Goal: Information Seeking & Learning: Learn about a topic

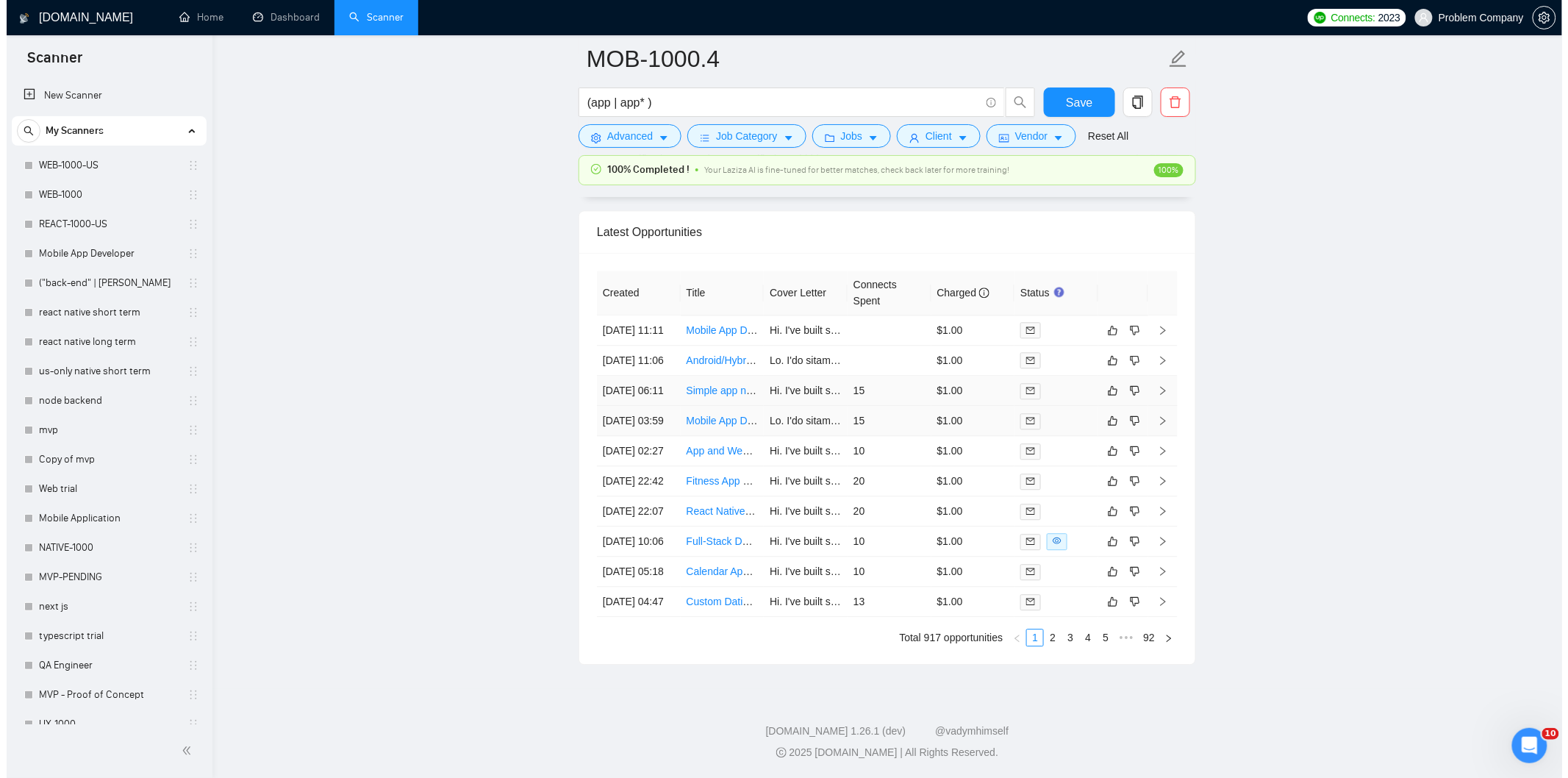
scroll to position [3739, 0]
click at [652, 496] on td "[DATE] 22:07" at bounding box center [632, 511] width 84 height 30
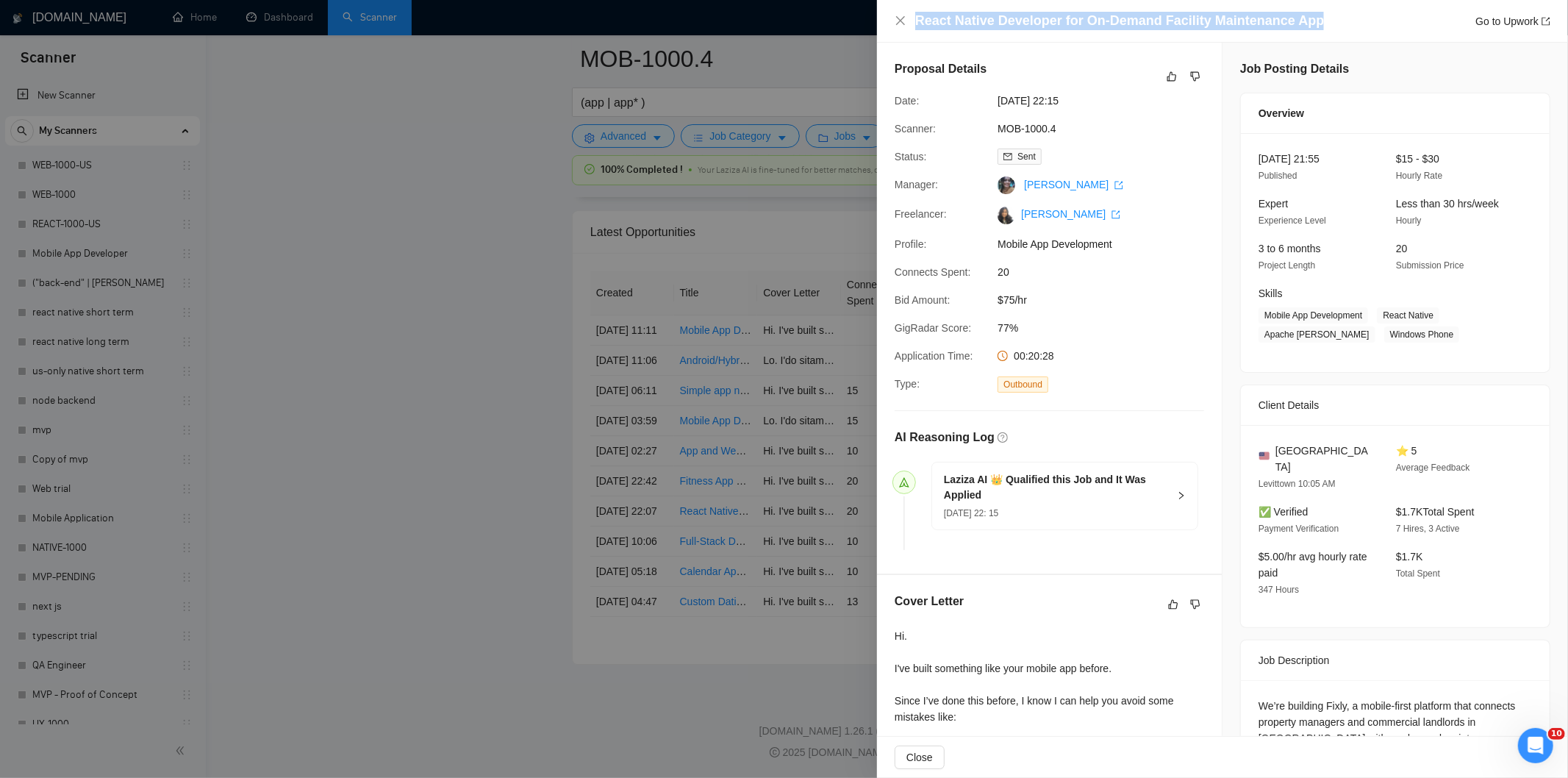
drag, startPoint x: 1326, startPoint y: 23, endPoint x: 870, endPoint y: 27, distance: 456.0
click at [870, 27] on div "React Native Developer for On-Demand Facility Maintenance App Go to Upwork Prop…" at bounding box center [784, 389] width 1568 height 778
copy div "React Native Developer for On-Demand Facility Maintenance App"
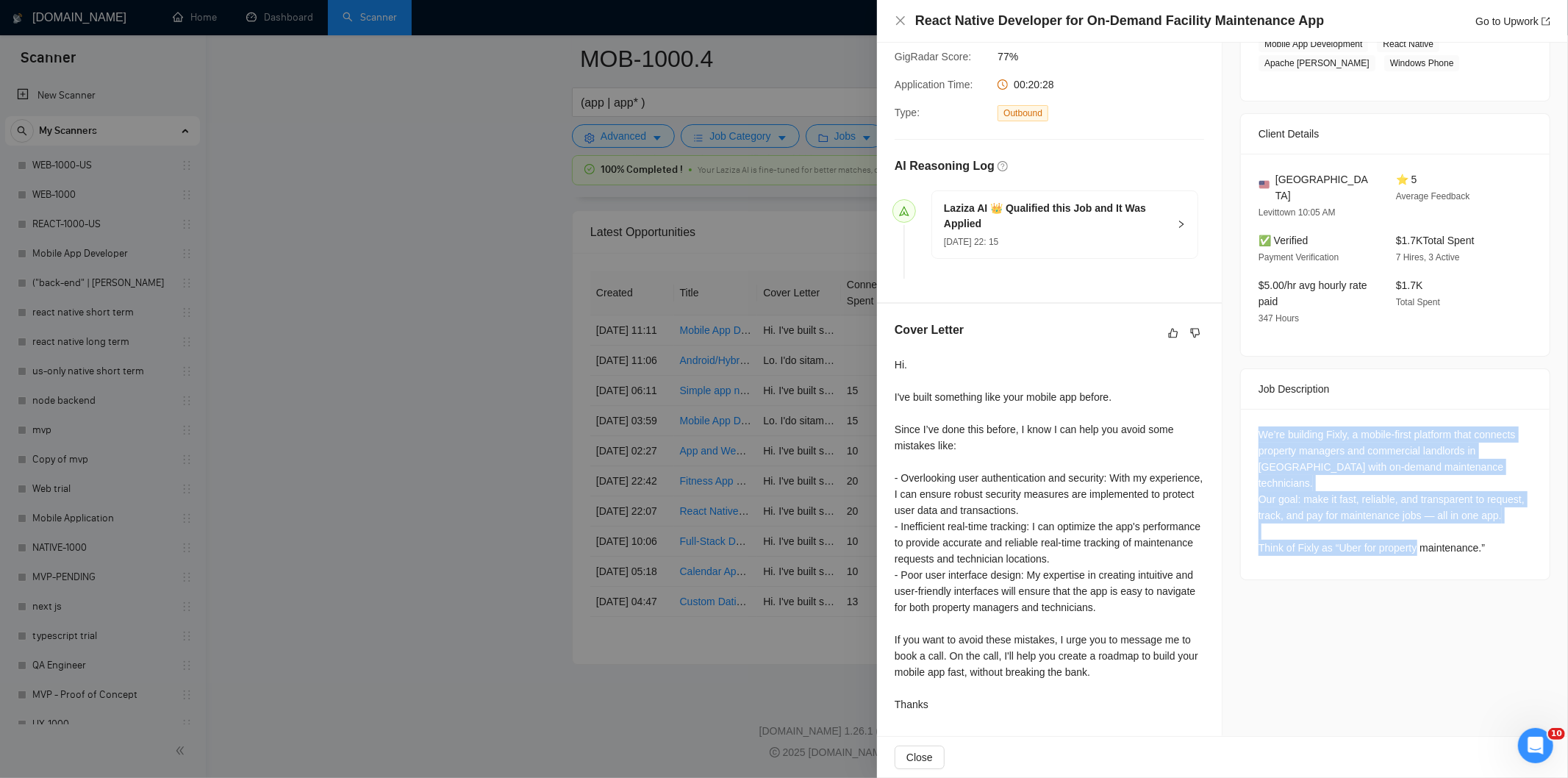
drag, startPoint x: 1256, startPoint y: 416, endPoint x: 1482, endPoint y: 523, distance: 250.0
click at [1482, 523] on div "We’re building Fixly, a mobile-first platform that connects property managers a…" at bounding box center [1395, 490] width 273 height 130
copy div "We’re building Fixly, a mobile-first platform that connects property managers a…"
click at [902, 24] on icon "close" at bounding box center [901, 21] width 12 height 12
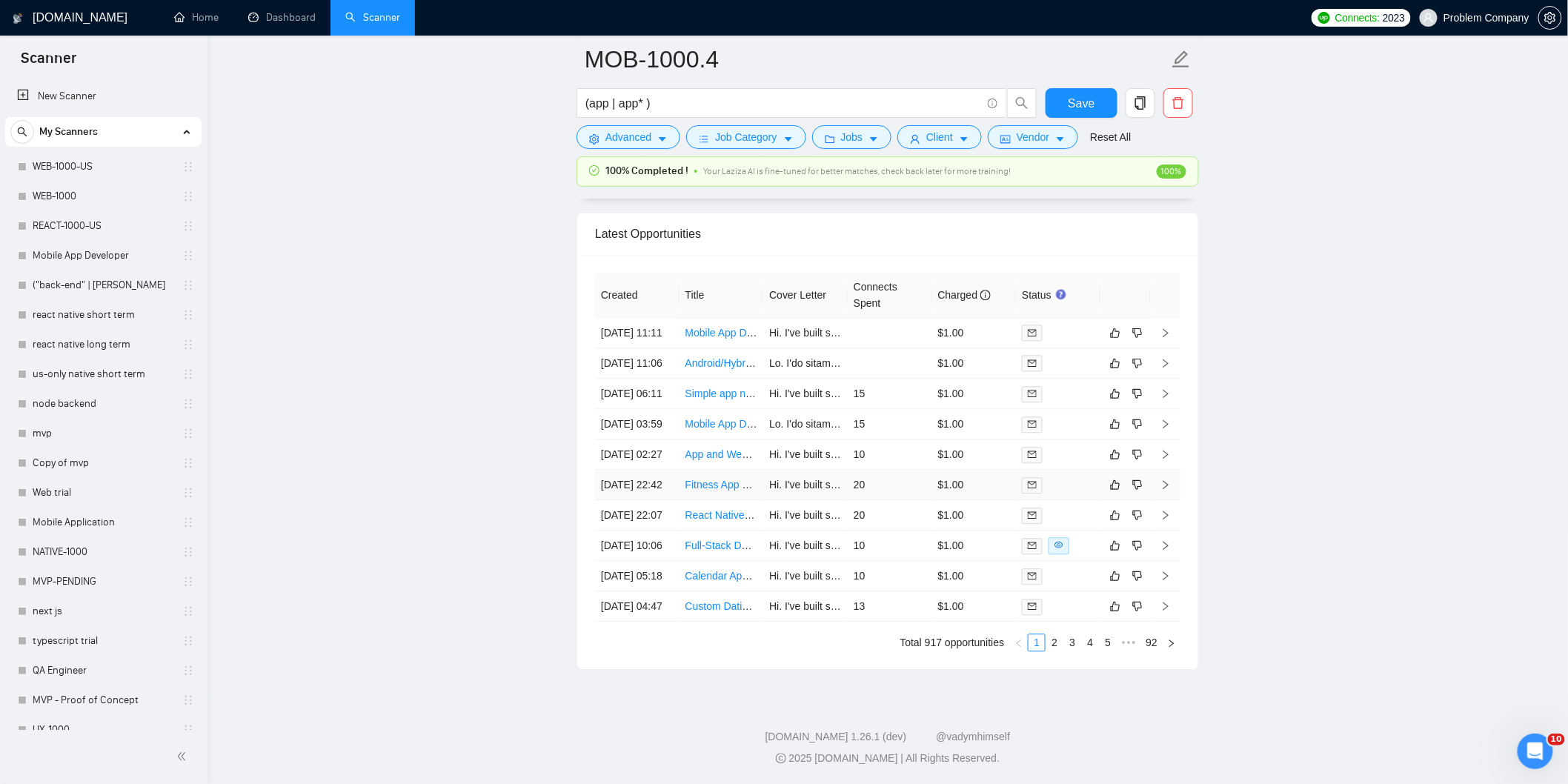
drag, startPoint x: 634, startPoint y: 420, endPoint x: 656, endPoint y: 421, distance: 22.0
click at [633, 469] on td "[DATE] 22:42" at bounding box center [637, 484] width 85 height 30
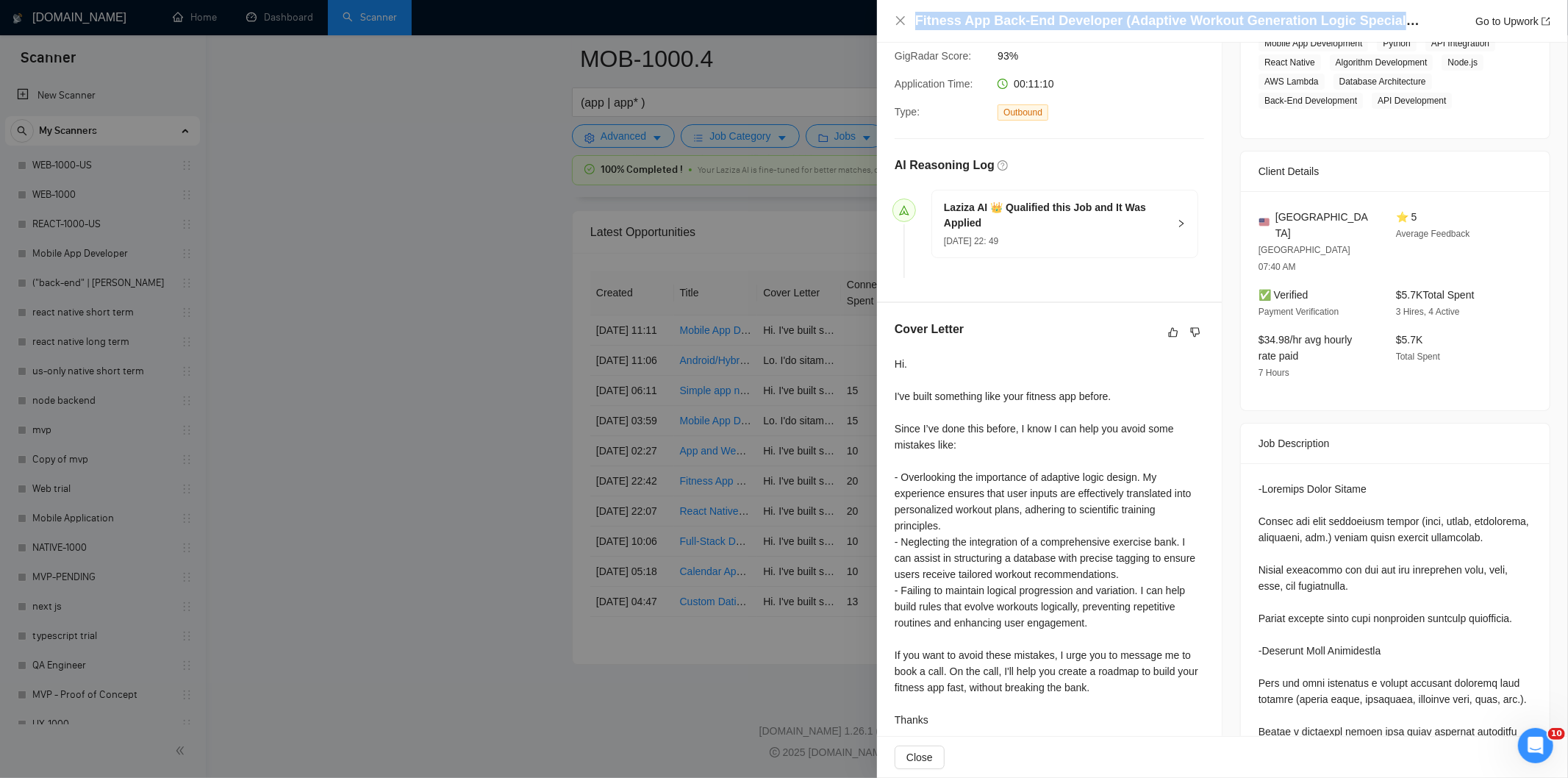
drag, startPoint x: 1423, startPoint y: 18, endPoint x: 882, endPoint y: 12, distance: 541.0
click at [882, 12] on div "Fitness App Back-End Developer (Adaptive Workout Generation Logic Specialist) G…" at bounding box center [1222, 21] width 691 height 43
copy h4 "Fitness App Back-End Developer (Adaptive Workout Generation Logic Specialist)"
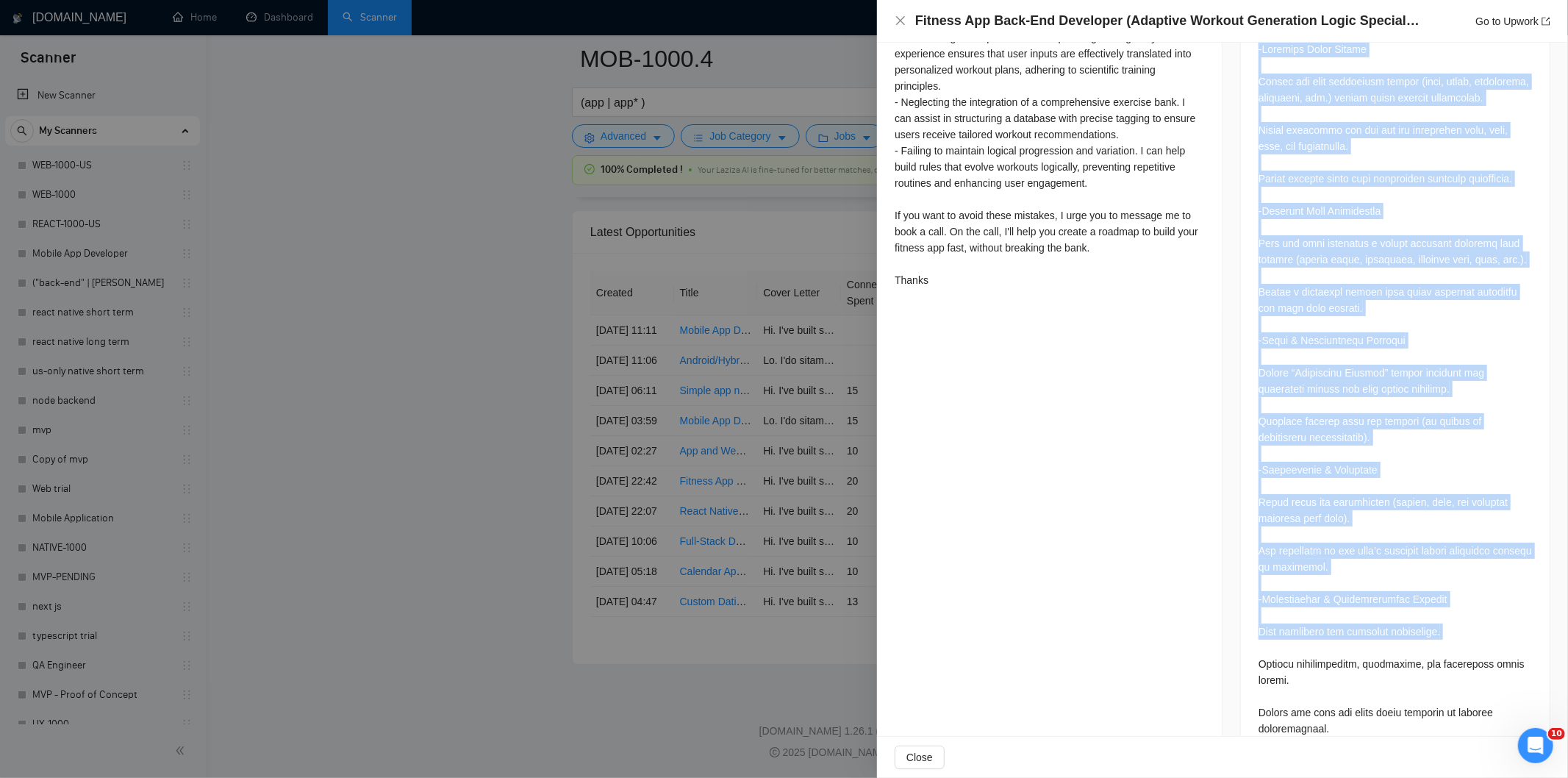
scroll to position [753, 0]
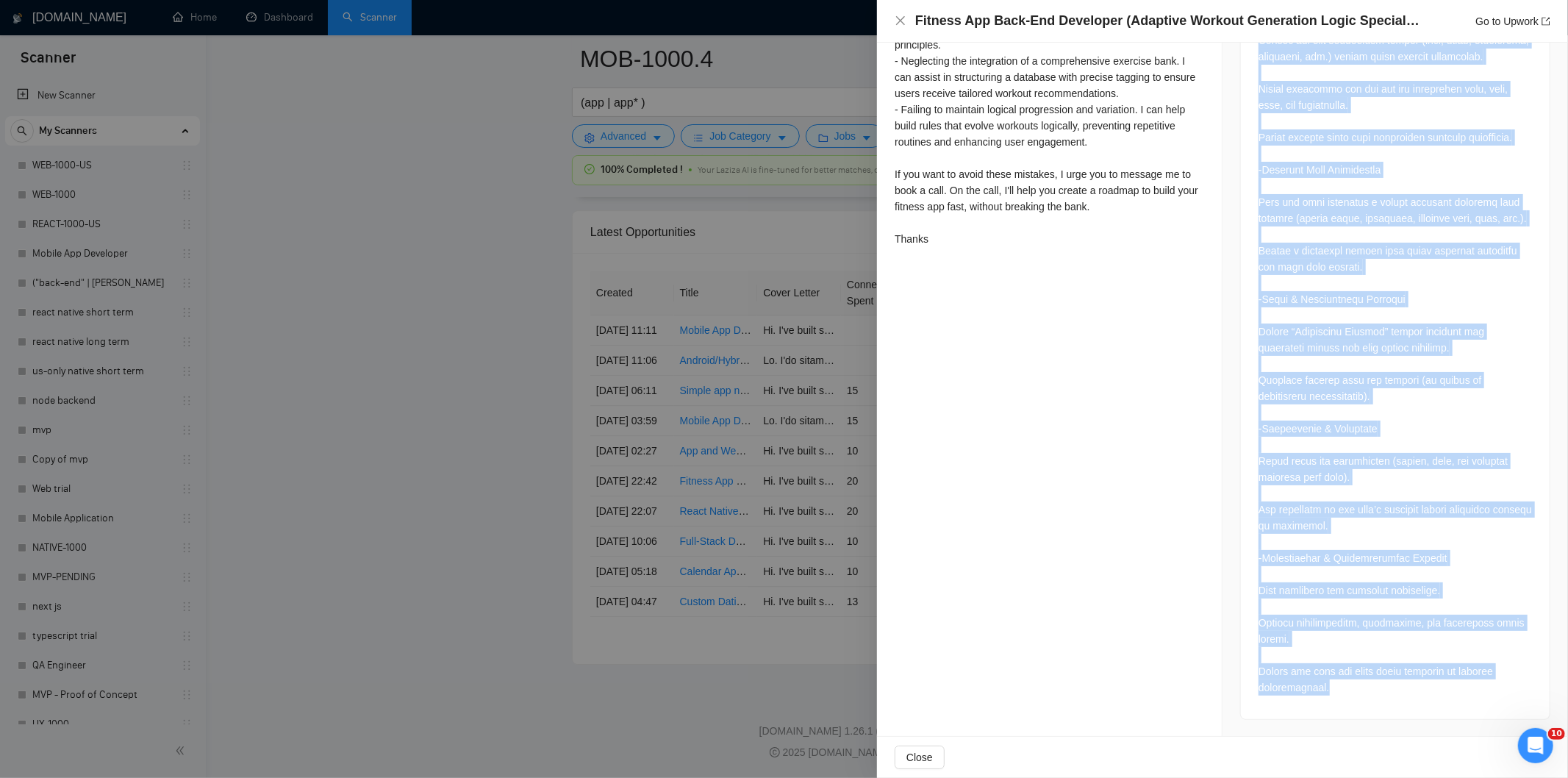
drag, startPoint x: 1250, startPoint y: 296, endPoint x: 1426, endPoint y: 691, distance: 432.4
click at [1426, 691] on div at bounding box center [1395, 350] width 309 height 737
copy div "-Loremips Dolor Sitame Consec adi elit seddoeiusm tempor (inci, utlab, etdolore…"
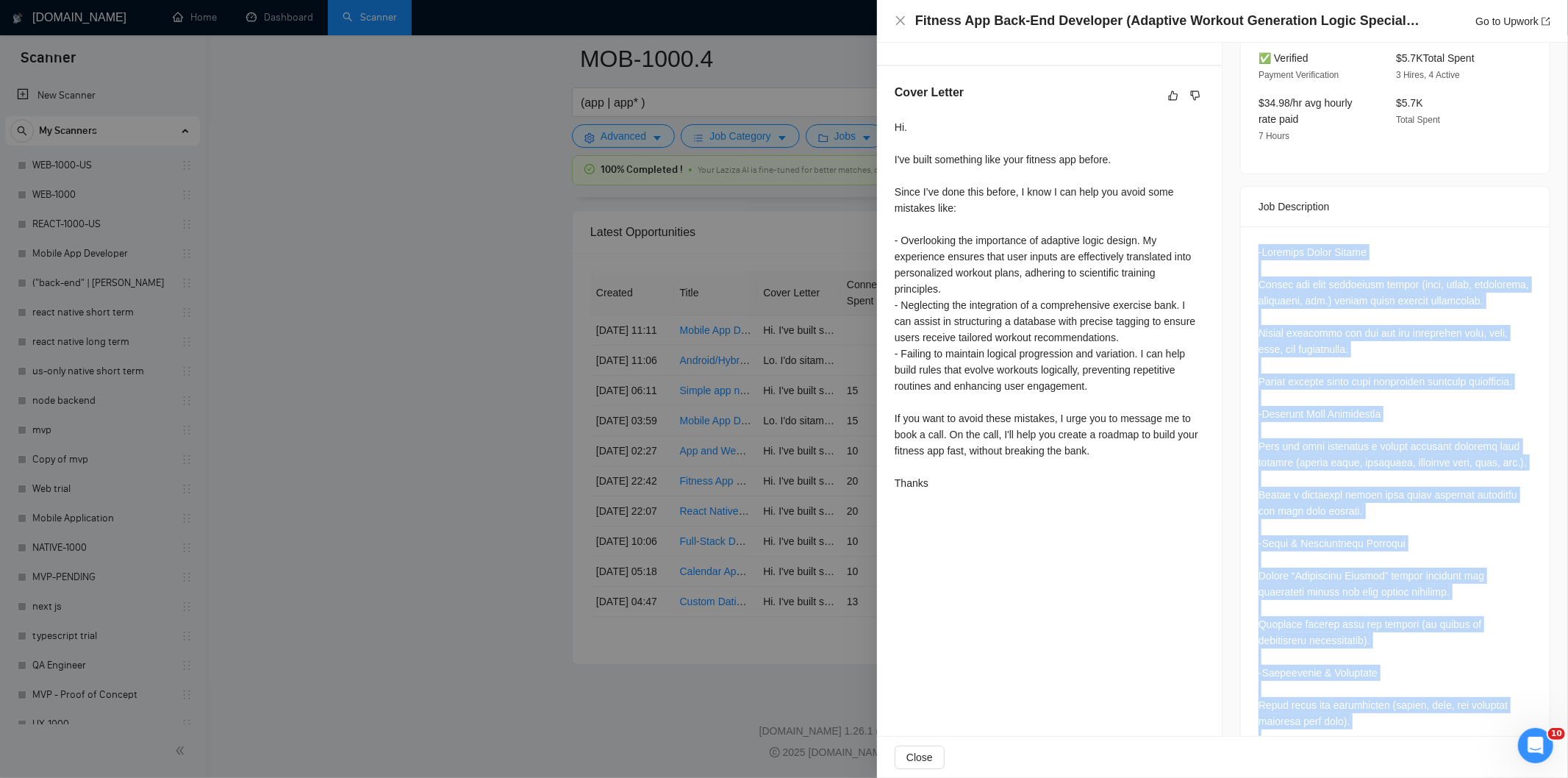
scroll to position [508, 0]
drag, startPoint x: 899, startPoint y: 25, endPoint x: 902, endPoint y: 54, distance: 29.2
click at [899, 25] on icon "close" at bounding box center [901, 21] width 12 height 12
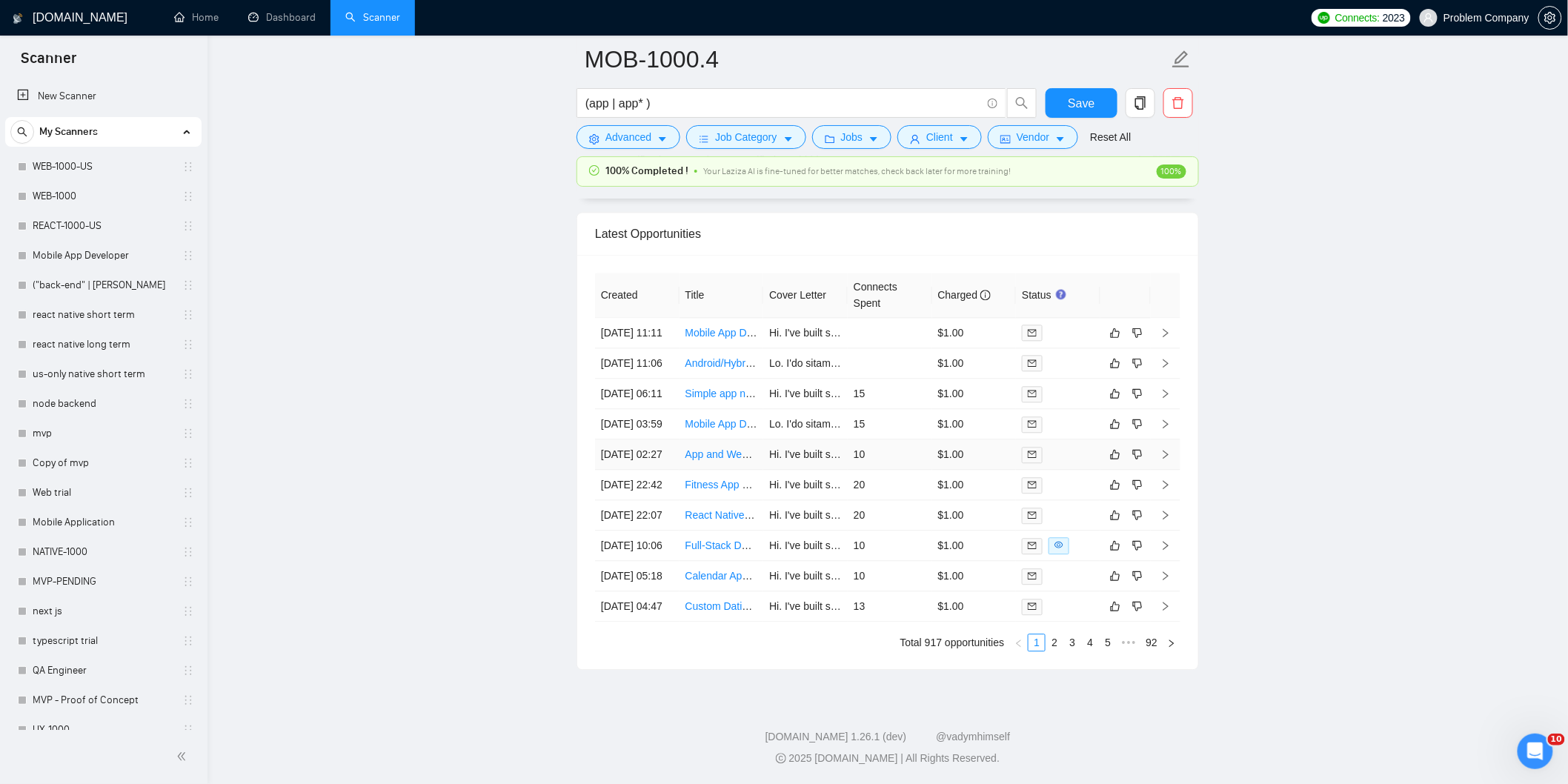
click at [655, 439] on td "[DATE] 02:27" at bounding box center [637, 454] width 85 height 30
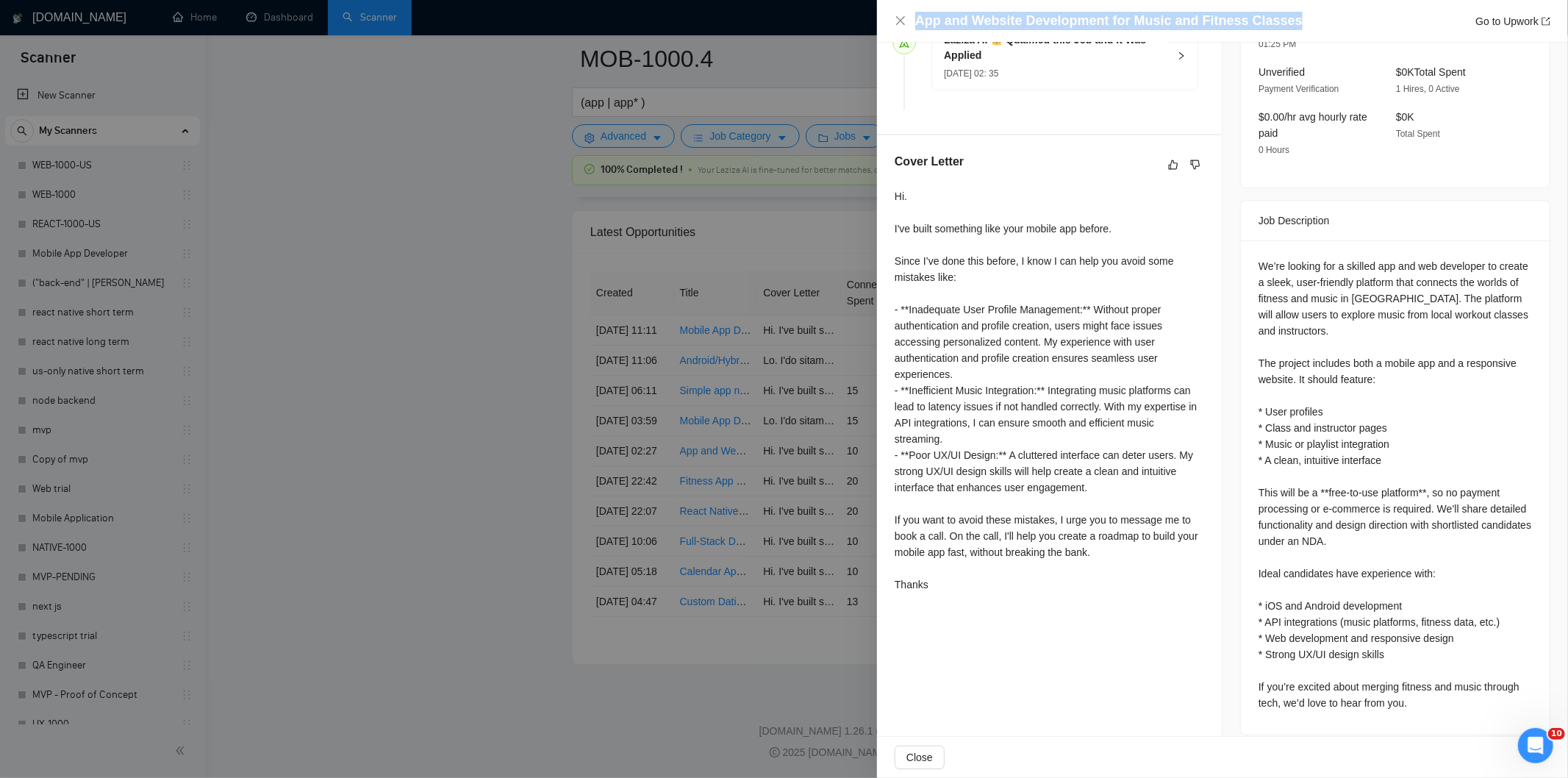
drag, startPoint x: 1169, startPoint y: 33, endPoint x: 908, endPoint y: 10, distance: 262.0
click at [908, 10] on div "App and Website Development for Music and Fitness Classes Go to Upwork" at bounding box center [1222, 21] width 691 height 43
copy h4 "App and Website Development for Music and Fitness Classes"
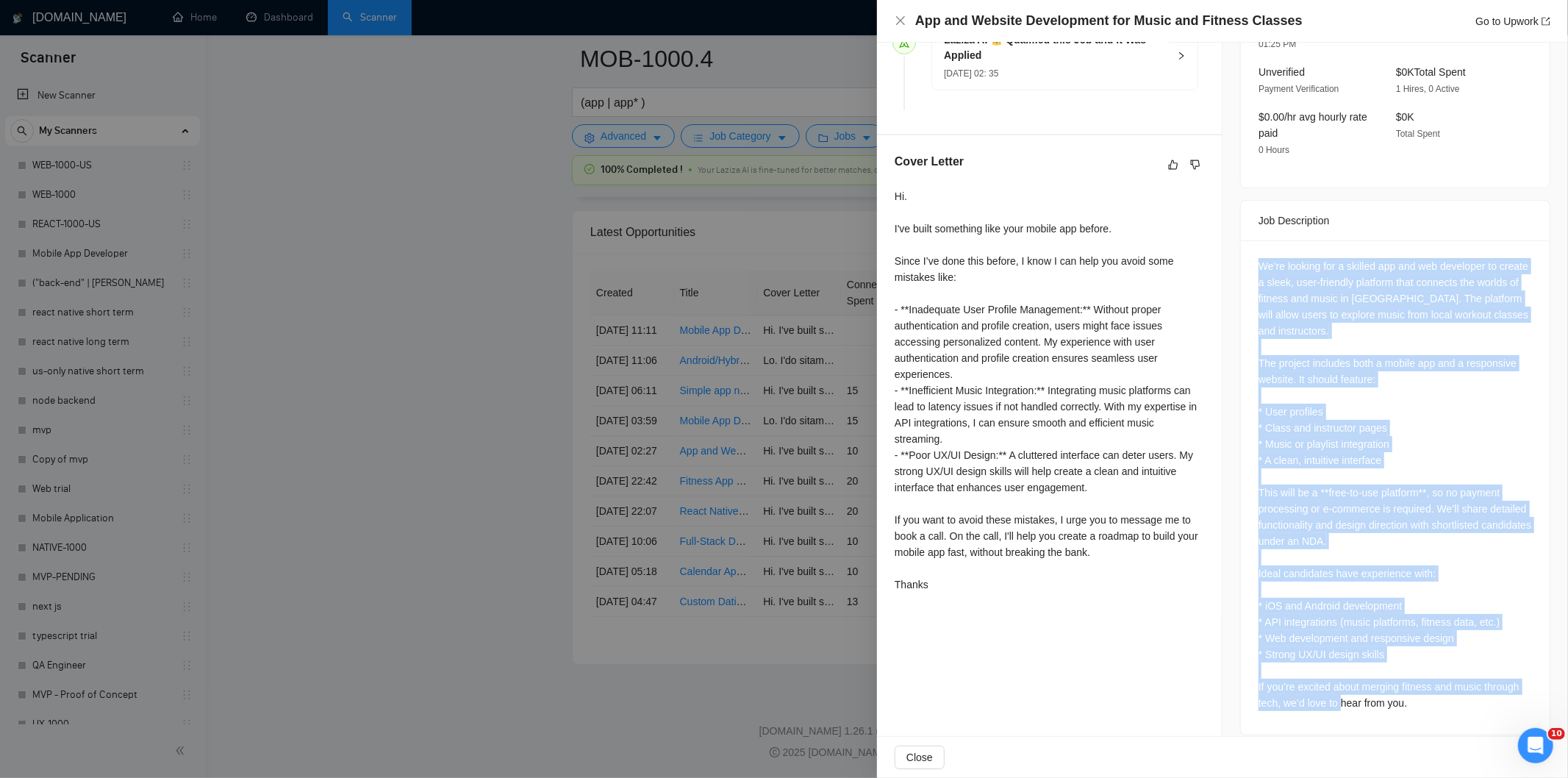
drag, startPoint x: 1242, startPoint y: 241, endPoint x: 1457, endPoint y: 693, distance: 500.5
click at [1457, 693] on div "We’re looking for a skilled app and web developer to create a sleek, user-frien…" at bounding box center [1395, 487] width 309 height 494
copy div "We’re looking for a skilled app and web developer to create a sleek, user-frien…"
click at [902, 17] on icon "close" at bounding box center [901, 21] width 12 height 12
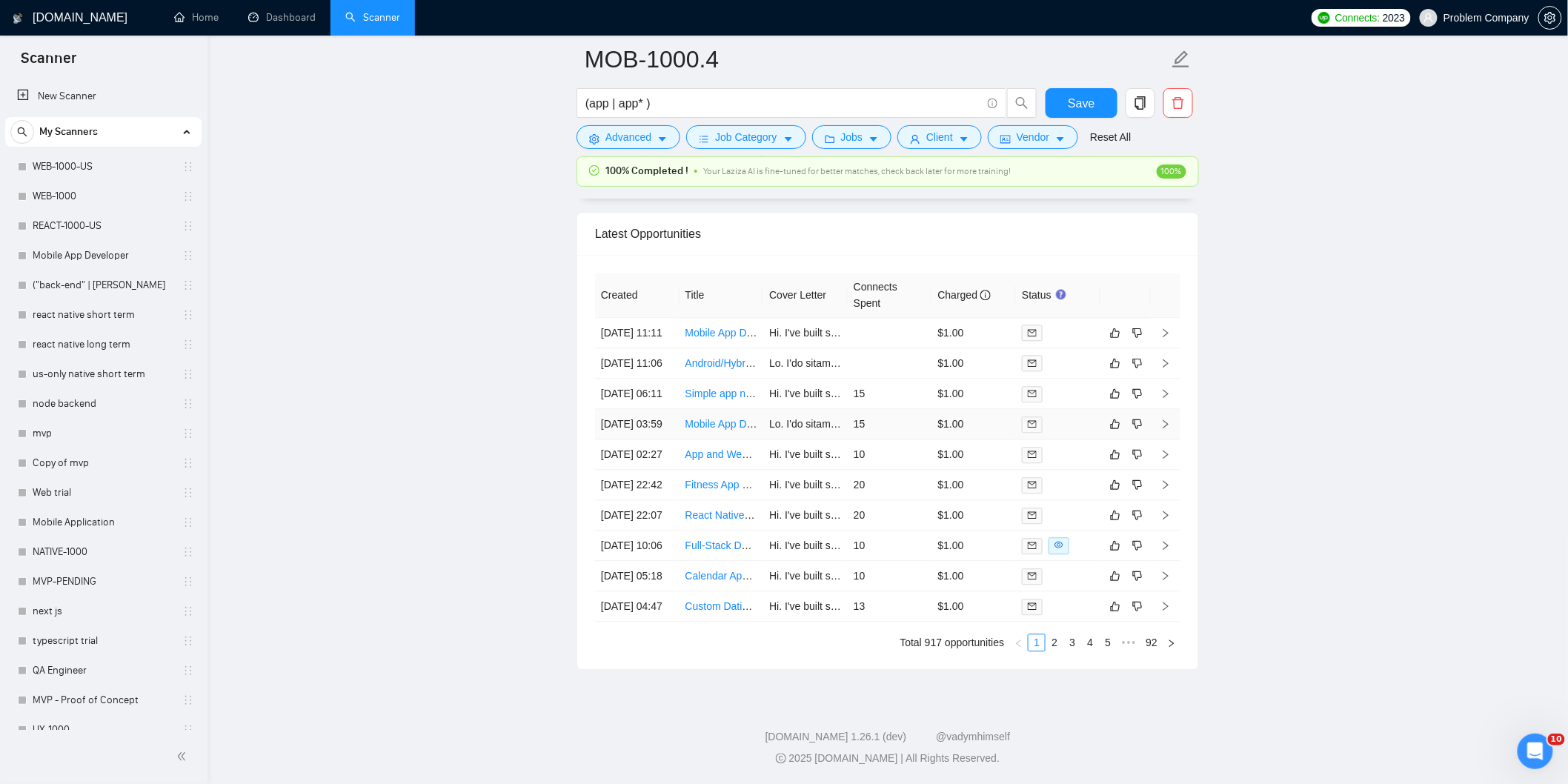
drag, startPoint x: 638, startPoint y: 334, endPoint x: 633, endPoint y: 342, distance: 9.4
click at [639, 409] on td "[DATE] 03:59" at bounding box center [637, 424] width 85 height 30
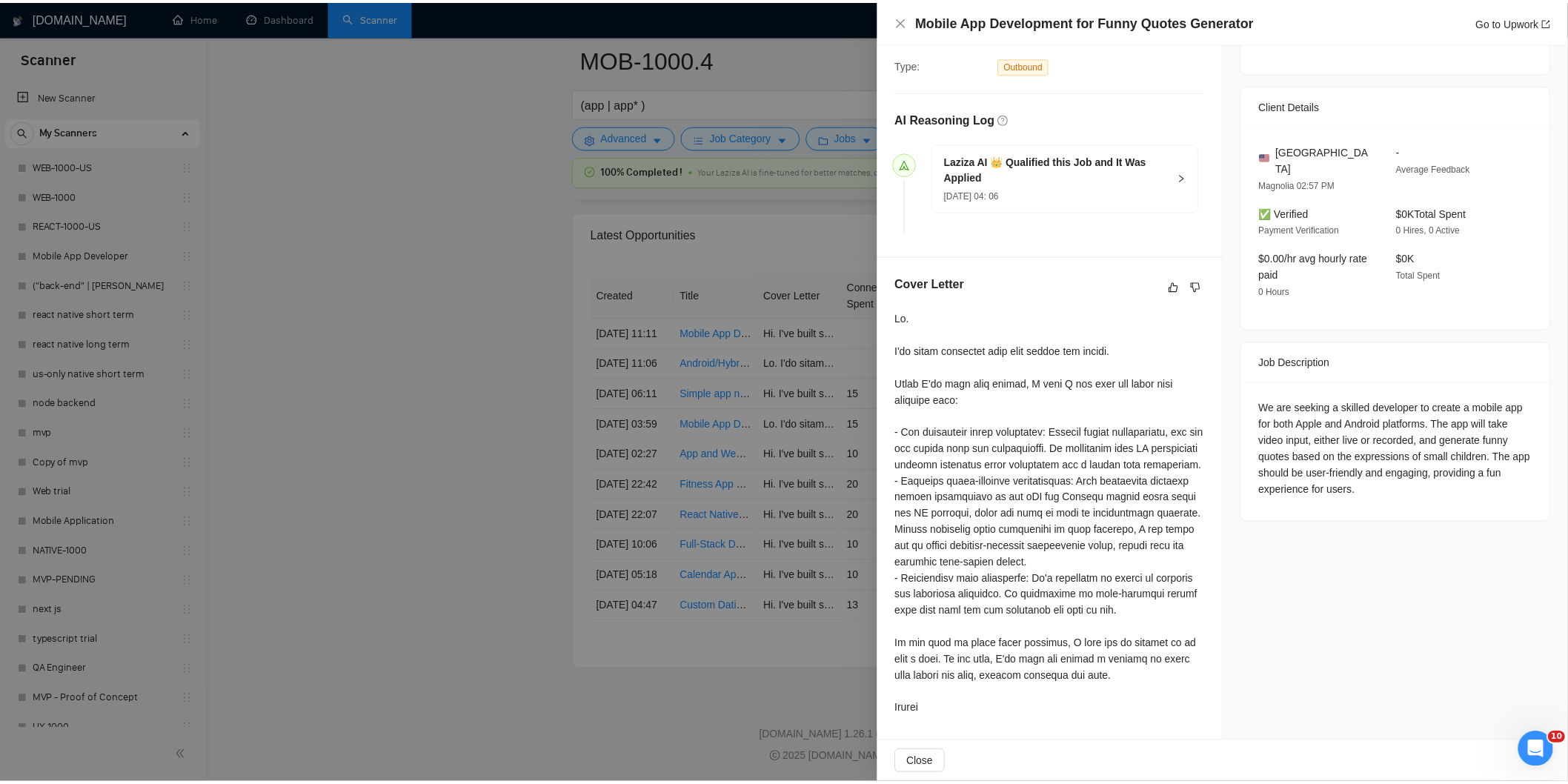
scroll to position [340, 0]
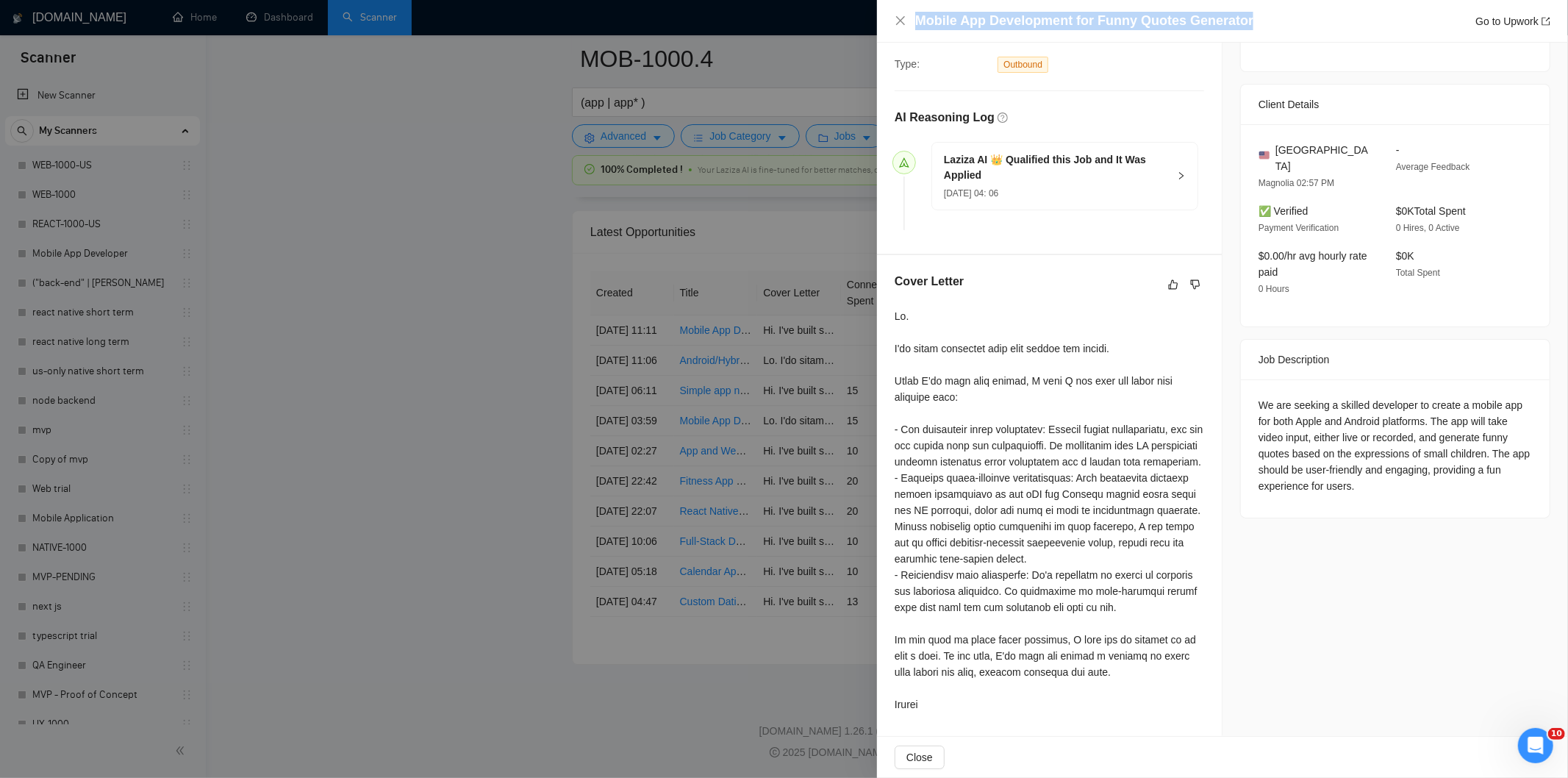
drag, startPoint x: 1267, startPoint y: 22, endPoint x: 924, endPoint y: 5, distance: 343.4
click at [924, 5] on div "Mobile App Development for Funny Quotes Generator Go to Upwork" at bounding box center [1222, 21] width 691 height 43
copy h4 "Mobile App Development for Funny Quotes Generator"
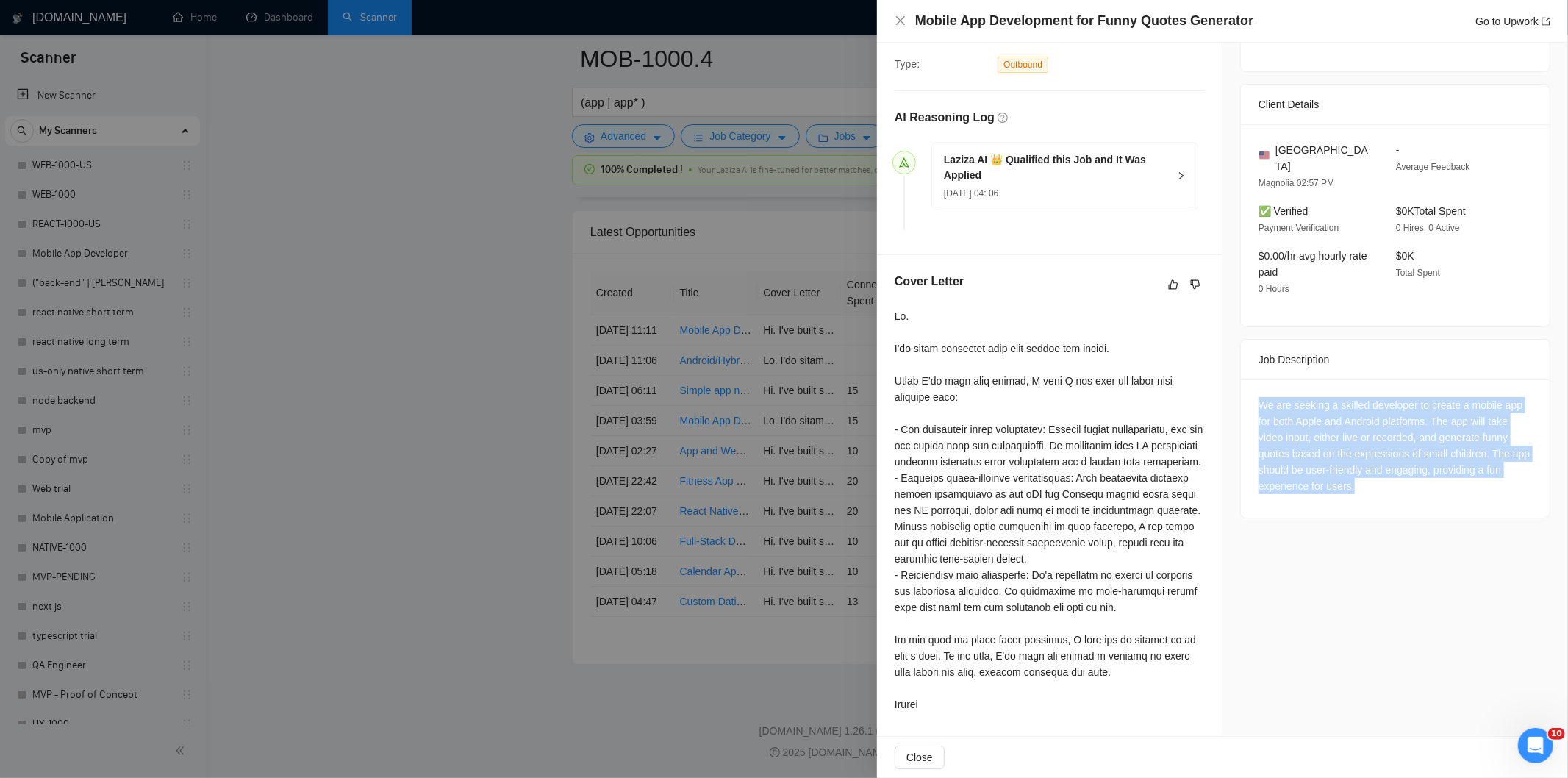
drag, startPoint x: 1240, startPoint y: 366, endPoint x: 1390, endPoint y: 464, distance: 179.2
click at [1390, 464] on div "We are seeking a skilled developer to create a mobile app for both Apple and An…" at bounding box center [1395, 449] width 309 height 139
copy div "We are seeking a skilled developer to create a mobile app for both Apple and An…"
click at [900, 19] on icon "close" at bounding box center [901, 21] width 12 height 12
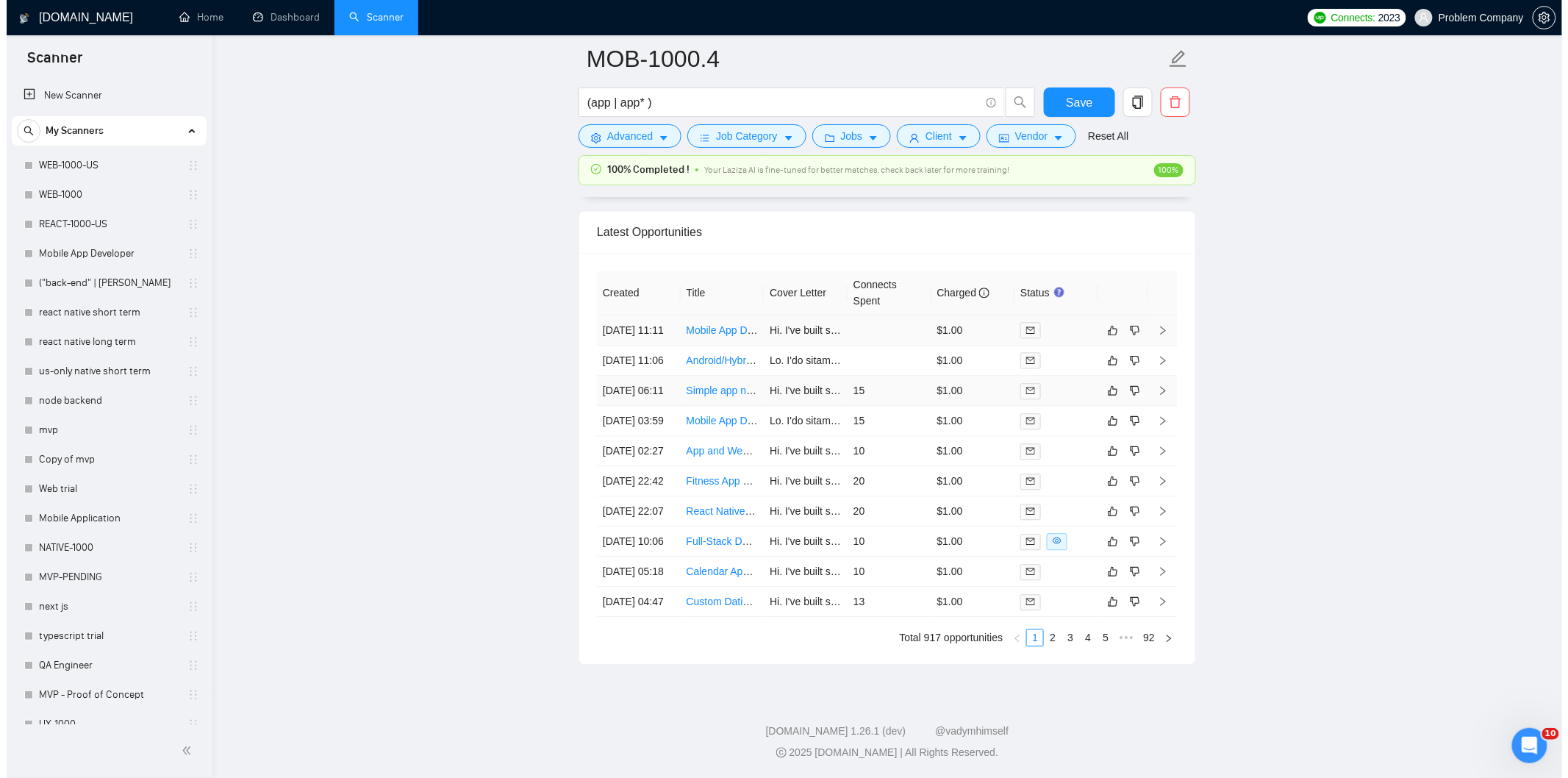
scroll to position [3657, 0]
click at [637, 376] on td "[DATE] 06:11" at bounding box center [632, 391] width 84 height 30
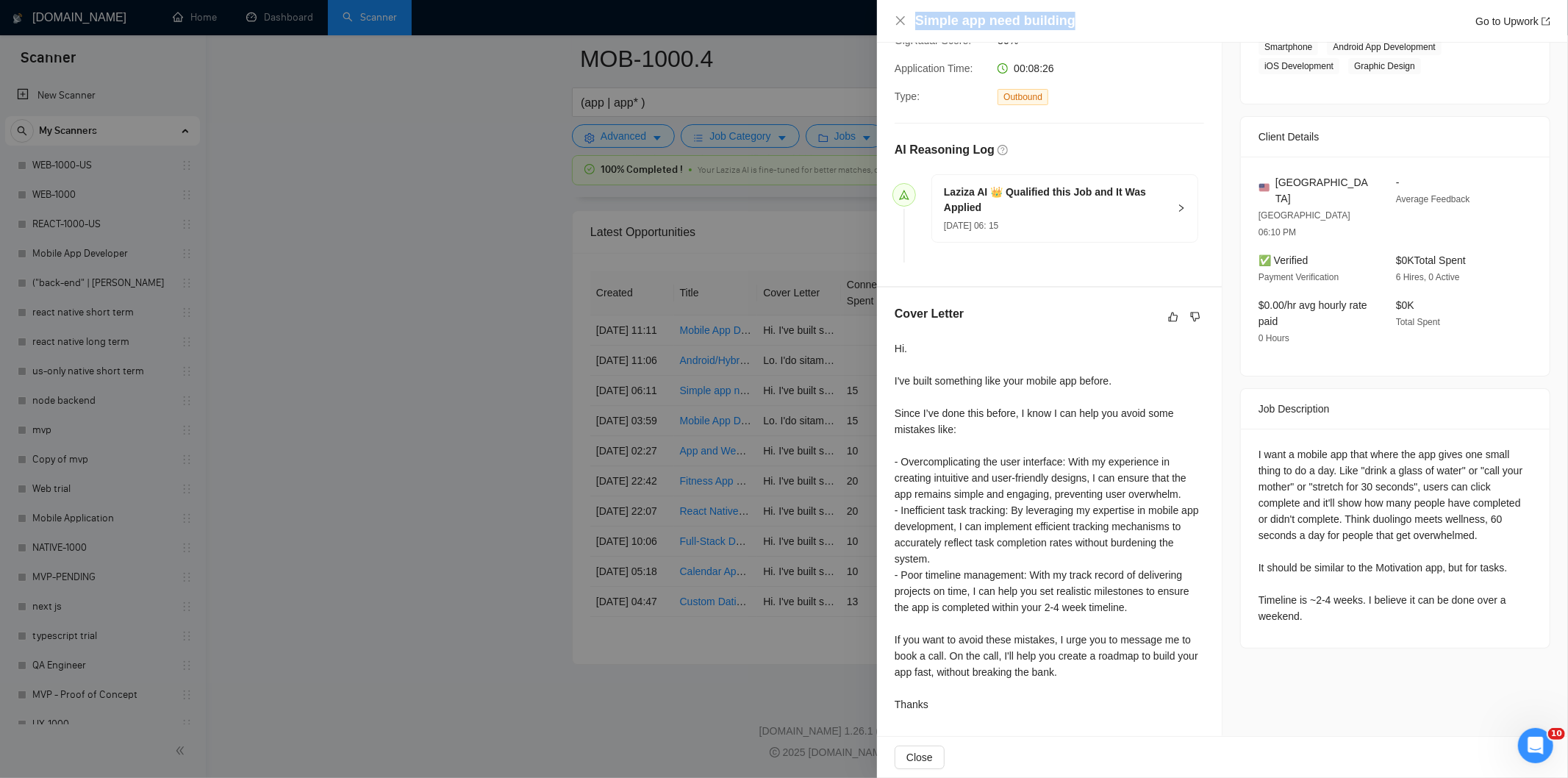
drag, startPoint x: 1104, startPoint y: 13, endPoint x: 920, endPoint y: 7, distance: 184.1
click at [920, 7] on div "Simple app need building Go to Upwork" at bounding box center [1222, 21] width 691 height 43
copy h4 "Simple app need building"
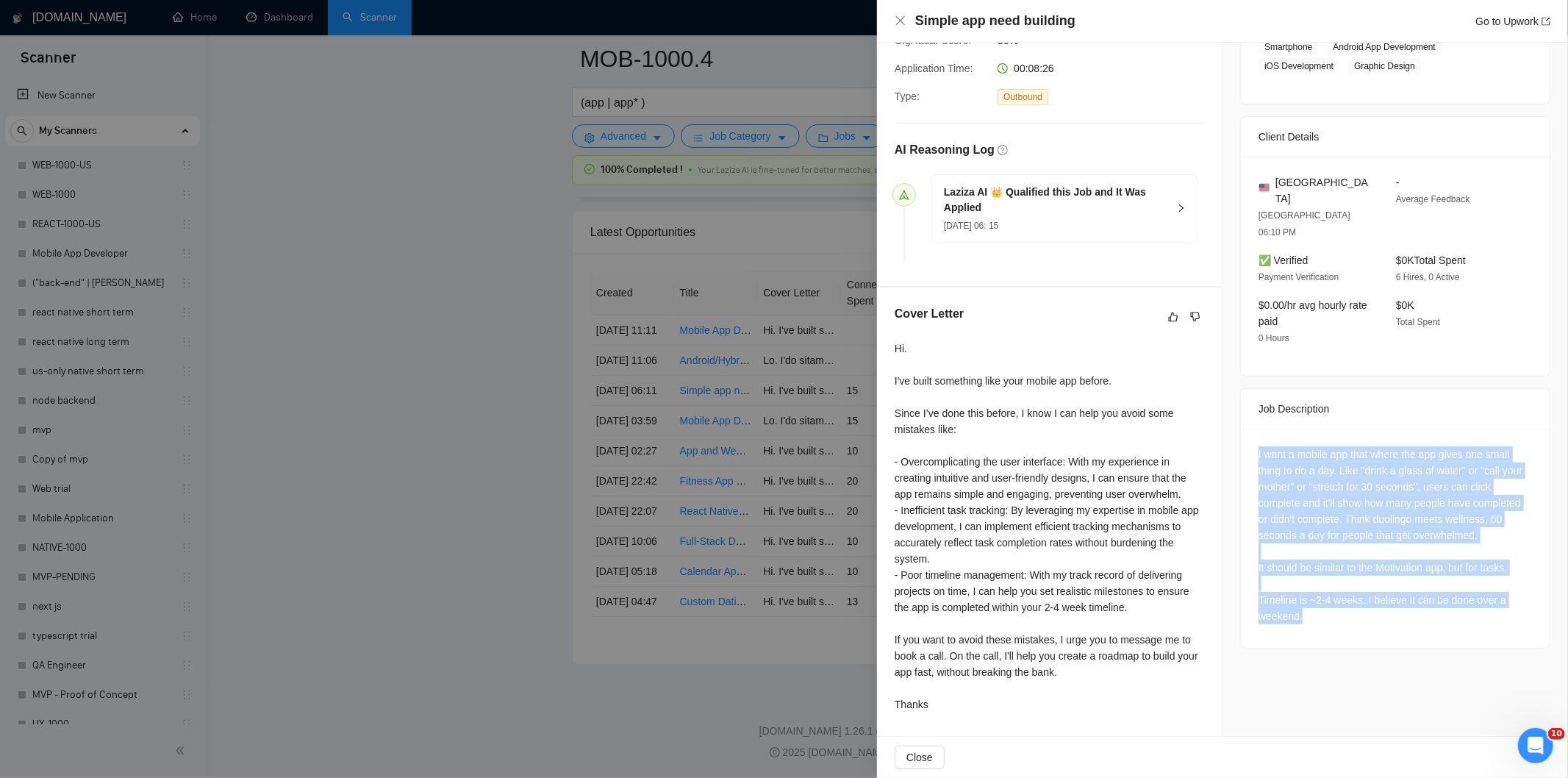
drag, startPoint x: 1254, startPoint y: 421, endPoint x: 1456, endPoint y: 586, distance: 260.8
click at [1456, 586] on div "I want a mobile app that where the app gives one small thing to do a day. Like …" at bounding box center [1395, 535] width 273 height 178
click at [900, 20] on icon "close" at bounding box center [901, 21] width 9 height 9
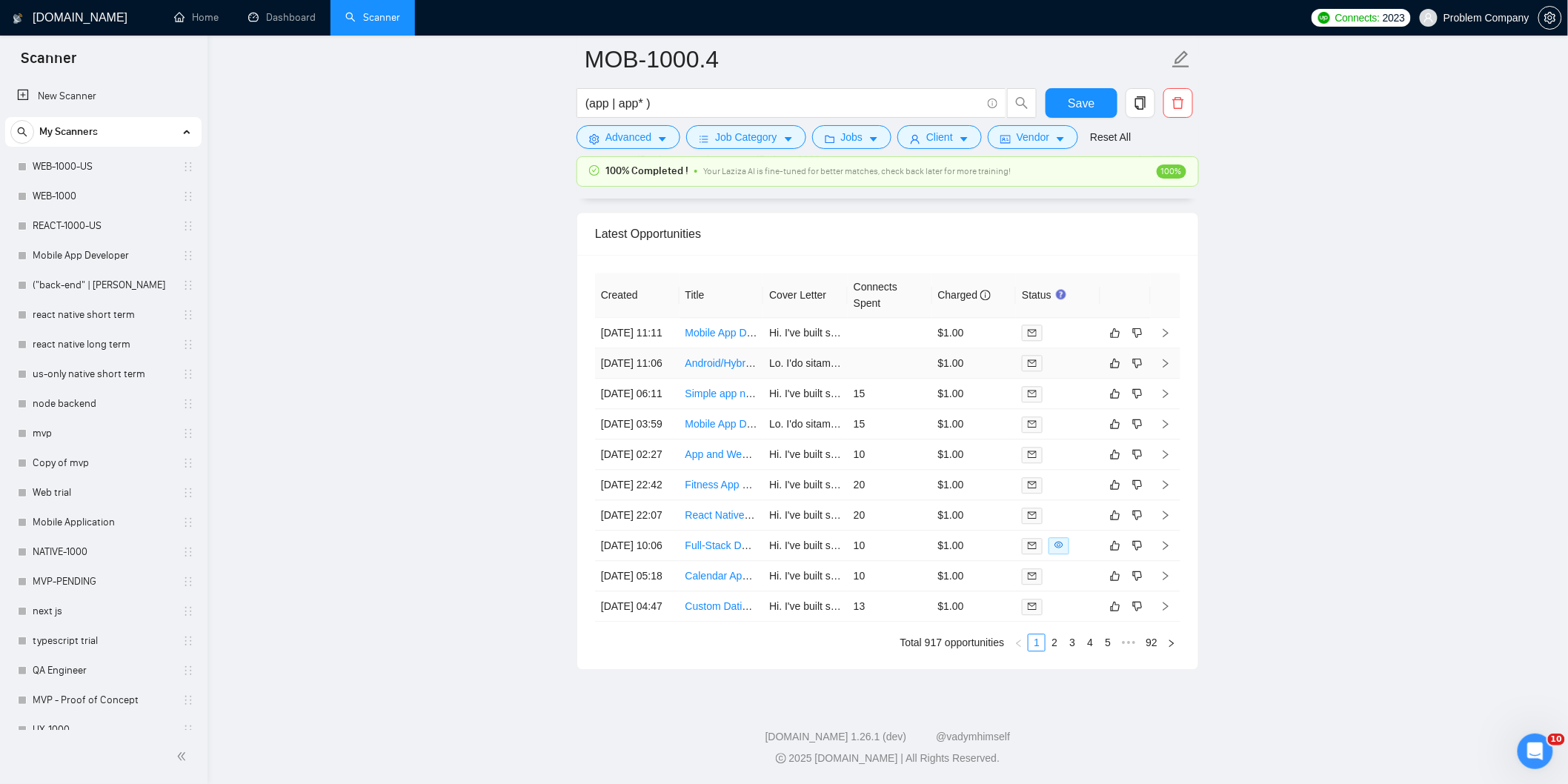
click at [666, 348] on td "[DATE] 11:06" at bounding box center [637, 363] width 85 height 30
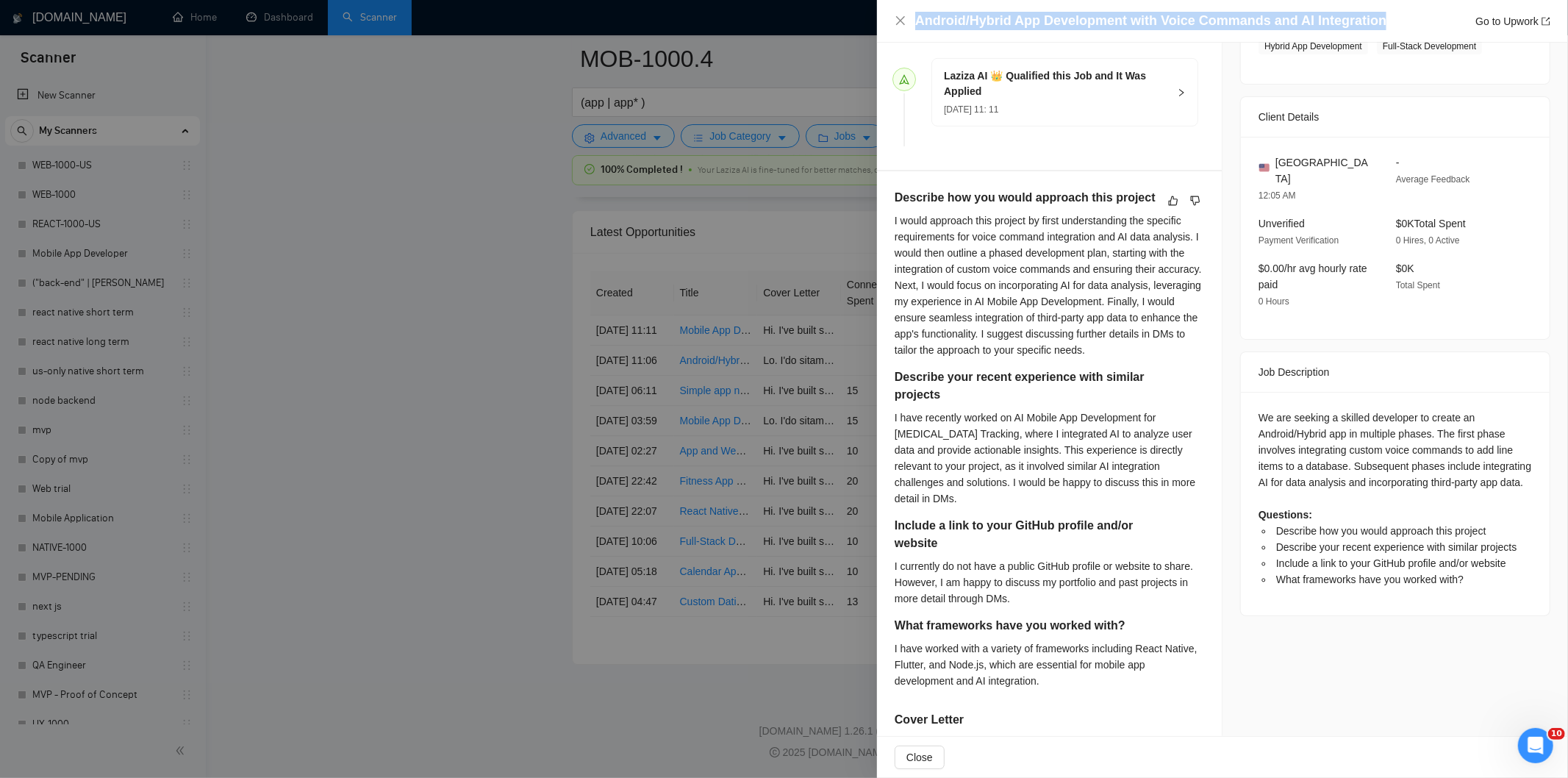
drag, startPoint x: 1380, startPoint y: 20, endPoint x: 888, endPoint y: 29, distance: 492.1
click at [888, 29] on div "Android/Hybrid App Development with Voice Commands and AI Integration Go to Upw…" at bounding box center [1222, 21] width 691 height 43
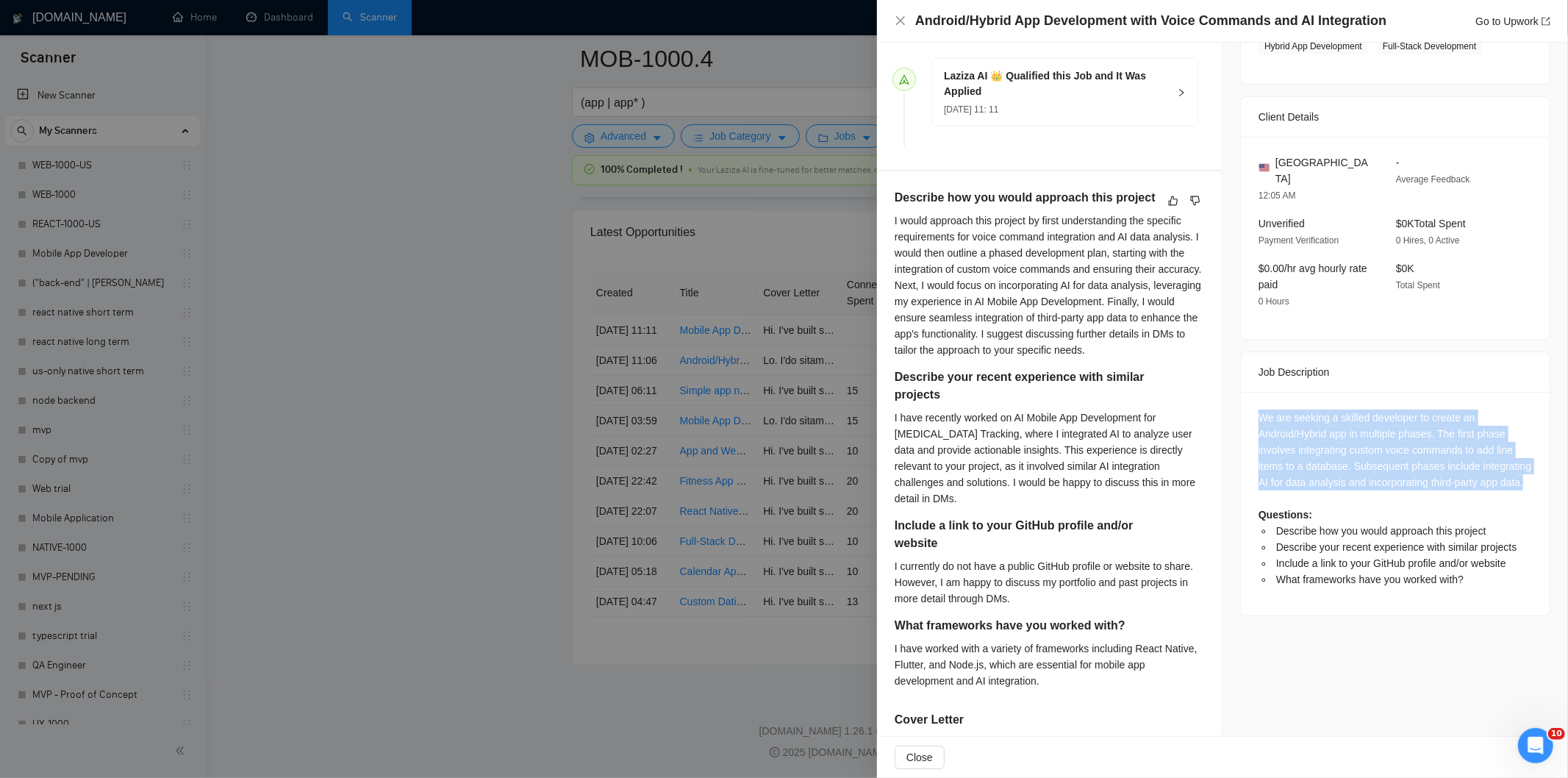
drag, startPoint x: 1240, startPoint y: 398, endPoint x: 1349, endPoint y: 488, distance: 141.4
click at [1349, 487] on div "We are seeking a skilled developer to create an Android/Hybrid app in multiple …" at bounding box center [1395, 503] width 309 height 223
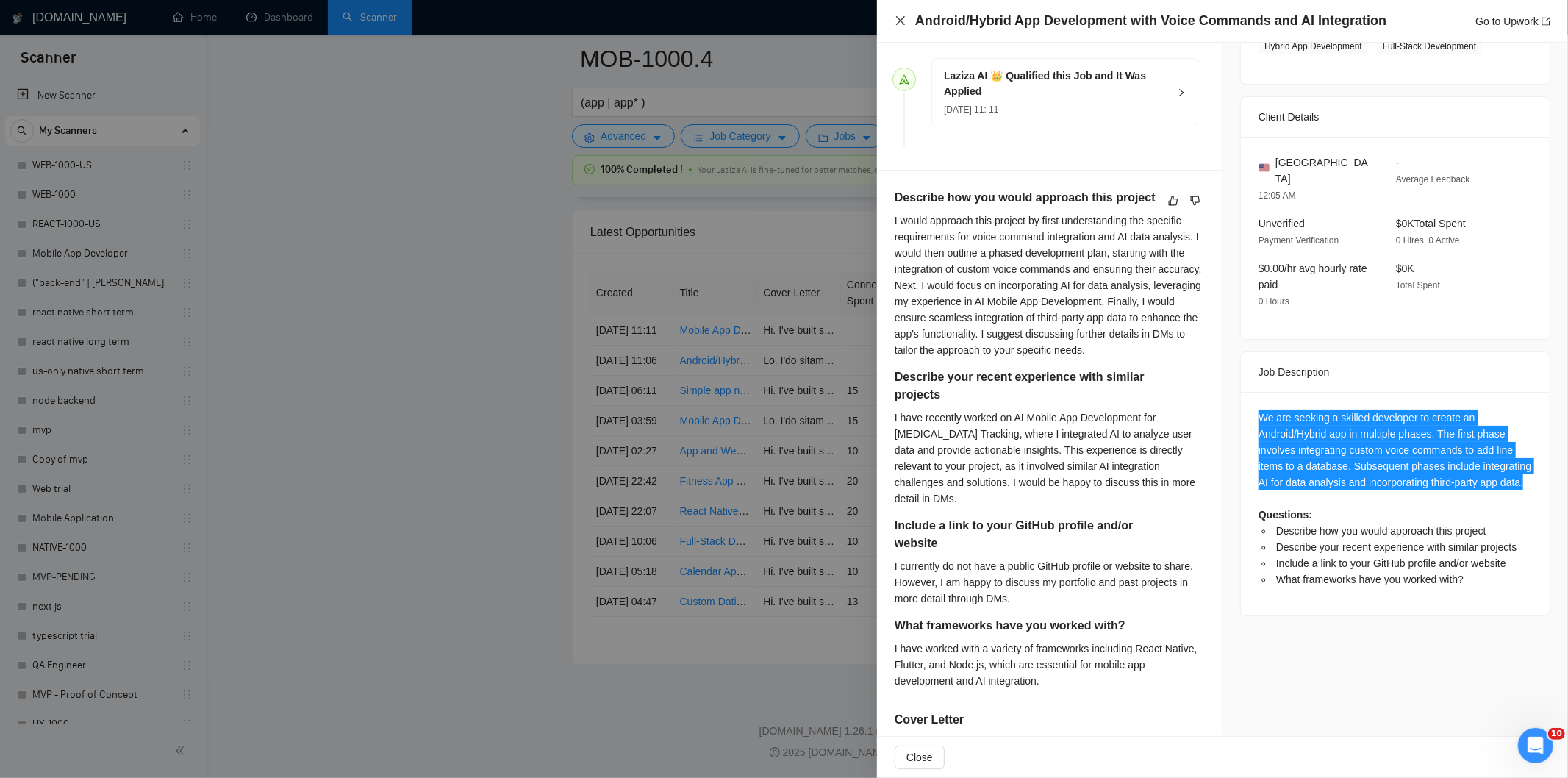
drag, startPoint x: 902, startPoint y: 17, endPoint x: 694, endPoint y: 254, distance: 315.3
click at [902, 18] on icon "close" at bounding box center [901, 21] width 12 height 12
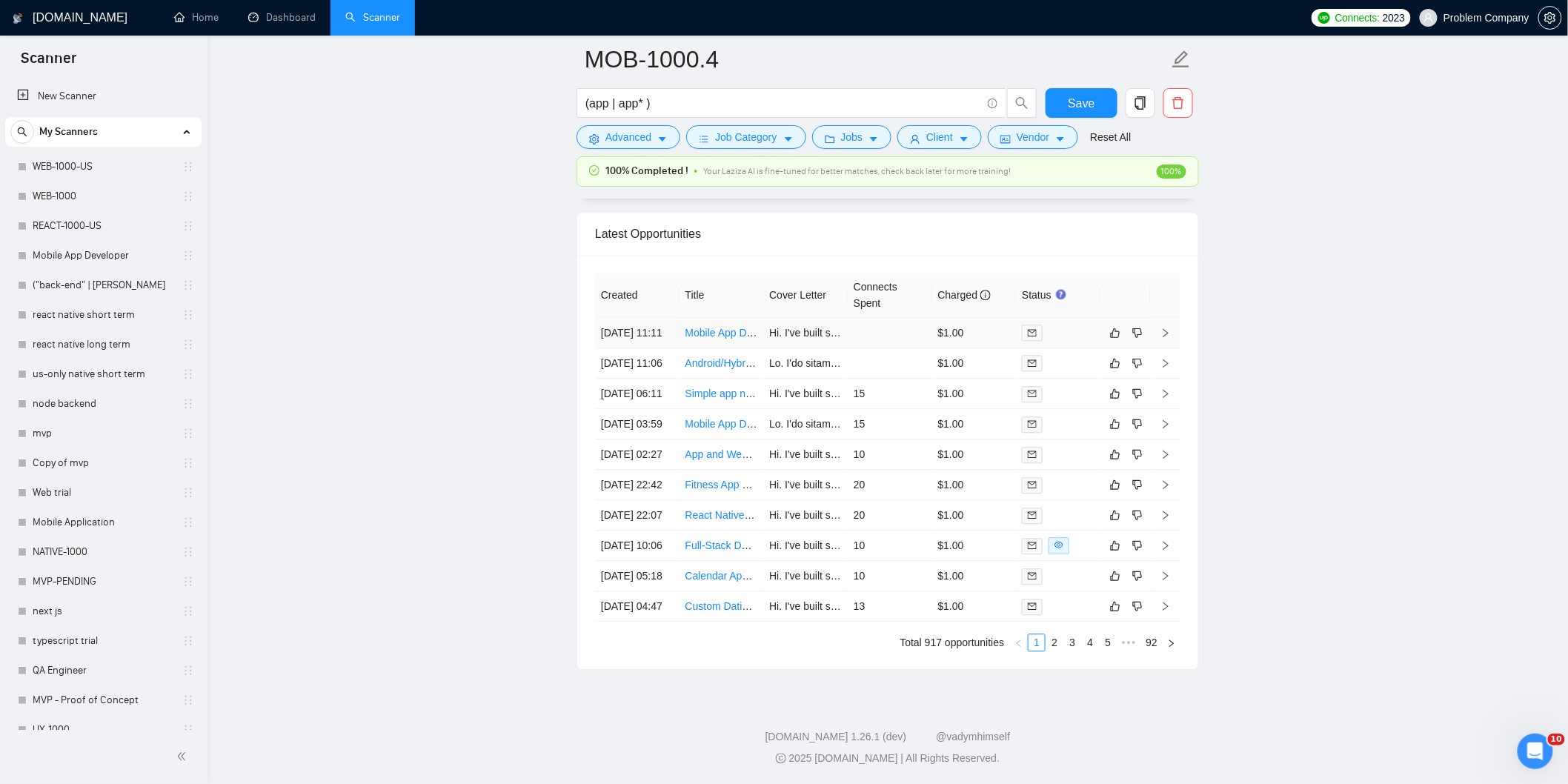
drag, startPoint x: 657, startPoint y: 281, endPoint x: 651, endPoint y: 295, distance: 15.2
click at [658, 318] on td "[DATE] 11:11" at bounding box center [637, 333] width 85 height 30
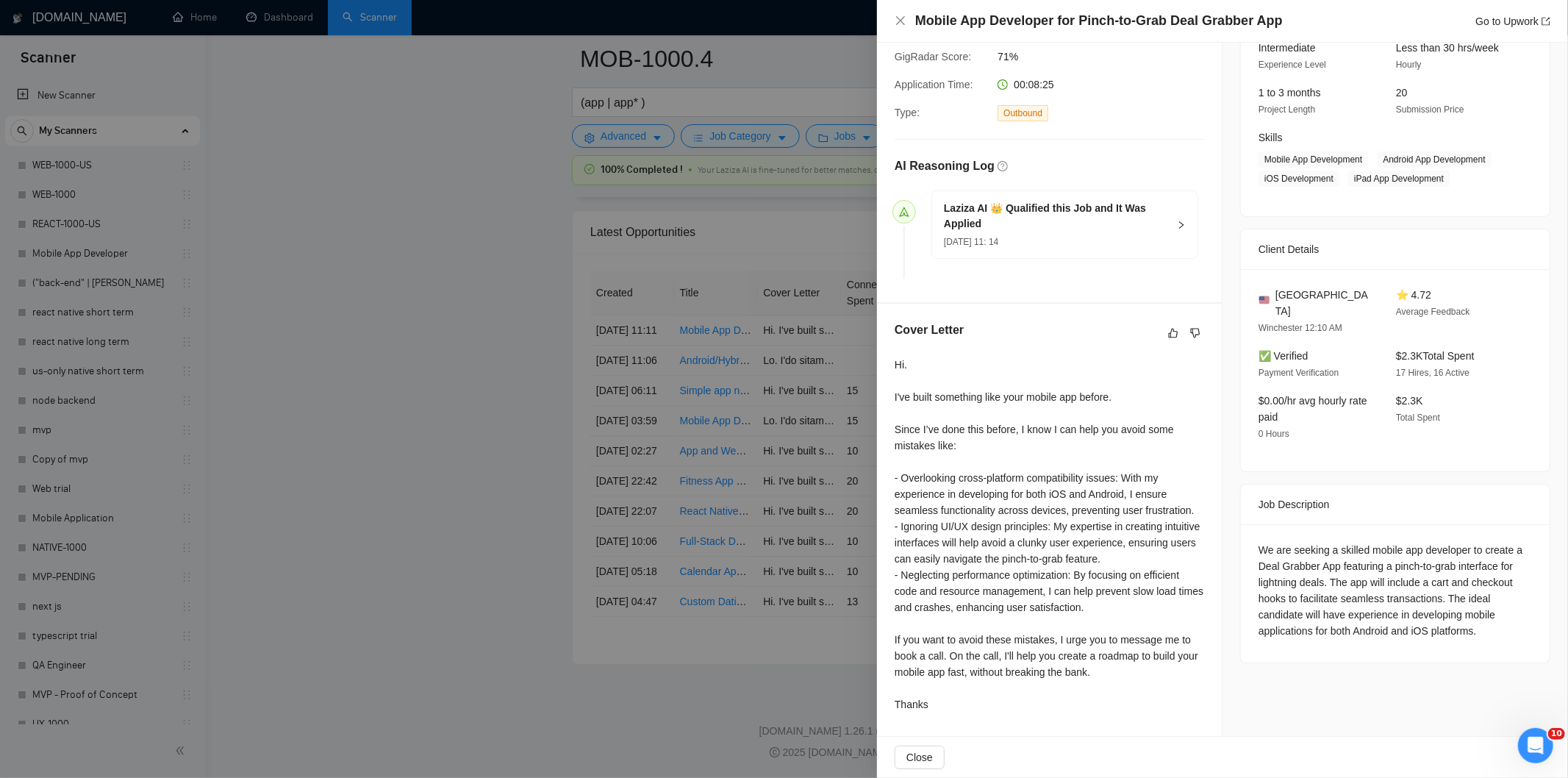
scroll to position [156, 0]
drag, startPoint x: 1272, startPoint y: 23, endPoint x: 917, endPoint y: 28, distance: 355.0
click at [917, 28] on div "Mobile App Developer for Pinch-to-Grab Deal Grabber App Go to Upwork" at bounding box center [1233, 21] width 635 height 19
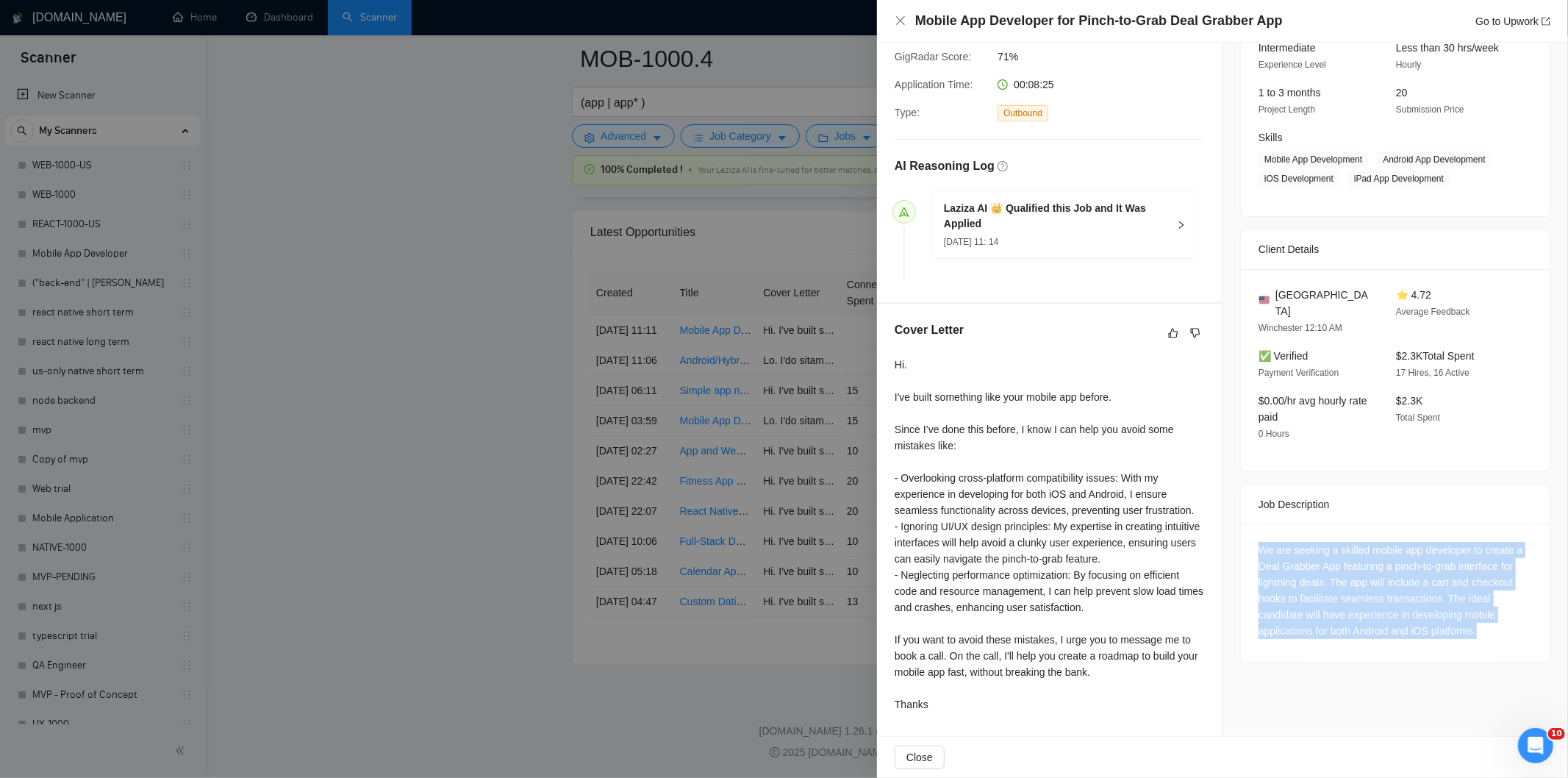
drag, startPoint x: 1245, startPoint y: 523, endPoint x: 1496, endPoint y: 618, distance: 268.4
click at [1496, 618] on div "We are seeking a skilled mobile app developer to create a Deal Grabber App feat…" at bounding box center [1395, 593] width 309 height 139
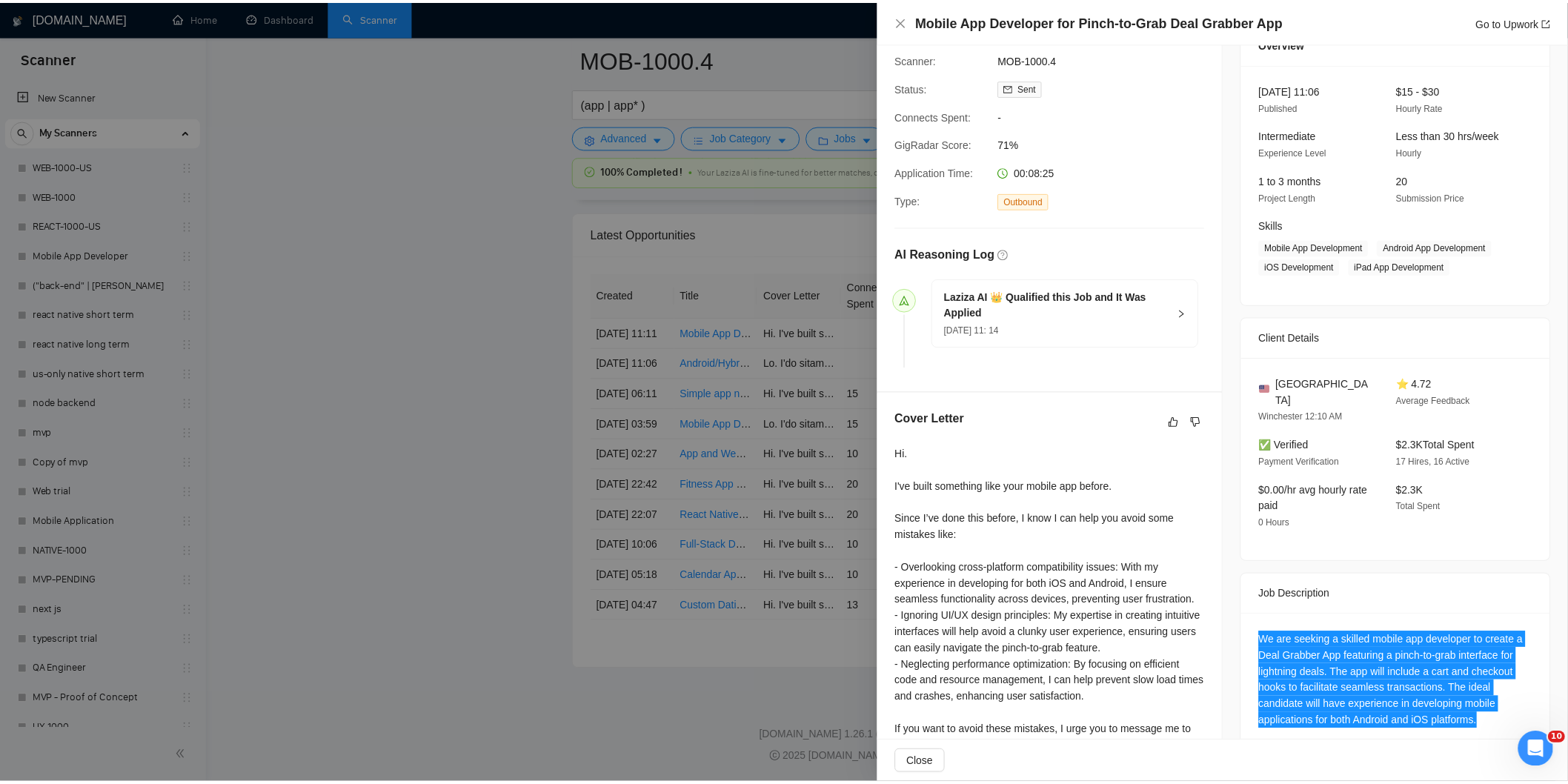
scroll to position [0, 0]
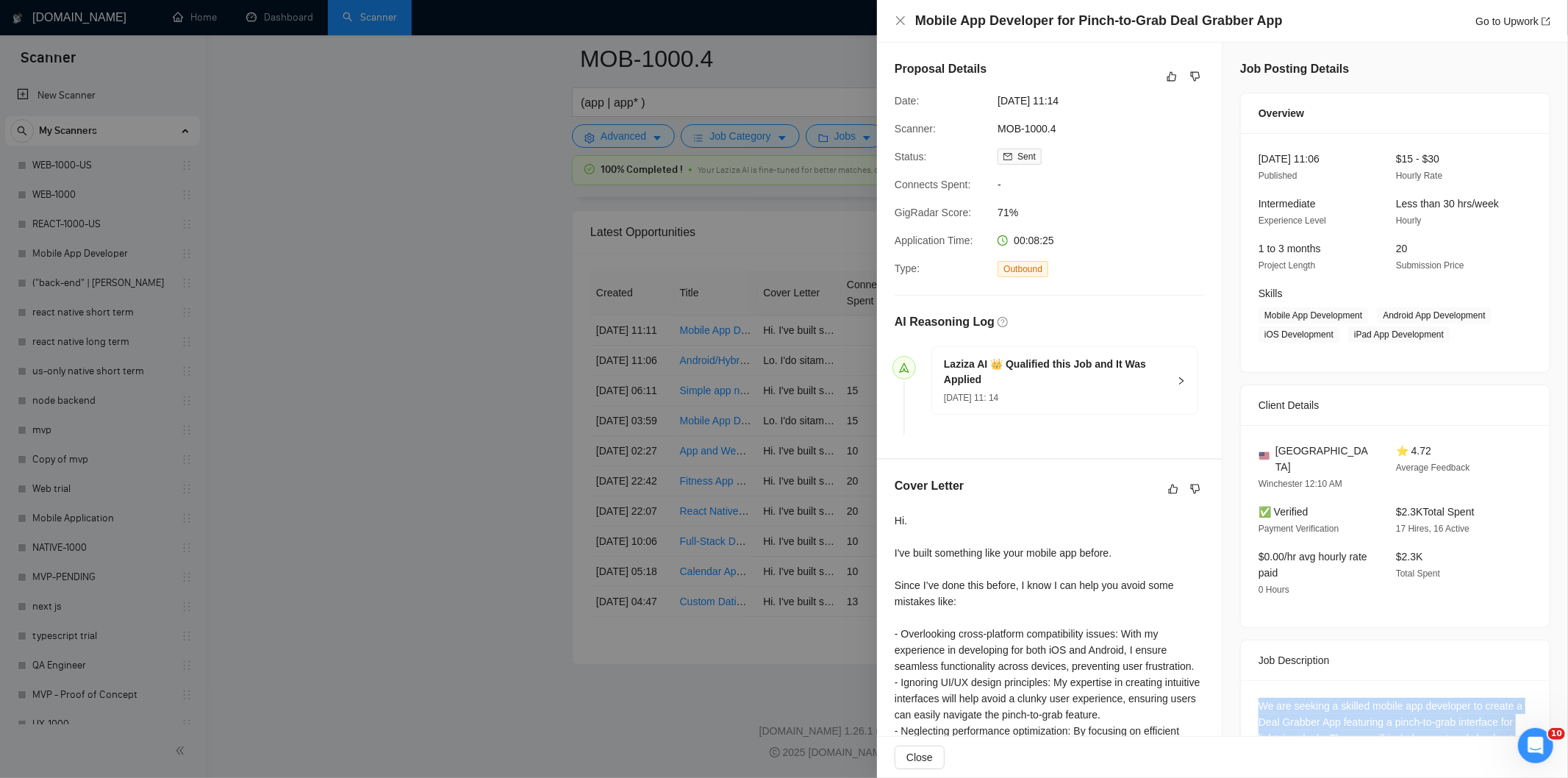
drag, startPoint x: 1117, startPoint y: 94, endPoint x: 987, endPoint y: 109, distance: 130.9
click at [987, 108] on div "Date: [DATE] 11:14" at bounding box center [1043, 101] width 309 height 16
click at [902, 18] on icon "close" at bounding box center [901, 21] width 12 height 12
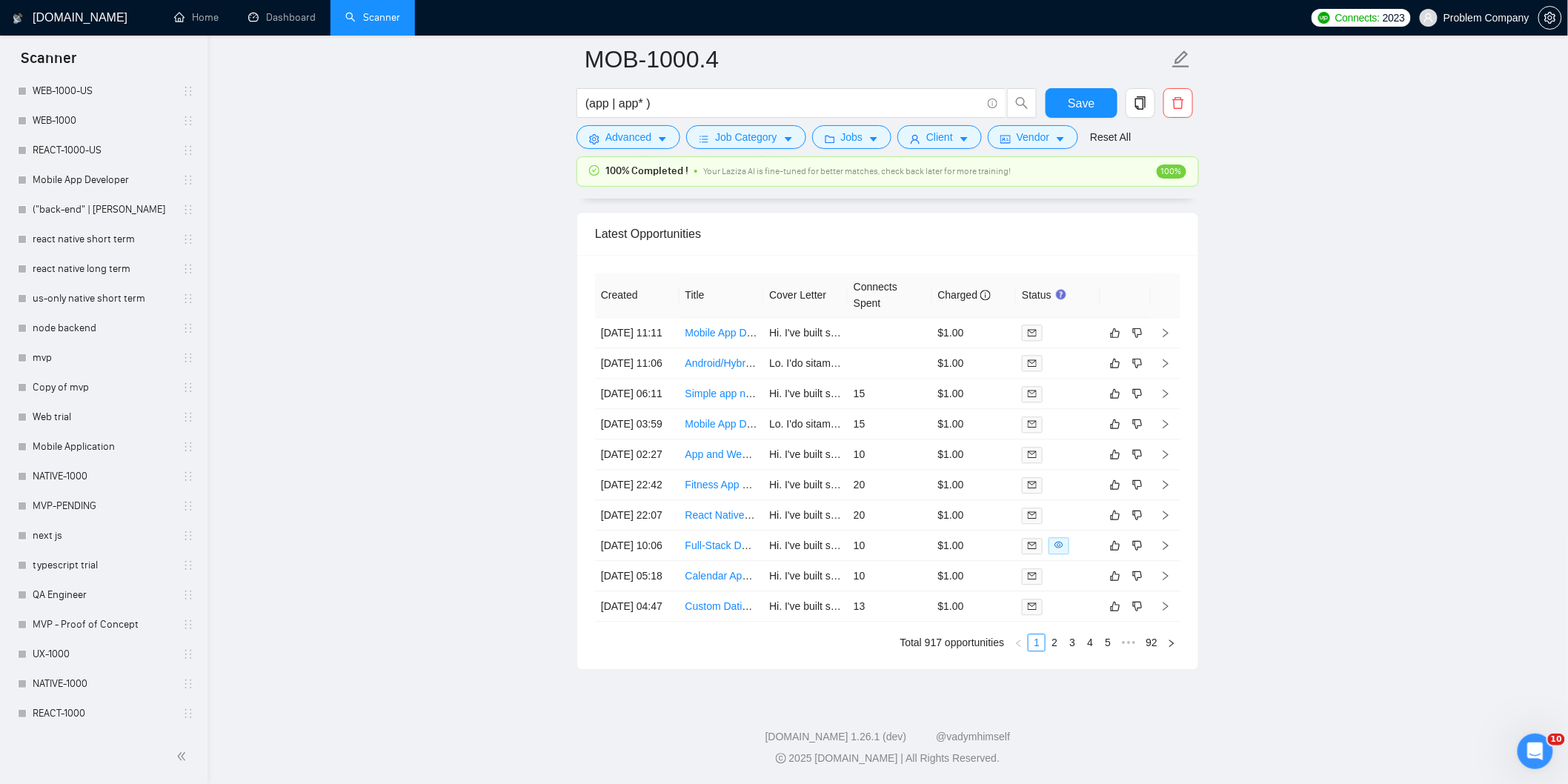
scroll to position [329, 0]
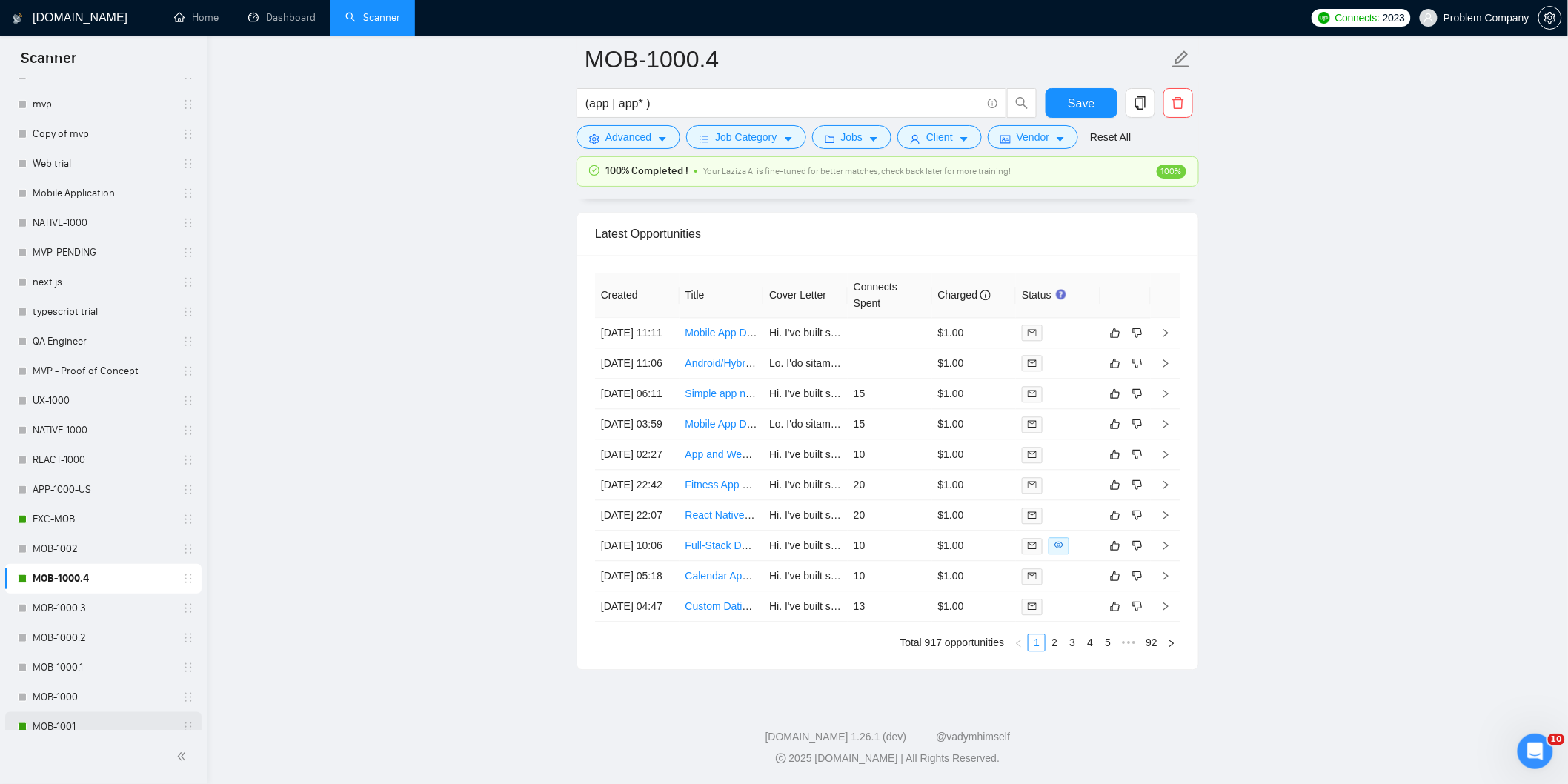
click at [83, 727] on link "MOB-1001" at bounding box center [103, 726] width 141 height 29
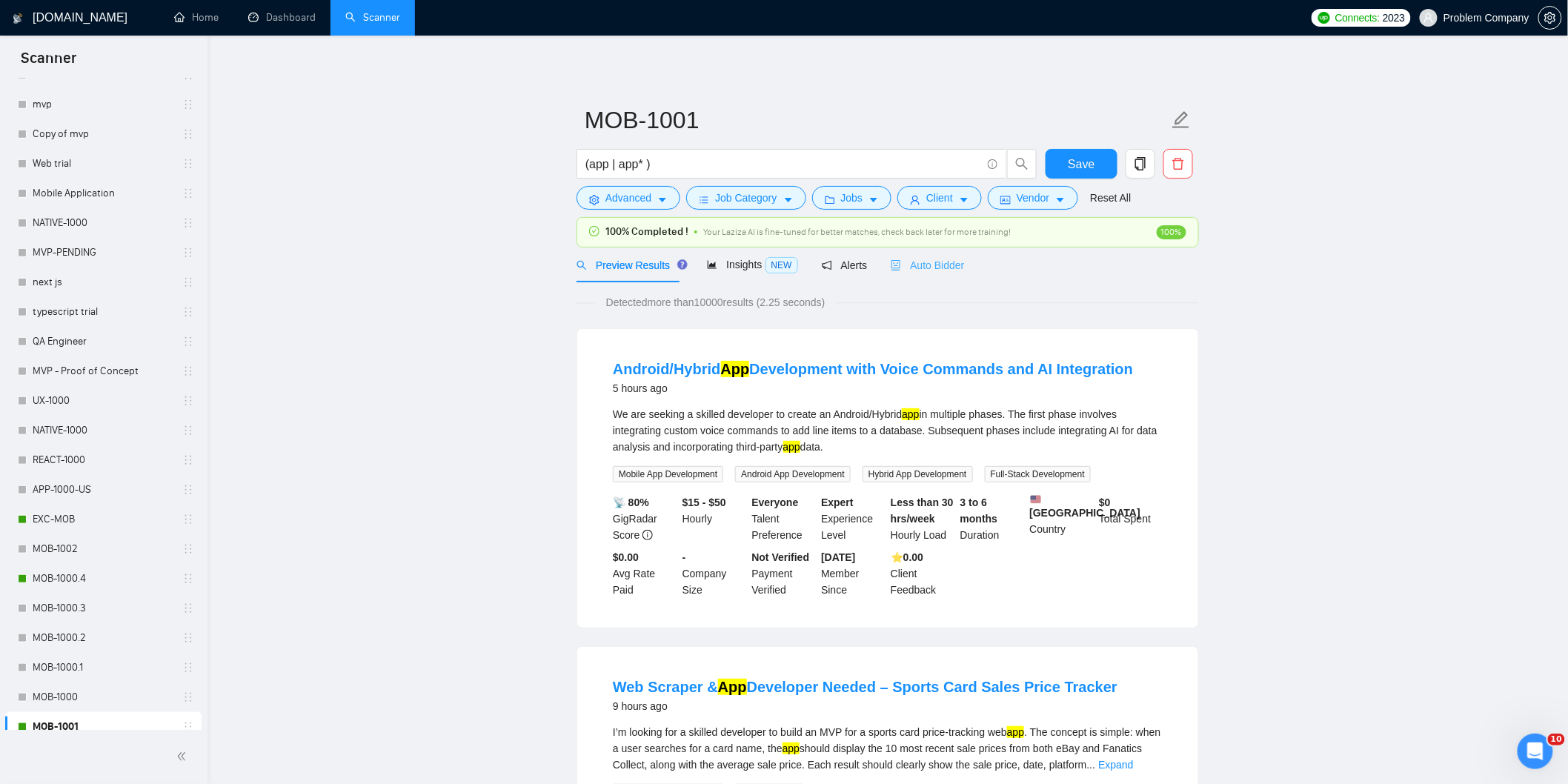
click at [944, 274] on div "Auto Bidder" at bounding box center [927, 265] width 73 height 35
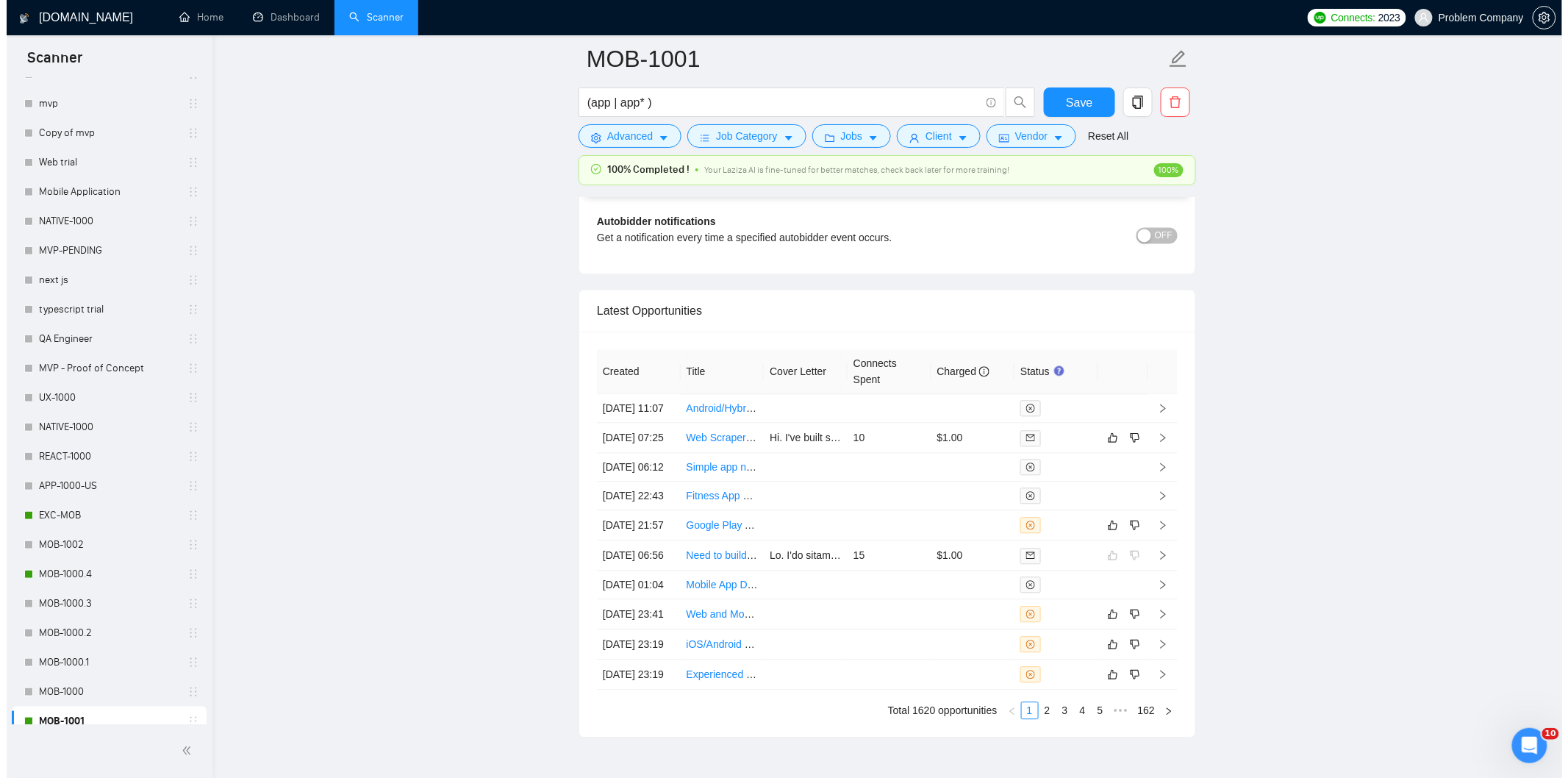
scroll to position [3494, 0]
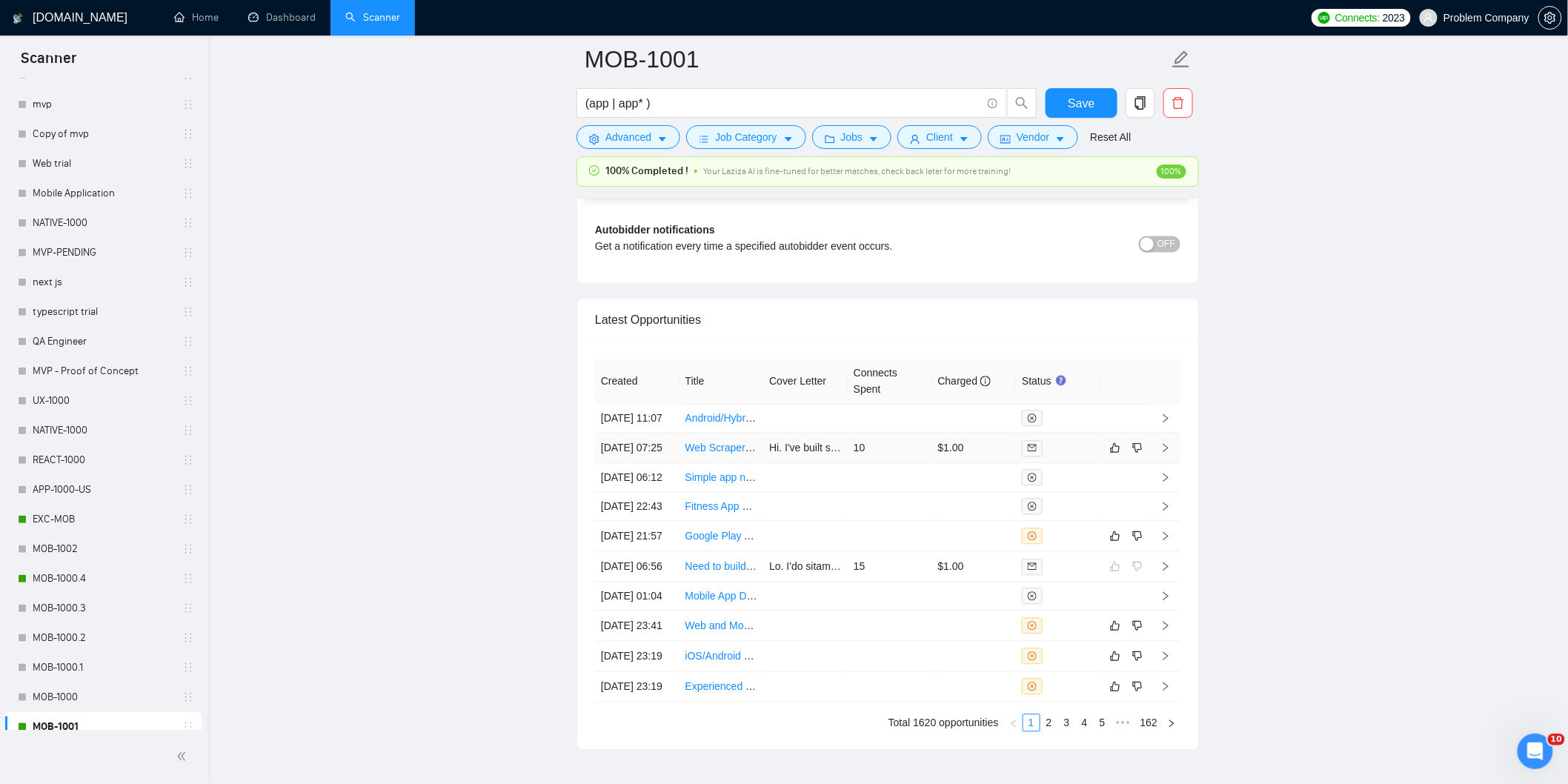
click at [658, 464] on td "[DATE] 07:25" at bounding box center [637, 448] width 85 height 30
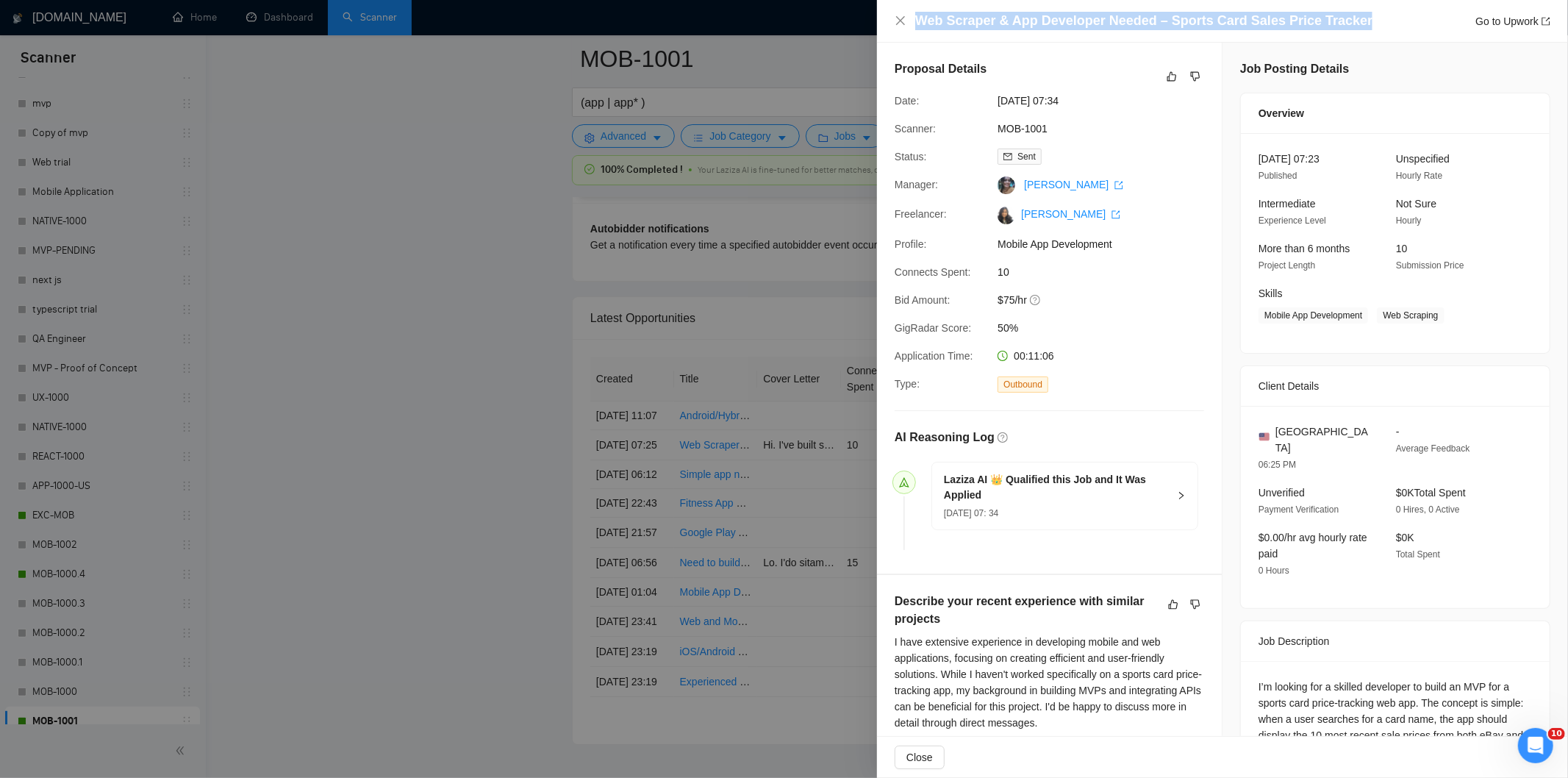
drag, startPoint x: 1377, startPoint y: 16, endPoint x: 902, endPoint y: 30, distance: 475.2
click at [902, 30] on div "Web Scraper & App Developer Needed – Sports Card Sales Price Tracker Go to Upwo…" at bounding box center [1223, 21] width 656 height 19
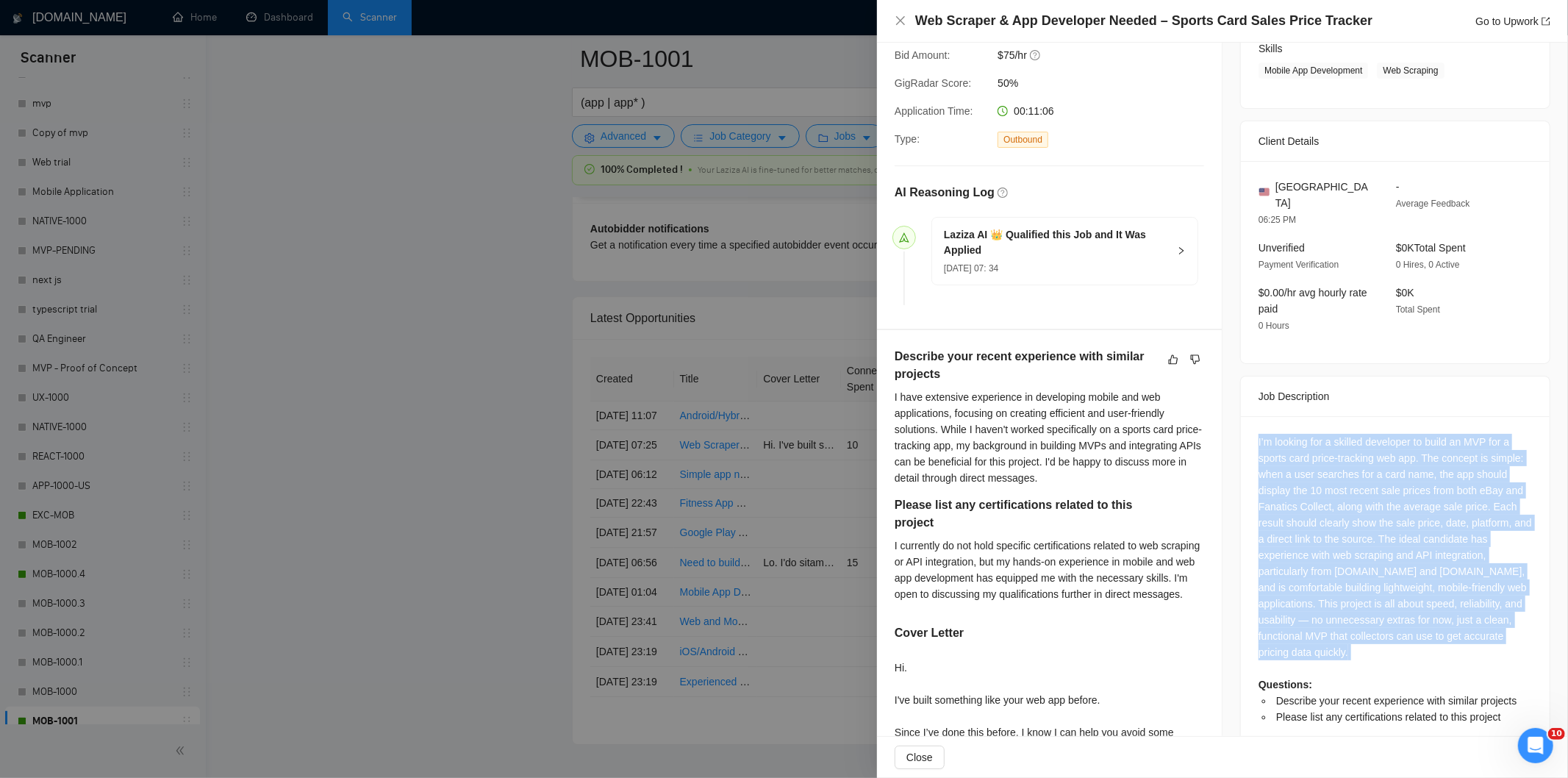
drag, startPoint x: 1254, startPoint y: 423, endPoint x: 1441, endPoint y: 653, distance: 296.4
click at [1441, 653] on div "I’m looking for a skilled developer to build an MVP for a sports card price-tra…" at bounding box center [1395, 579] width 273 height 291
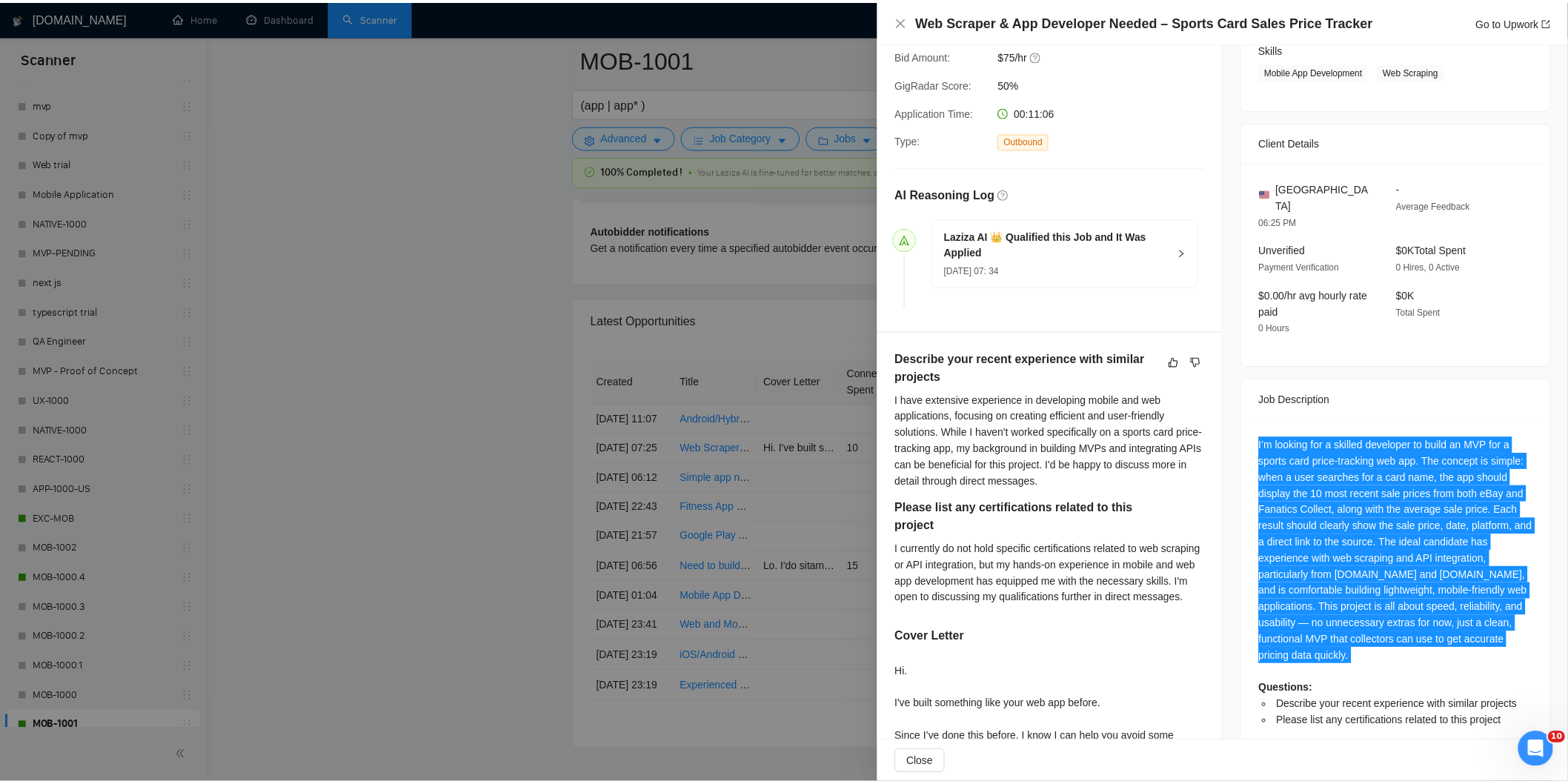
scroll to position [0, 0]
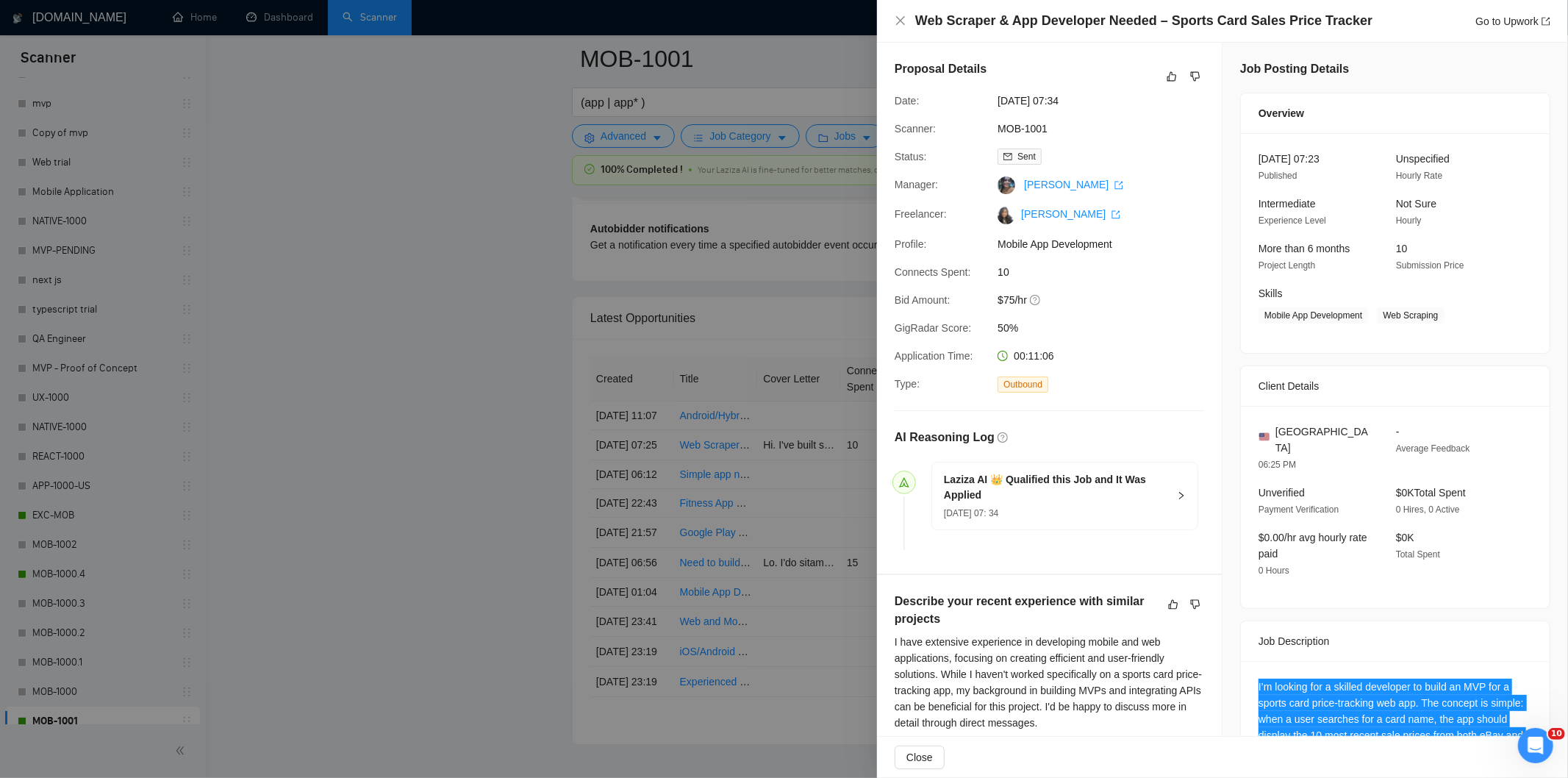
drag, startPoint x: 1108, startPoint y: 97, endPoint x: 980, endPoint y: 100, distance: 128.0
click at [980, 100] on div "Date: [DATE] 07:34" at bounding box center [1043, 101] width 309 height 16
drag, startPoint x: 901, startPoint y: 23, endPoint x: 31, endPoint y: 582, distance: 1034.1
click at [902, 23] on icon "close" at bounding box center [901, 21] width 12 height 12
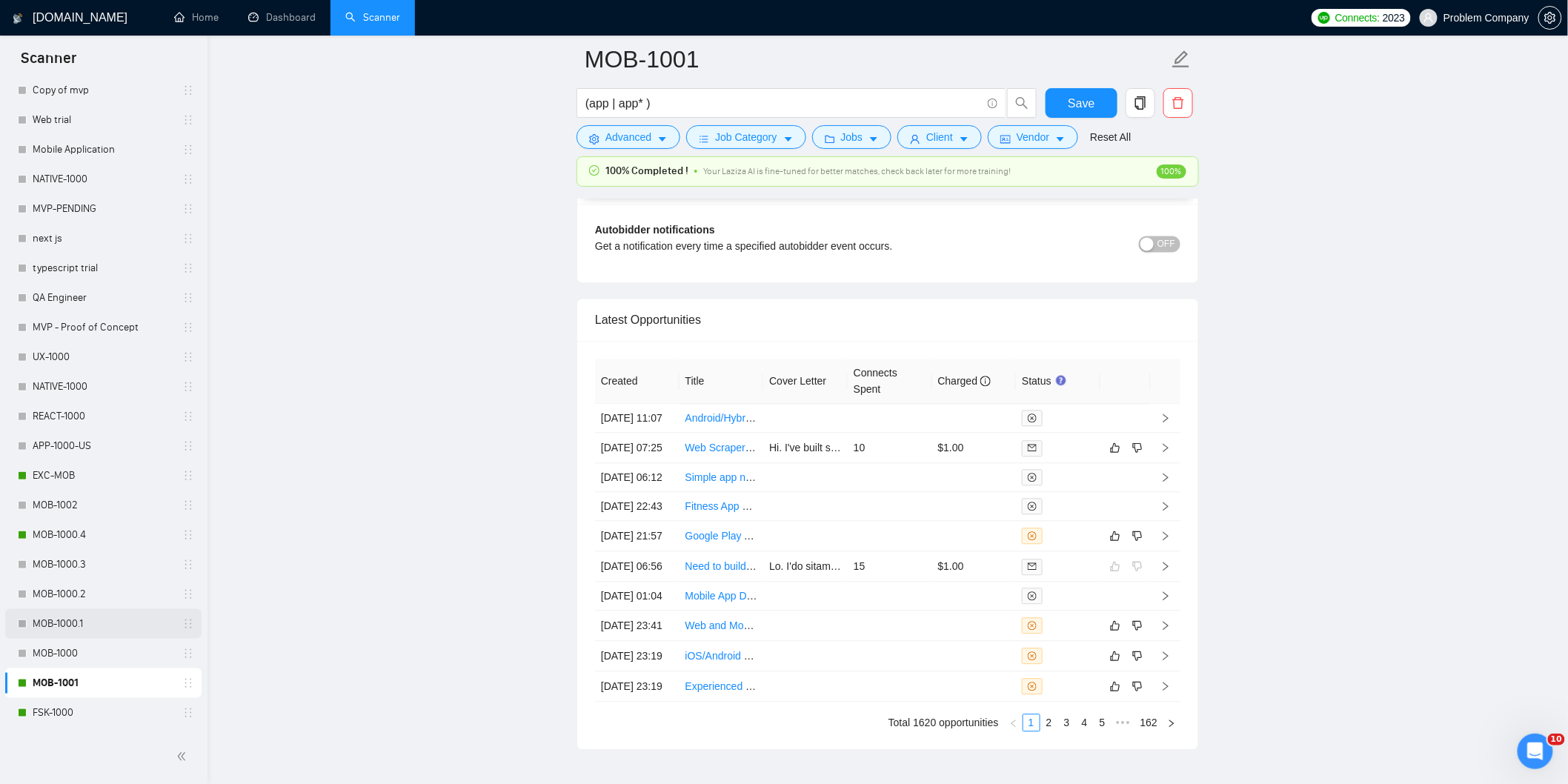
scroll to position [576, 0]
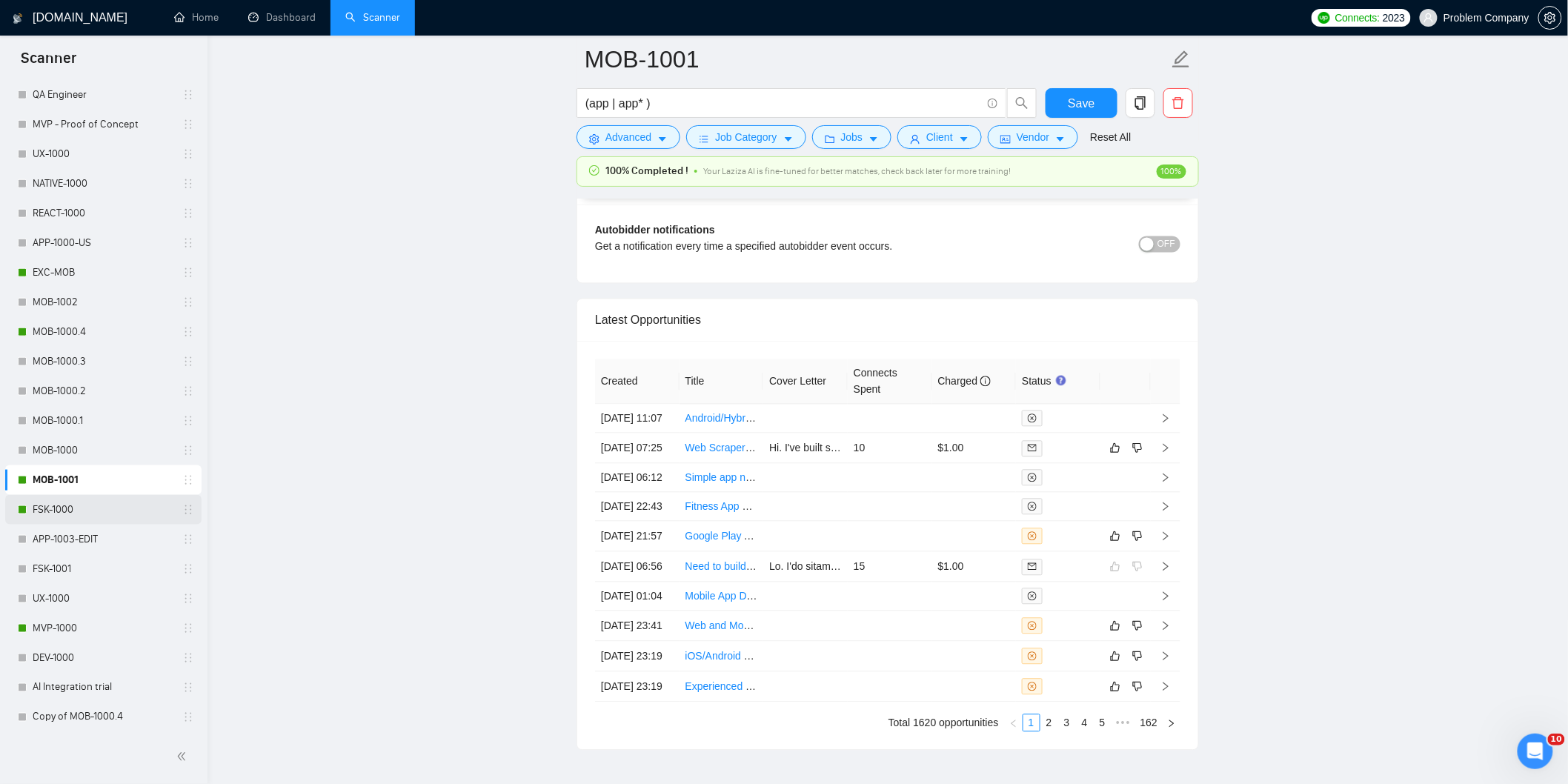
click at [69, 511] on link "FSK-1000" at bounding box center [103, 509] width 141 height 29
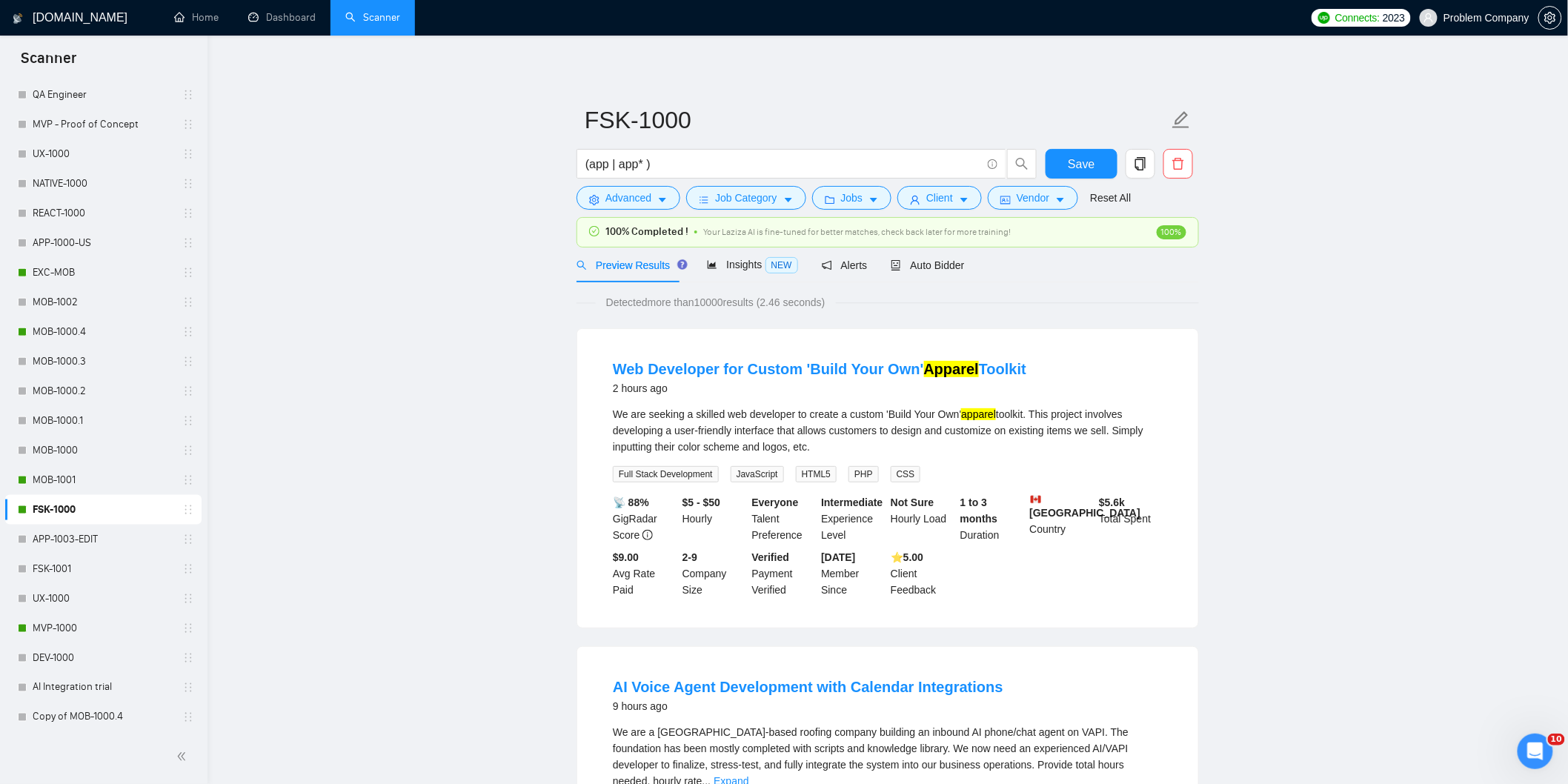
click at [961, 268] on div "Preview Results Insights NEW Alerts Auto Bidder" at bounding box center [888, 265] width 623 height 35
click at [954, 268] on span "Auto Bidder" at bounding box center [927, 266] width 73 height 12
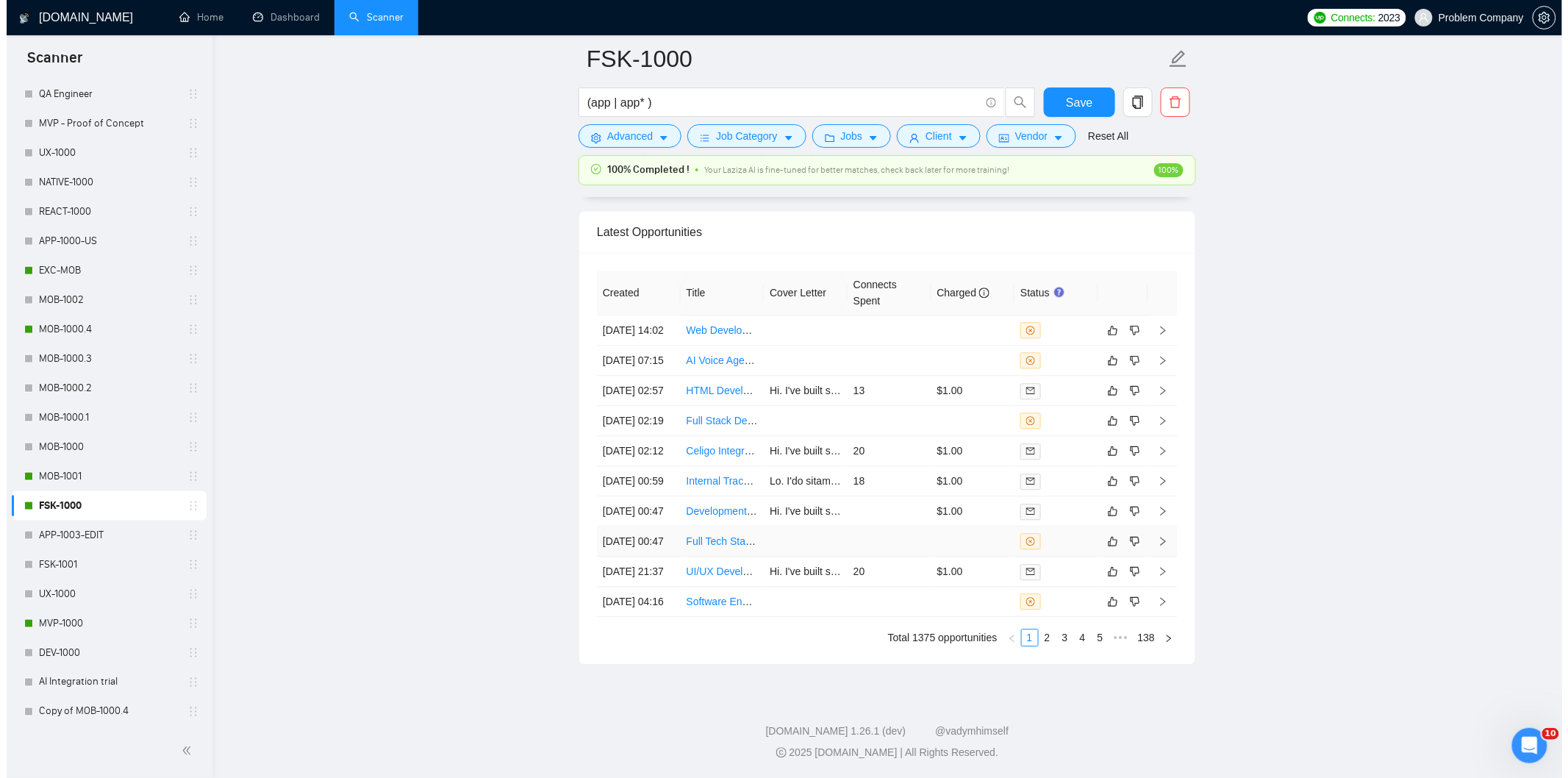
scroll to position [3743, 0]
click at [645, 556] on td "[DATE] 21:37" at bounding box center [632, 571] width 84 height 30
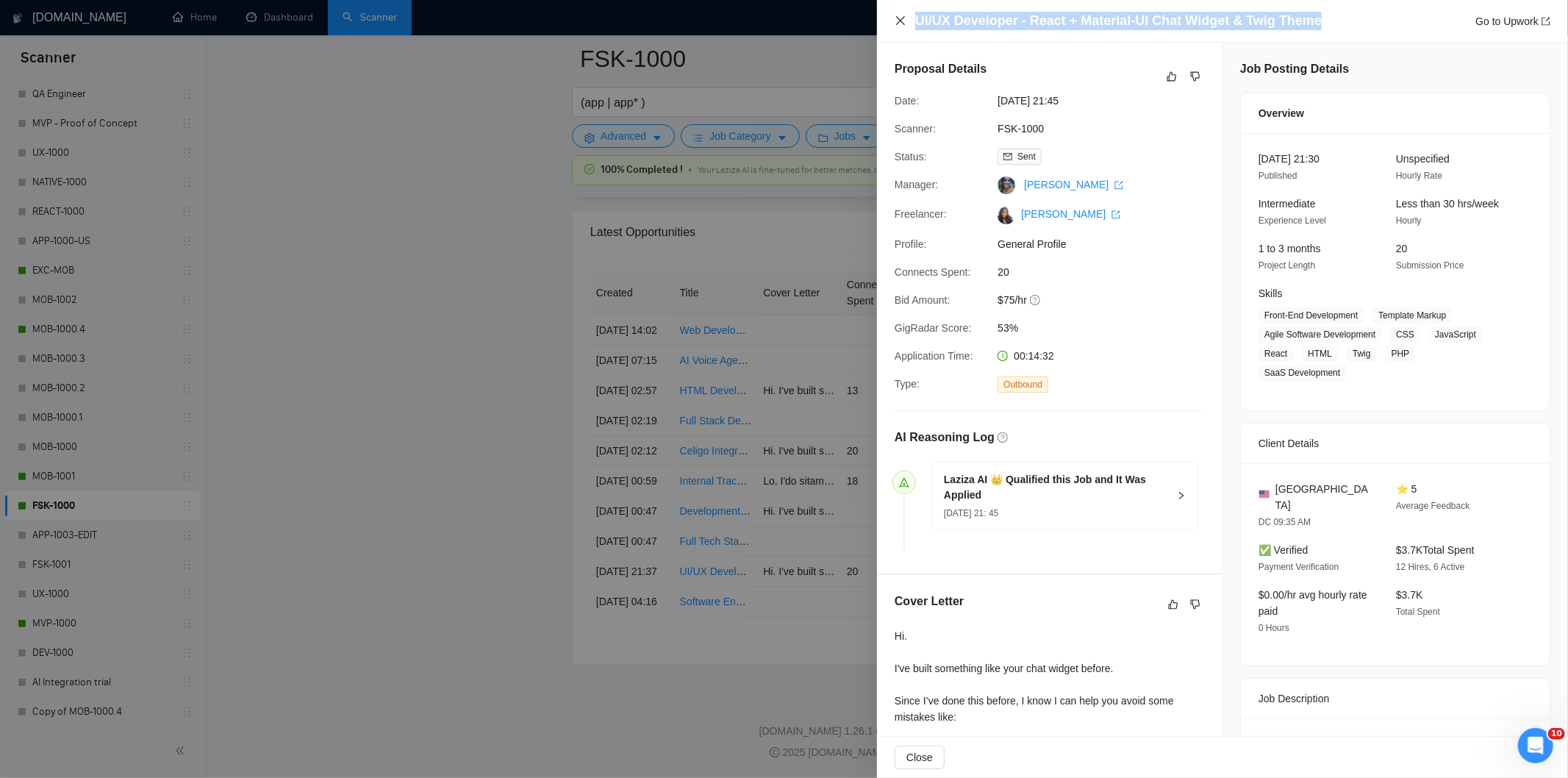
drag, startPoint x: 1340, startPoint y: 26, endPoint x: 902, endPoint y: 16, distance: 438.1
click at [902, 16] on div "UI/UX Developer - React + Material-UI Chat Widget & Twig Theme Go to Upwork" at bounding box center [1223, 21] width 656 height 19
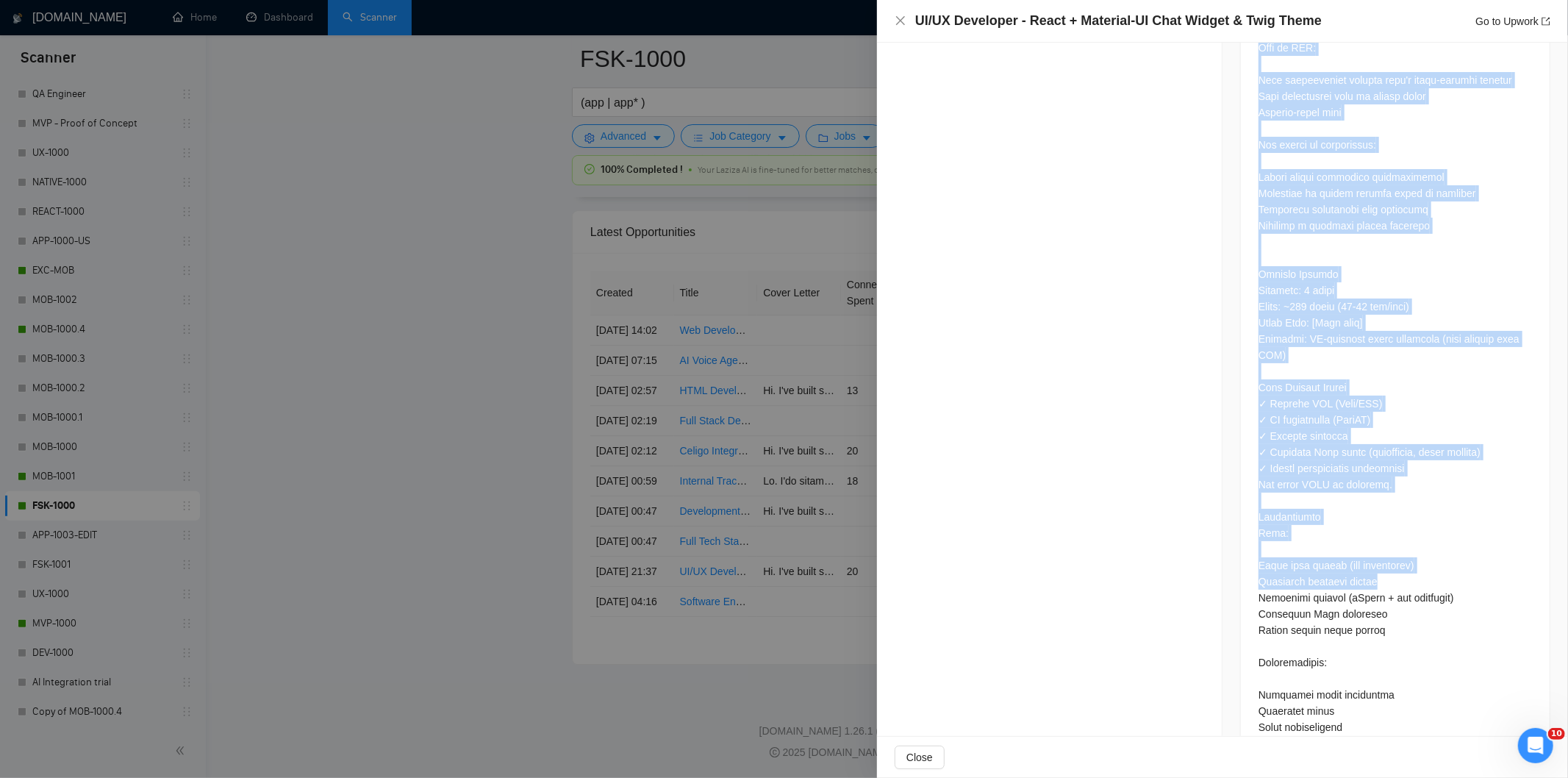
scroll to position [1994, 0]
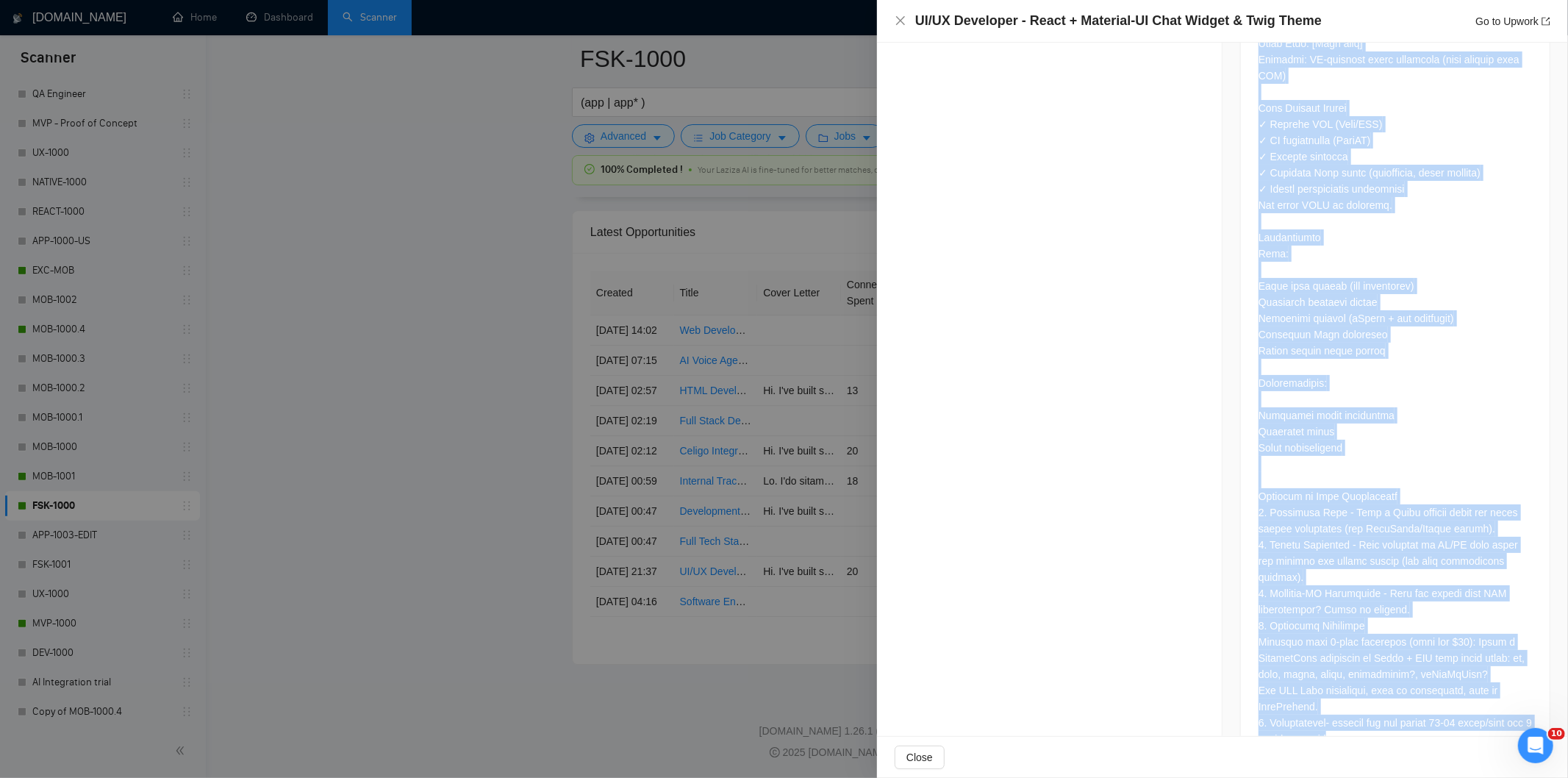
drag, startPoint x: 1253, startPoint y: 231, endPoint x: 1392, endPoint y: 705, distance: 494.0
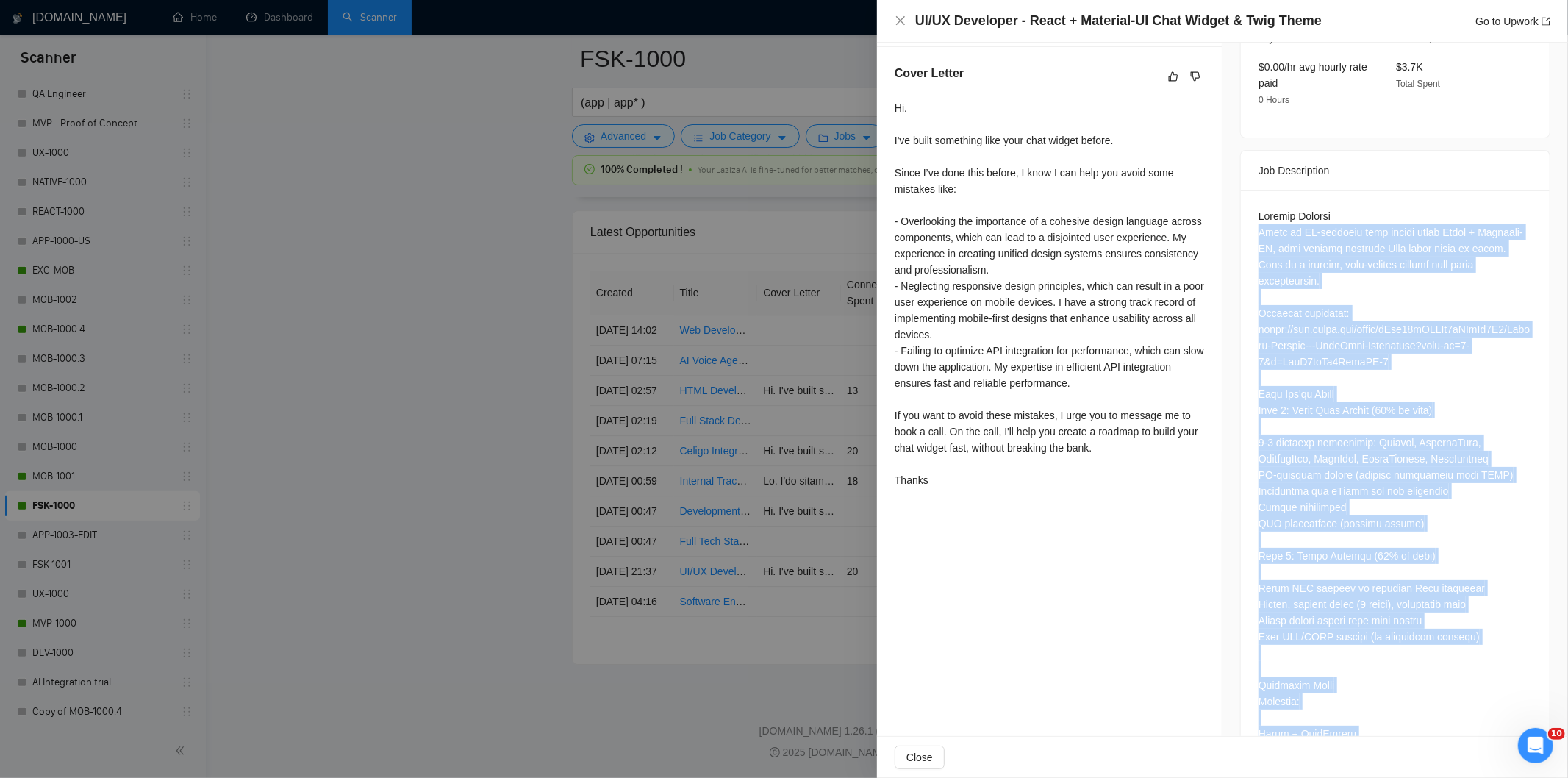
scroll to position [524, 0]
drag, startPoint x: 1430, startPoint y: 515, endPoint x: 1430, endPoint y: 502, distance: 13.0
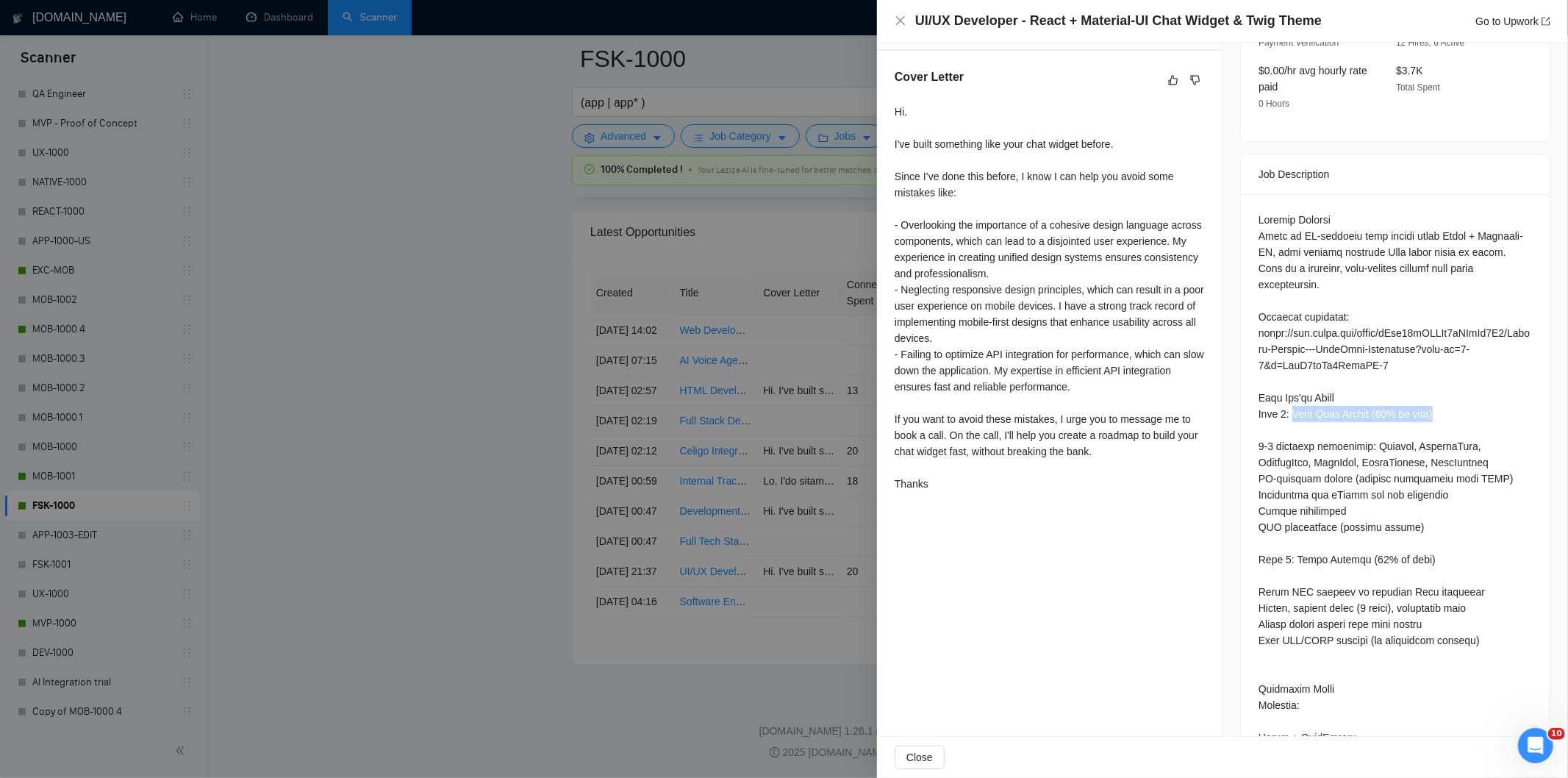
drag, startPoint x: 1447, startPoint y: 358, endPoint x: 1283, endPoint y: 365, distance: 164.1
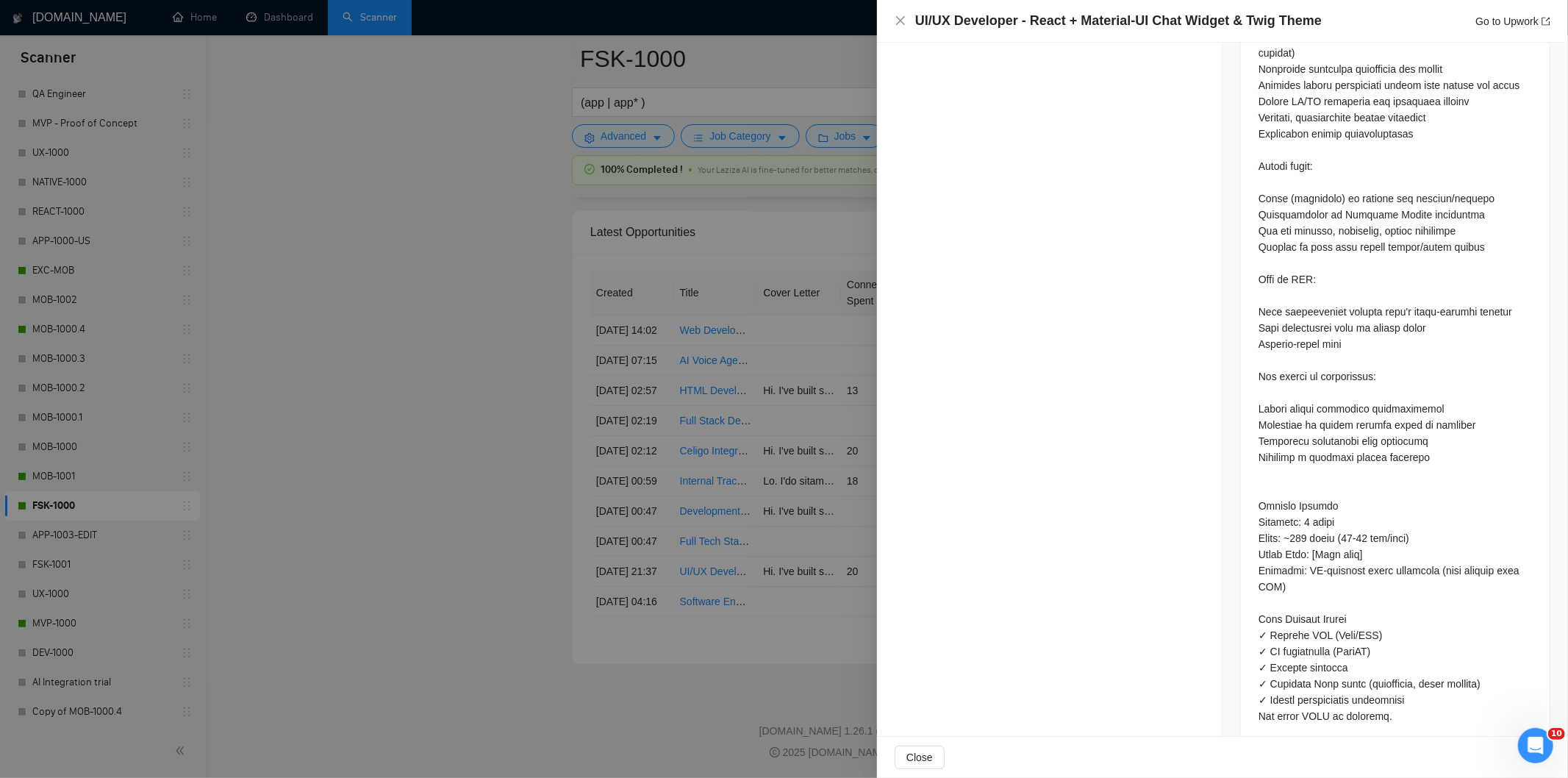
scroll to position [1504, 0]
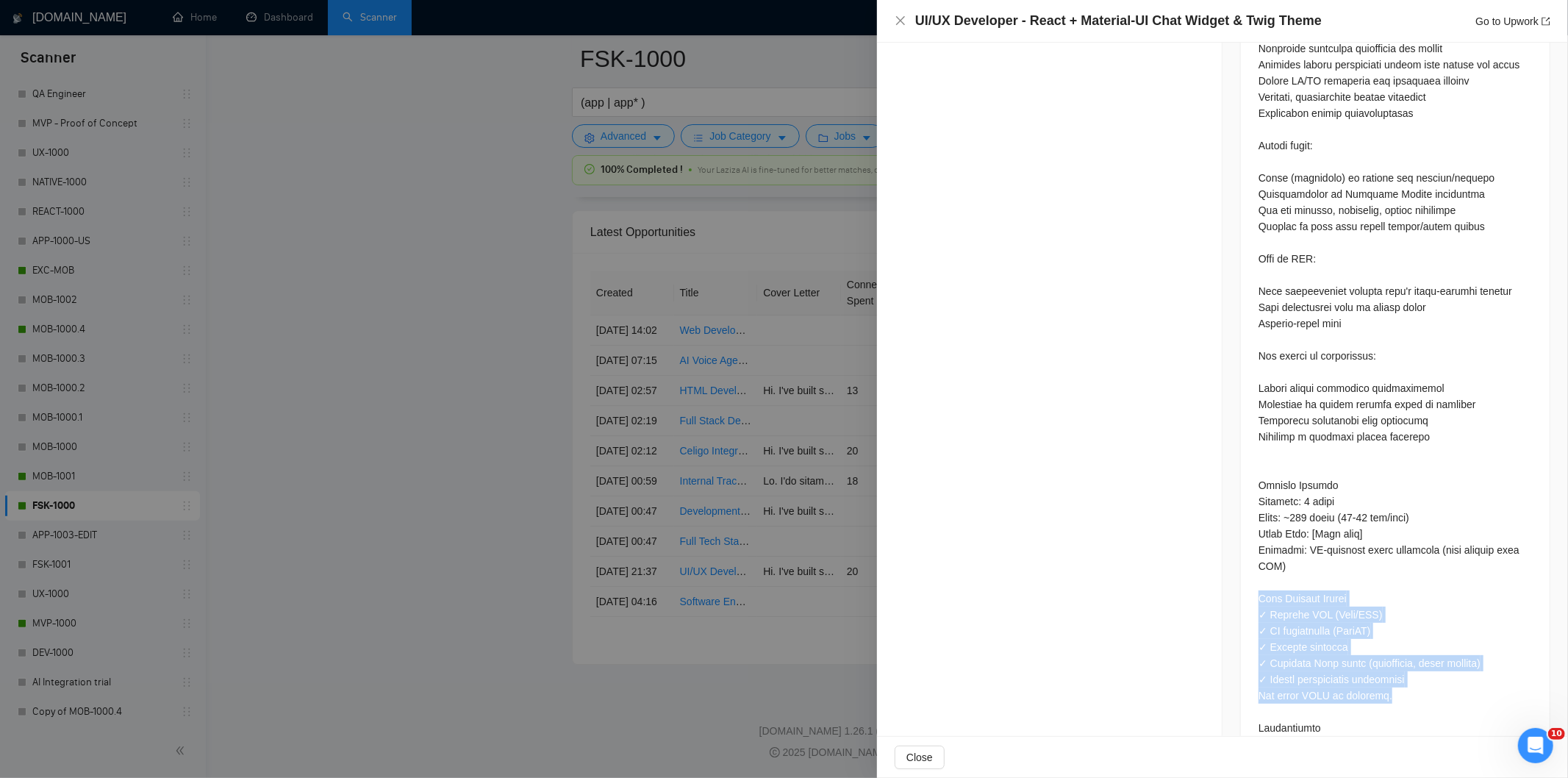
drag, startPoint x: 1248, startPoint y: 547, endPoint x: 1435, endPoint y: 638, distance: 208.0
click at [1435, 638] on div at bounding box center [1395, 237] width 309 height 2046
click at [1427, 648] on div at bounding box center [1395, 234] width 273 height 2005
click at [1416, 648] on div at bounding box center [1395, 234] width 273 height 2005
drag, startPoint x: 1399, startPoint y: 648, endPoint x: 1247, endPoint y: 643, distance: 152.1
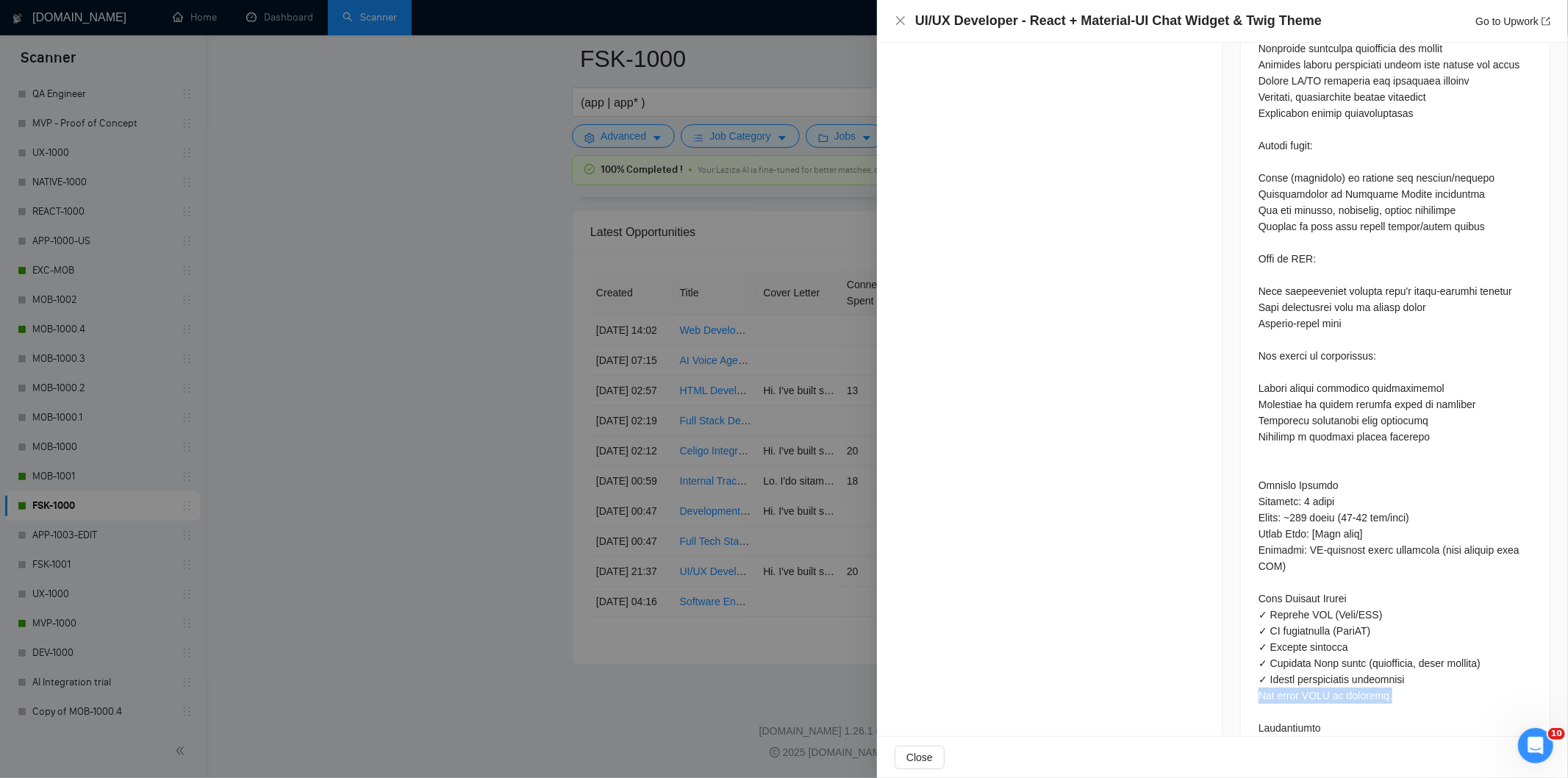
click at [1247, 643] on div at bounding box center [1395, 237] width 309 height 2046
click at [900, 20] on icon "close" at bounding box center [901, 21] width 9 height 9
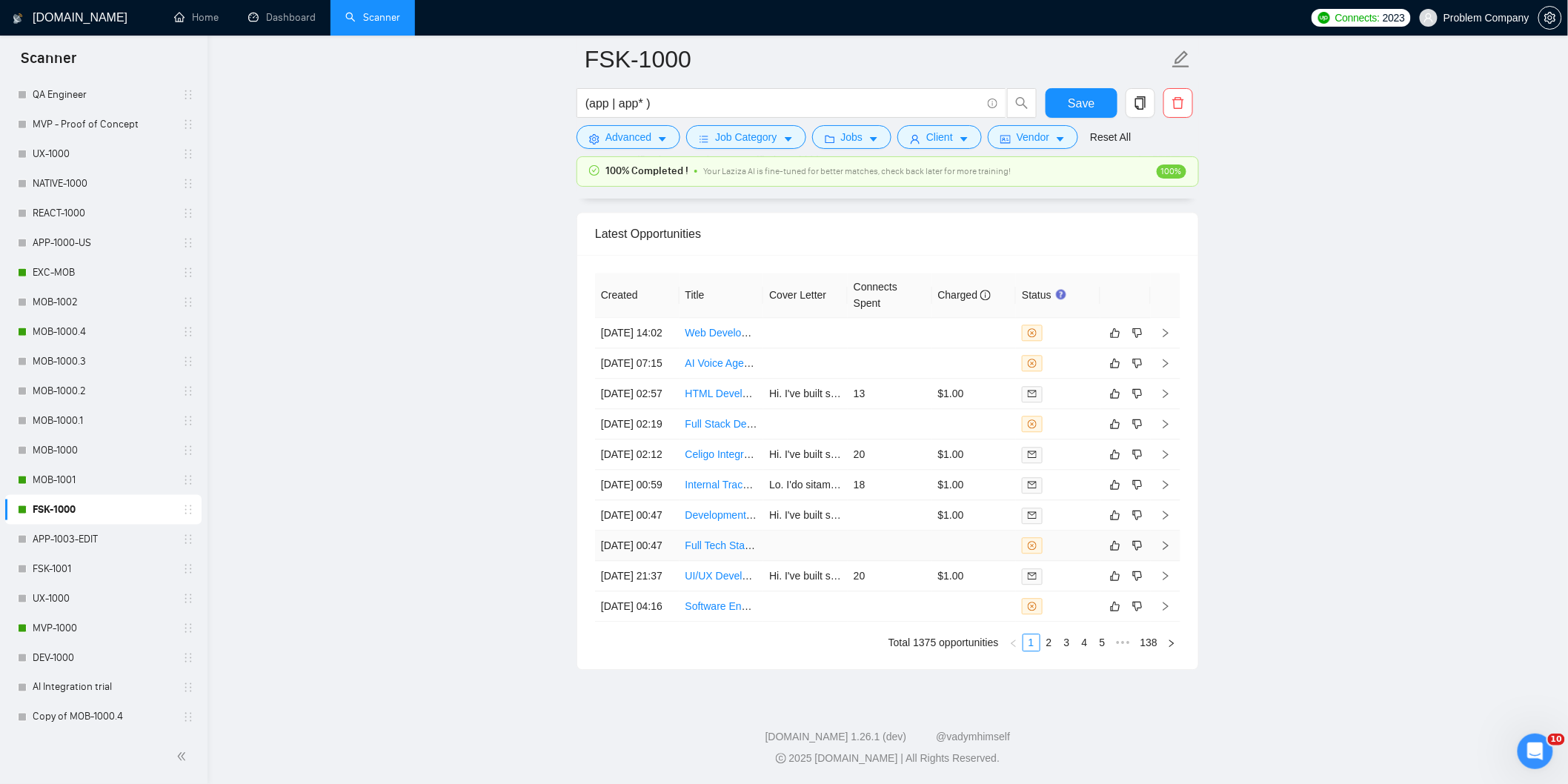
click at [650, 530] on td "[DATE] 00:47" at bounding box center [637, 546] width 85 height 30
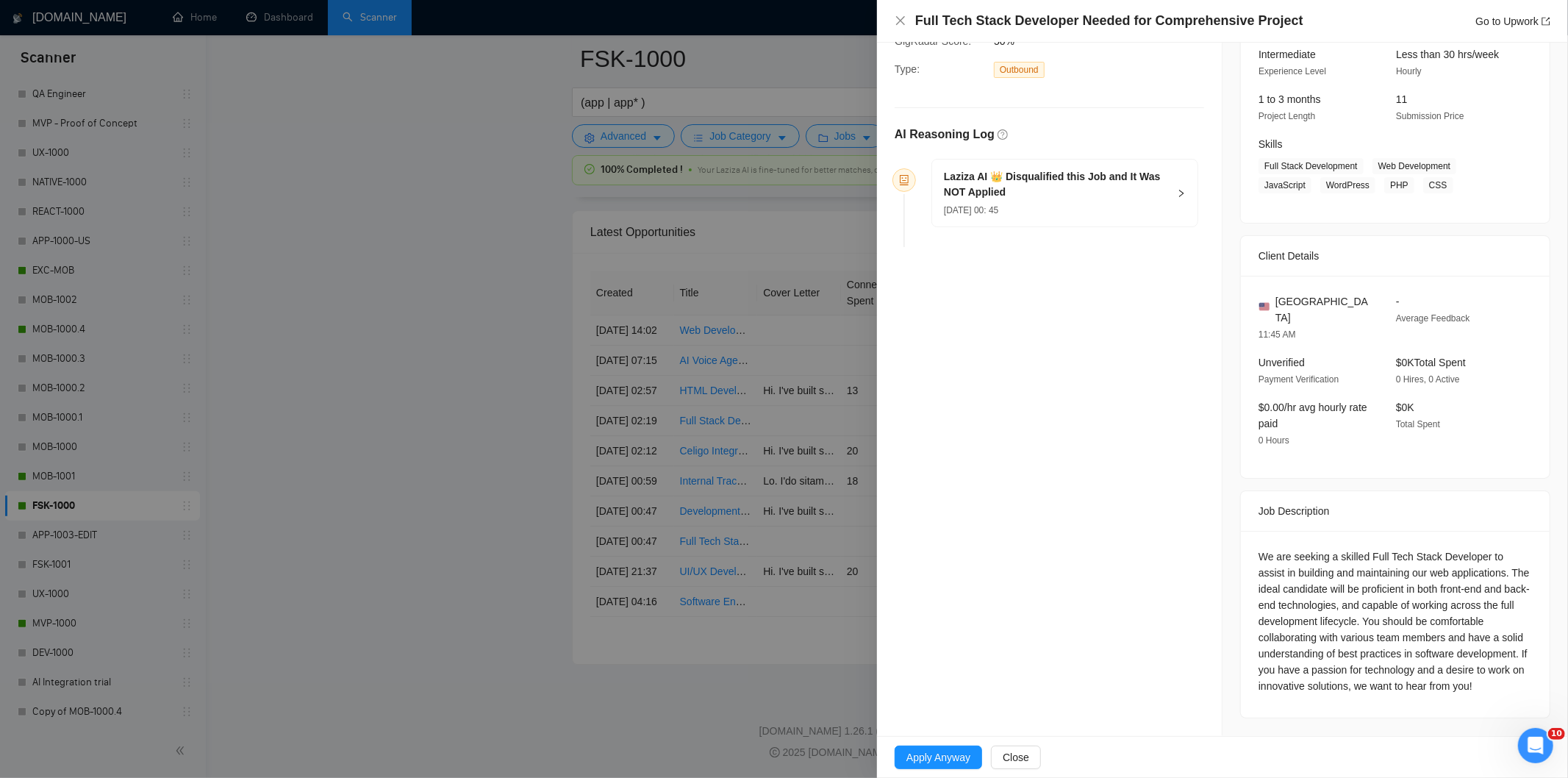
scroll to position [134, 0]
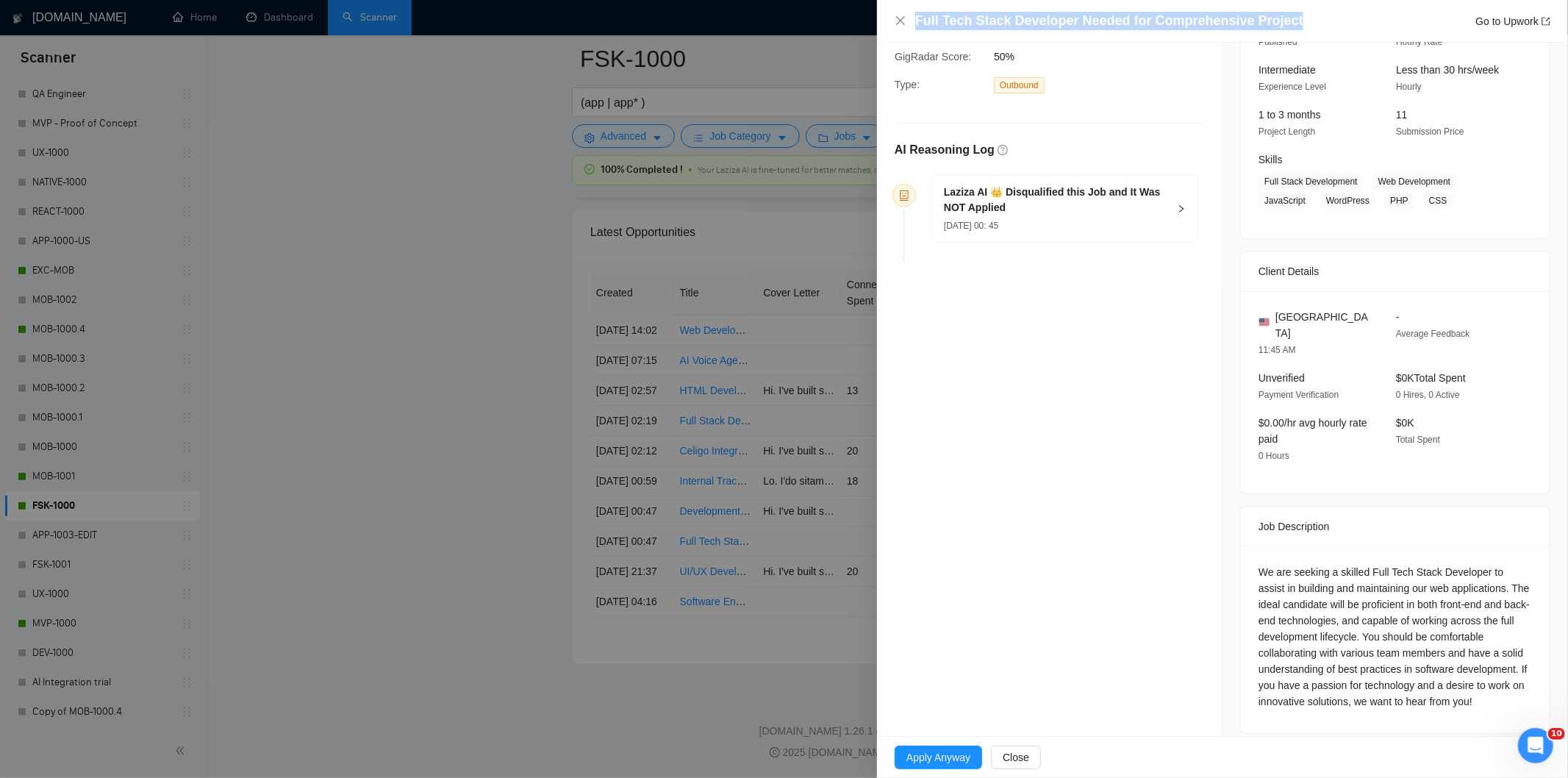
drag, startPoint x: 1301, startPoint y: 18, endPoint x: 883, endPoint y: 25, distance: 418.1
click at [883, 25] on div "Full Tech Stack Developer Needed for Comprehensive Project Go to Upwork" at bounding box center [1222, 21] width 691 height 43
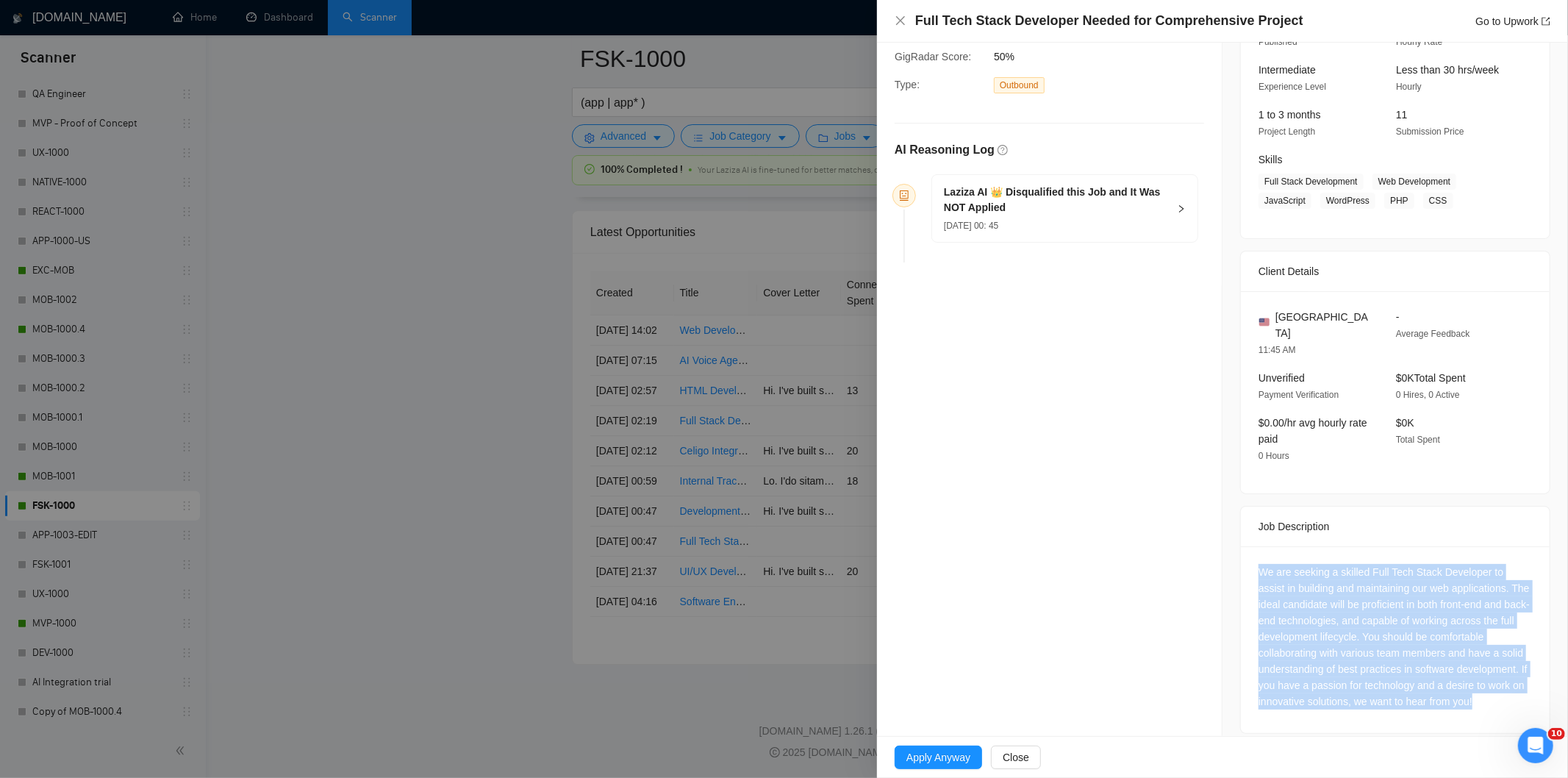
drag, startPoint x: 1246, startPoint y: 552, endPoint x: 1503, endPoint y: 707, distance: 300.1
click at [1503, 707] on div "We are seeking a skilled Full Tech Stack Developer to assist in building and ma…" at bounding box center [1395, 639] width 309 height 186
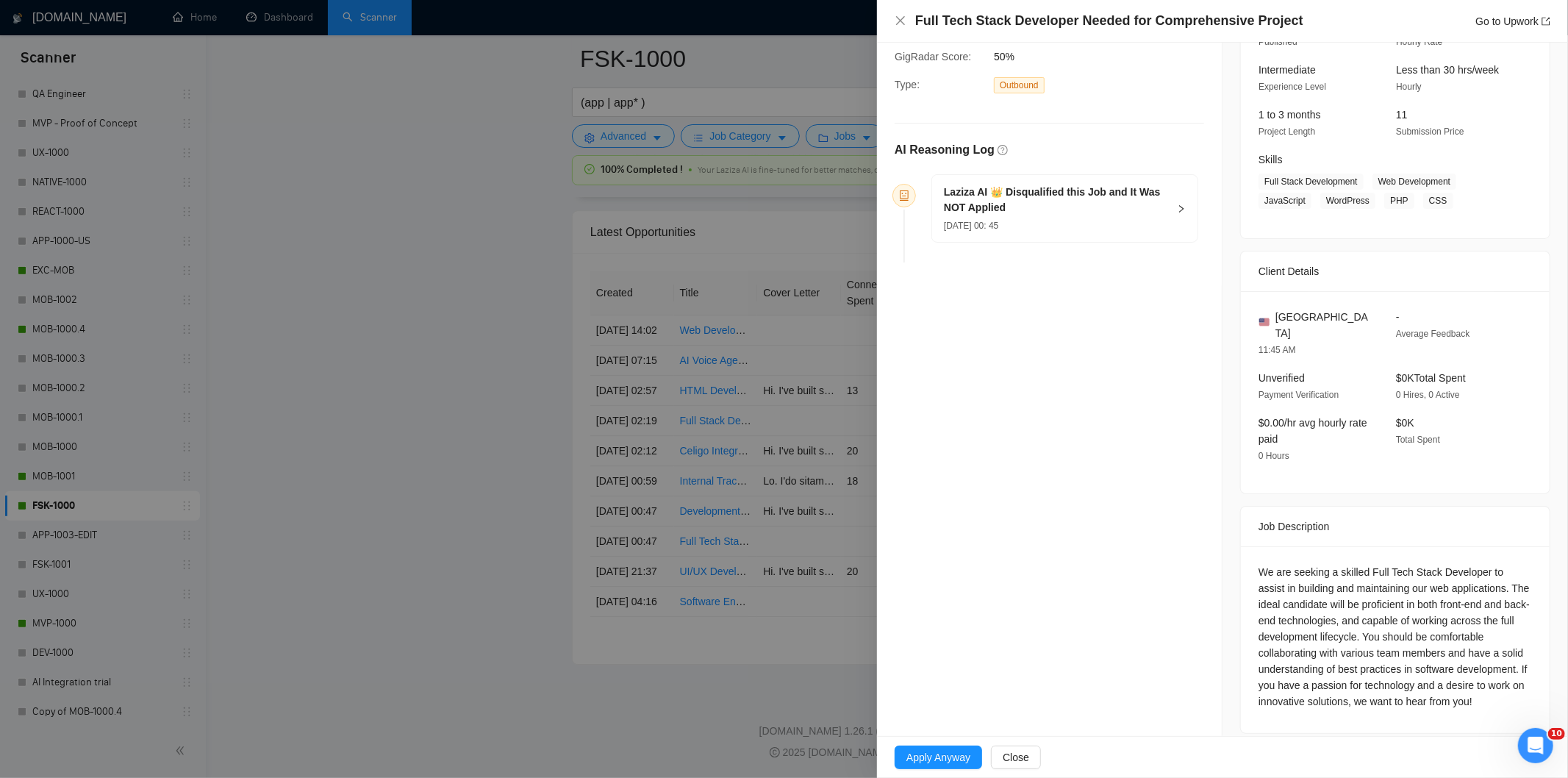
click at [1076, 236] on div "Laziza AI 👑 Disqualified this Job and It Was NOT Applied [DATE] 00: 45" at bounding box center [1065, 208] width 265 height 67
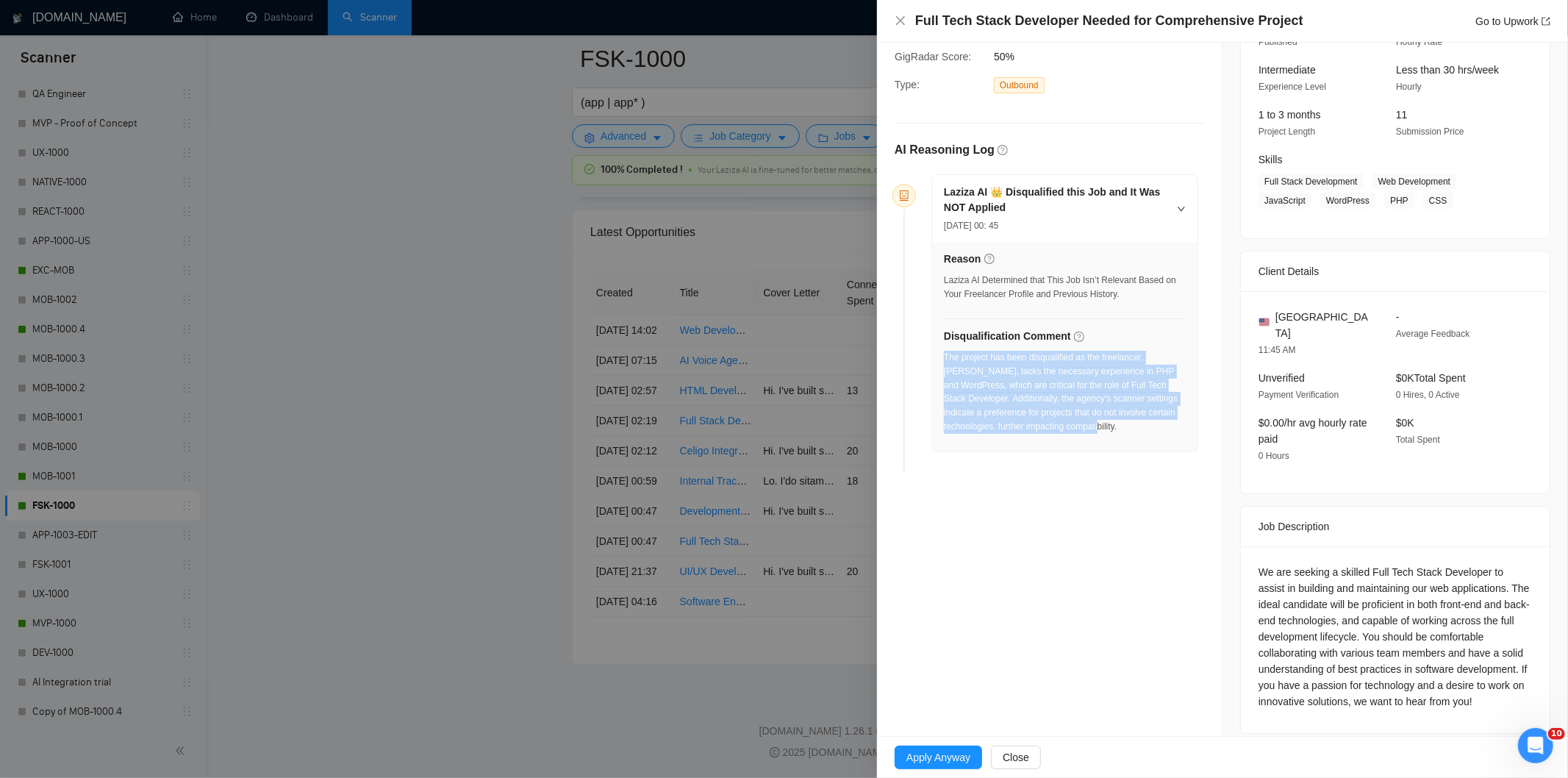
drag, startPoint x: 1143, startPoint y: 428, endPoint x: 943, endPoint y: 354, distance: 213.3
click at [943, 354] on div "The project has been disqualified as the freelancer, [PERSON_NAME], lacks the n…" at bounding box center [1064, 392] width 242 height 83
drag, startPoint x: 900, startPoint y: 22, endPoint x: 929, endPoint y: 32, distance: 30.7
click at [901, 25] on icon "close" at bounding box center [901, 21] width 12 height 12
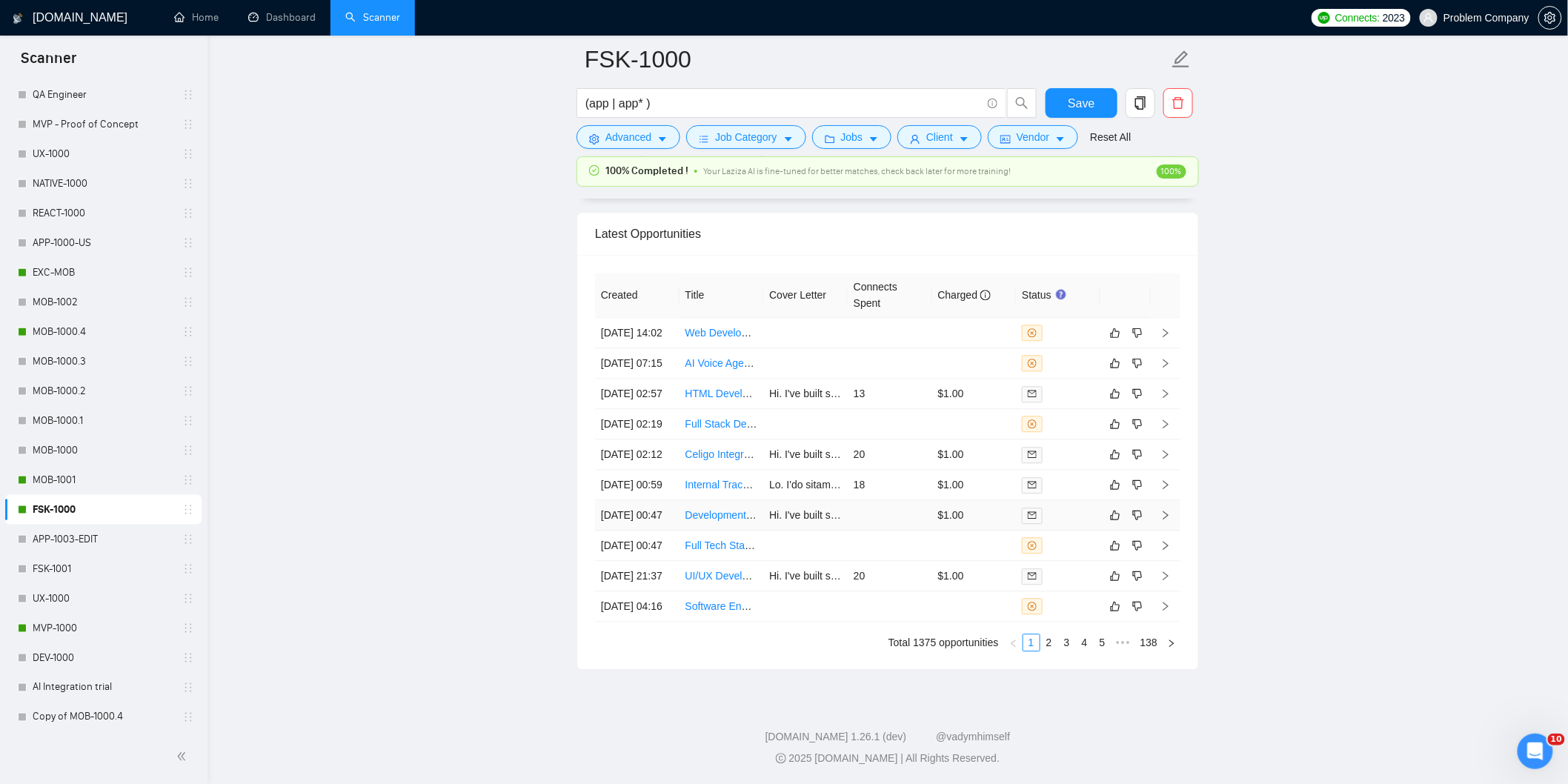
click at [658, 500] on td "[DATE] 00:47" at bounding box center [637, 515] width 85 height 30
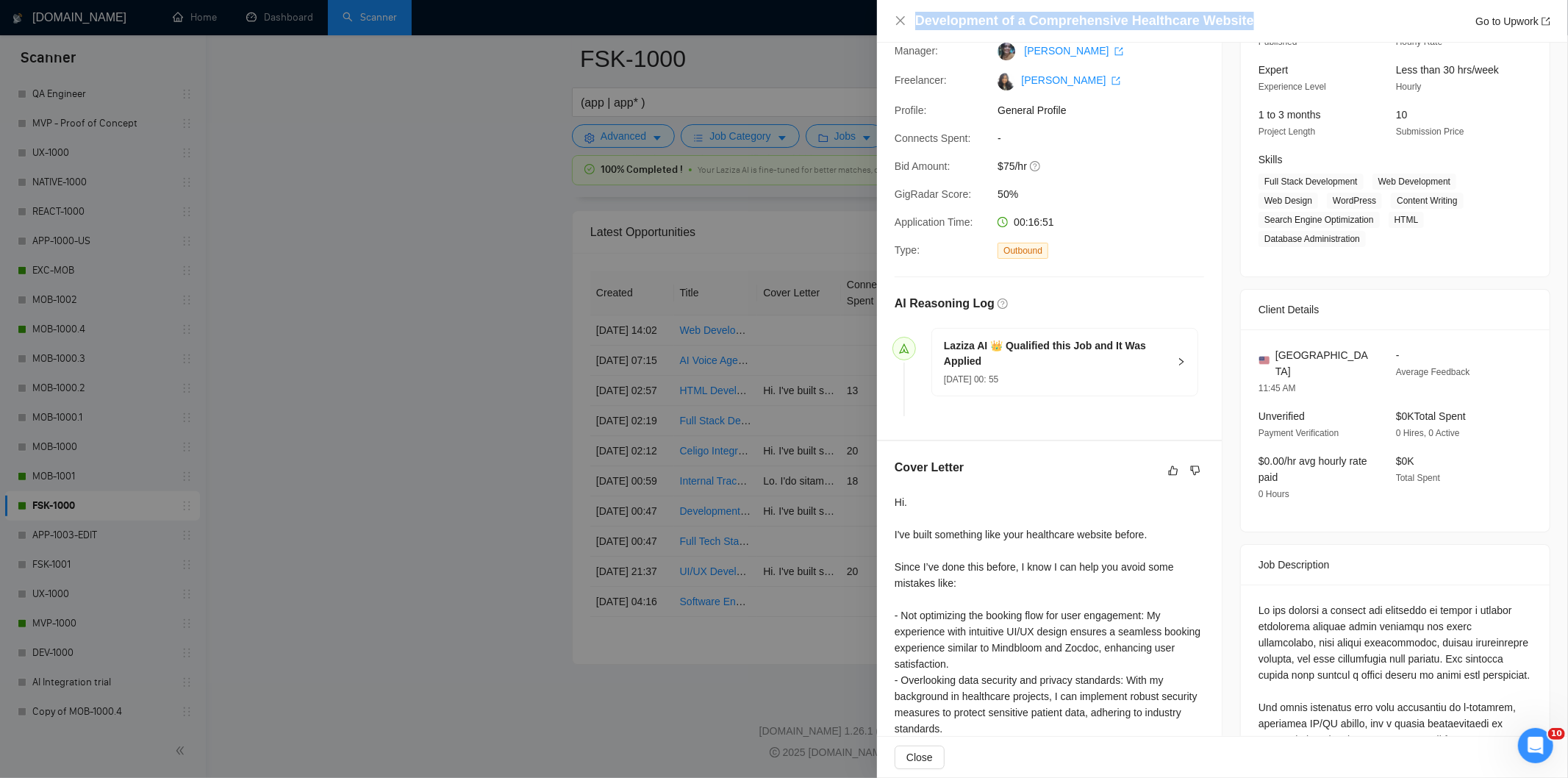
drag, startPoint x: 1253, startPoint y: 16, endPoint x: 929, endPoint y: 19, distance: 324.0
click at [906, 16] on div "Development of a Comprehensive Healthcare Website Go to Upwork" at bounding box center [1223, 21] width 656 height 19
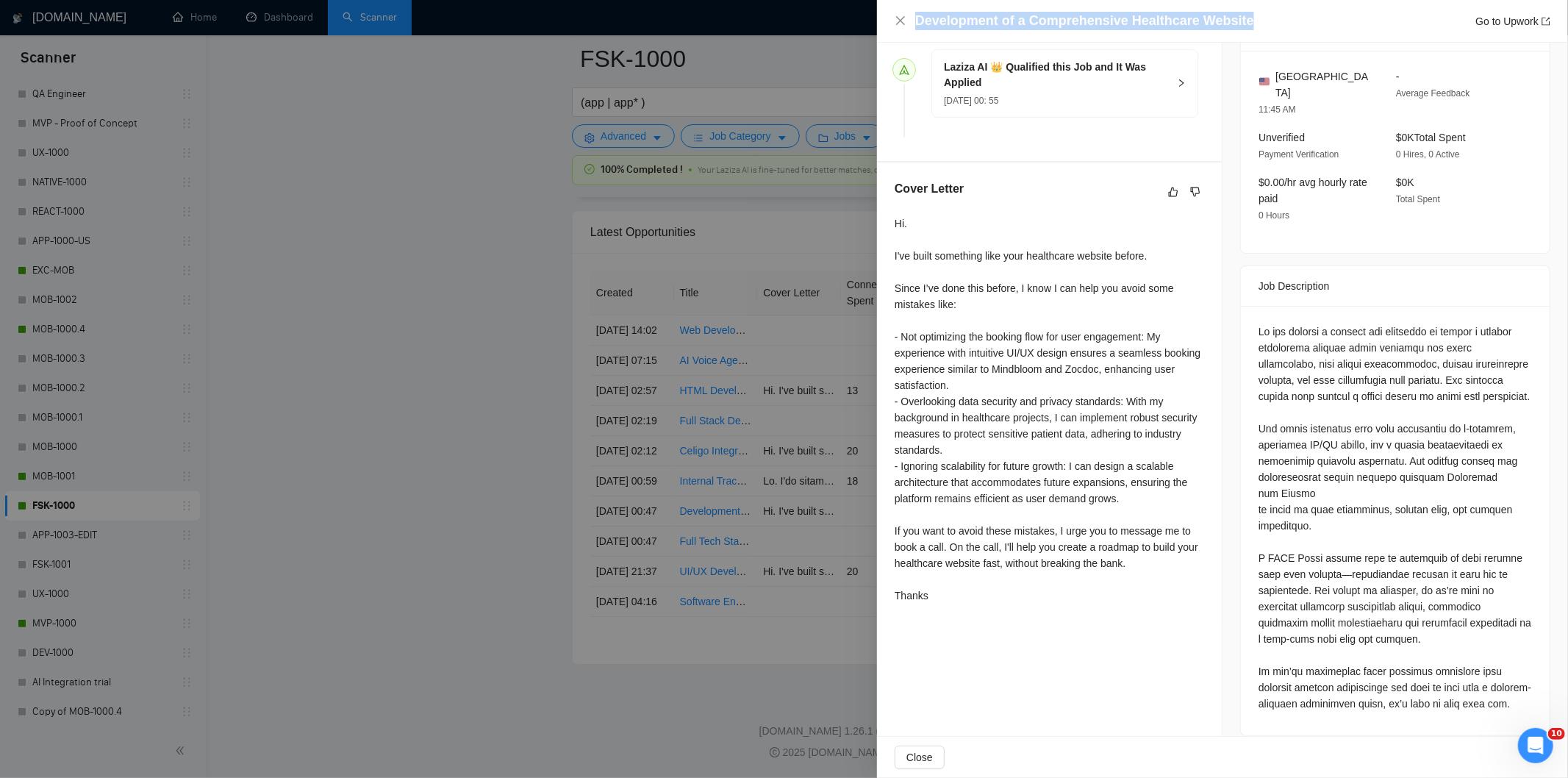
scroll to position [429, 0]
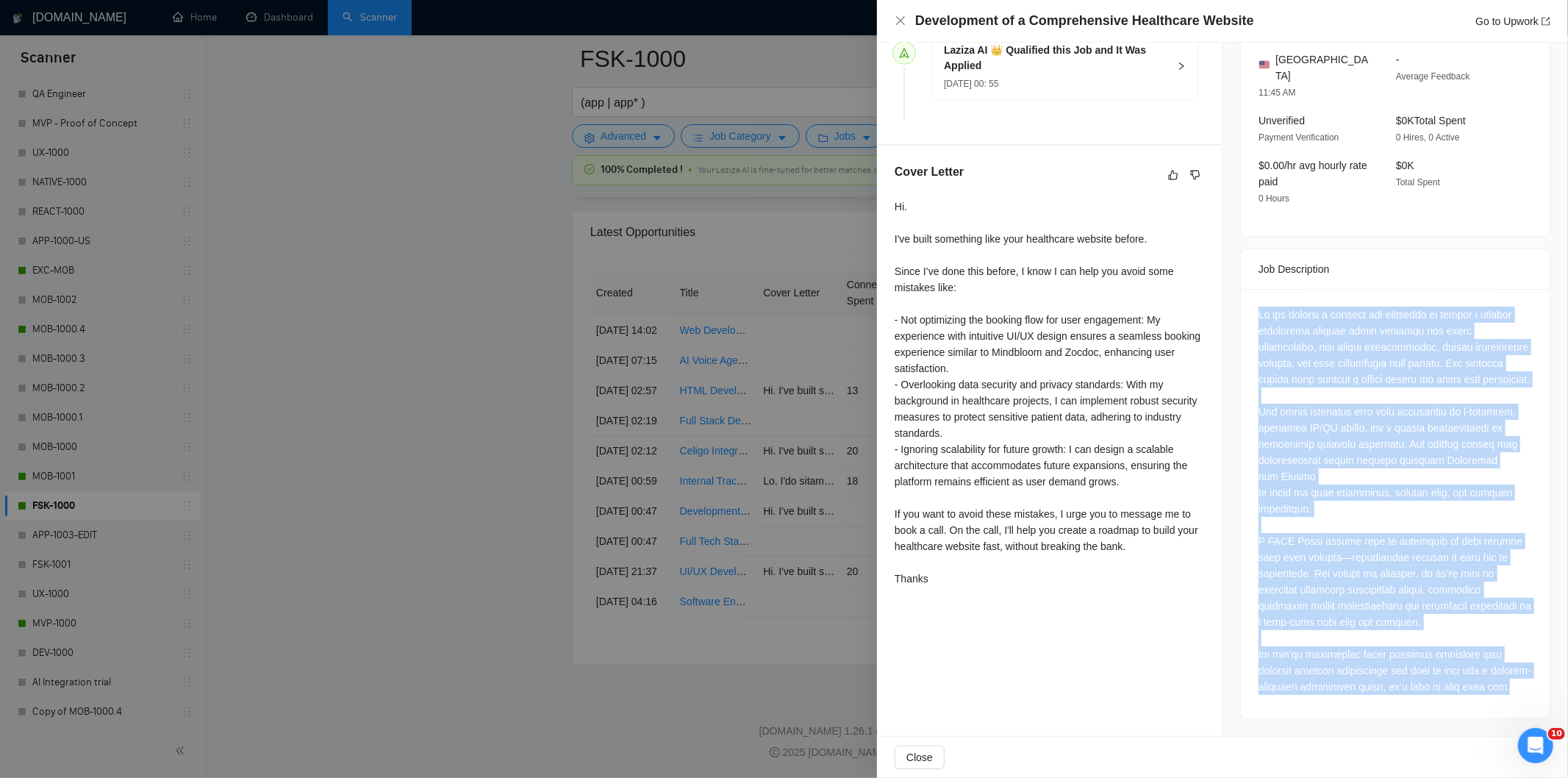
drag, startPoint x: 1253, startPoint y: 290, endPoint x: 1523, endPoint y: 687, distance: 480.1
click at [1523, 687] on div at bounding box center [1395, 503] width 309 height 429
drag, startPoint x: 902, startPoint y: 17, endPoint x: 891, endPoint y: 31, distance: 17.8
click at [902, 18] on icon "close" at bounding box center [901, 21] width 12 height 12
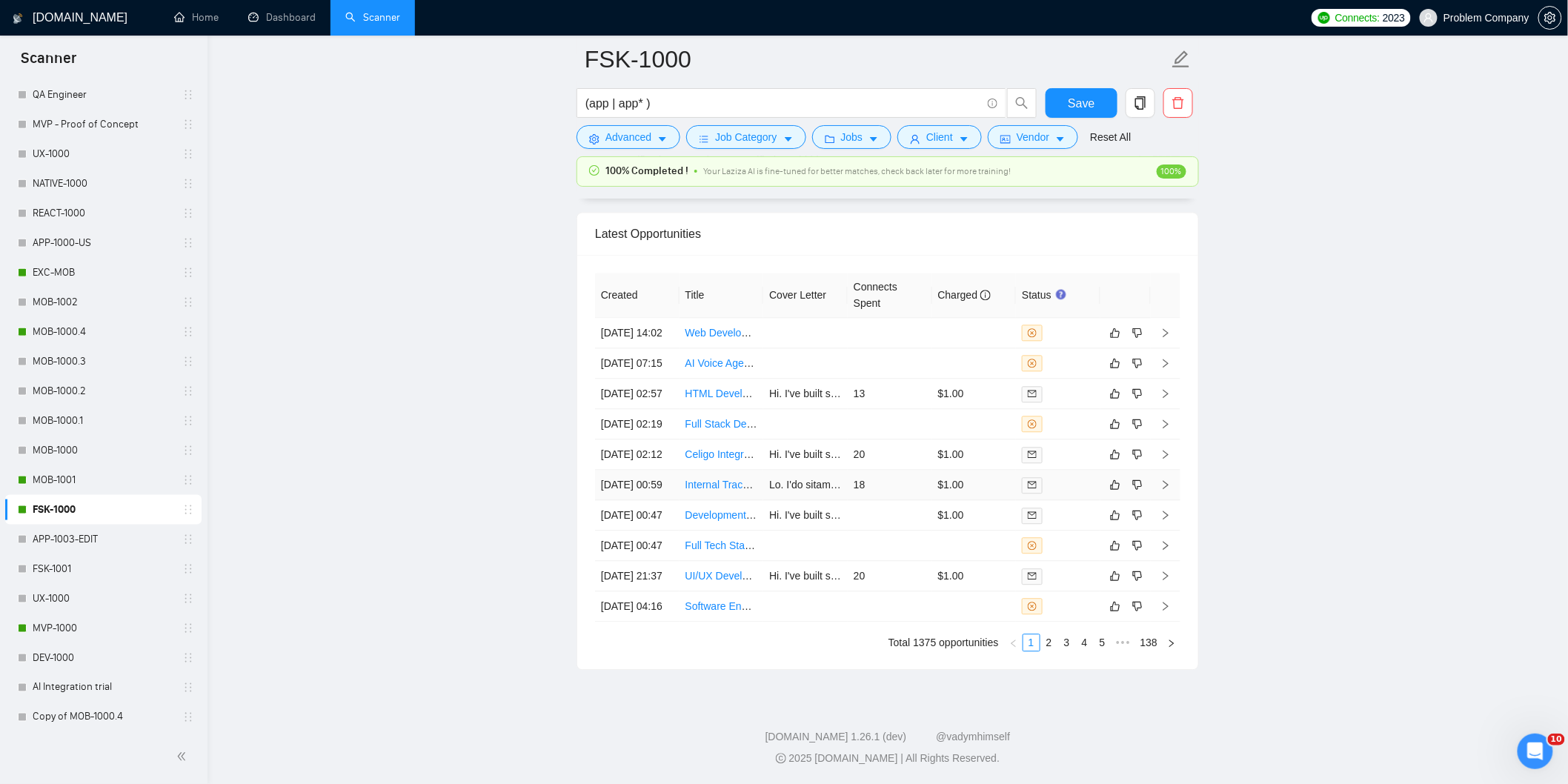
click at [652, 469] on td "[DATE] 00:59" at bounding box center [637, 484] width 85 height 30
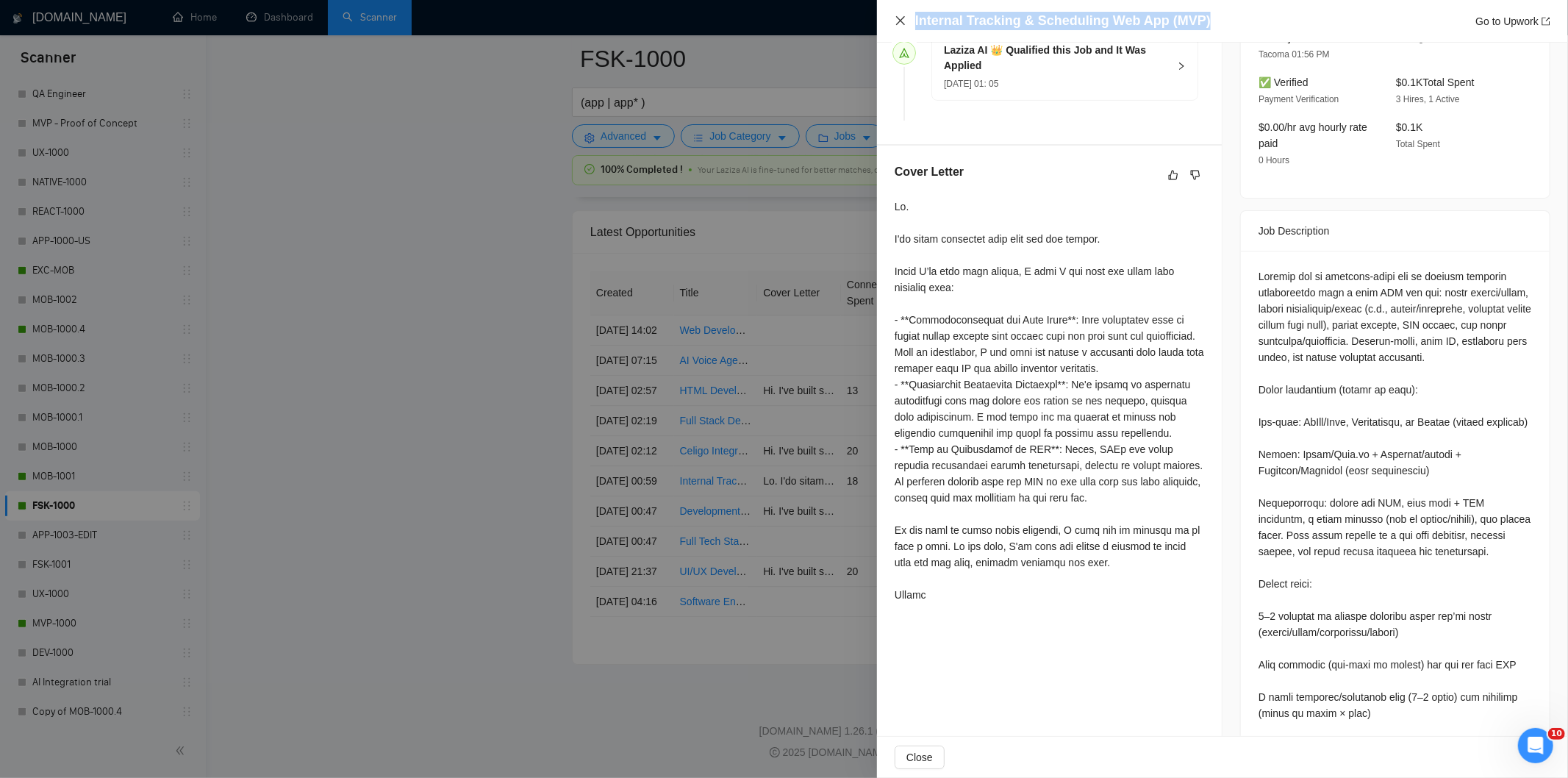
drag, startPoint x: 1229, startPoint y: 19, endPoint x: 902, endPoint y: 16, distance: 327.0
click at [902, 16] on div "Internal Tracking & Scheduling Web App (MVP) Go to Upwork" at bounding box center [1223, 21] width 656 height 19
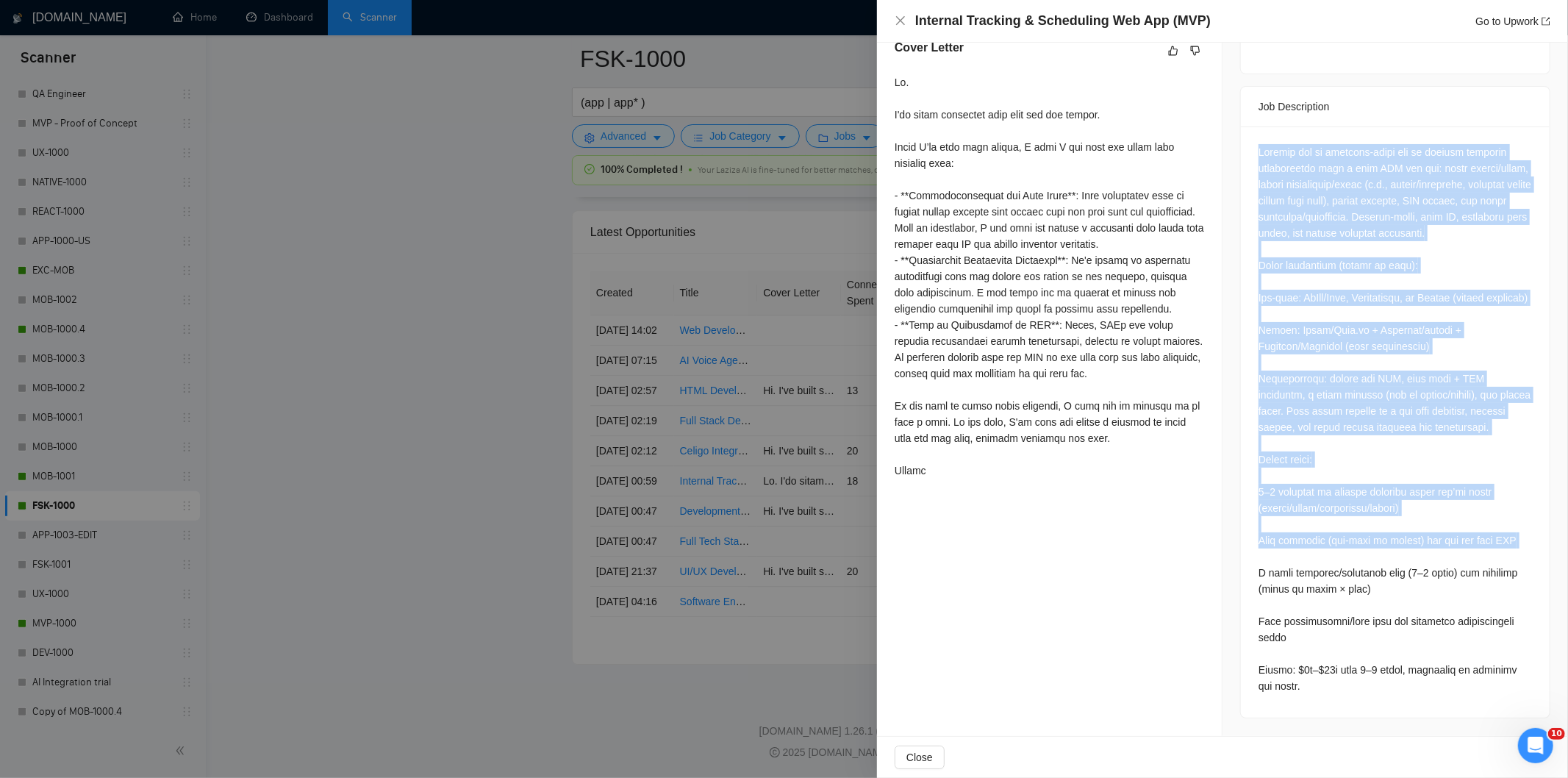
scroll to position [569, 0]
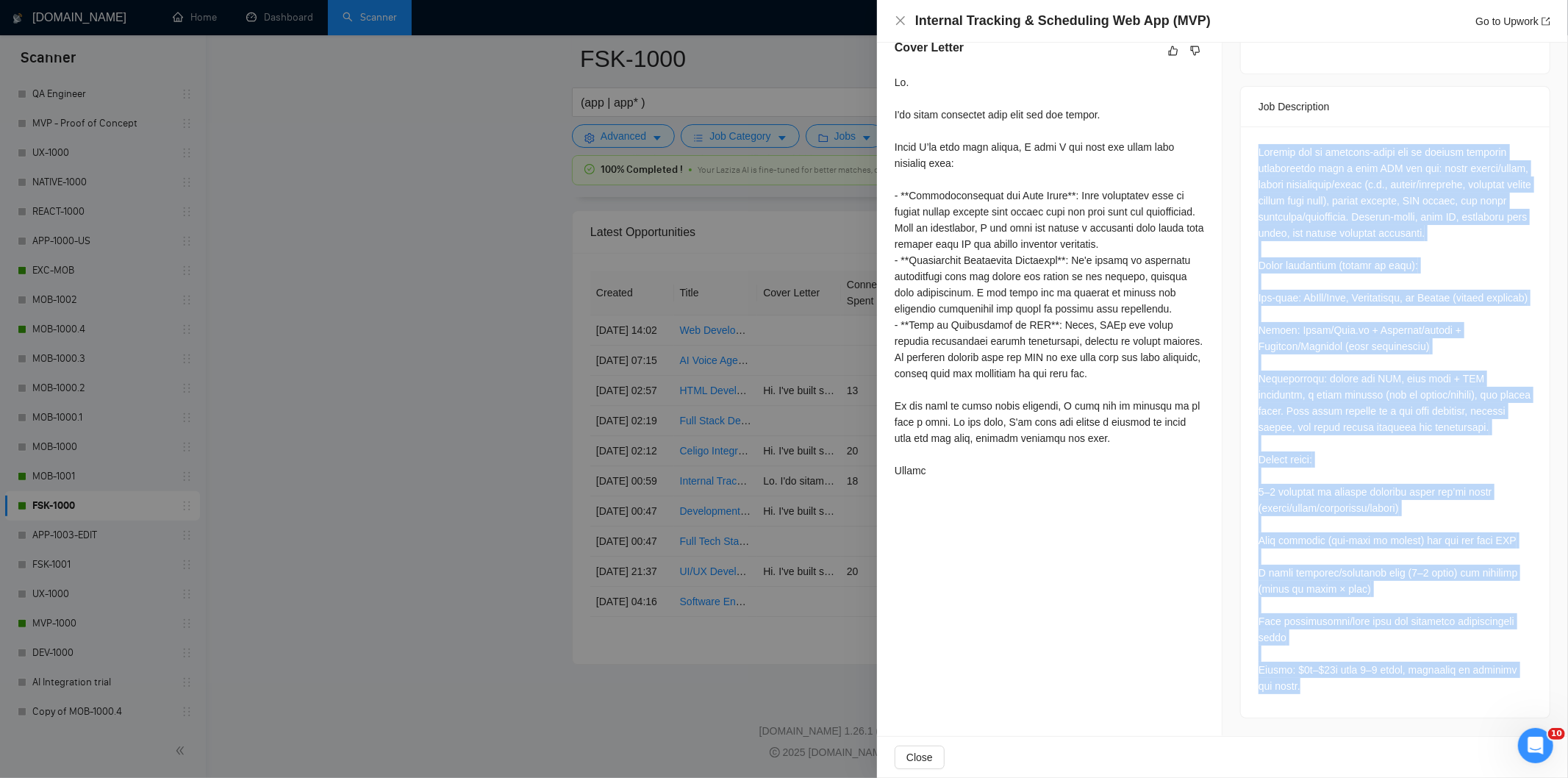
drag, startPoint x: 1247, startPoint y: 250, endPoint x: 1430, endPoint y: 680, distance: 467.3
click at [1430, 680] on div at bounding box center [1395, 422] width 309 height 591
click at [1343, 567] on div at bounding box center [1395, 419] width 273 height 550
click at [1356, 599] on div at bounding box center [1395, 419] width 273 height 550
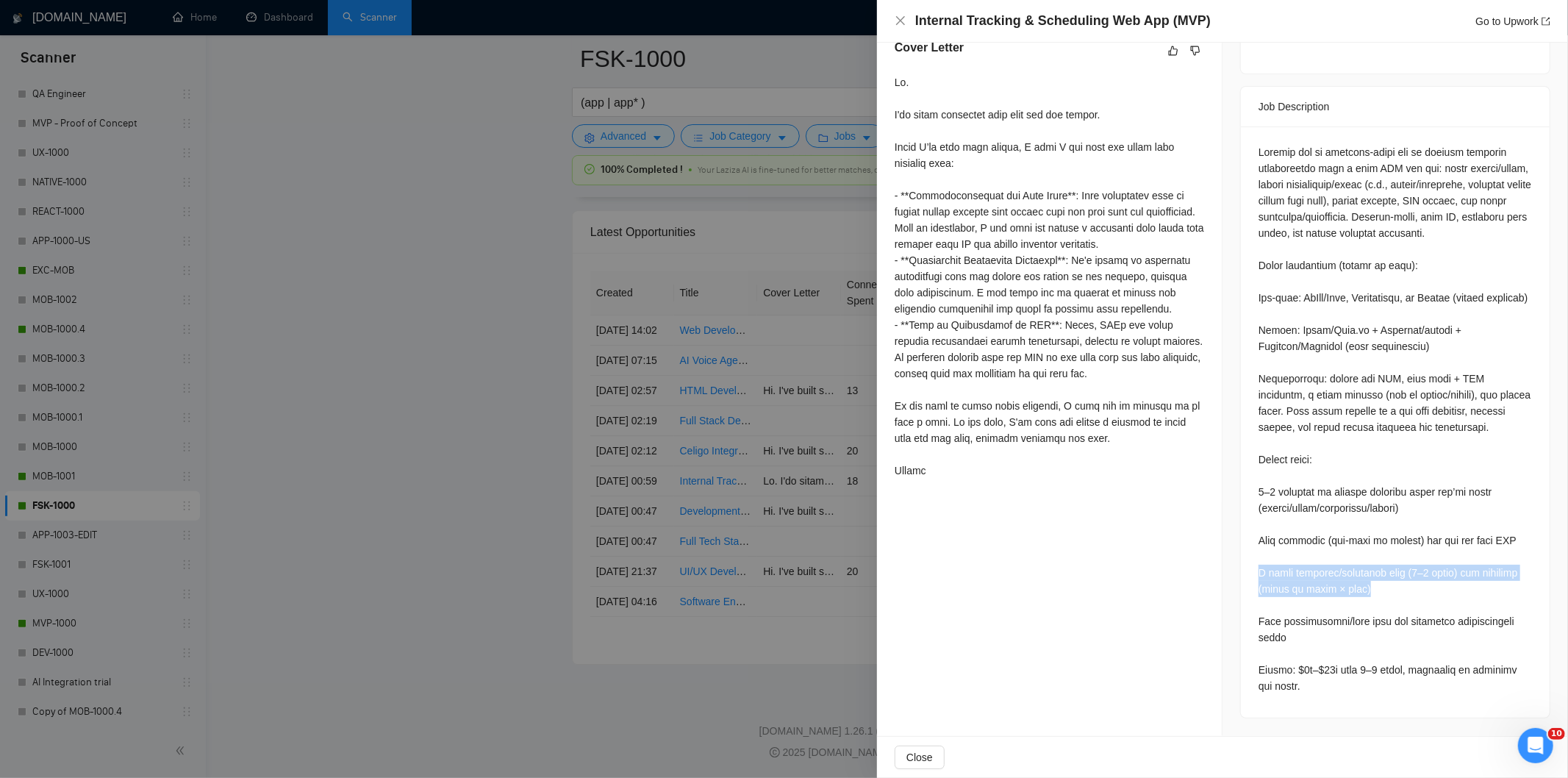
drag, startPoint x: 1252, startPoint y: 581, endPoint x: 1385, endPoint y: 593, distance: 133.5
click at [1385, 593] on div at bounding box center [1395, 419] width 273 height 550
click at [1329, 318] on div at bounding box center [1395, 419] width 273 height 550
drag, startPoint x: 1325, startPoint y: 306, endPoint x: 1241, endPoint y: 270, distance: 91.4
click at [1241, 270] on div at bounding box center [1395, 422] width 309 height 591
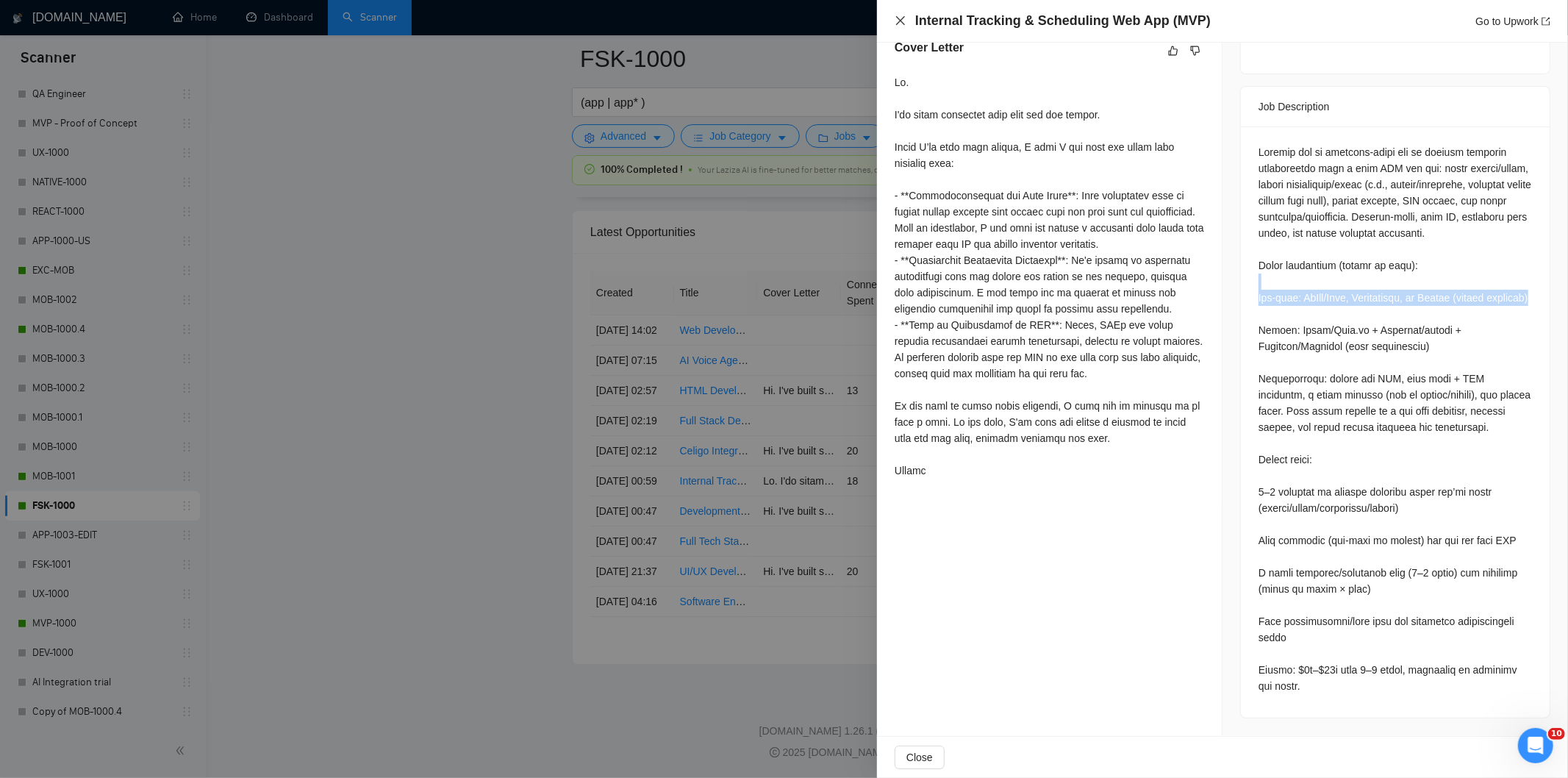
click at [902, 25] on icon "close" at bounding box center [901, 21] width 12 height 12
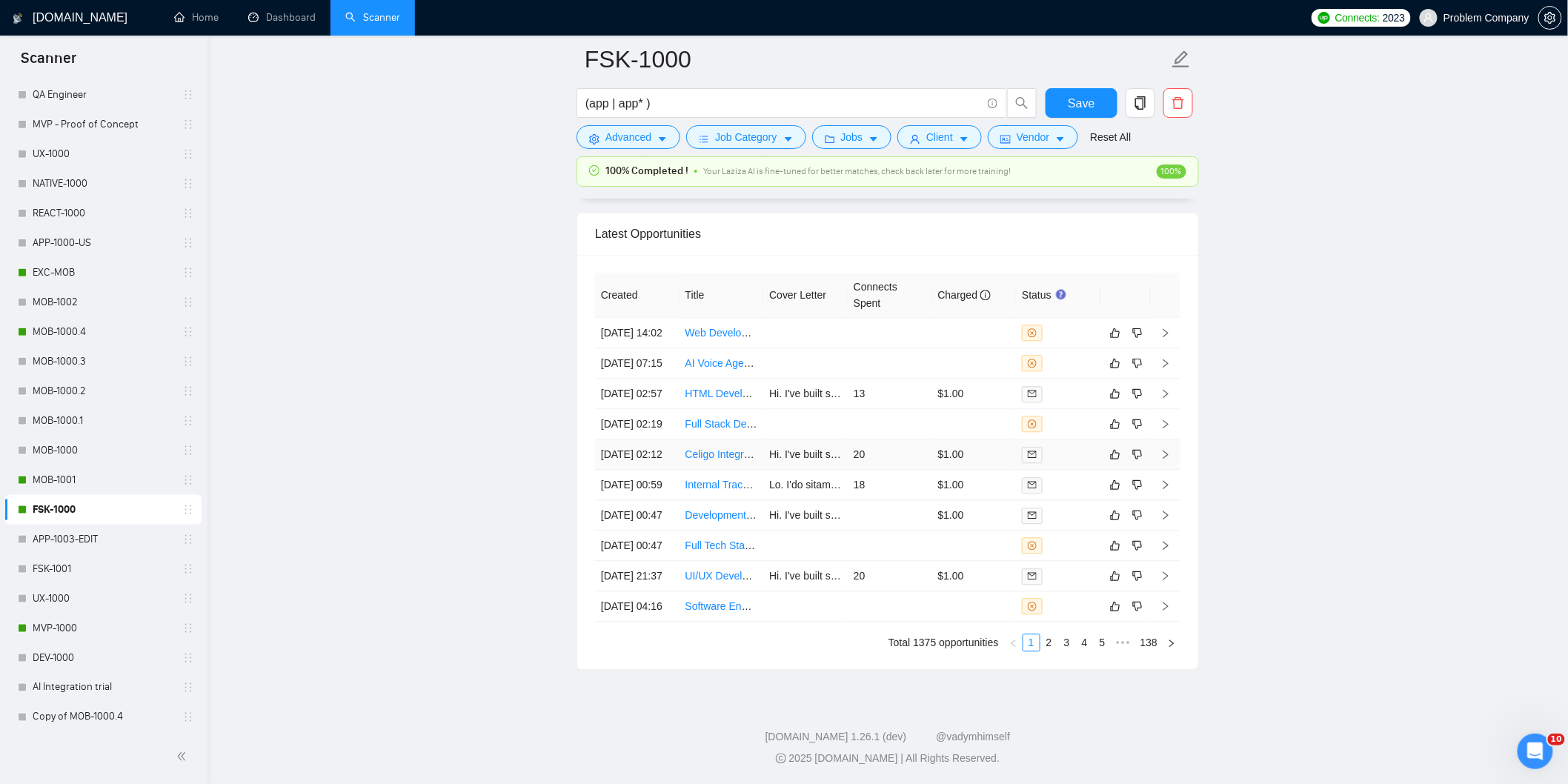
click at [665, 439] on td "[DATE] 02:12" at bounding box center [637, 454] width 85 height 30
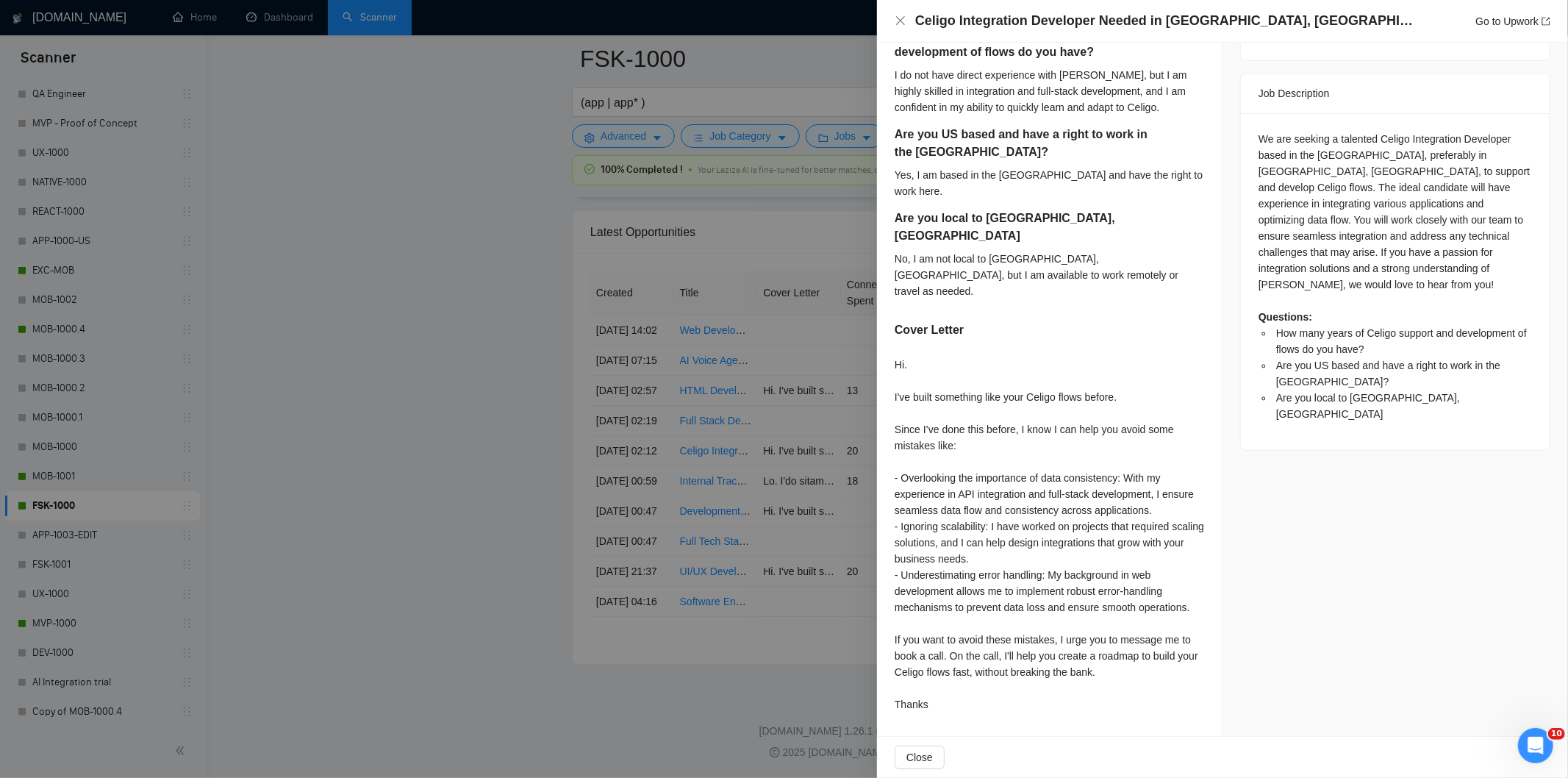
scroll to position [534, 0]
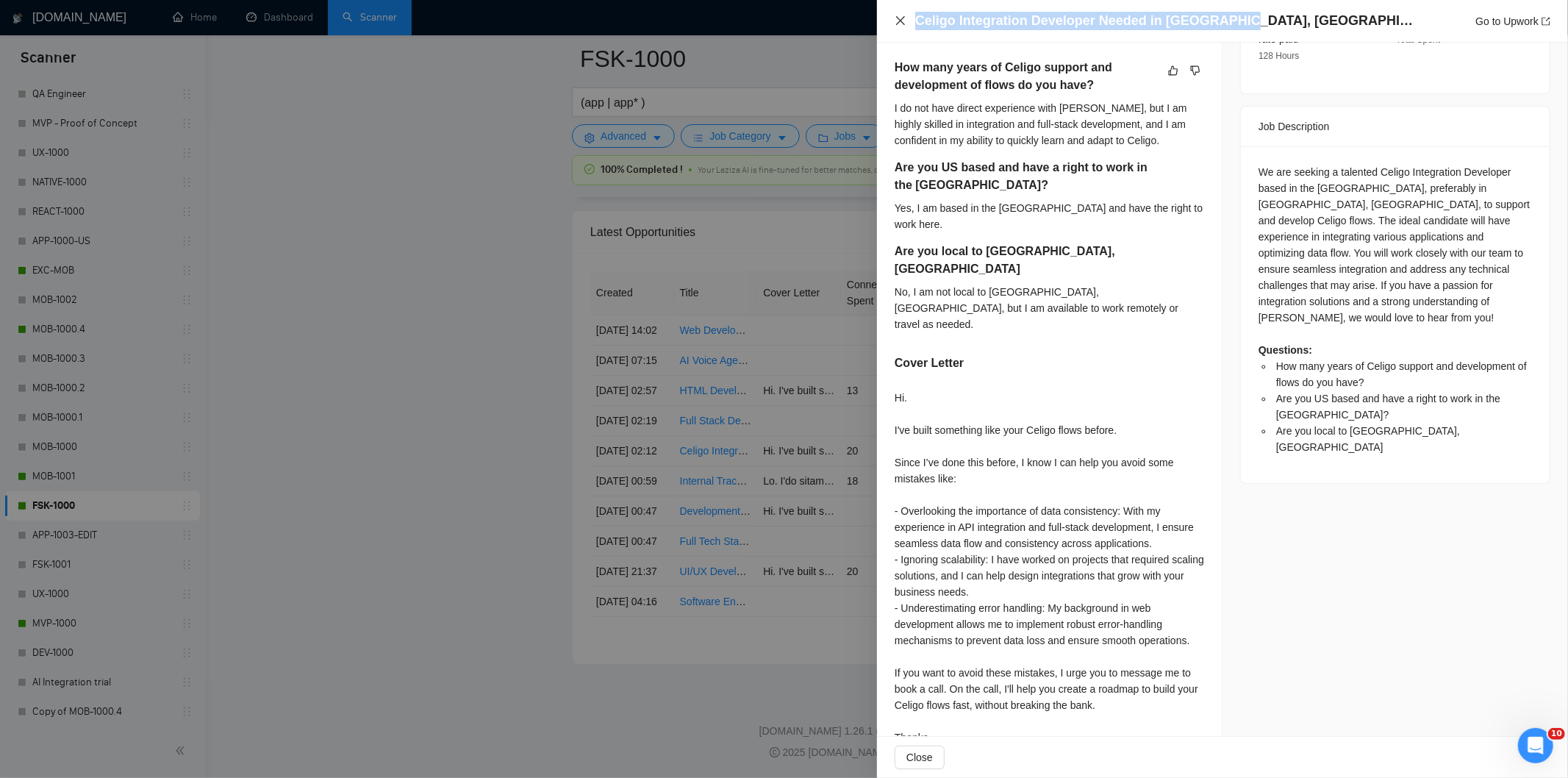
drag, startPoint x: 1251, startPoint y: 18, endPoint x: 905, endPoint y: 19, distance: 346.0
click at [905, 19] on div "Celigo Integration Developer Needed in [GEOGRAPHIC_DATA], [GEOGRAPHIC_DATA] Go …" at bounding box center [1223, 21] width 656 height 19
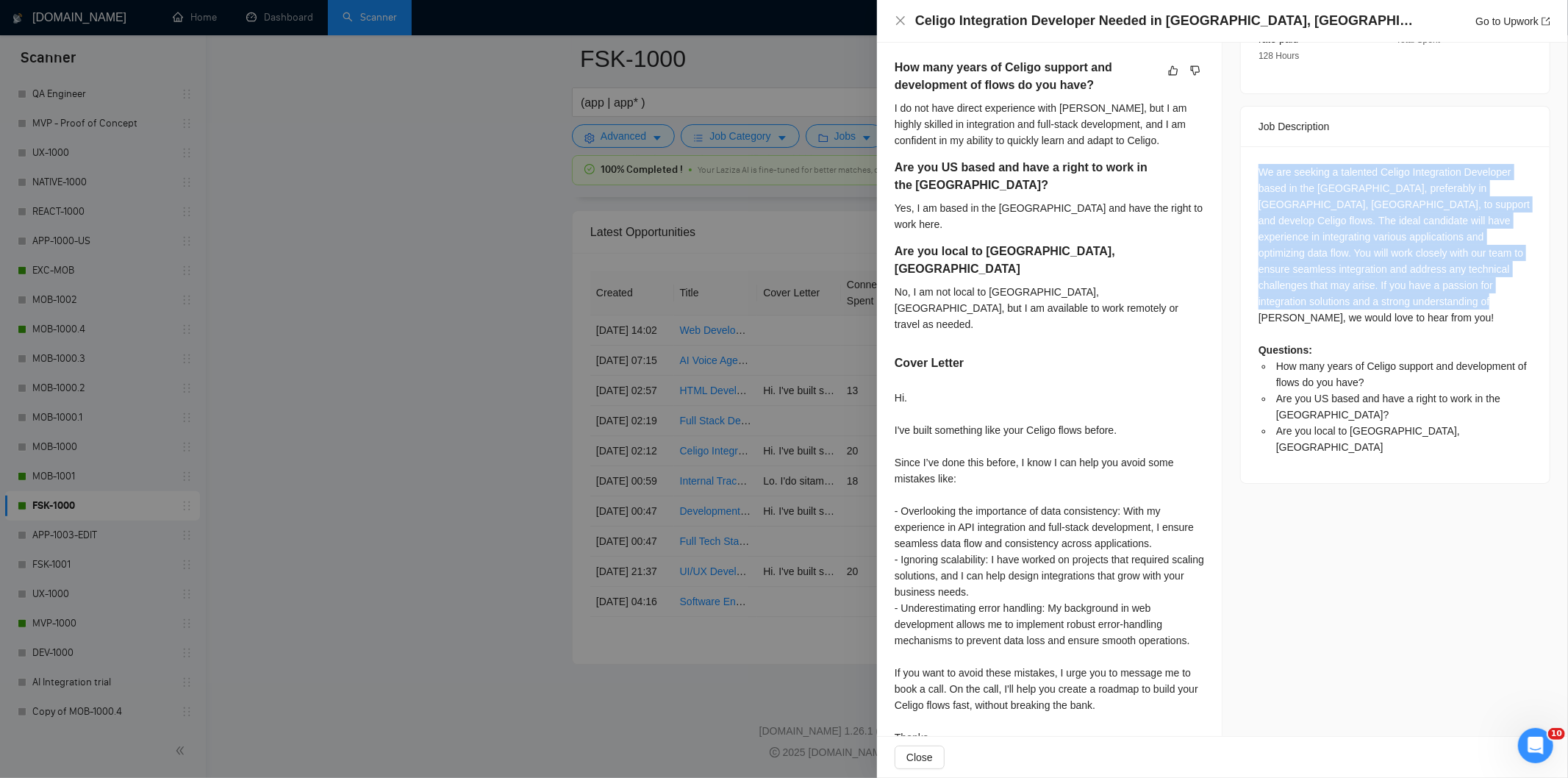
drag, startPoint x: 1247, startPoint y: 151, endPoint x: 1471, endPoint y: 280, distance: 258.5
click at [1471, 280] on div "We are seeking a talented Celigo Integration Developer based in the [GEOGRAPHIC…" at bounding box center [1395, 314] width 309 height 337
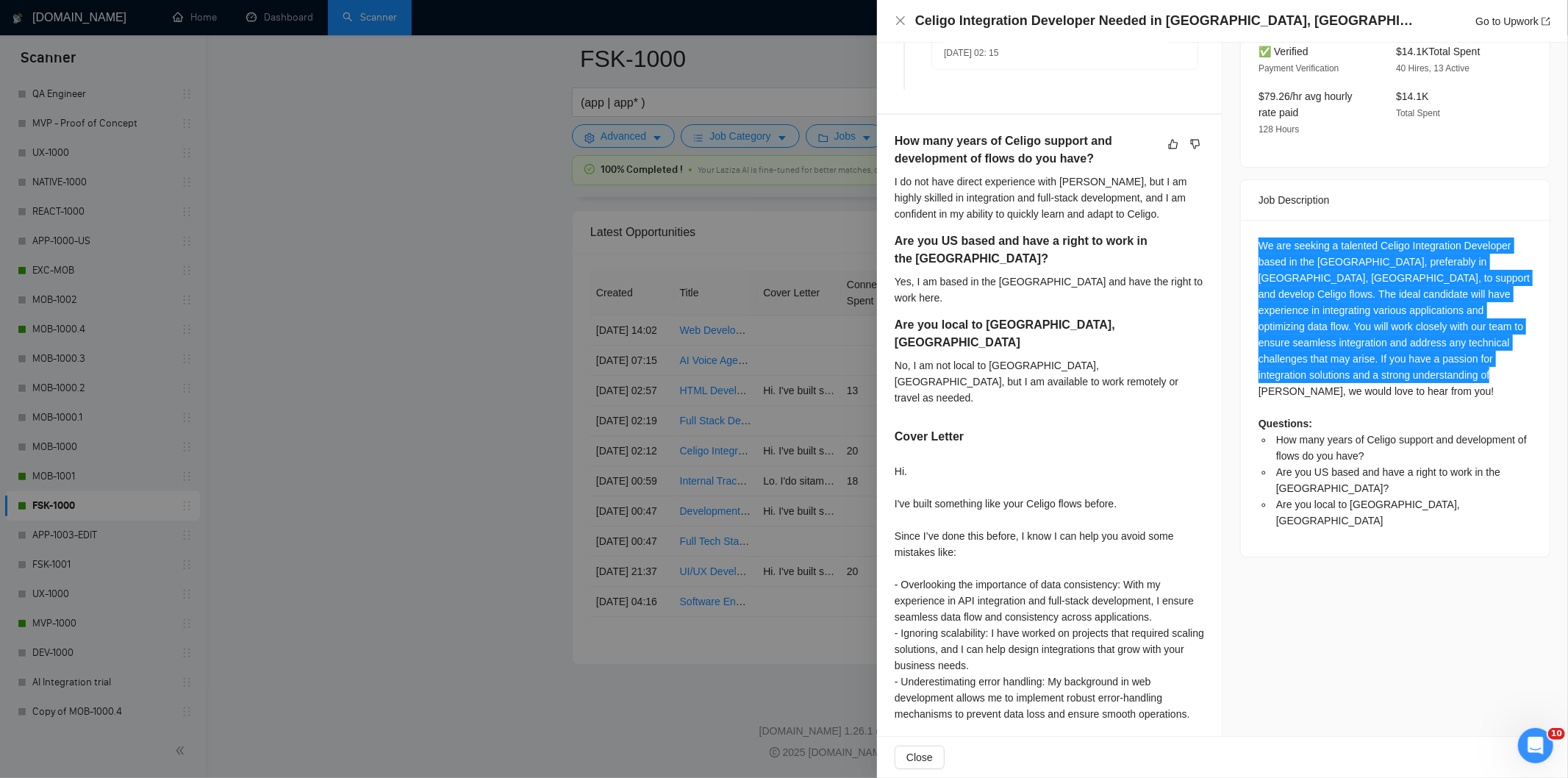
scroll to position [289, 0]
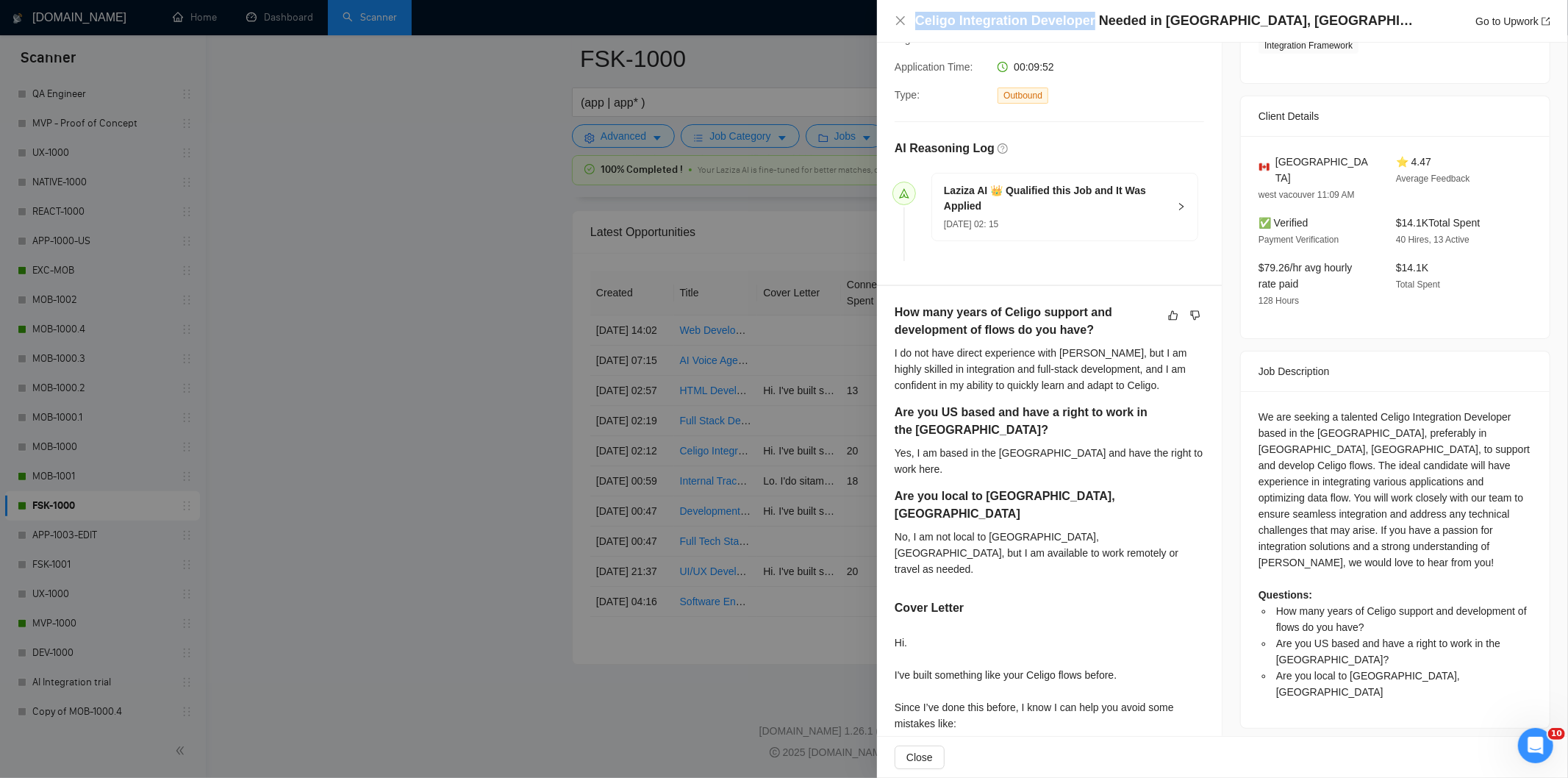
drag, startPoint x: 911, startPoint y: 19, endPoint x: 1091, endPoint y: 34, distance: 180.6
click at [1088, 27] on div "Celigo Integration Developer Needed in [GEOGRAPHIC_DATA], [GEOGRAPHIC_DATA] Go …" at bounding box center [1223, 21] width 656 height 19
drag, startPoint x: 1251, startPoint y: 403, endPoint x: 1505, endPoint y: 404, distance: 254.0
click at [1505, 404] on div "We are seeking a talented Celigo Integration Developer based in the [GEOGRAPHIC…" at bounding box center [1395, 559] width 309 height 337
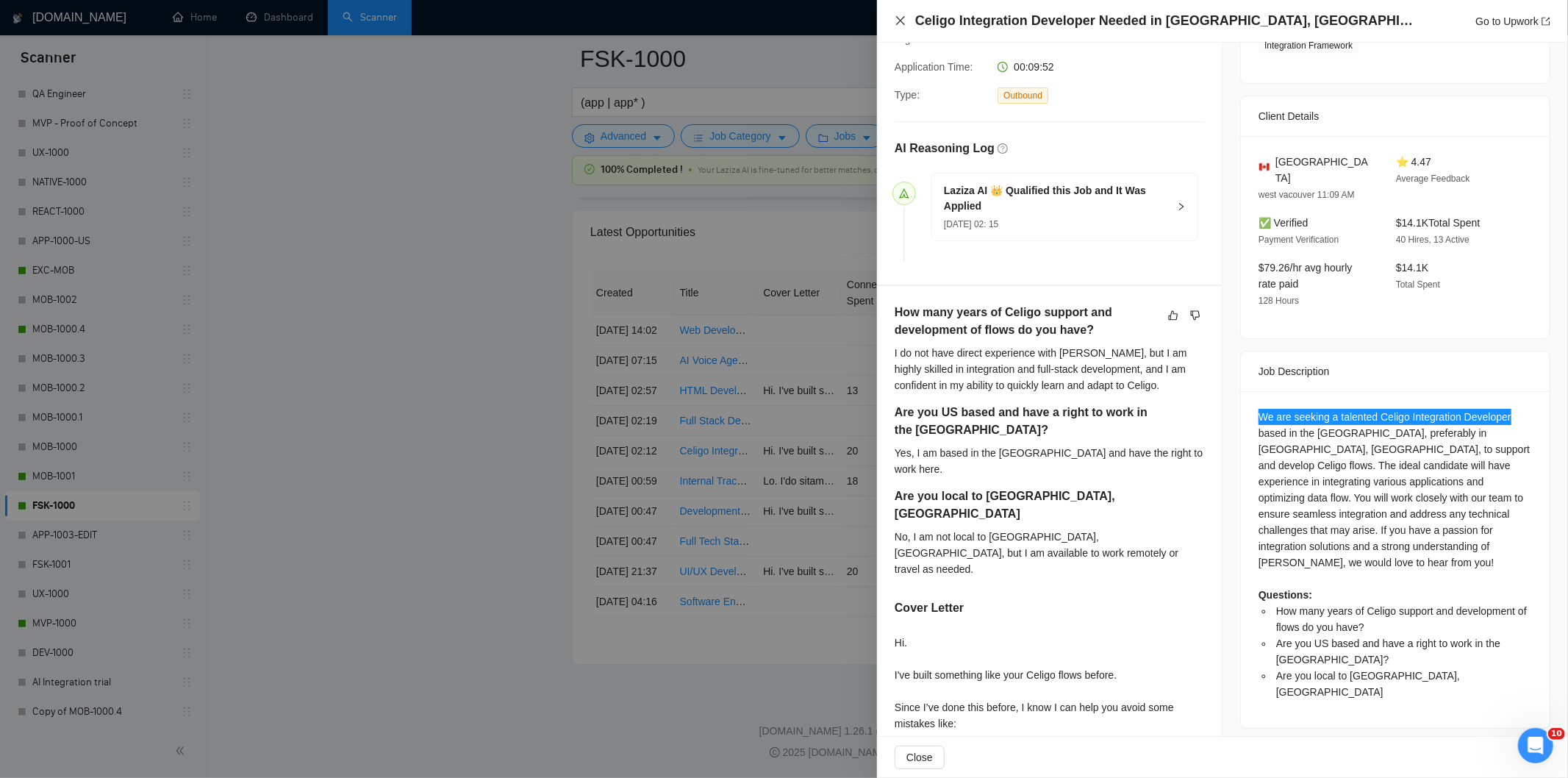
click at [897, 23] on icon "close" at bounding box center [901, 21] width 12 height 12
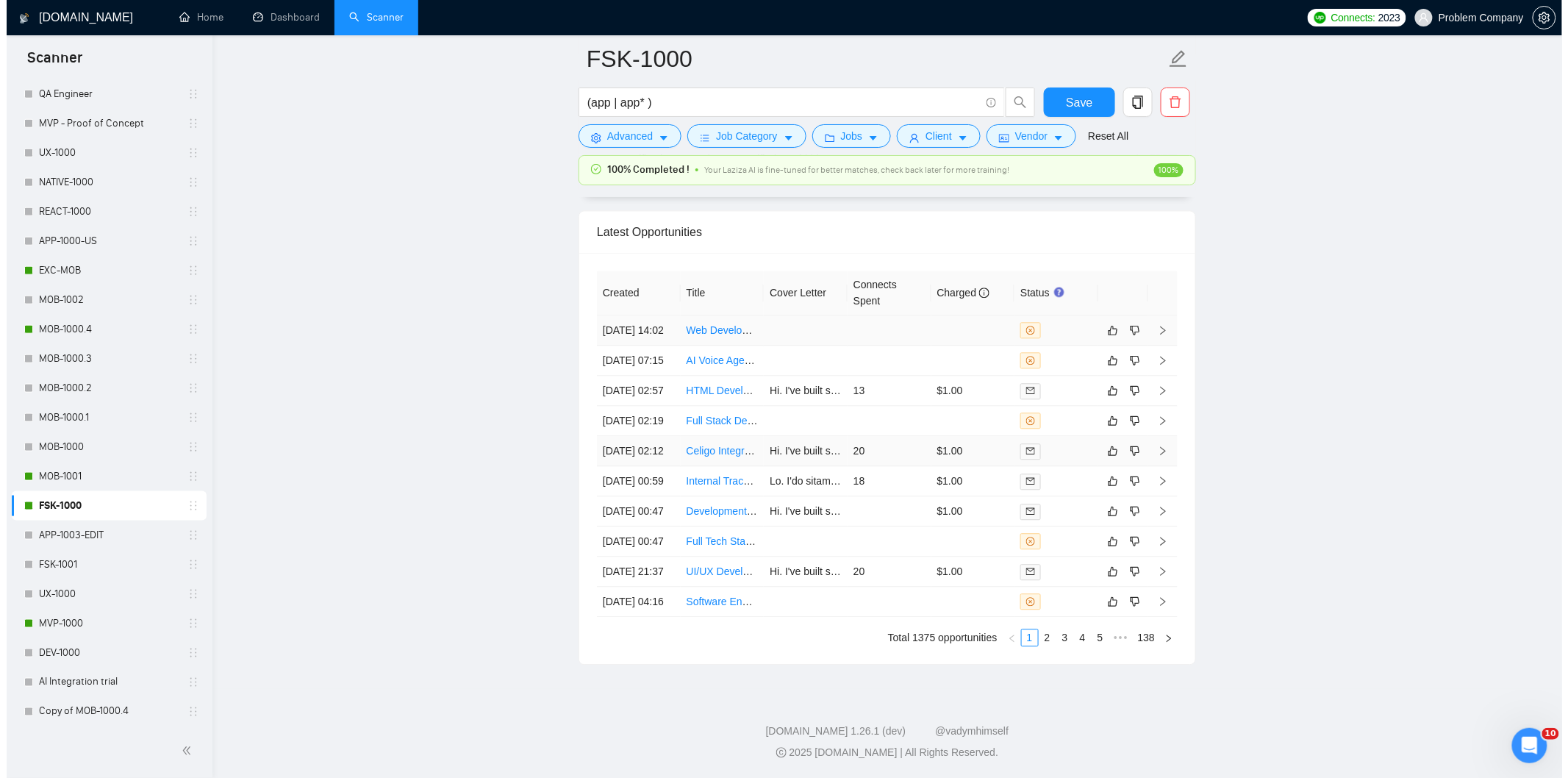
scroll to position [3580, 0]
click at [642, 440] on td "[DATE] 02:19" at bounding box center [632, 425] width 84 height 30
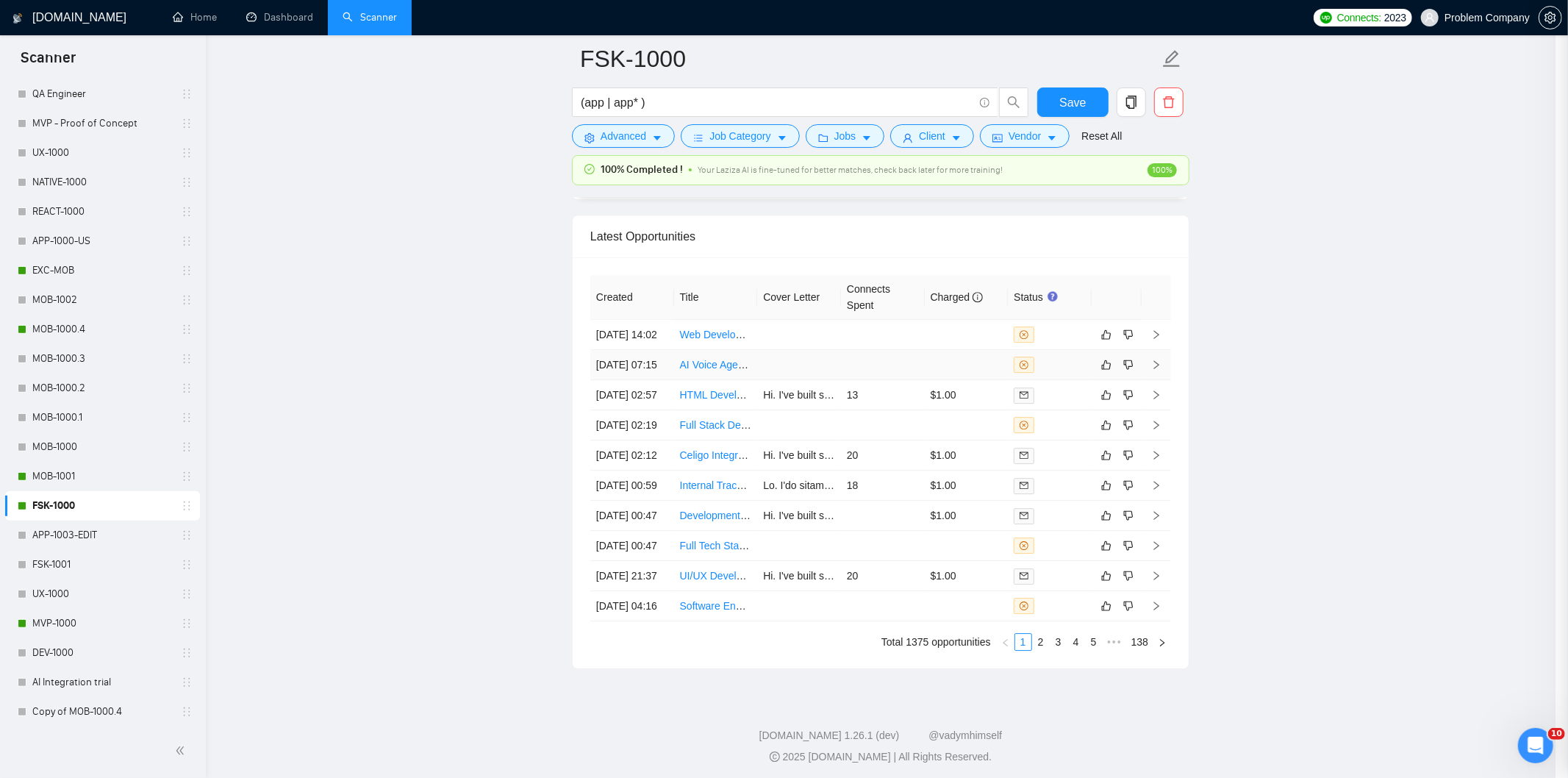
scroll to position [68, 0]
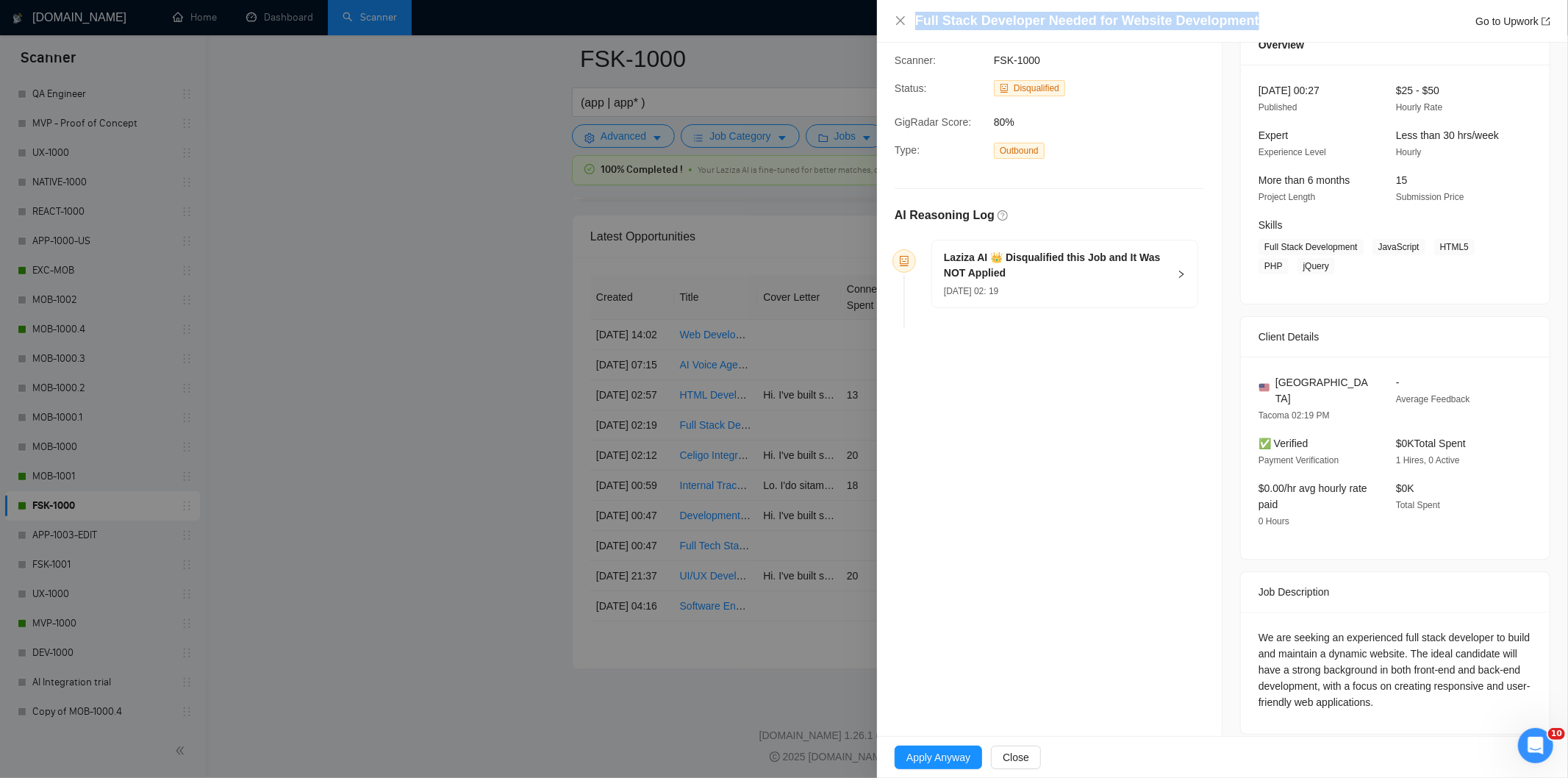
drag, startPoint x: 1266, startPoint y: 18, endPoint x: 897, endPoint y: 11, distance: 369.1
click at [898, 12] on div "Full Stack Developer Needed for Website Development Go to Upwork" at bounding box center [1223, 21] width 656 height 19
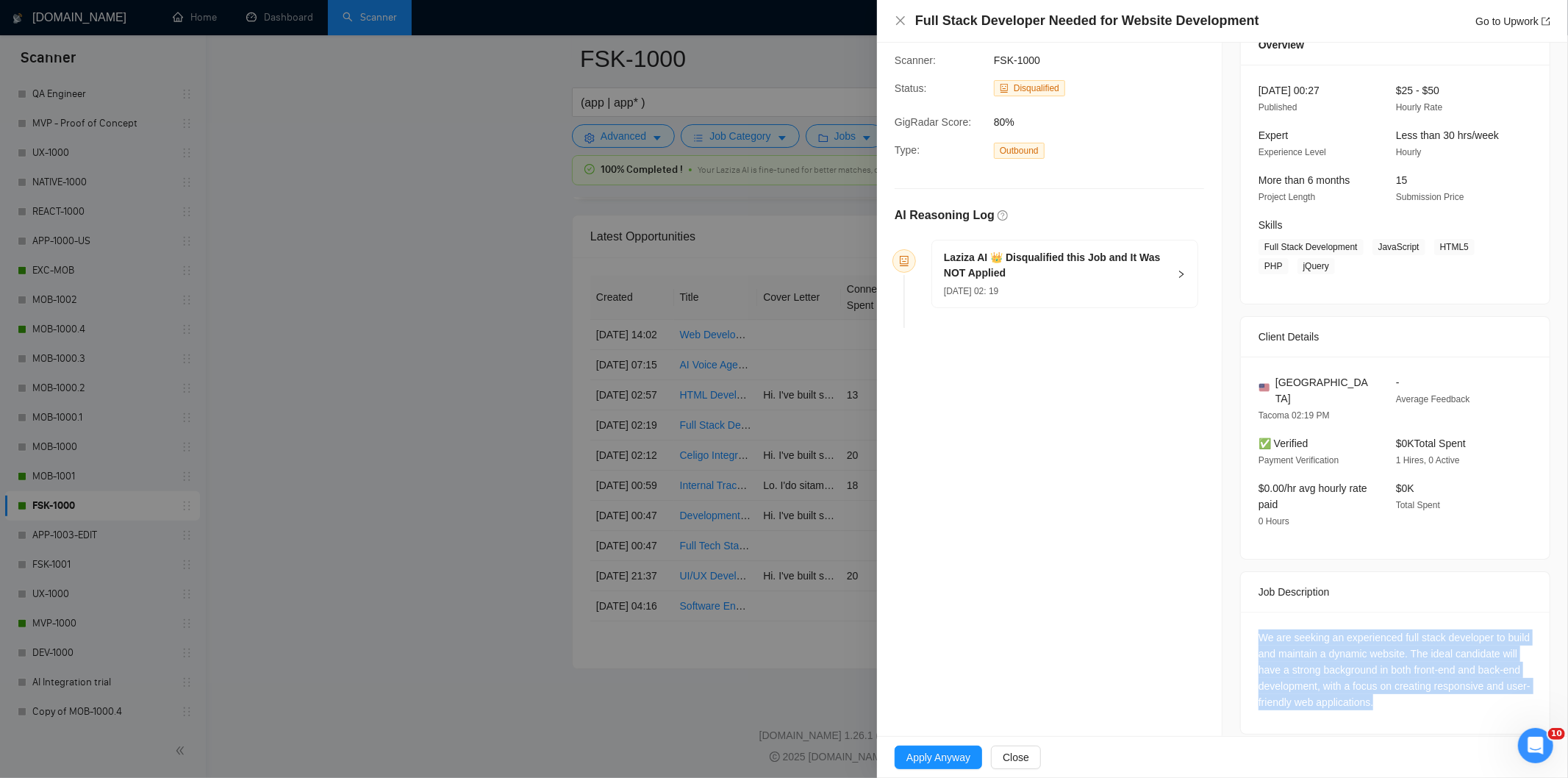
drag, startPoint x: 1242, startPoint y: 628, endPoint x: 1443, endPoint y: 696, distance: 212.2
click at [1443, 696] on div "We are seeking an experienced full stack developer to build and maintain a dyna…" at bounding box center [1395, 672] width 309 height 122
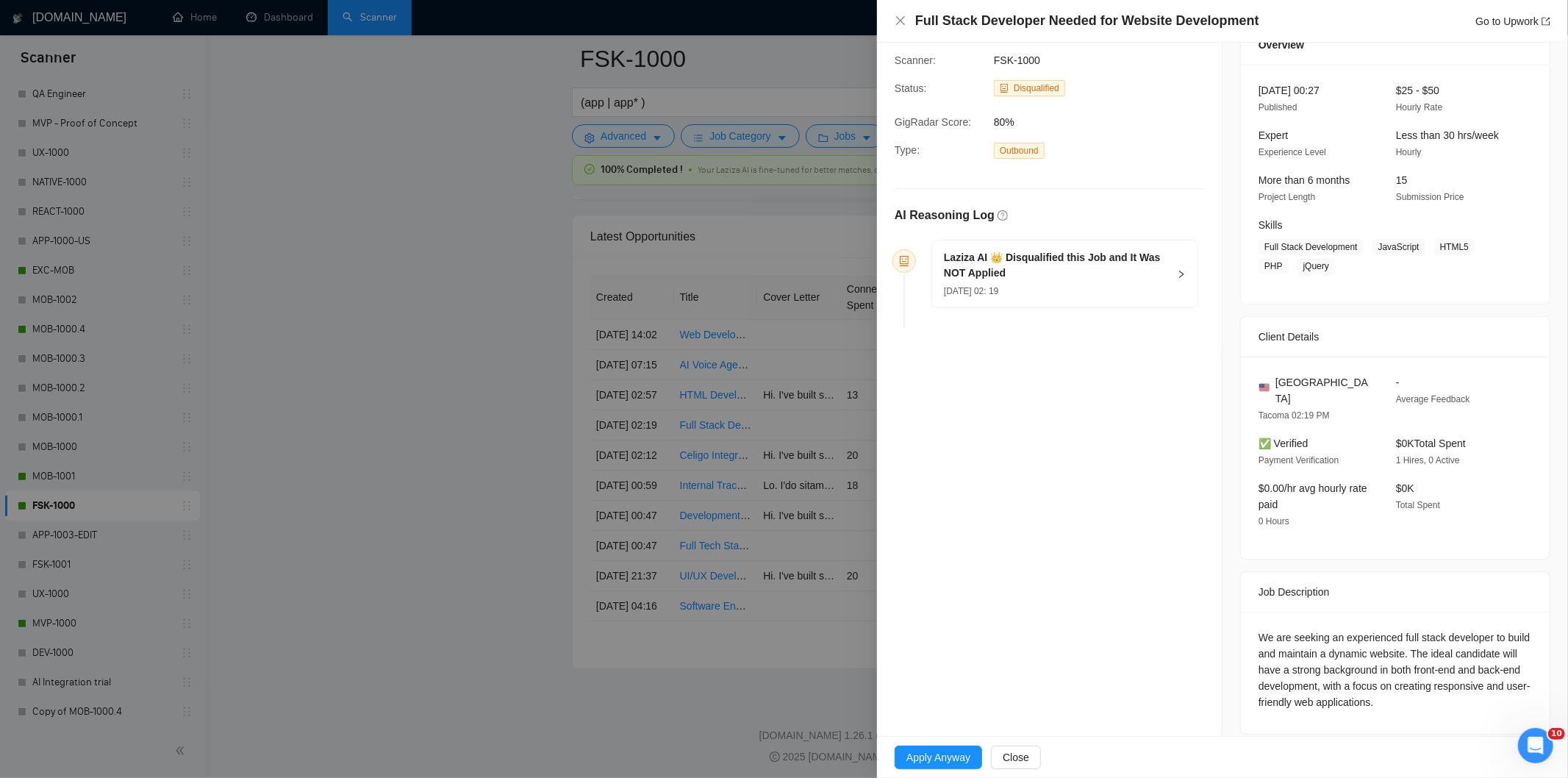
click at [1137, 284] on div "[DATE] 02: 19" at bounding box center [1055, 291] width 224 height 16
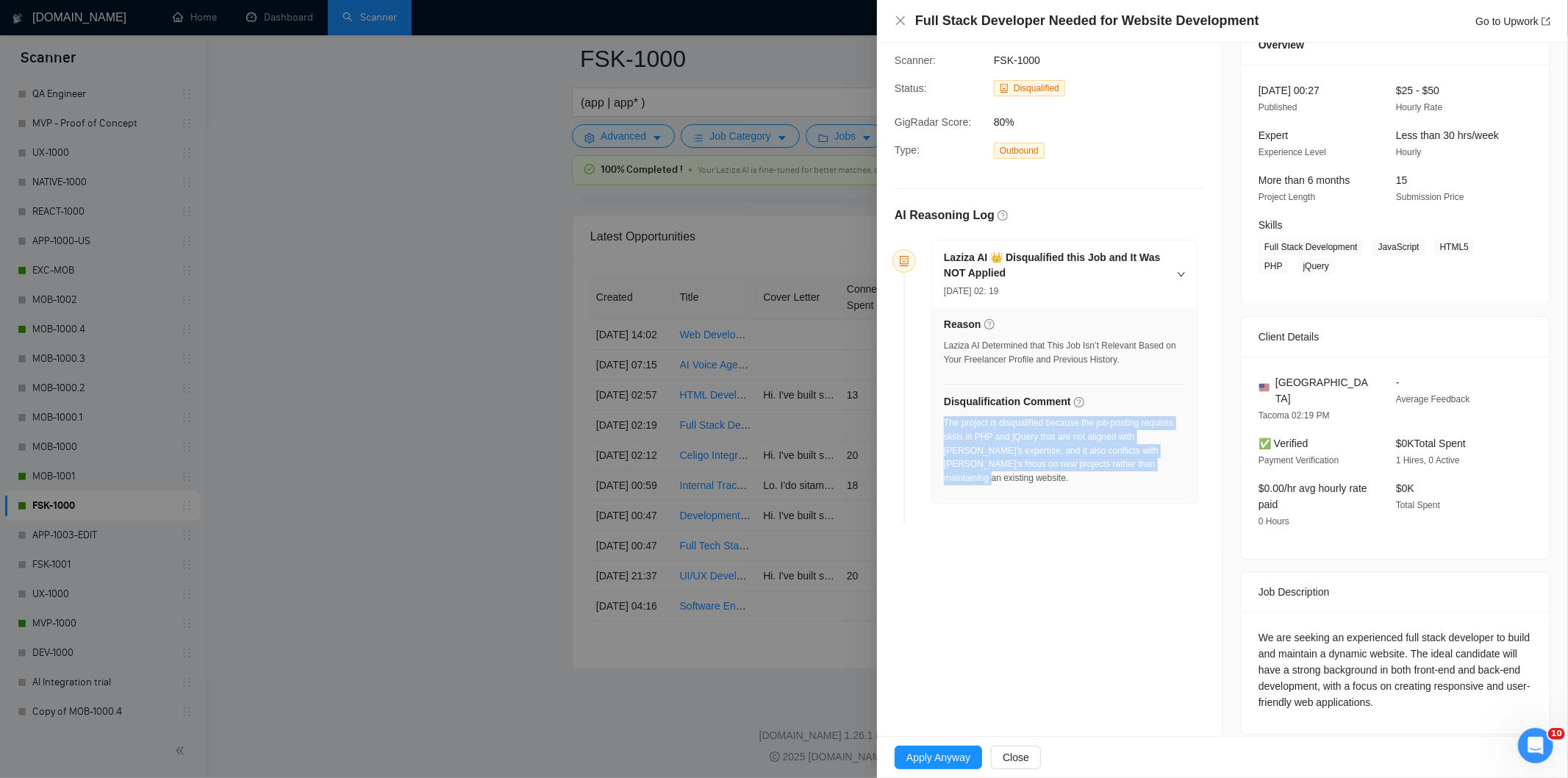
drag, startPoint x: 1152, startPoint y: 466, endPoint x: 943, endPoint y: 421, distance: 213.8
click at [943, 421] on div "The project is disqualified because the job posting requires skills in PHP and …" at bounding box center [1064, 451] width 242 height 69
click at [902, 24] on icon "close" at bounding box center [901, 21] width 9 height 9
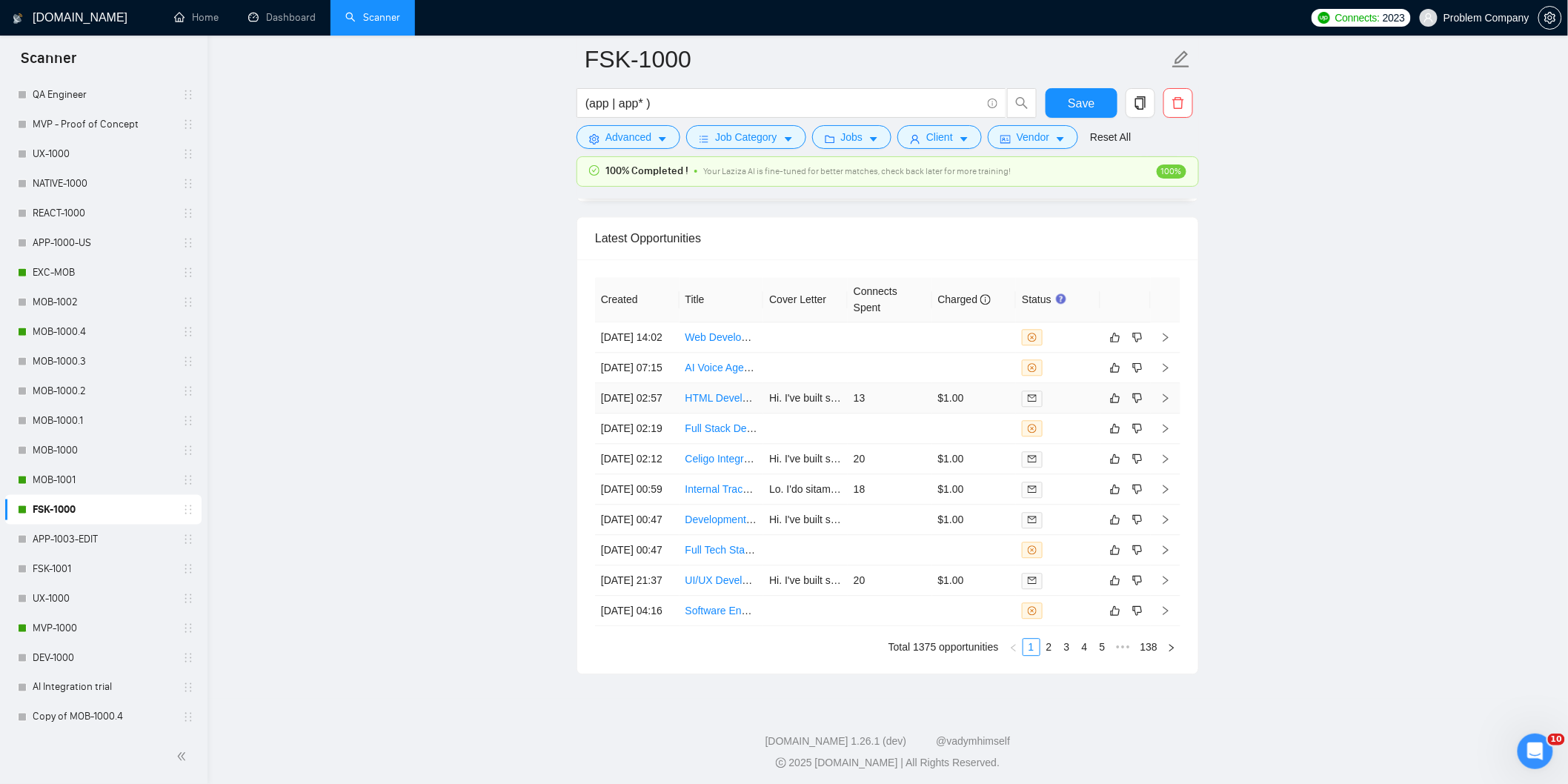
click at [642, 414] on td "[DATE] 02:57" at bounding box center [637, 398] width 85 height 30
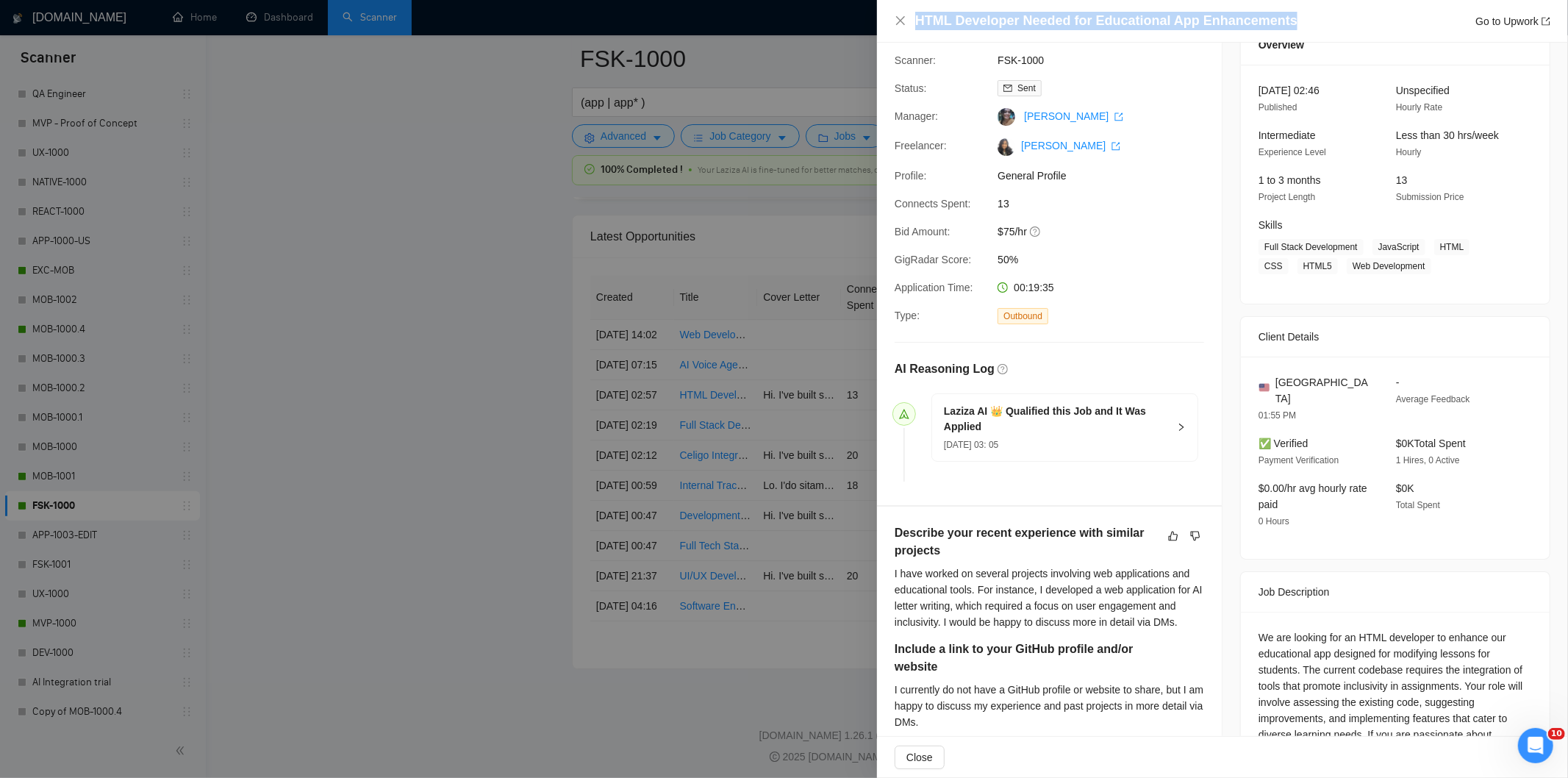
drag, startPoint x: 1313, startPoint y: 10, endPoint x: 1279, endPoint y: 24, distance: 36.8
click at [1325, 17] on div "HTML Developer Needed for Educational App Enhancements Go to Upwork" at bounding box center [1222, 21] width 691 height 43
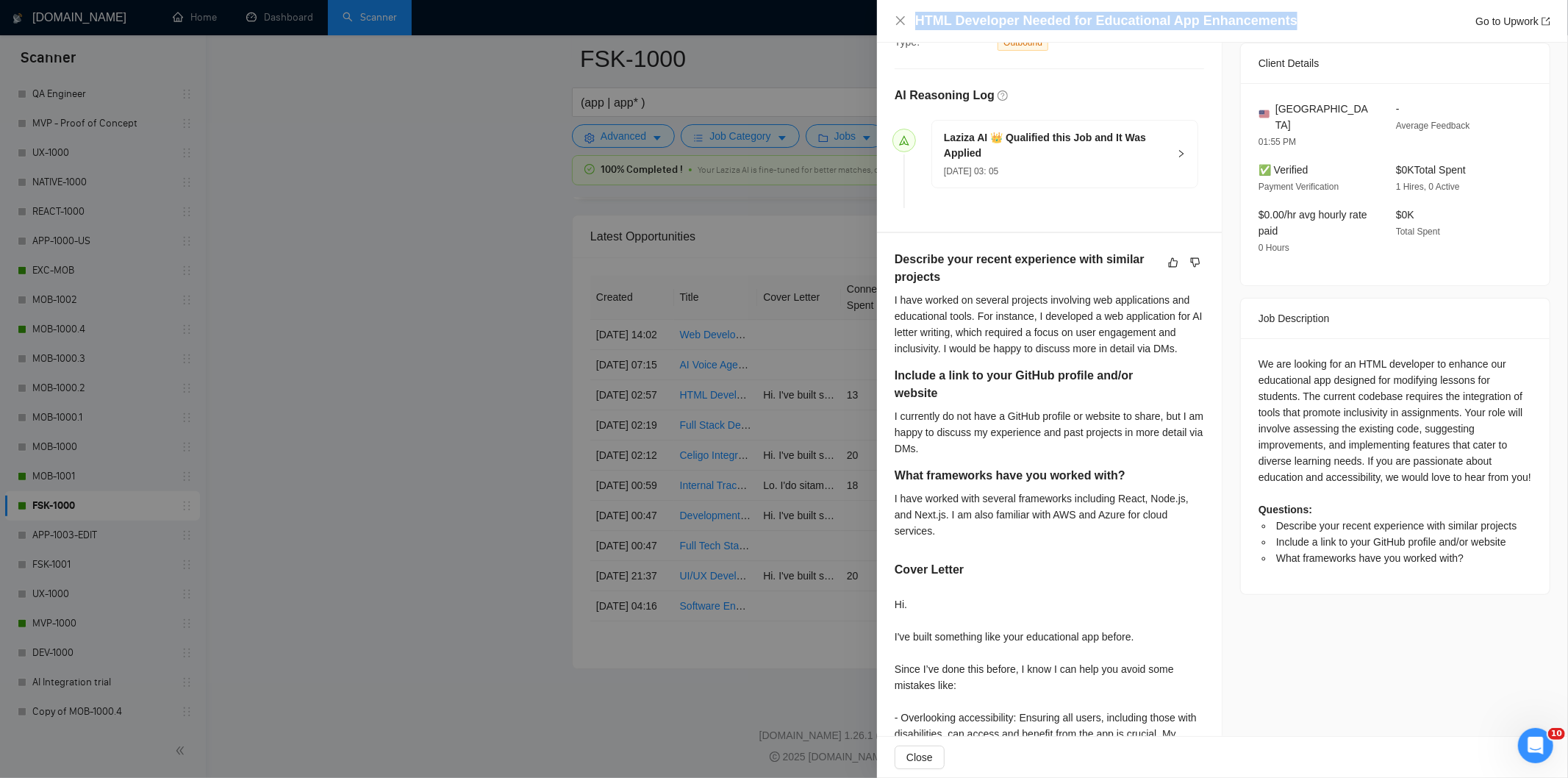
scroll to position [395, 0]
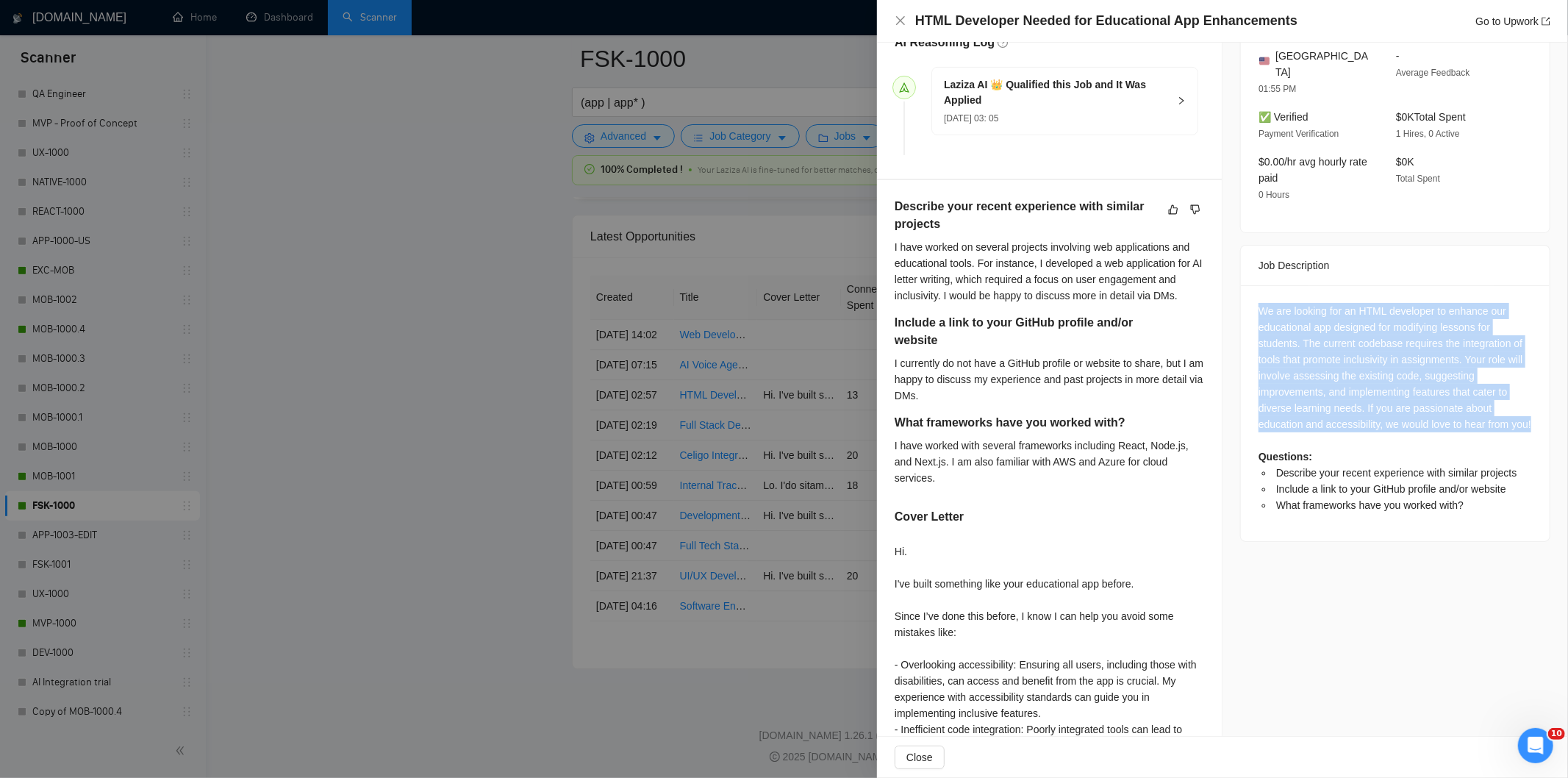
drag, startPoint x: 1252, startPoint y: 291, endPoint x: 1460, endPoint y: 424, distance: 246.9
click at [1460, 424] on div "We are looking for an HTML developer to enhance our educational app designed fo…" at bounding box center [1395, 407] width 273 height 210
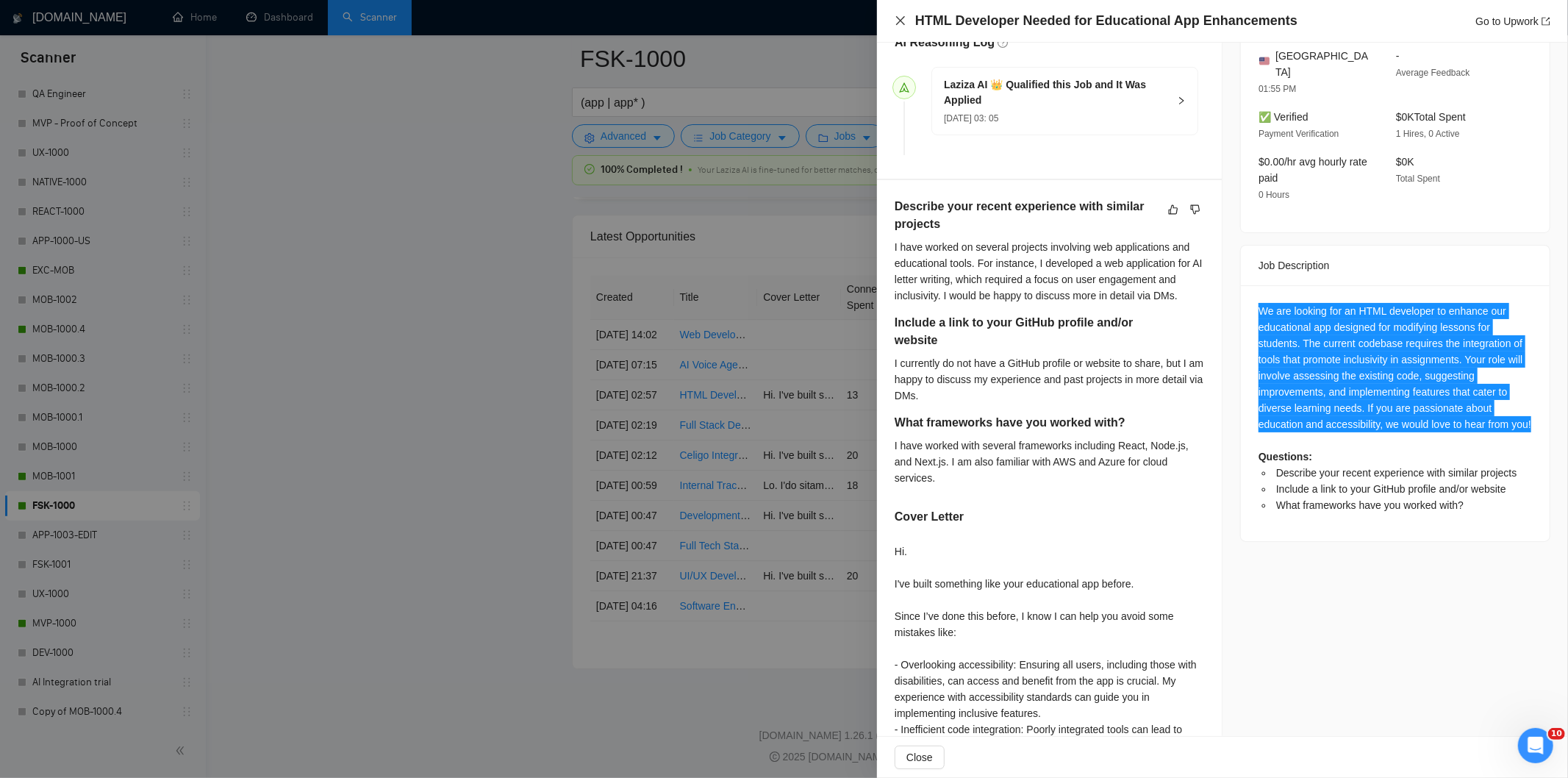
drag, startPoint x: 905, startPoint y: 19, endPoint x: 868, endPoint y: 204, distance: 188.7
click at [900, 24] on icon "close" at bounding box center [901, 21] width 12 height 12
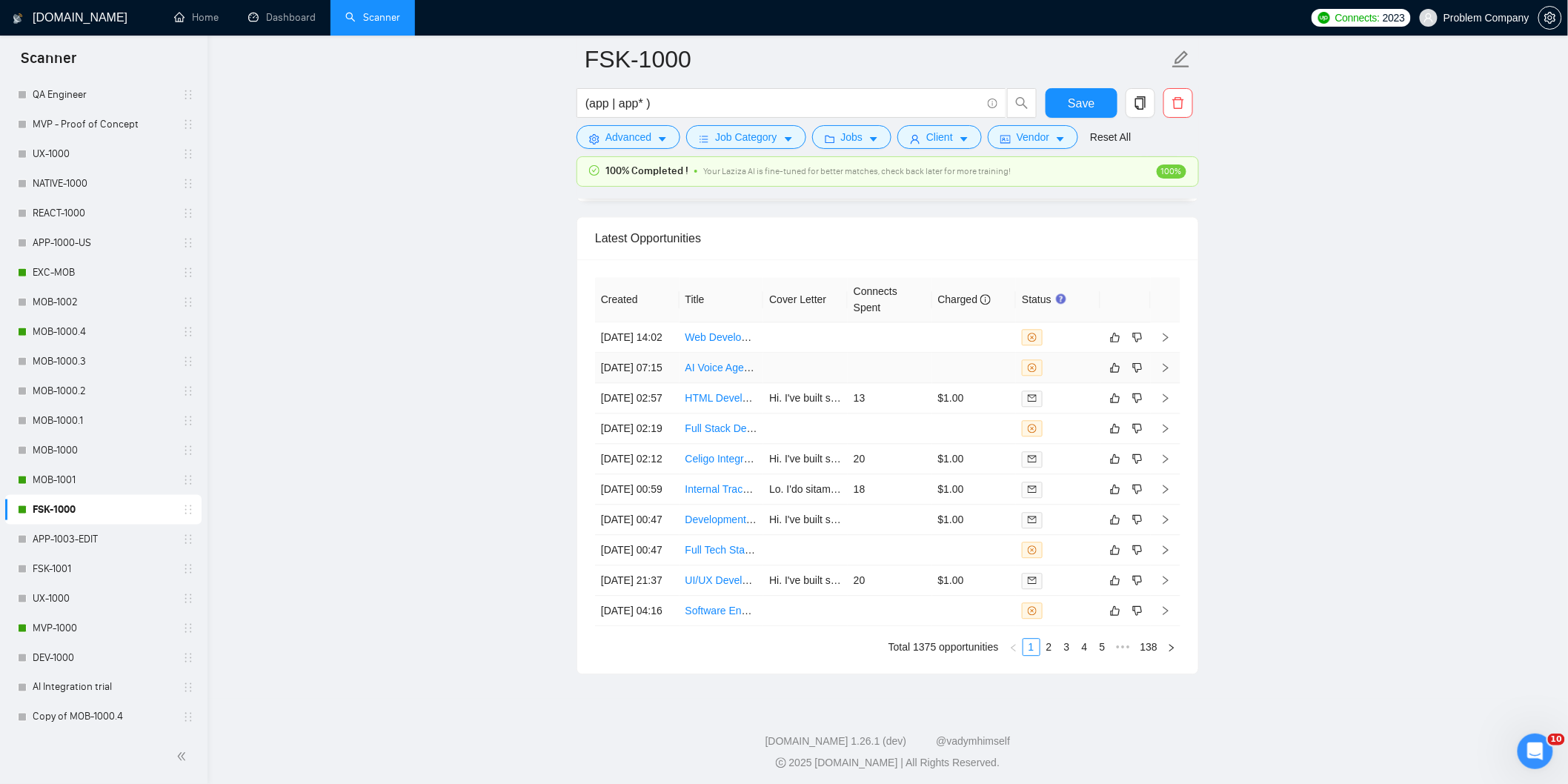
click at [666, 383] on td "[DATE] 07:15" at bounding box center [637, 367] width 85 height 30
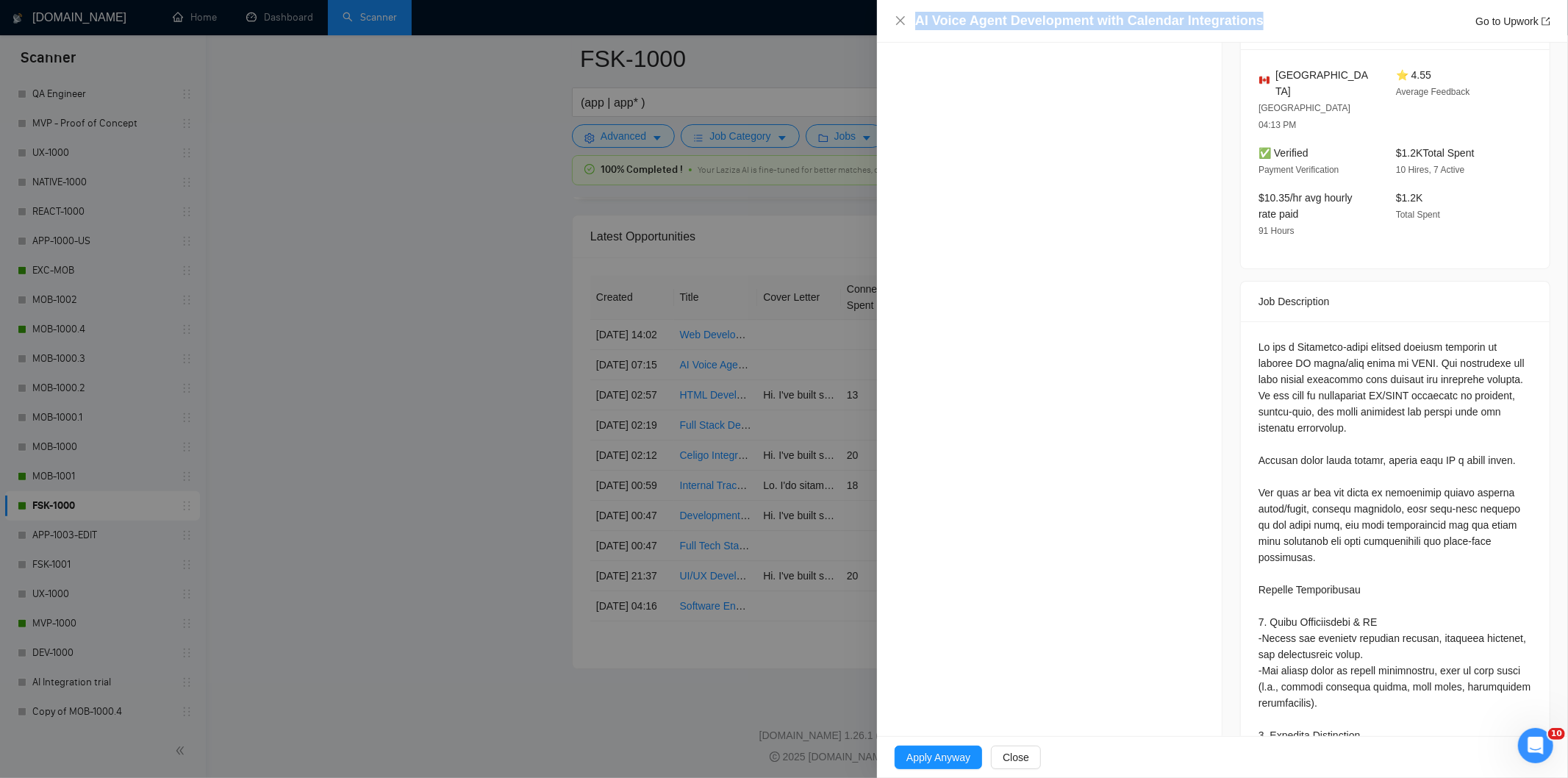
drag, startPoint x: 1313, startPoint y: 25, endPoint x: 828, endPoint y: 7, distance: 485.3
click at [828, 7] on div "AI Voice Agent Development with Calendar Integrations Go to Upwork Opportunity …" at bounding box center [784, 389] width 1568 height 778
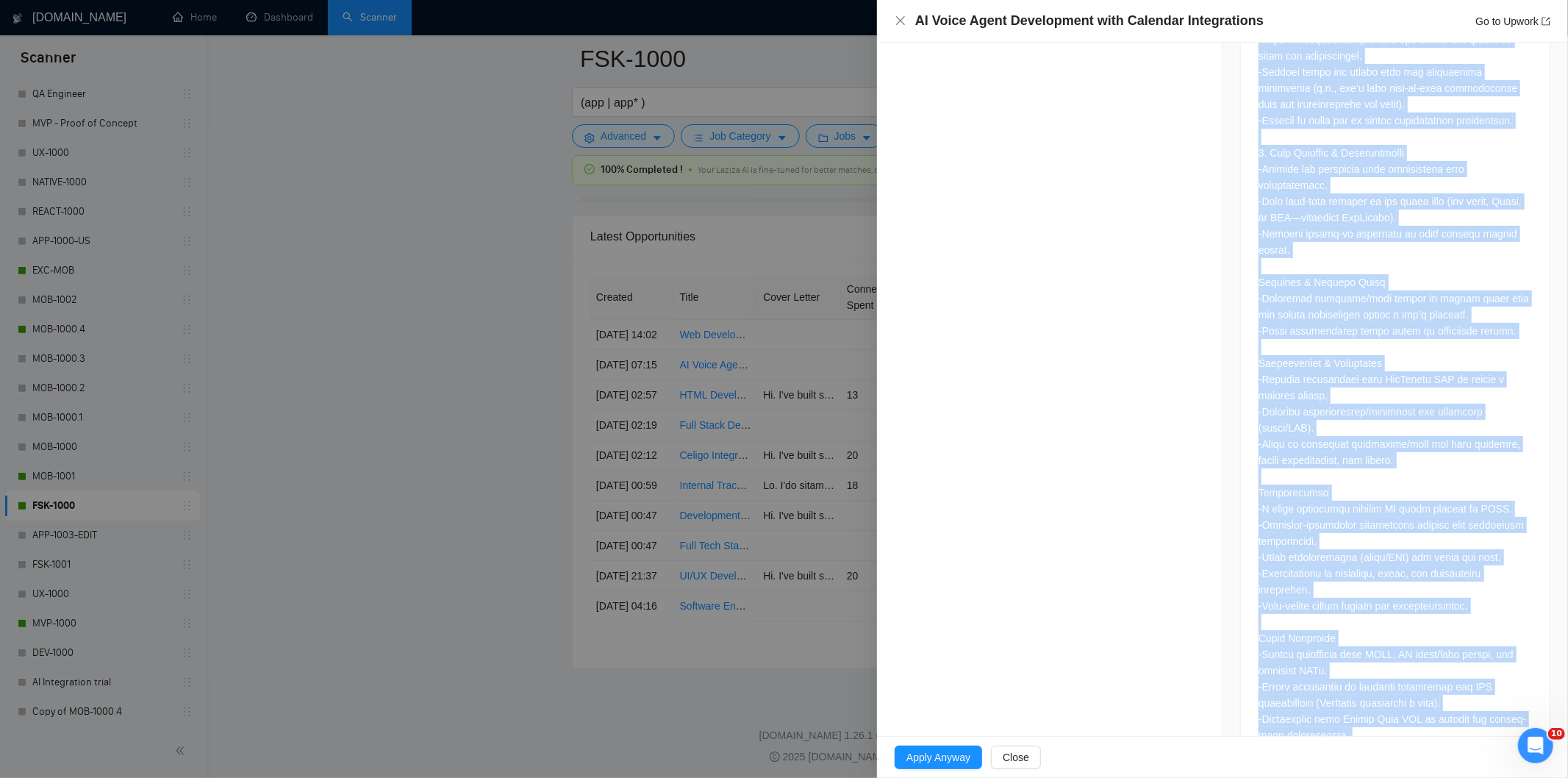
scroll to position [1283, 0]
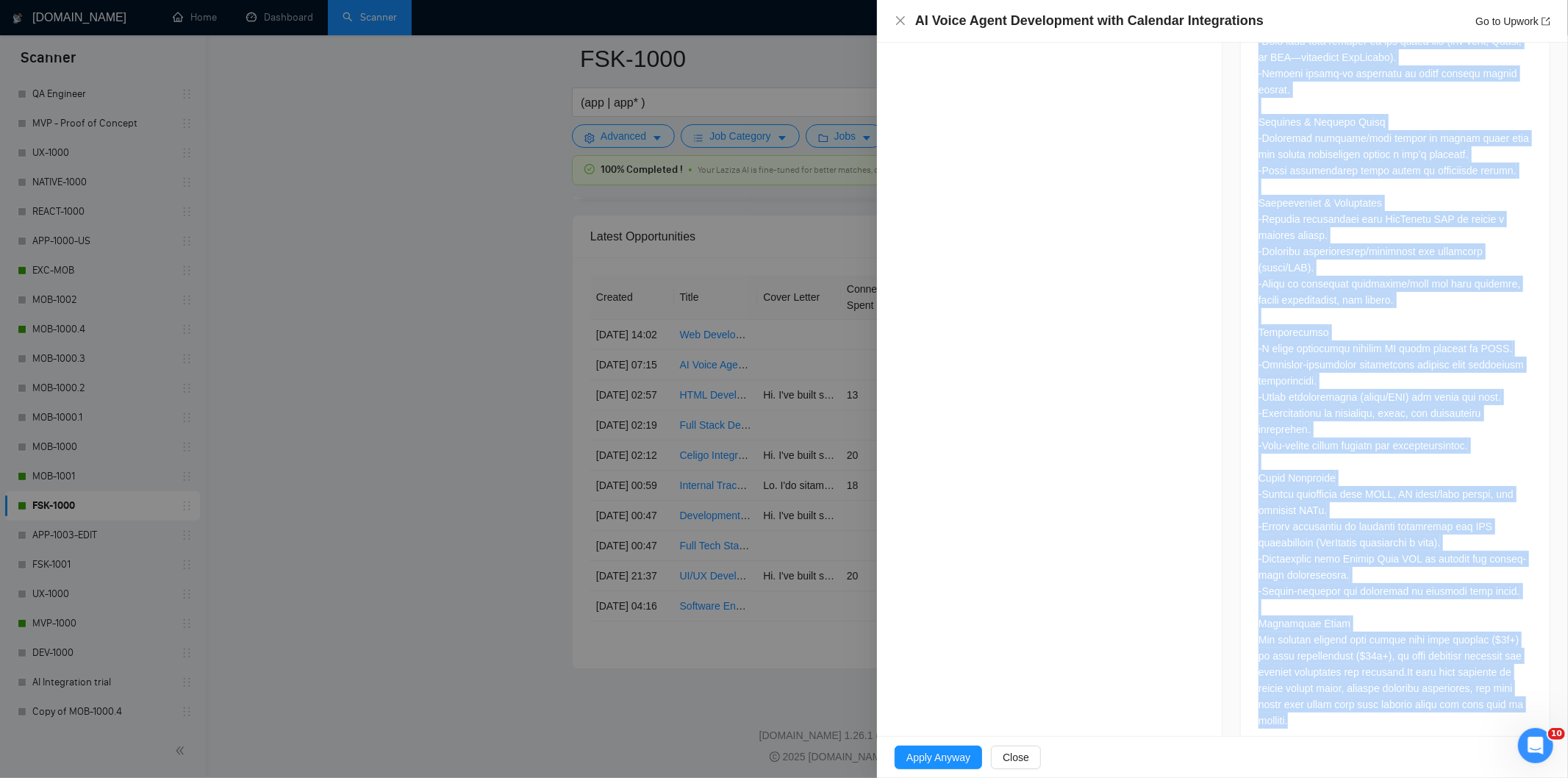
drag, startPoint x: 1248, startPoint y: 306, endPoint x: 1482, endPoint y: 702, distance: 460.0
click at [1482, 702] on div at bounding box center [1395, 92] width 309 height 1319
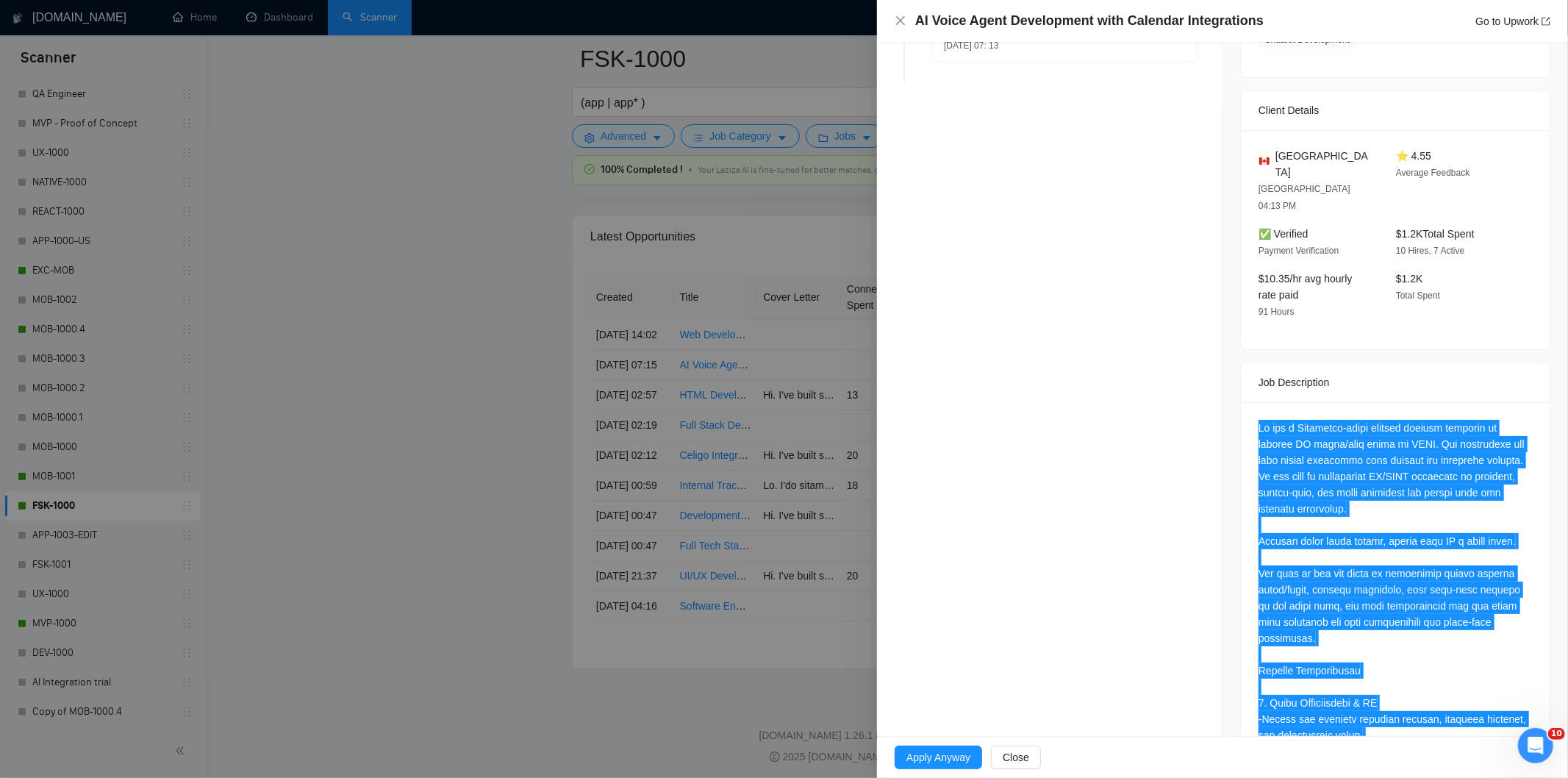
scroll to position [58, 0]
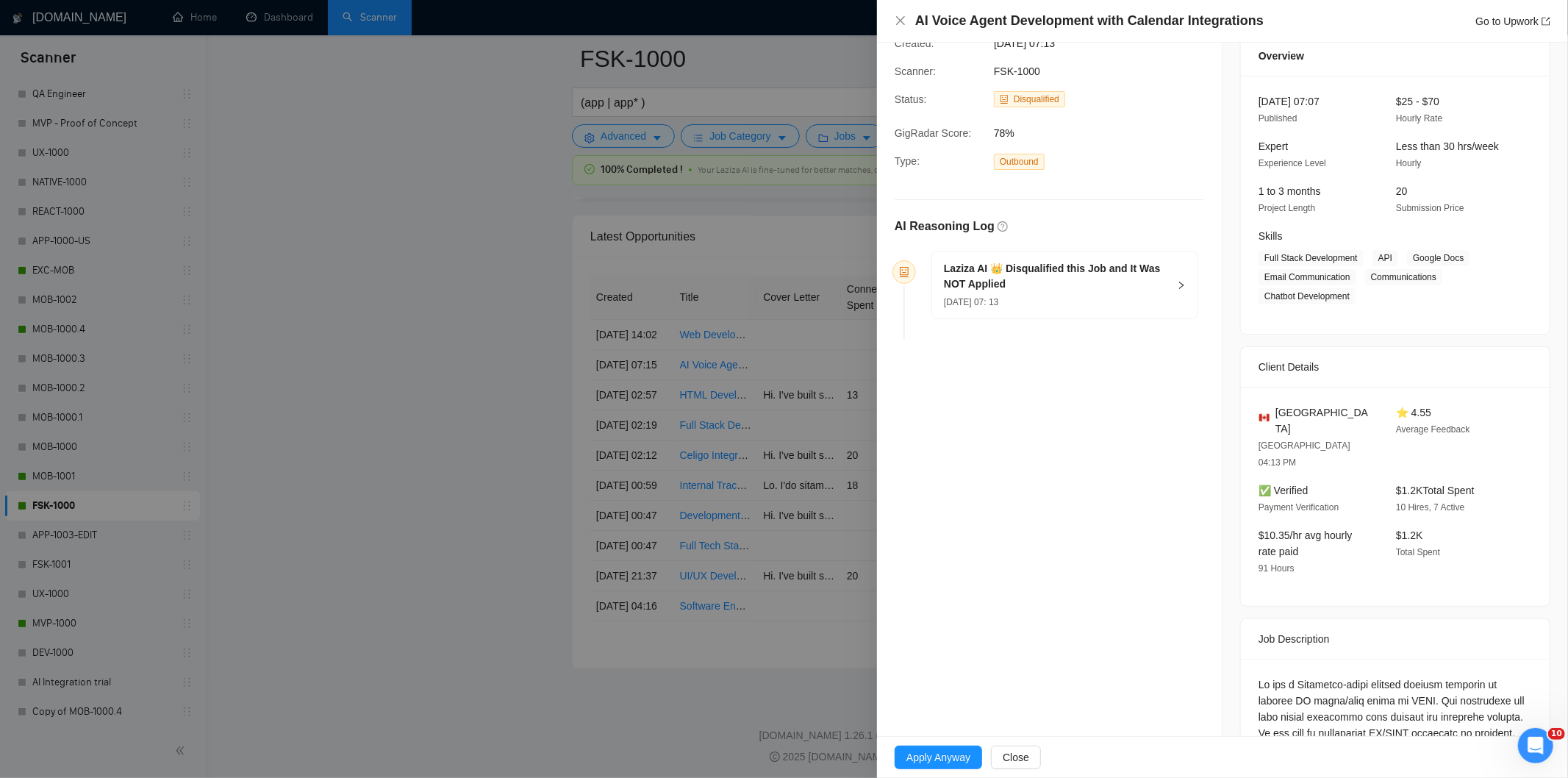
click at [1091, 302] on div "[DATE] 07: 13" at bounding box center [1055, 302] width 224 height 16
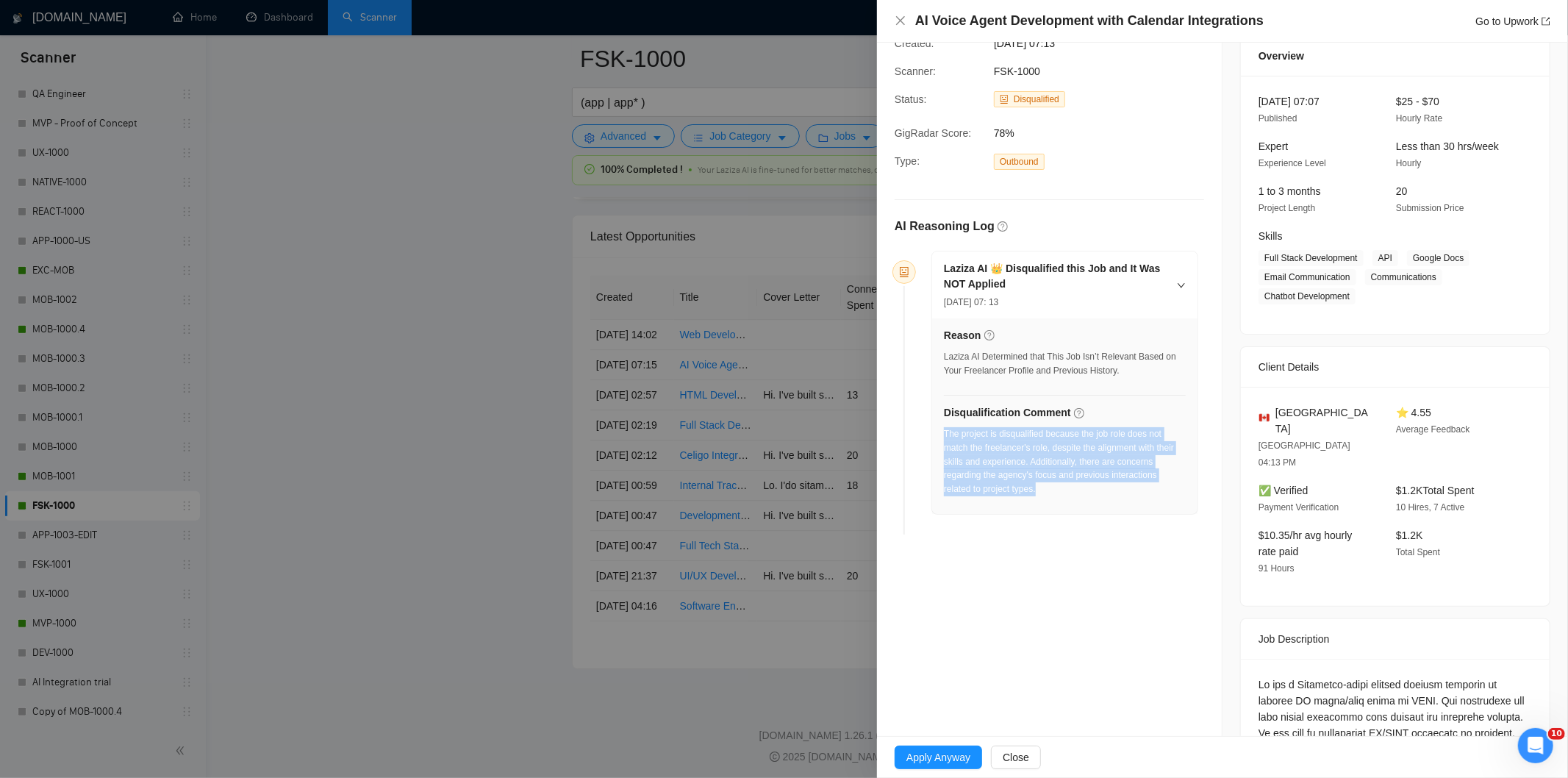
drag, startPoint x: 1068, startPoint y: 505, endPoint x: 943, endPoint y: 437, distance: 142.3
click at [943, 437] on div "Reason Laziza AI Determined that This Job Isn’t Relevant Based on Your Freelanc…" at bounding box center [1065, 416] width 265 height 195
click at [902, 20] on icon "close" at bounding box center [901, 21] width 12 height 12
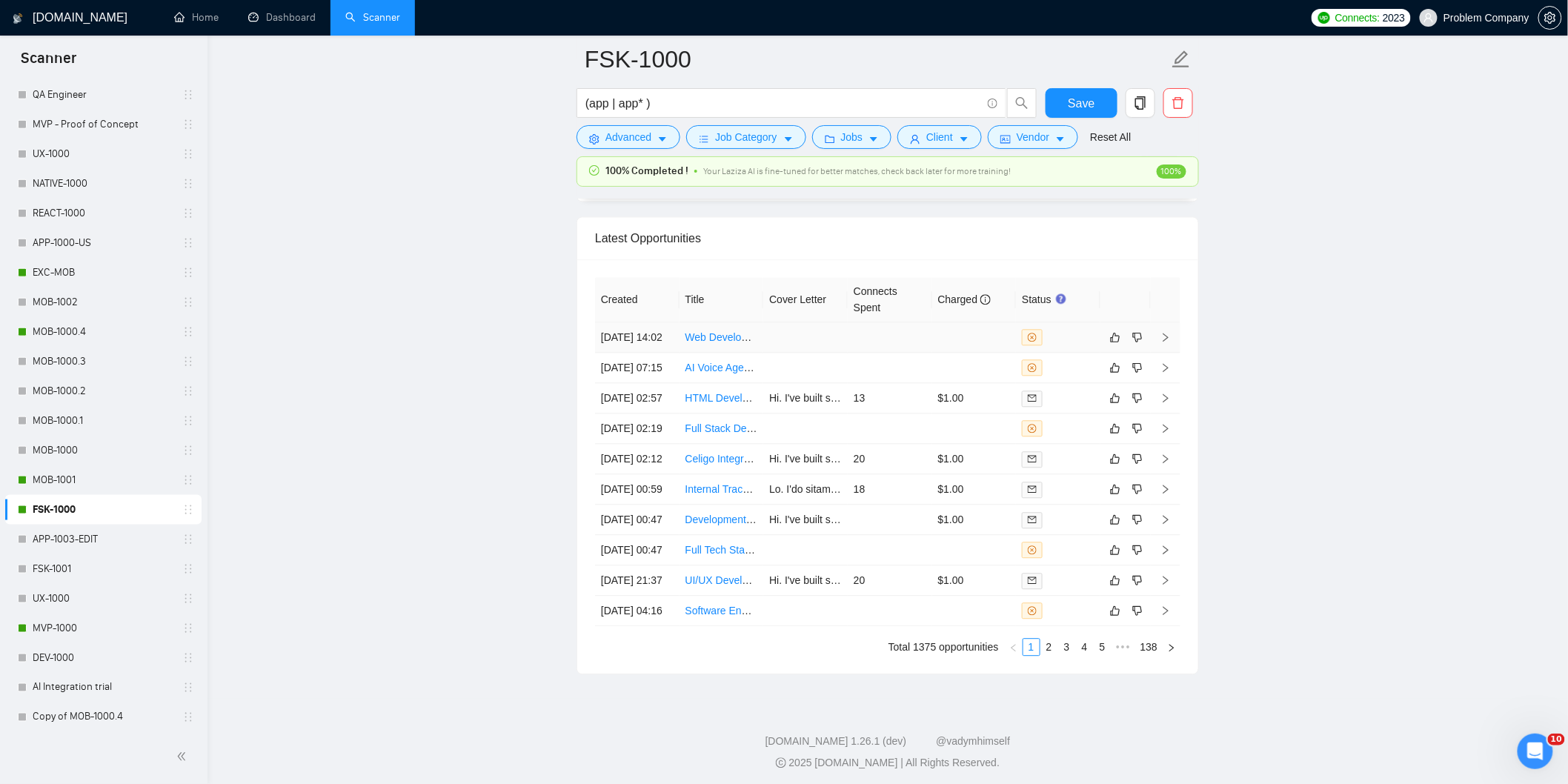
click at [671, 352] on td "[DATE] 14:02" at bounding box center [637, 337] width 85 height 30
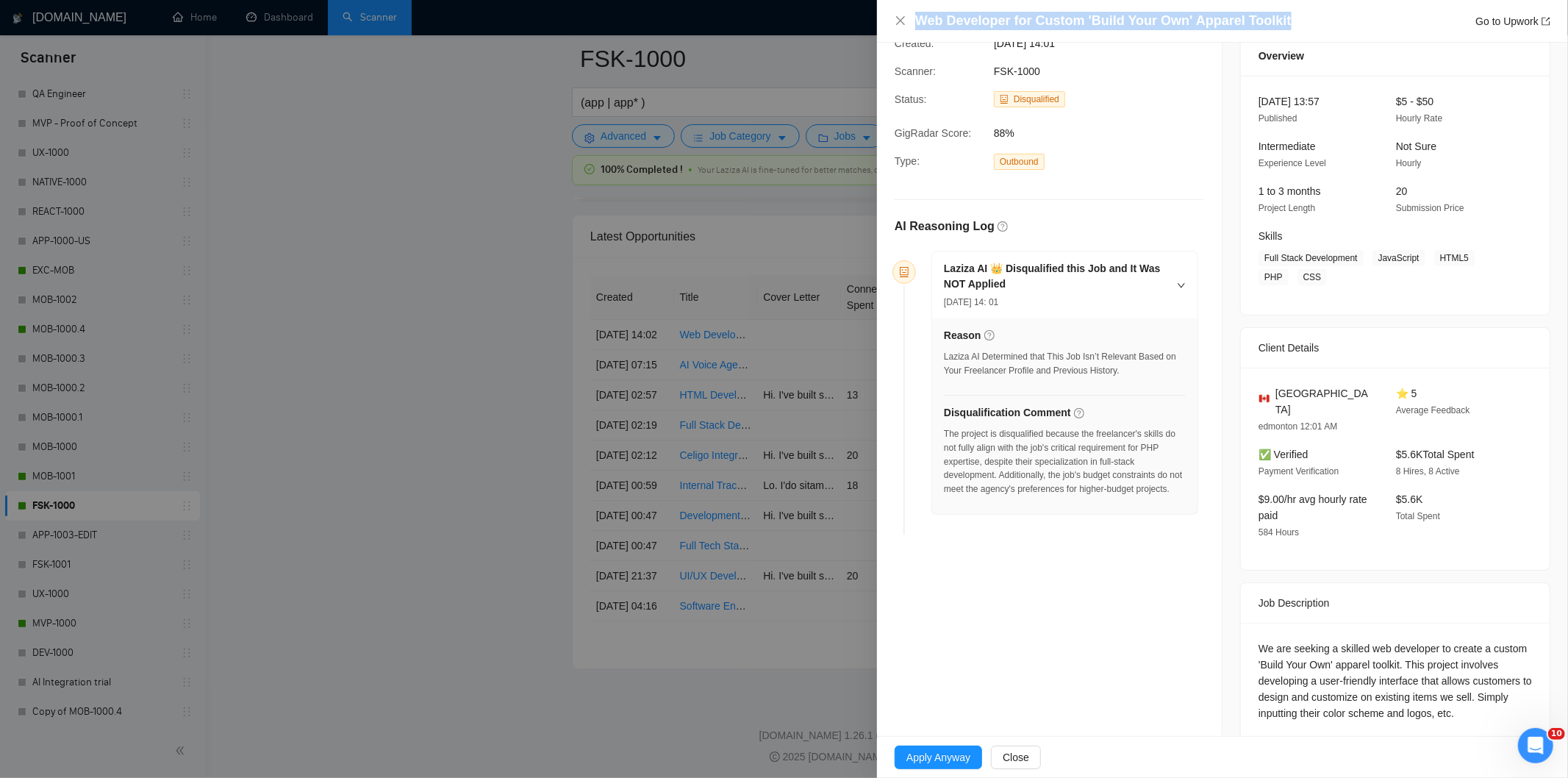
drag, startPoint x: 1302, startPoint y: 24, endPoint x: 909, endPoint y: 20, distance: 393.0
click at [911, 17] on div "Web Developer for Custom 'Build Your Own' Apparel Toolkit Go to Upwork" at bounding box center [1223, 21] width 656 height 19
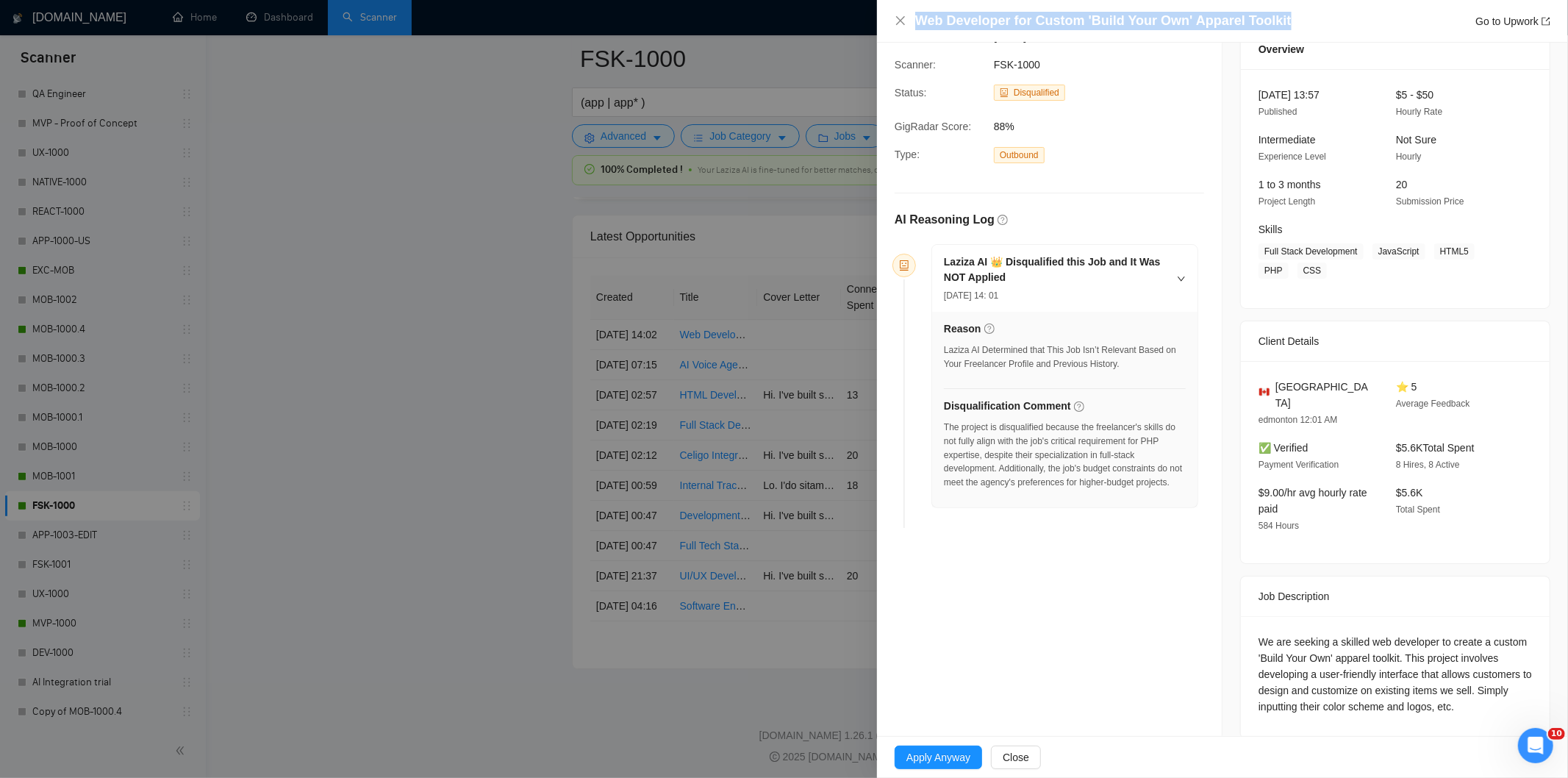
scroll to position [68, 0]
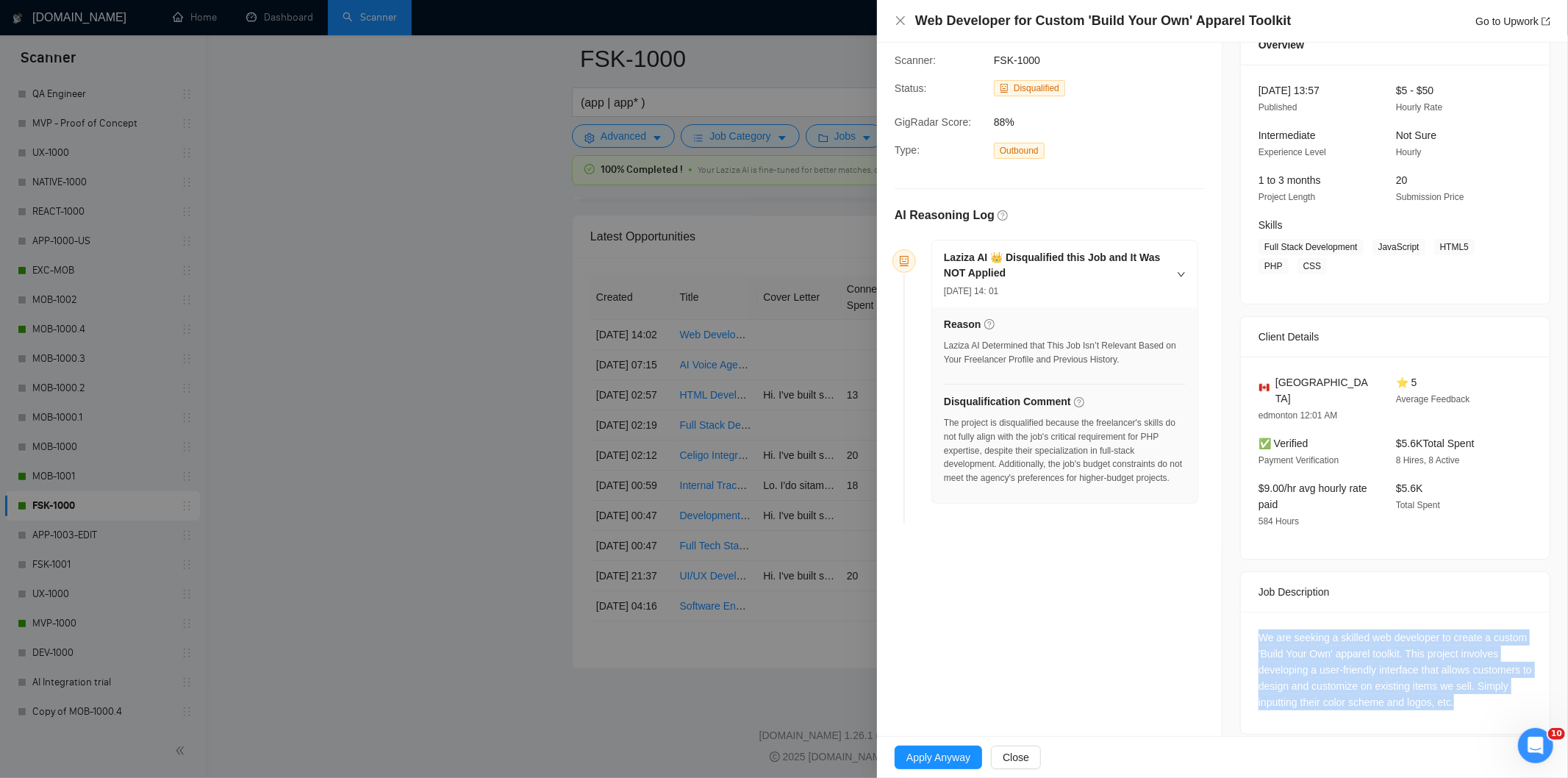
drag, startPoint x: 1408, startPoint y: 665, endPoint x: 1501, endPoint y: 690, distance: 96.3
click at [1501, 690] on div "We are seeking a skilled web developer to create a custom 'Build Your Own' appa…" at bounding box center [1395, 672] width 309 height 122
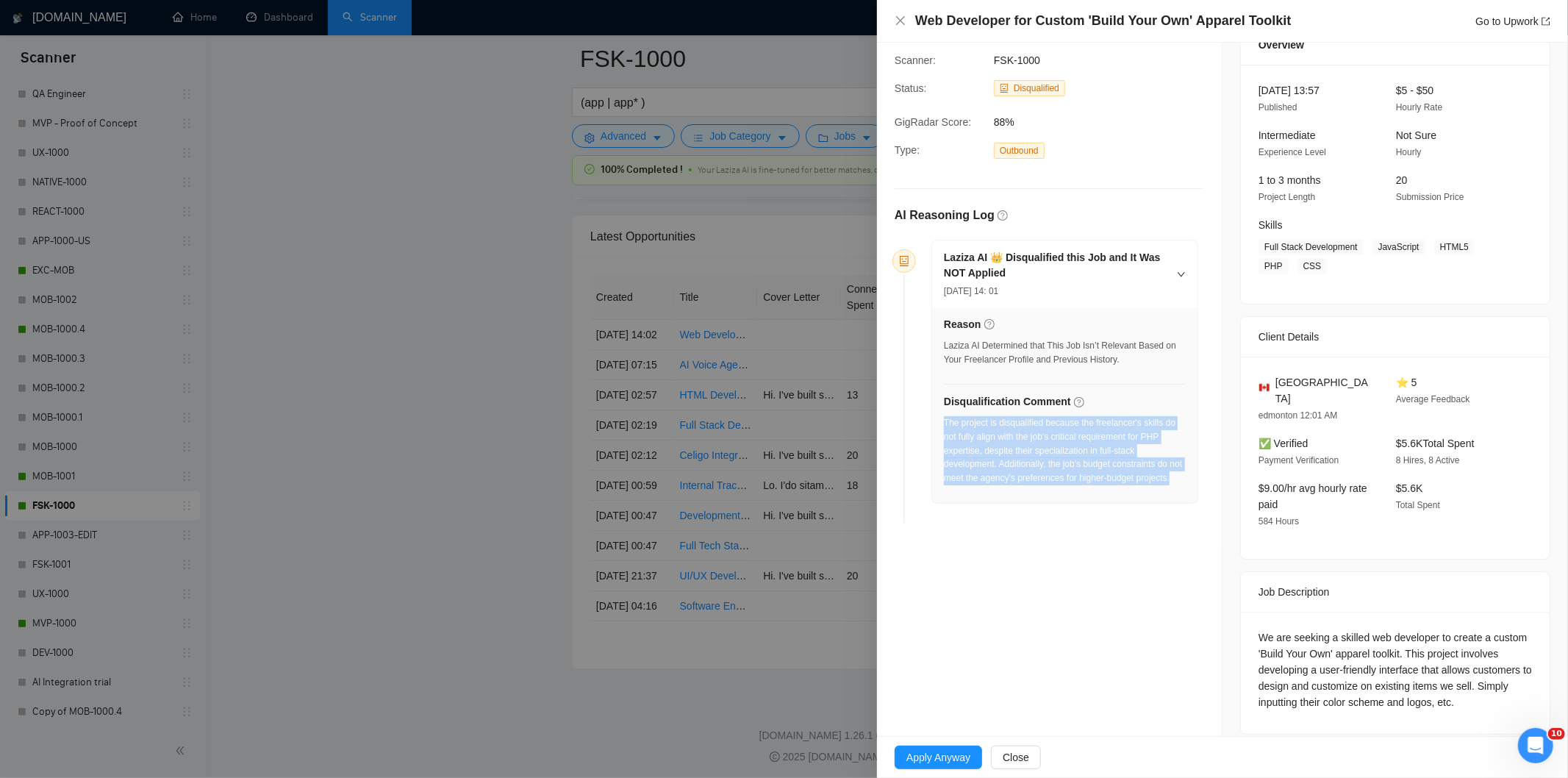
drag, startPoint x: 1048, startPoint y: 507, endPoint x: 943, endPoint y: 427, distance: 132.0
click at [943, 427] on div "The project is disqualified because the freelancer's skills do not fully align …" at bounding box center [1064, 455] width 242 height 78
click at [899, 22] on icon "close" at bounding box center [901, 21] width 9 height 9
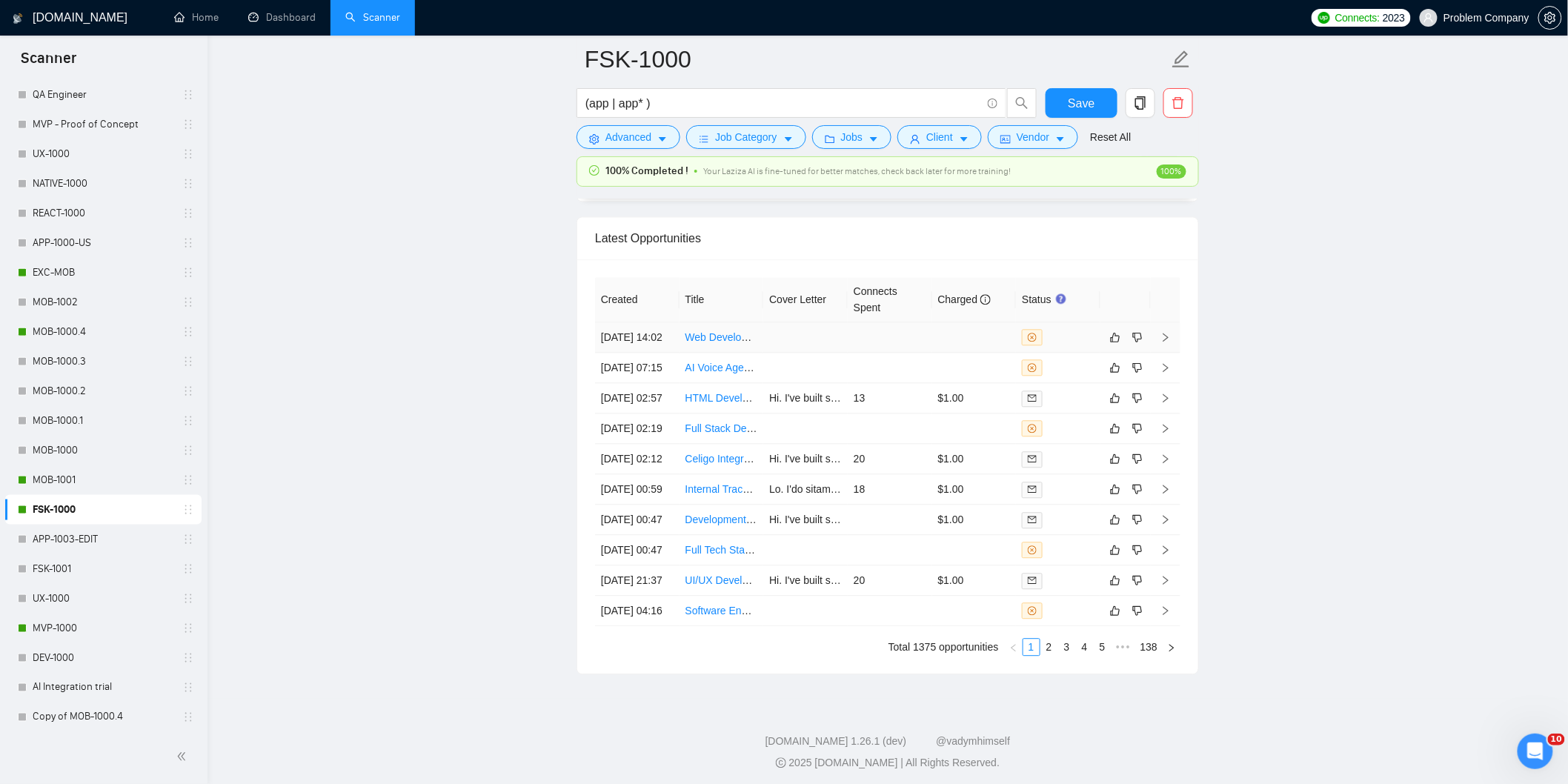
click at [655, 352] on td "[DATE] 14:02" at bounding box center [637, 337] width 85 height 30
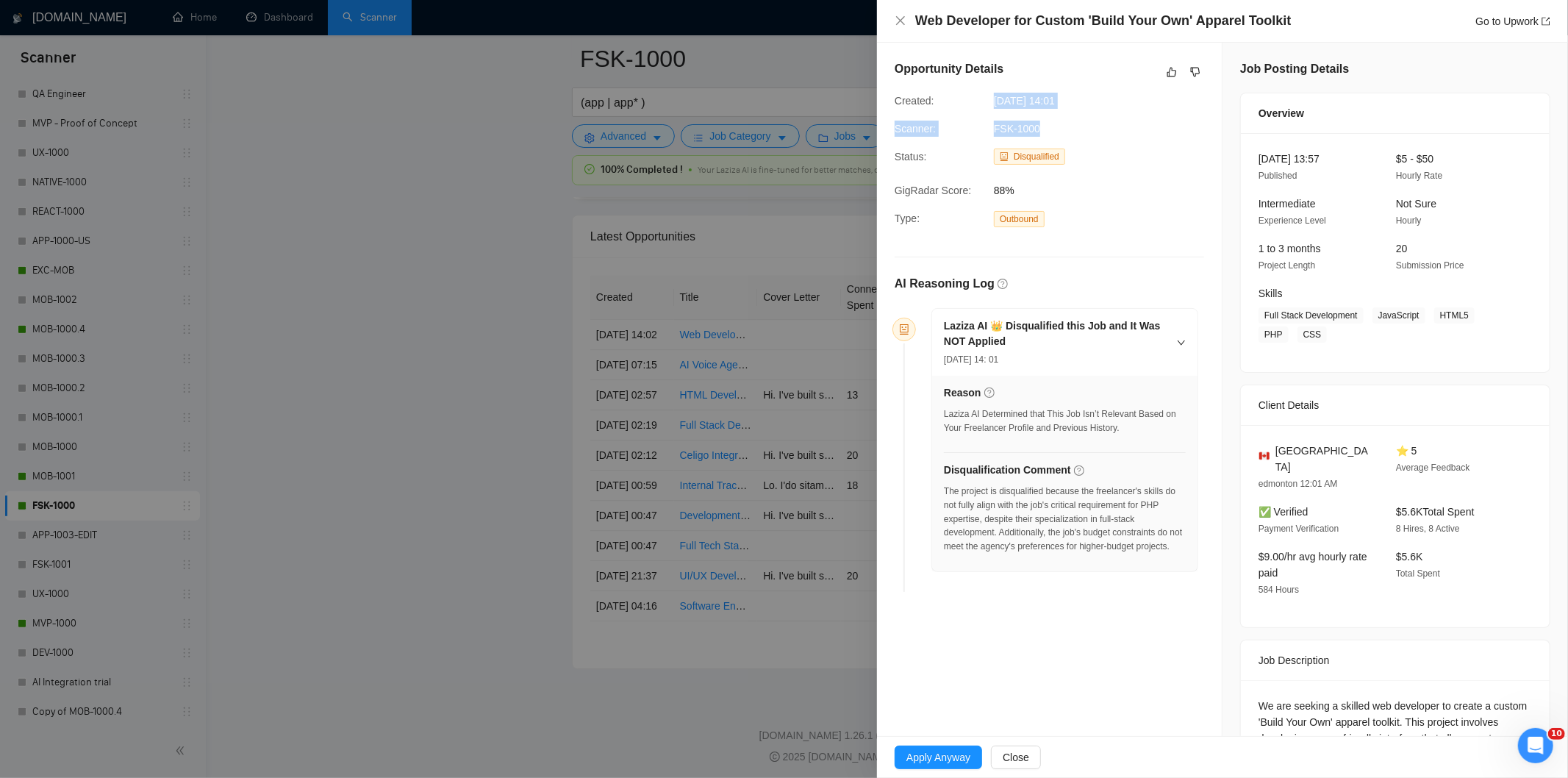
drag, startPoint x: 1104, startPoint y: 110, endPoint x: 994, endPoint y: 96, distance: 110.9
click at [994, 96] on div "Opportunity Details Created: [DATE] 14:01 Scanner: FSK-1000 Status: Disqualifie…" at bounding box center [1049, 329] width 344 height 573
click at [1086, 100] on span "[DATE] 14:01" at bounding box center [1104, 101] width 221 height 16
click at [1090, 99] on span "[DATE] 14:01" at bounding box center [1104, 101] width 221 height 16
drag, startPoint x: 1090, startPoint y: 98, endPoint x: 985, endPoint y: 106, distance: 105.3
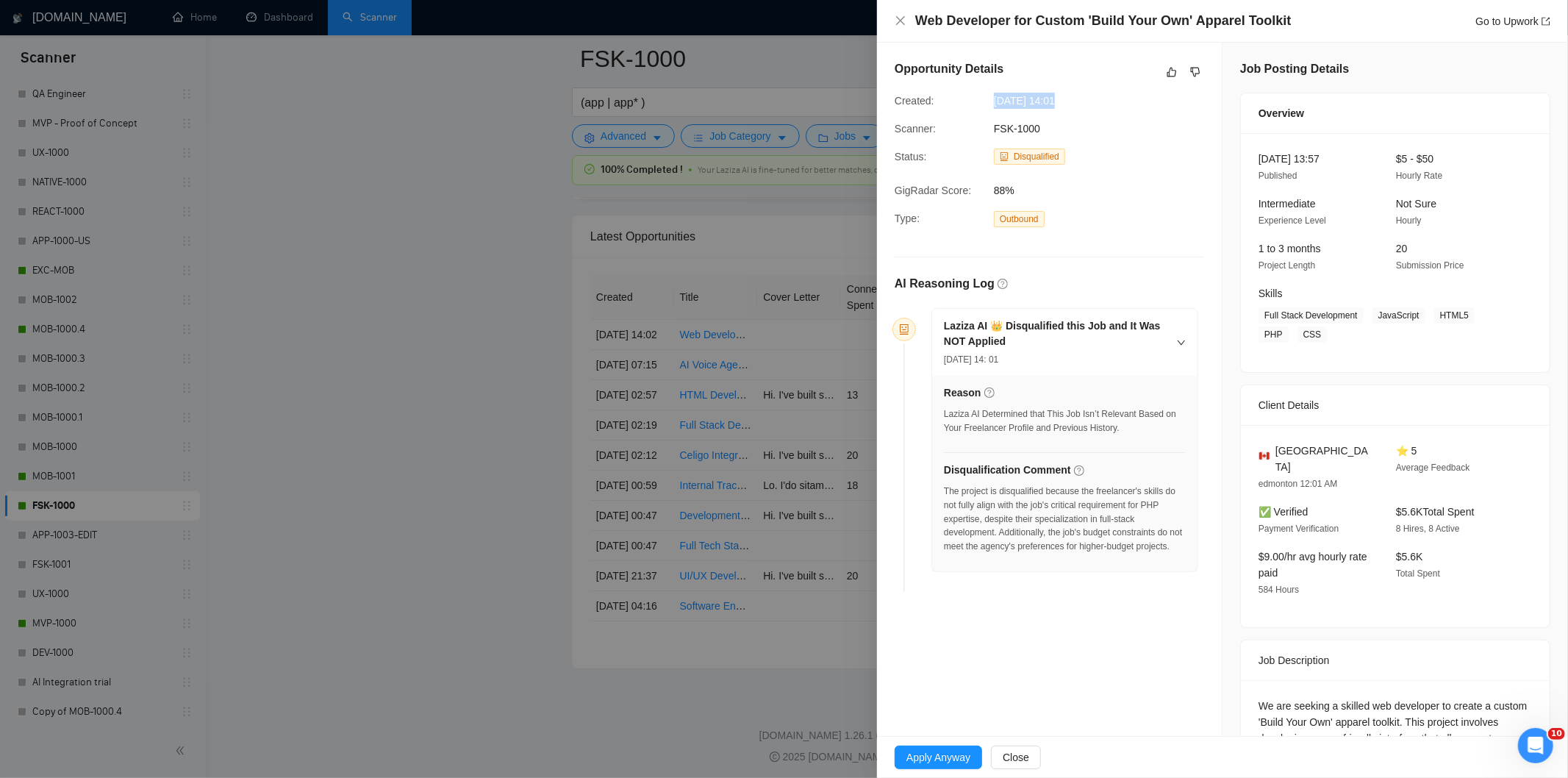
click at [985, 106] on div "Created: [DATE] 14:01" at bounding box center [1038, 101] width 298 height 16
drag, startPoint x: 899, startPoint y: 20, endPoint x: 1, endPoint y: 588, distance: 1062.6
click at [898, 20] on icon "close" at bounding box center [901, 21] width 12 height 12
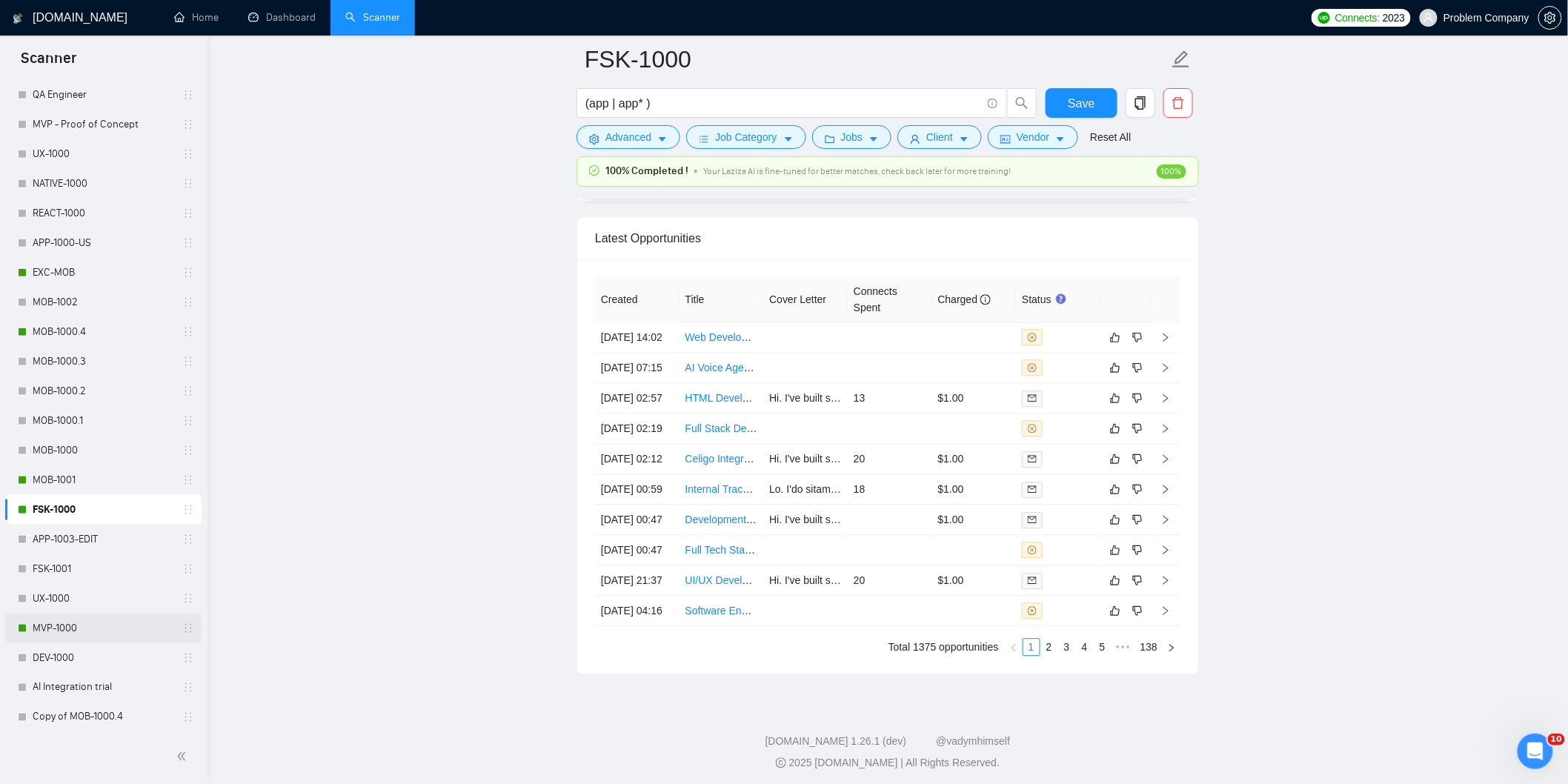
click at [87, 624] on link "MVP-1000" at bounding box center [103, 628] width 141 height 29
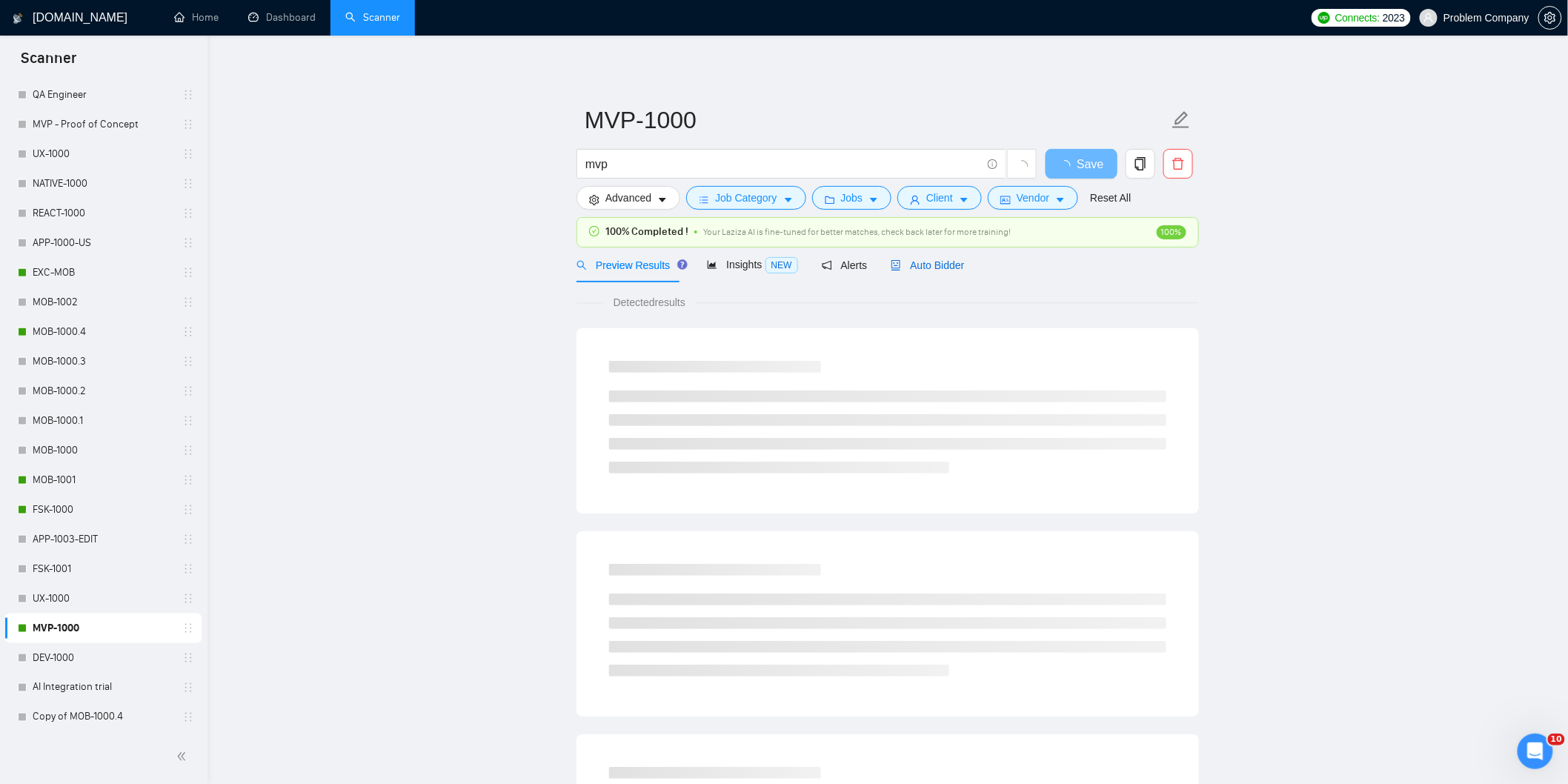
click at [946, 263] on span "Auto Bidder" at bounding box center [927, 266] width 73 height 12
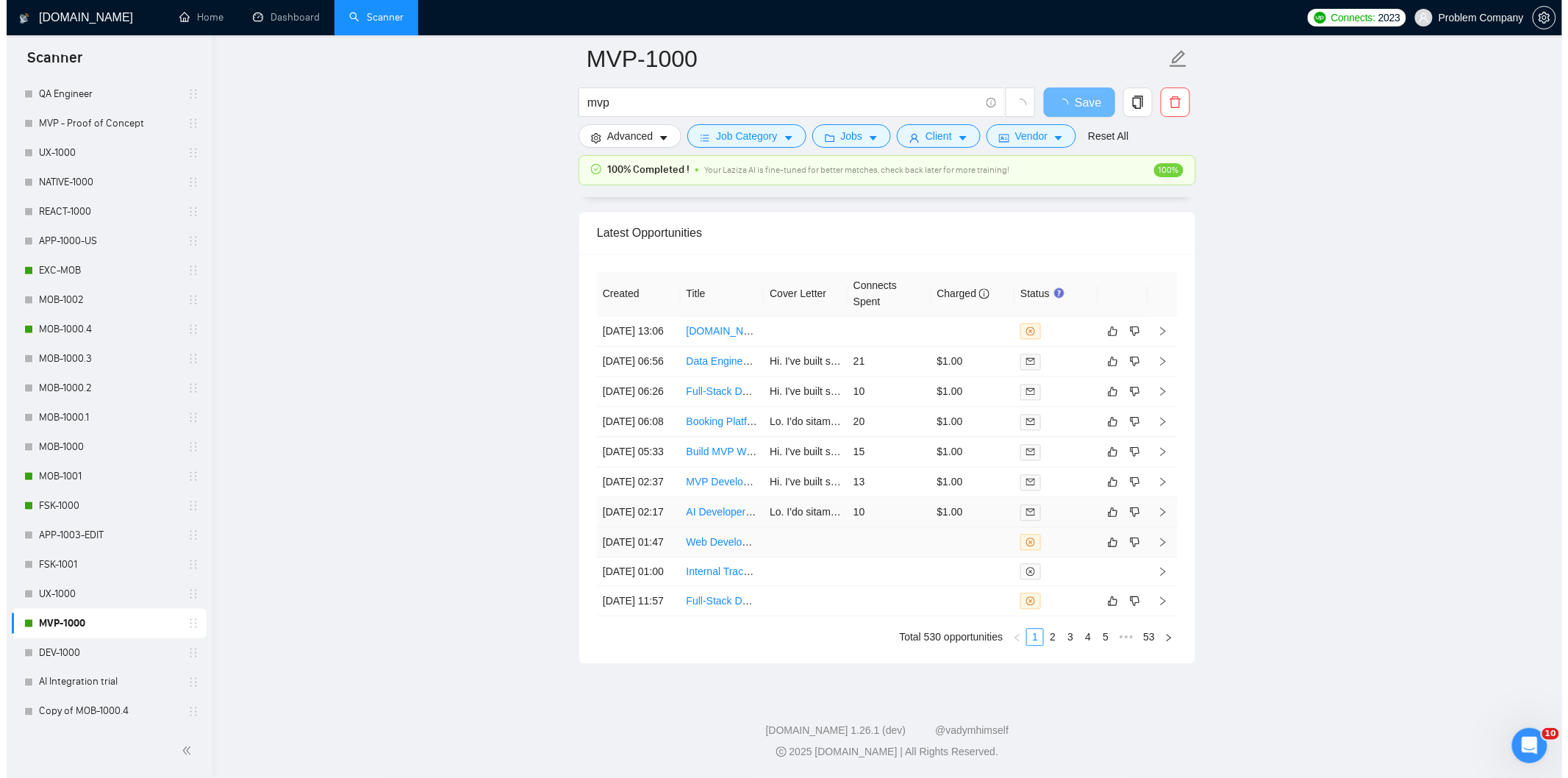
scroll to position [3552, 0]
click at [635, 498] on td "[DATE] 02:17" at bounding box center [632, 513] width 84 height 30
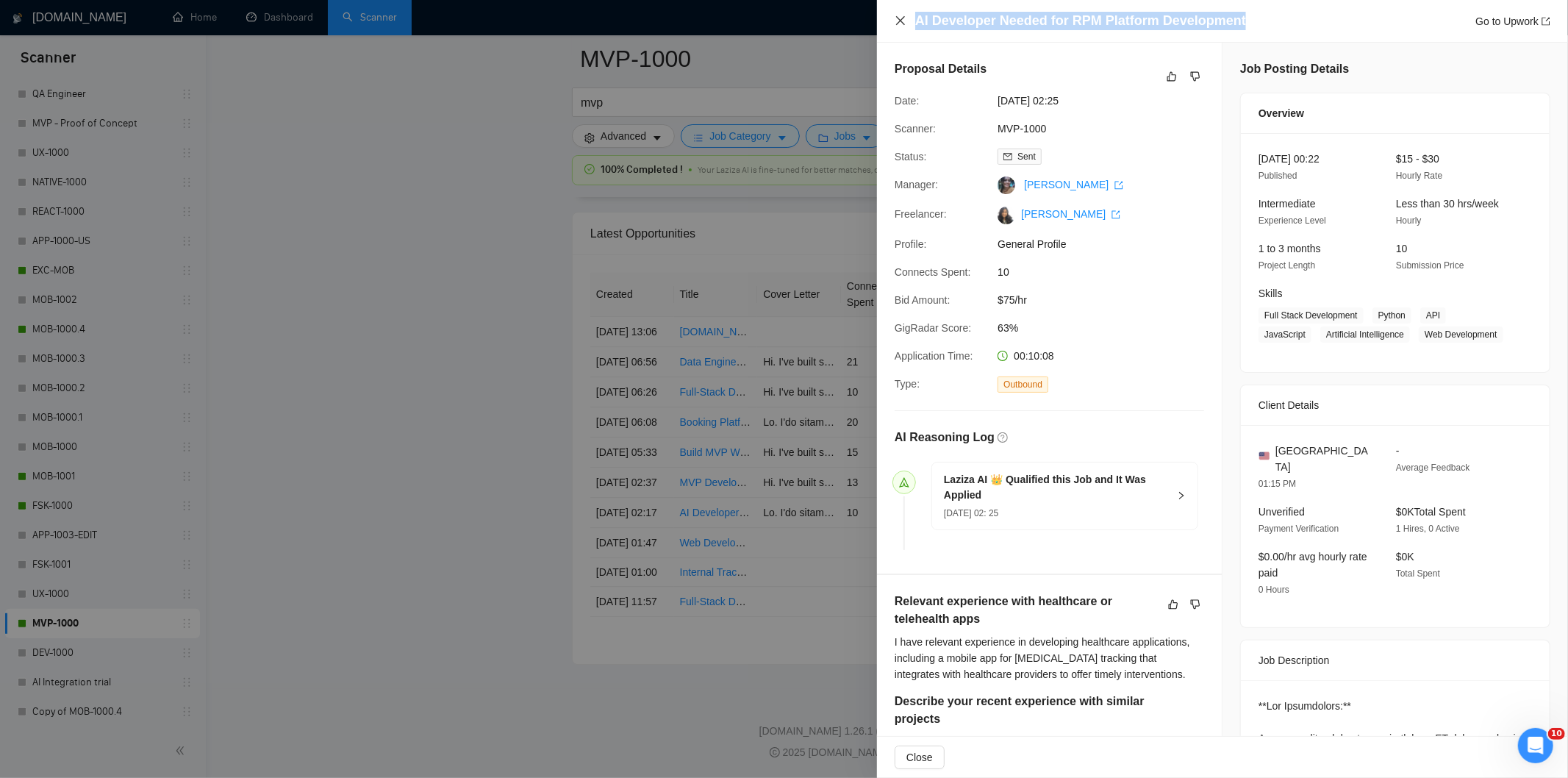
drag, startPoint x: 1262, startPoint y: 17, endPoint x: 898, endPoint y: 18, distance: 364.0
click at [898, 18] on div "AI Developer Needed for RPM Platform Development Go to Upwork" at bounding box center [1223, 21] width 656 height 19
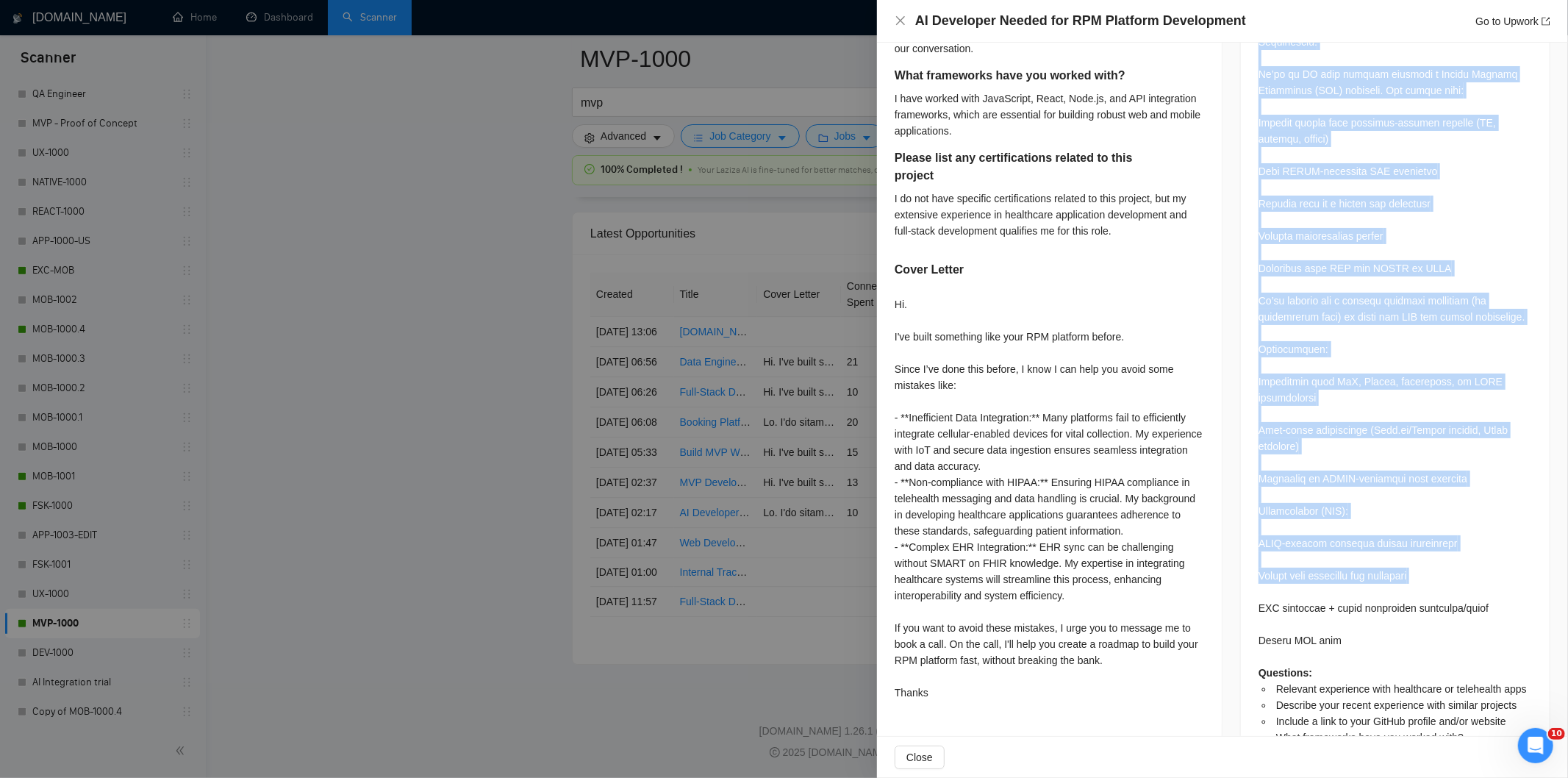
scroll to position [897, 0]
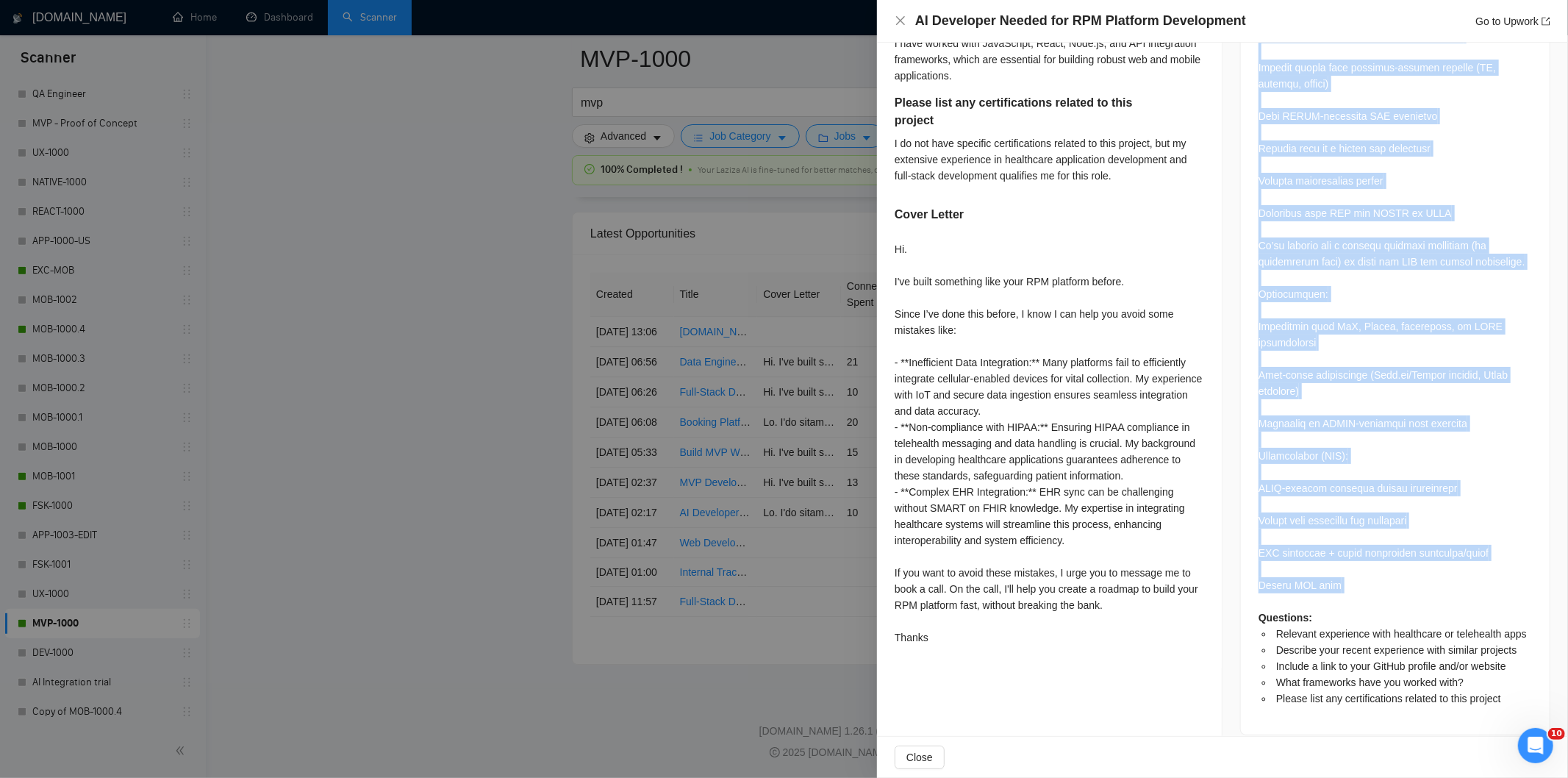
drag, startPoint x: 1251, startPoint y: 321, endPoint x: 1410, endPoint y: 578, distance: 302.2
click at [1411, 578] on div "Questions: Relevant experience with healthcare or telehealth apps Describe your…" at bounding box center [1395, 258] width 309 height 951
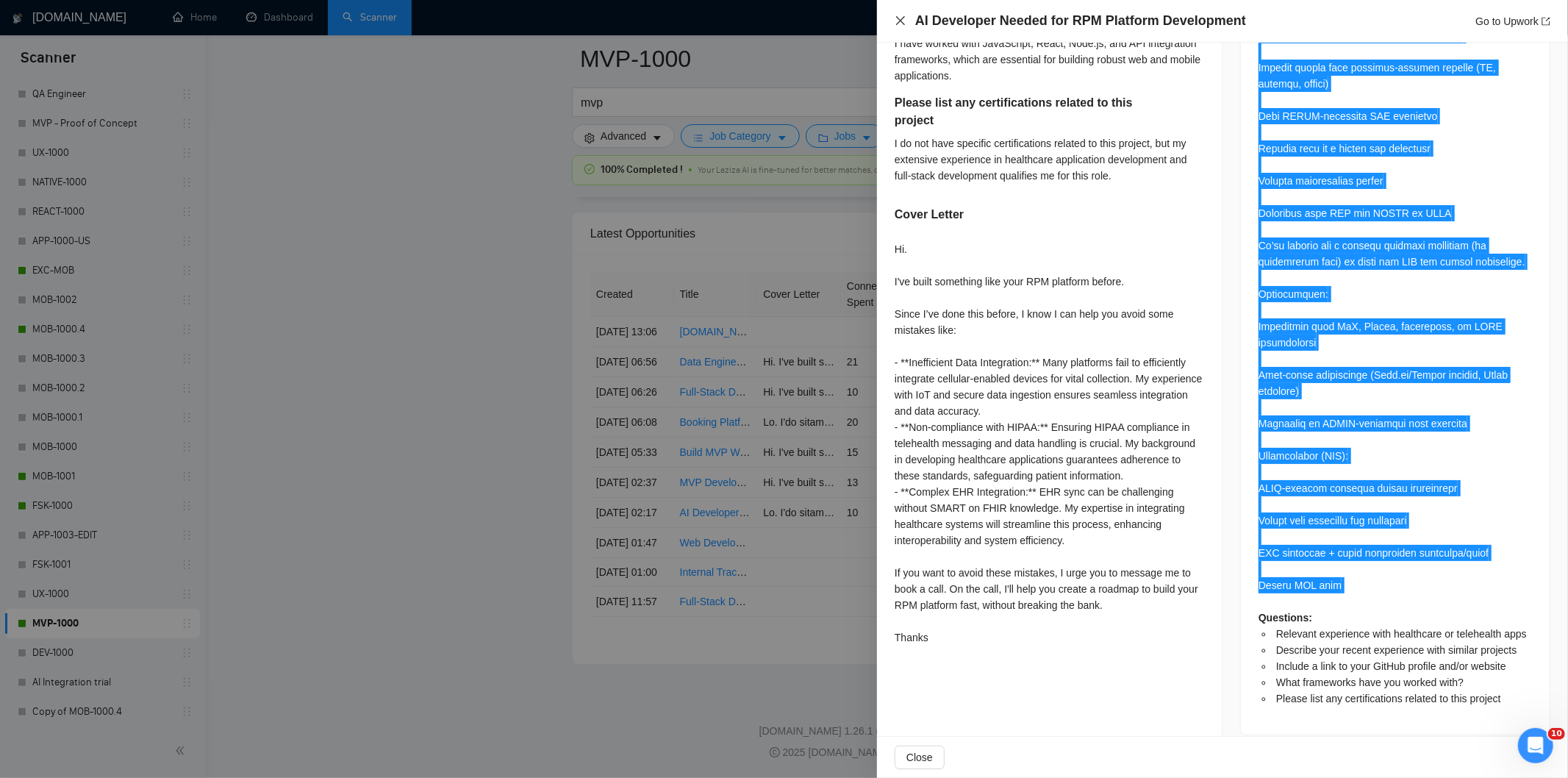
drag, startPoint x: 899, startPoint y: 18, endPoint x: 691, endPoint y: 423, distance: 455.3
click at [898, 18] on icon "close" at bounding box center [901, 21] width 12 height 12
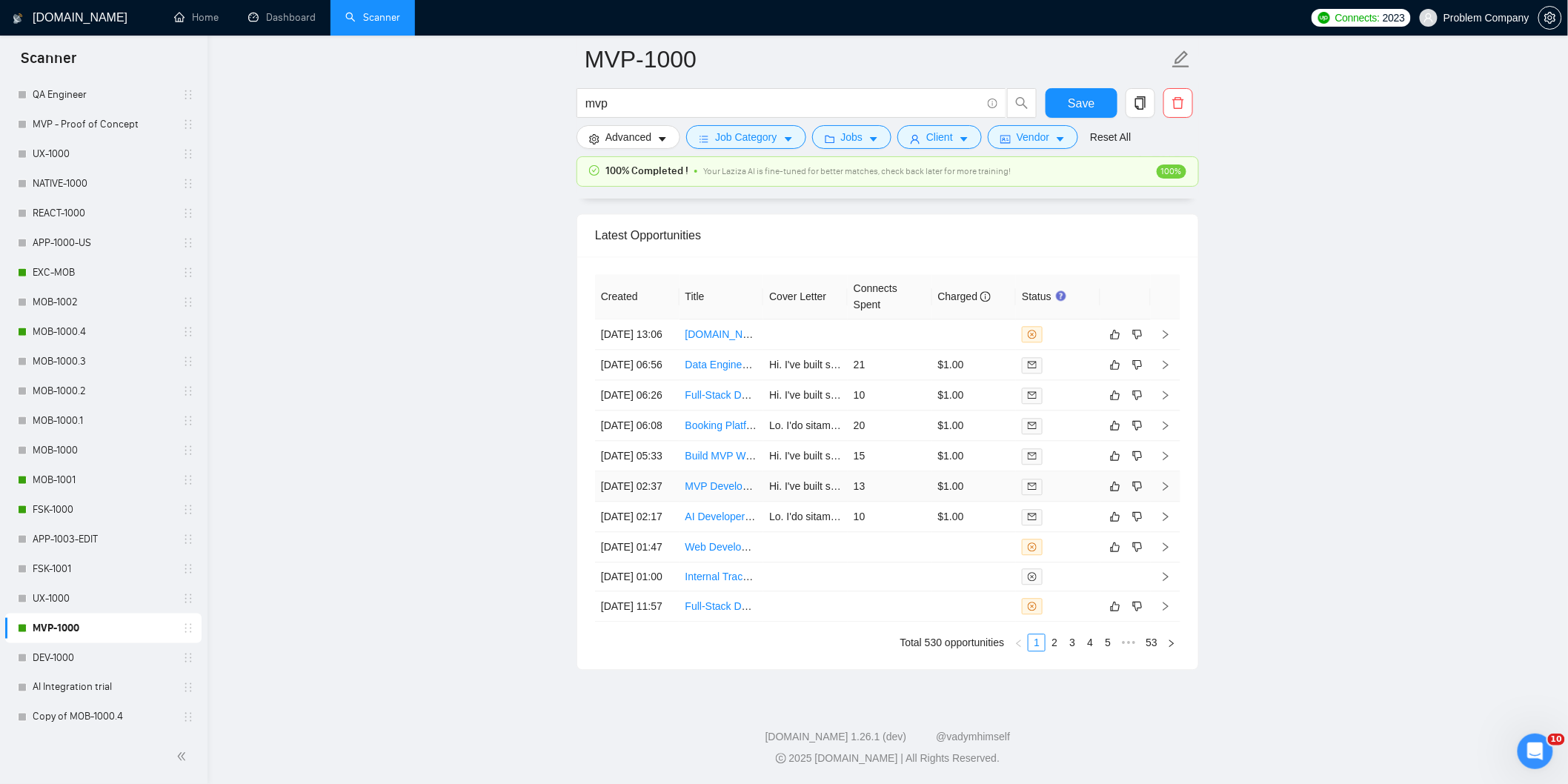
click at [636, 502] on td "[DATE] 02:37" at bounding box center [637, 486] width 85 height 30
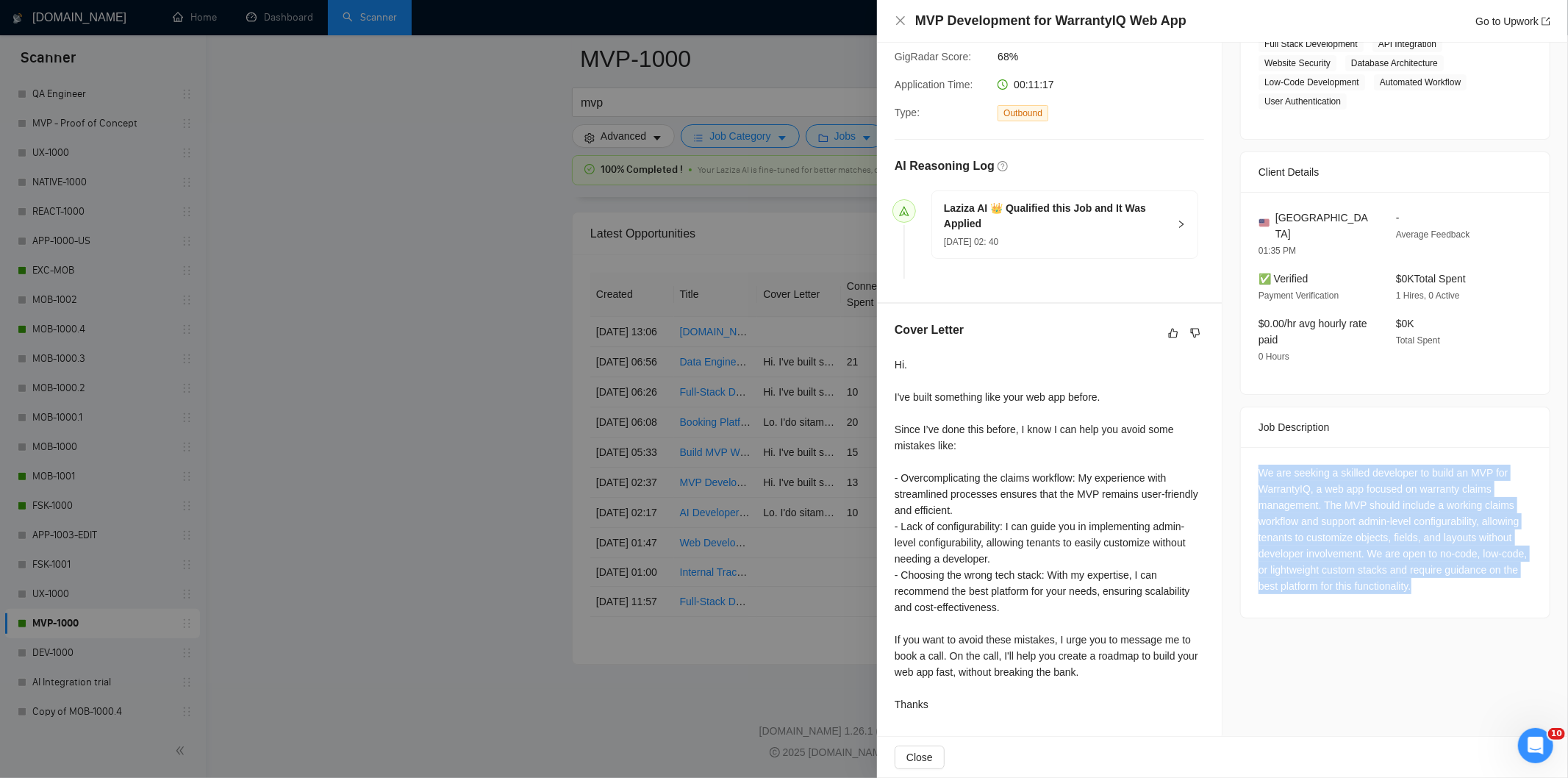
scroll to position [273, 0]
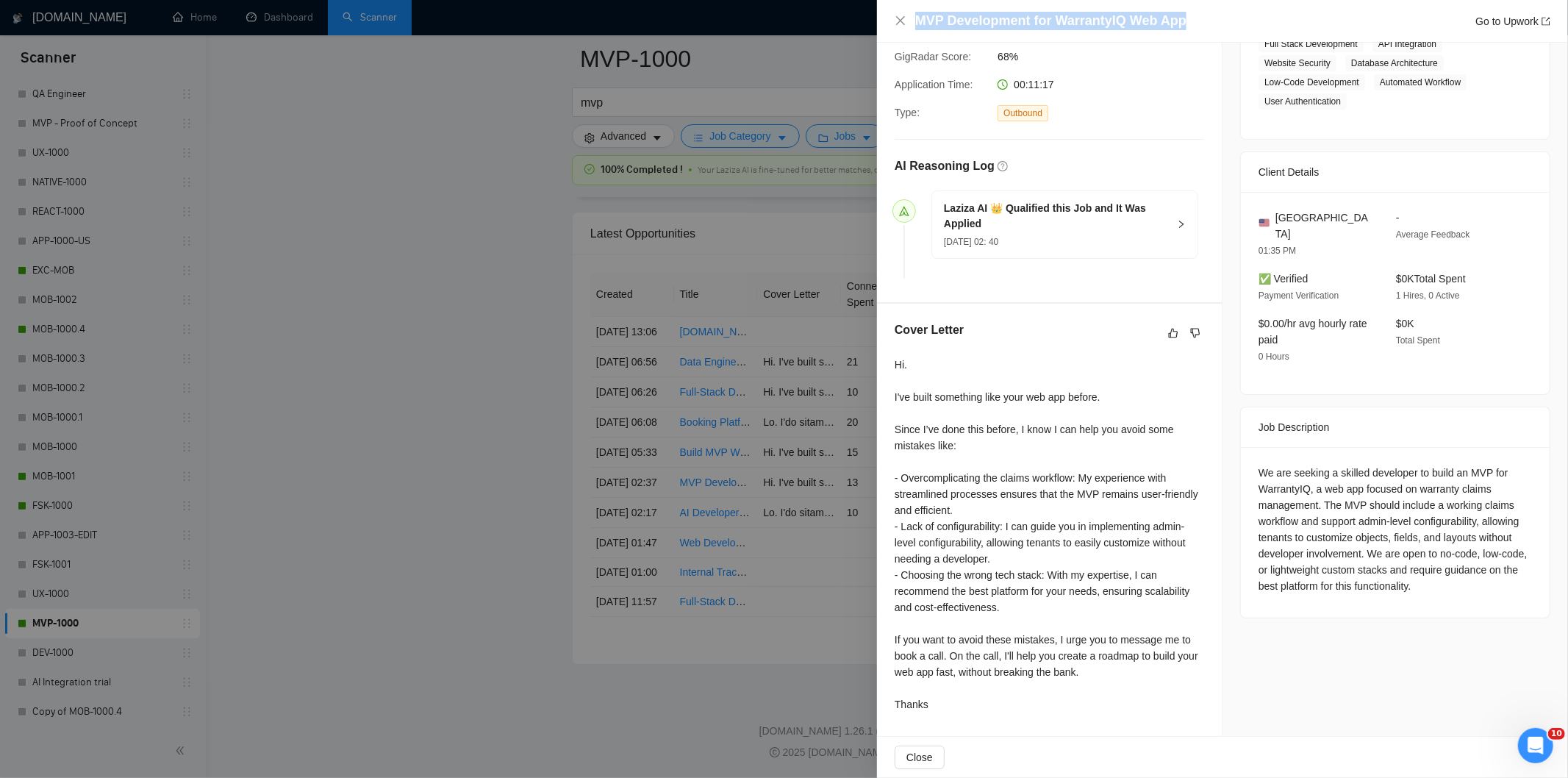
drag, startPoint x: 1218, startPoint y: 20, endPoint x: 957, endPoint y: 4, distance: 261.5
click at [957, 4] on div "MVP Development for WarrantyIQ Web App Go to Upwork" at bounding box center [1222, 21] width 691 height 43
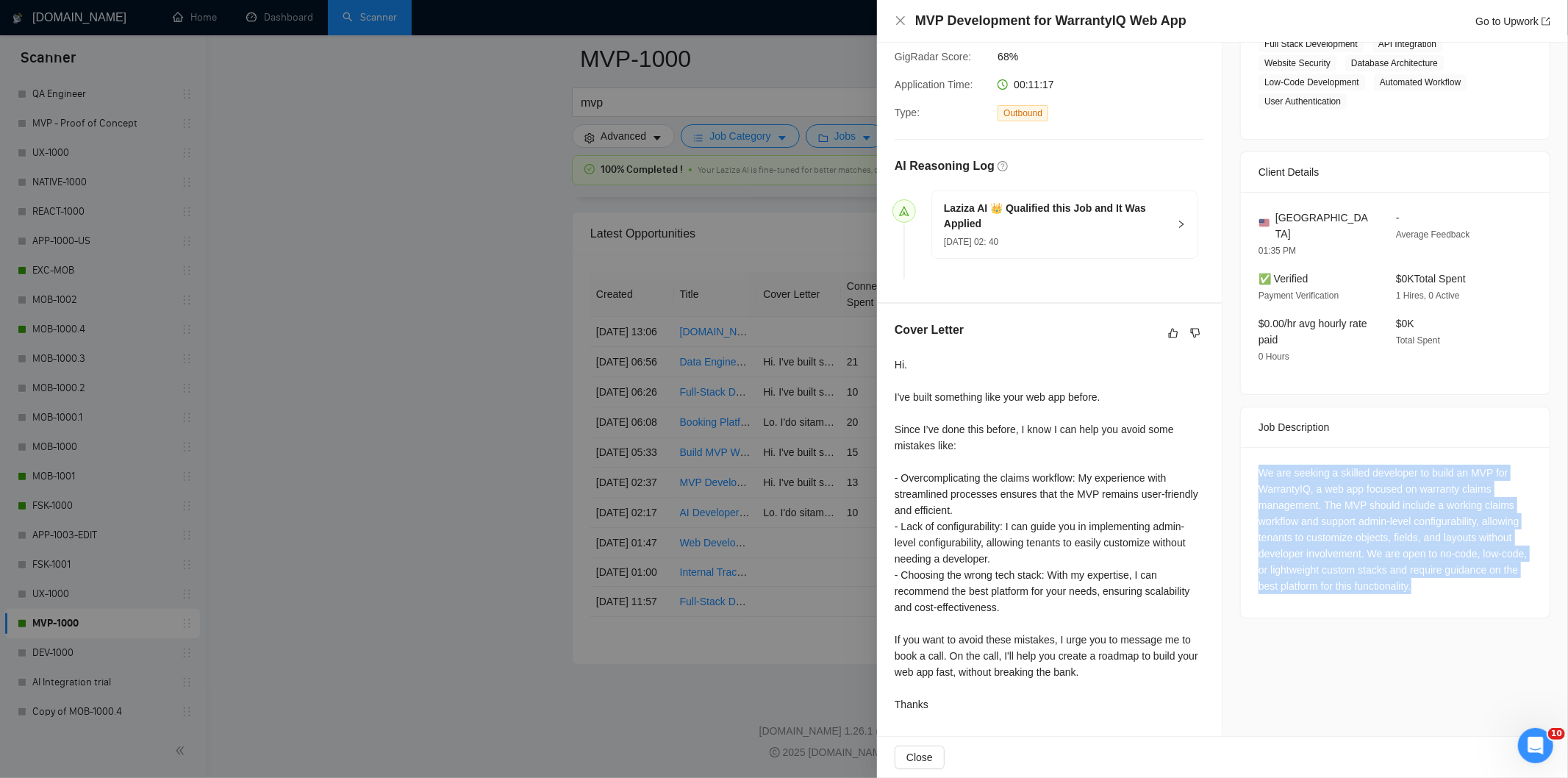
drag, startPoint x: 1250, startPoint y: 451, endPoint x: 1493, endPoint y: 575, distance: 272.8
click at [1493, 575] on div "We are seeking a skilled developer to build an MVP for WarrantyIQ, a web app fo…" at bounding box center [1395, 532] width 309 height 171
click at [1485, 526] on div "We are seeking a skilled developer to build an MVP for WarrantyIQ, a web app fo…" at bounding box center [1395, 529] width 273 height 130
click at [1414, 527] on div "We are seeking a skilled developer to build an MVP for WarrantyIQ, a web app fo…" at bounding box center [1395, 529] width 273 height 130
click at [1355, 541] on div "We are seeking a skilled developer to build an MVP for WarrantyIQ, a web app fo…" at bounding box center [1395, 529] width 273 height 130
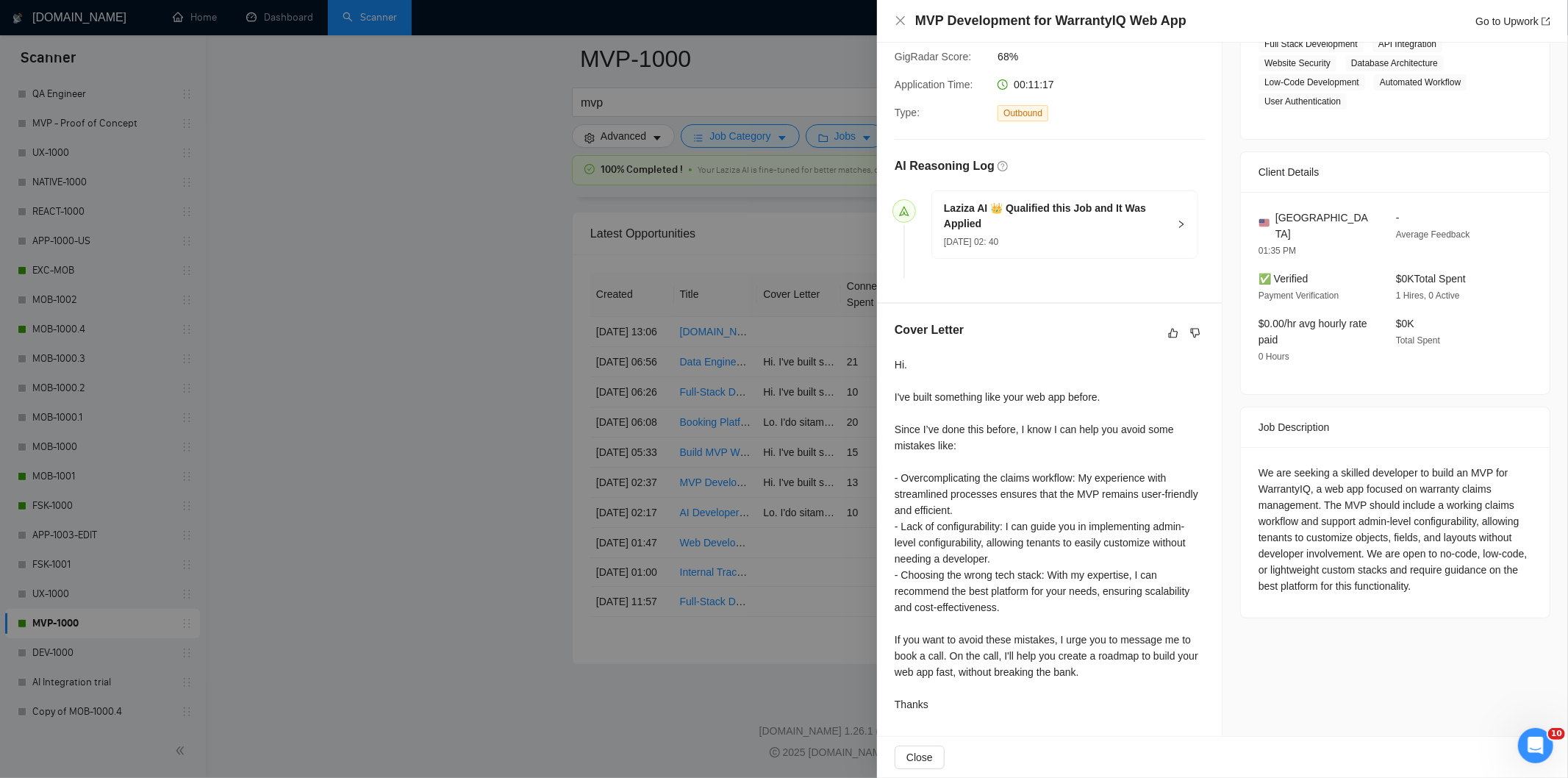
click at [1400, 416] on div "Job Description" at bounding box center [1395, 427] width 273 height 40
drag, startPoint x: 1400, startPoint y: 535, endPoint x: 1272, endPoint y: 553, distance: 129.3
click at [1272, 553] on div "We are seeking a skilled developer to build an MVP for WarrantyIQ, a web app fo…" at bounding box center [1395, 529] width 273 height 130
click at [900, 22] on icon "close" at bounding box center [901, 21] width 9 height 9
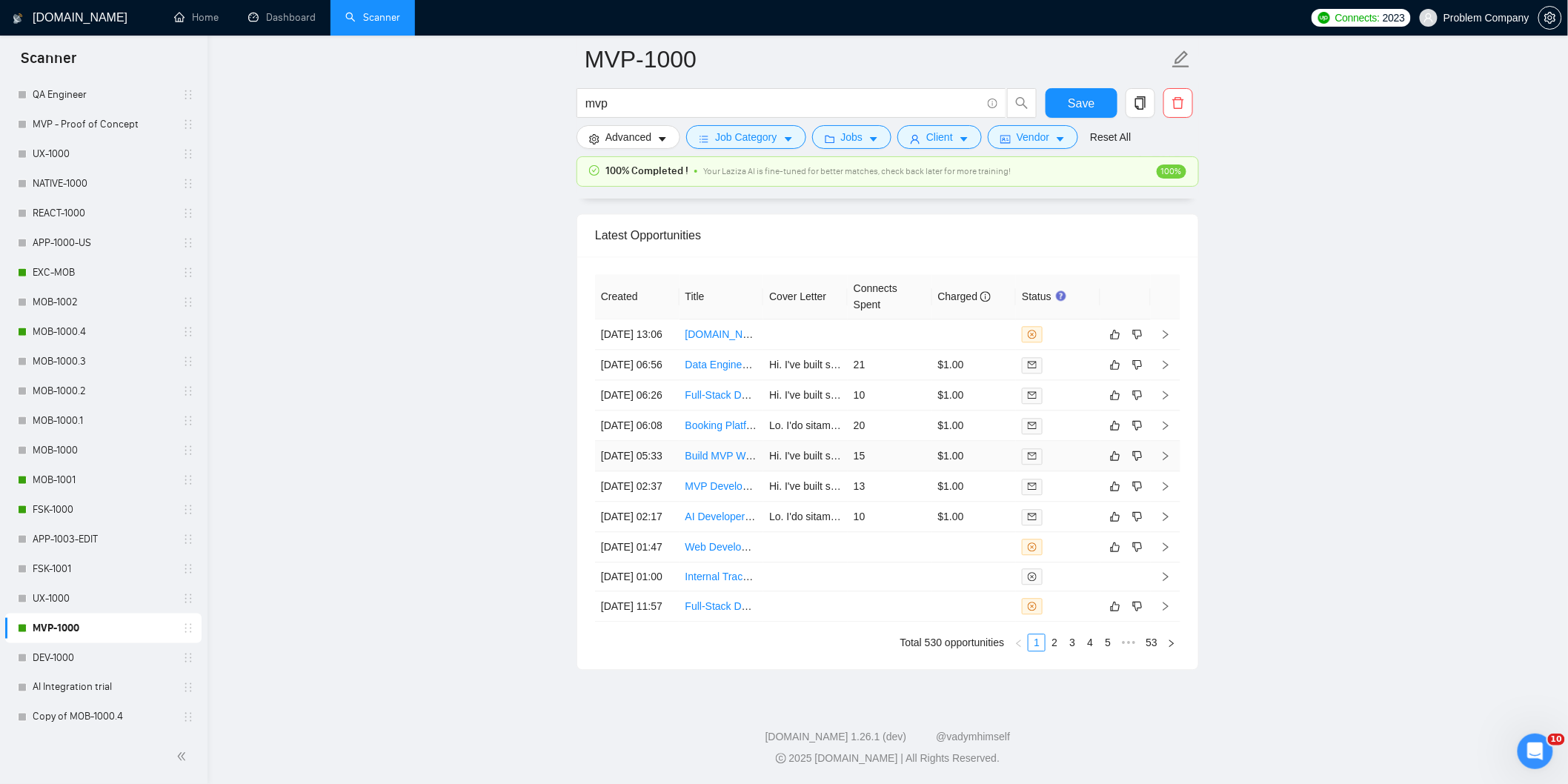
click at [661, 471] on td "[DATE] 05:33" at bounding box center [637, 456] width 85 height 30
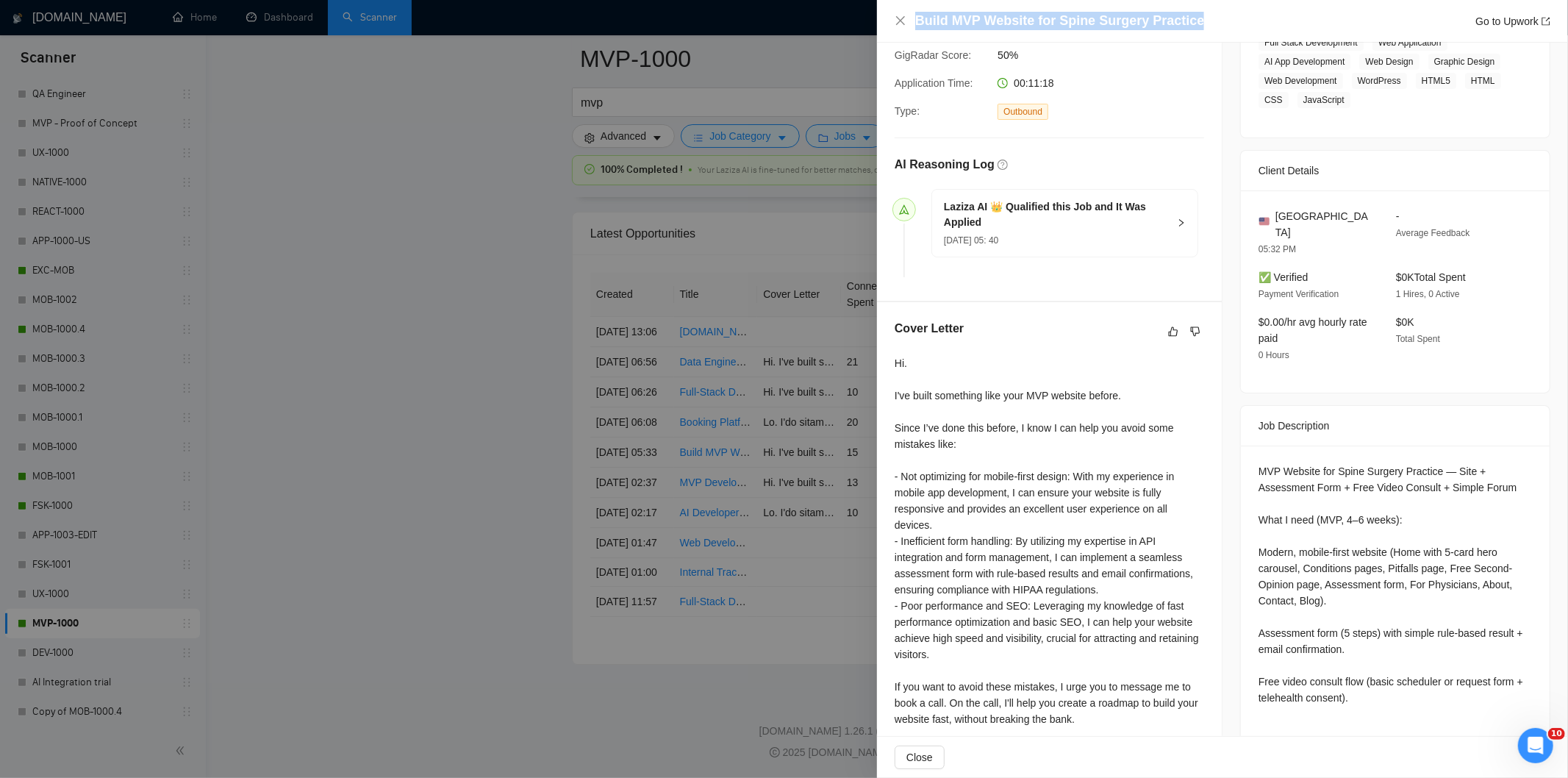
drag, startPoint x: 1206, startPoint y: 18, endPoint x: 911, endPoint y: 15, distance: 295.0
click at [911, 15] on div "Build MVP Website for Spine Surgery Practice Go to Upwork" at bounding box center [1223, 21] width 656 height 19
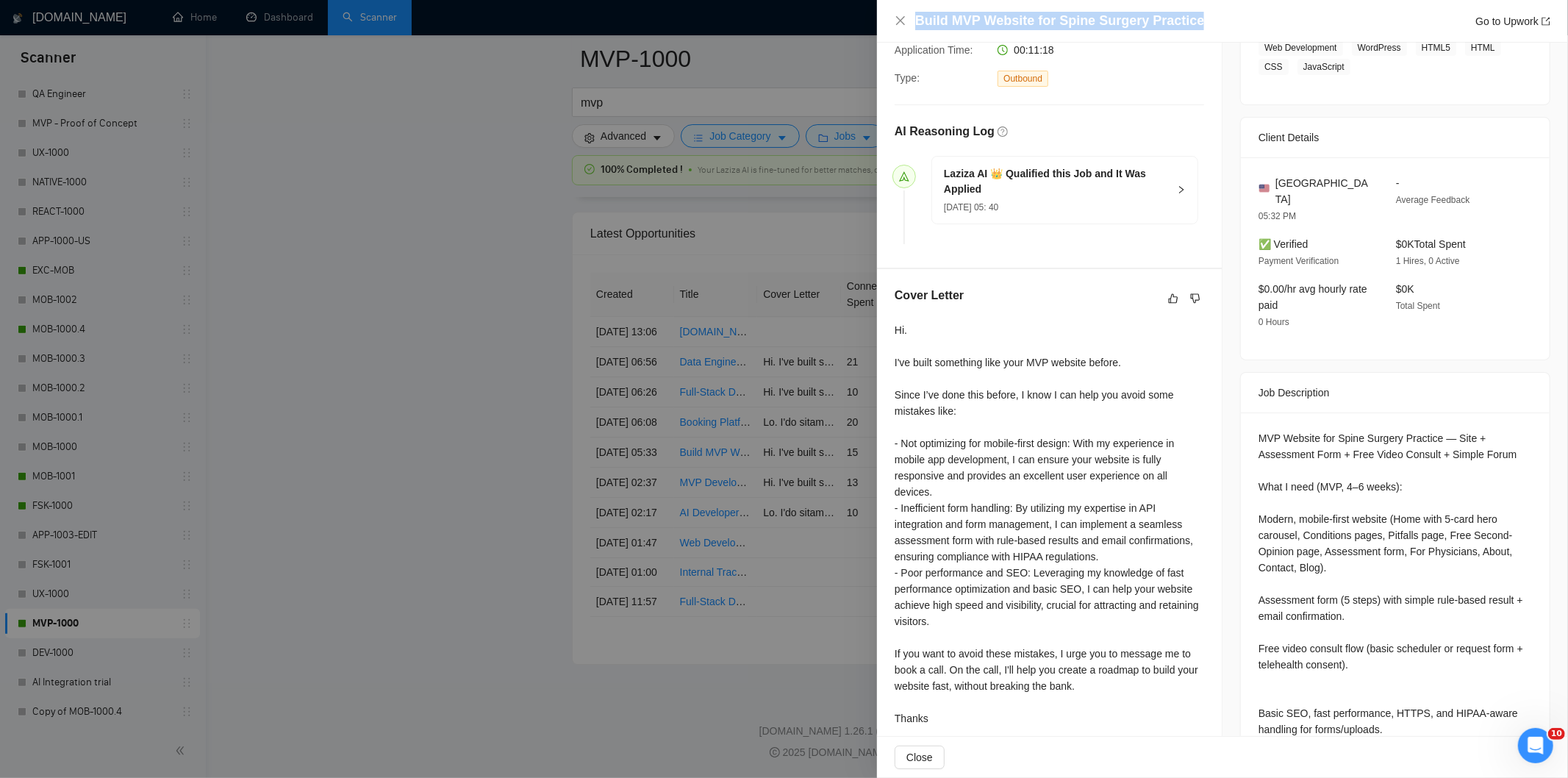
scroll to position [494, 0]
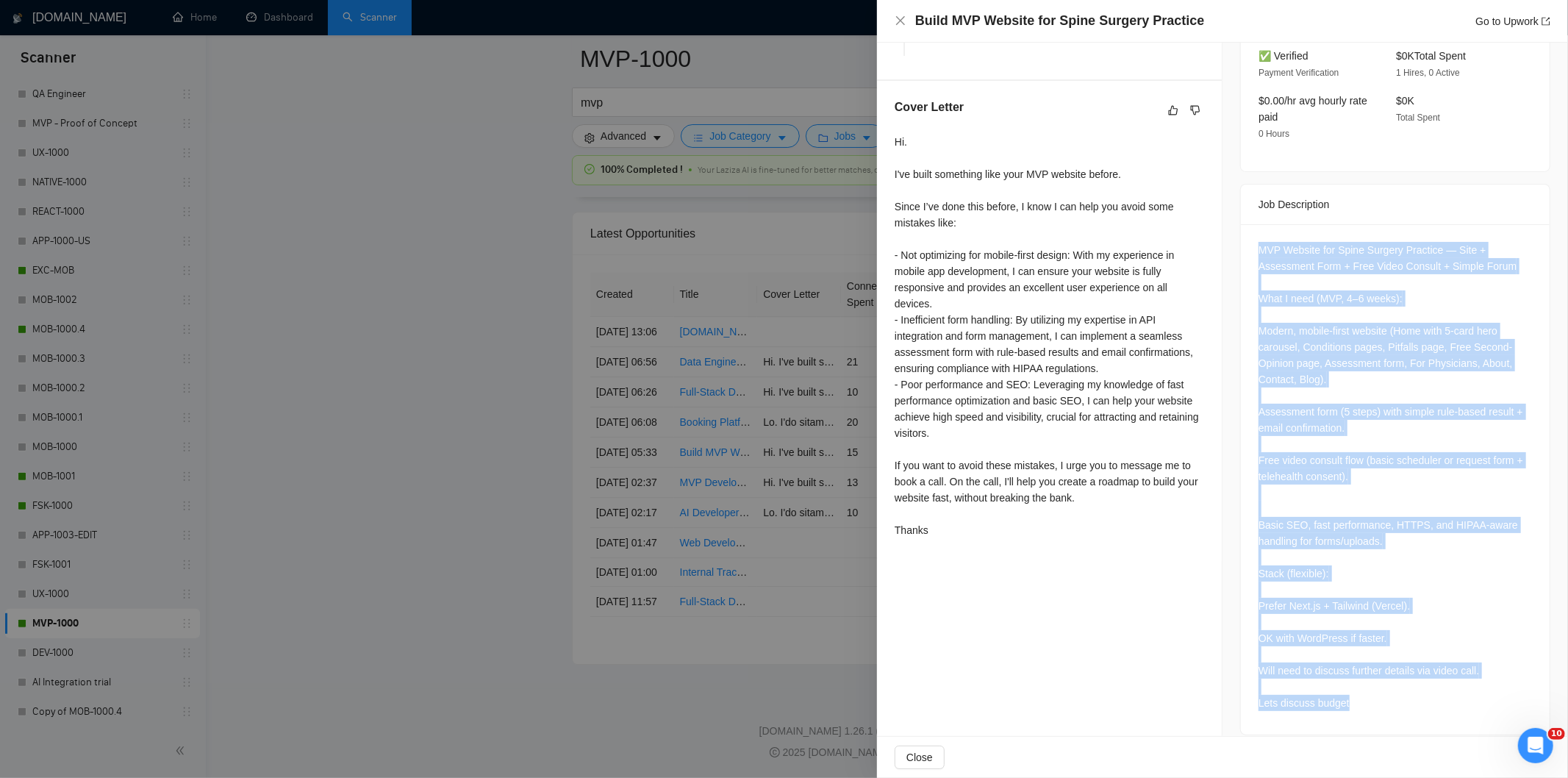
drag, startPoint x: 1254, startPoint y: 236, endPoint x: 1416, endPoint y: 687, distance: 479.2
click at [1416, 687] on div "MVP Website for Spine Surgery Practice — Site + Assessment Form + Free Video Co…" at bounding box center [1395, 476] width 273 height 469
drag, startPoint x: 899, startPoint y: 20, endPoint x: 1005, endPoint y: 43, distance: 108.5
click at [899, 20] on icon "close" at bounding box center [901, 21] width 12 height 12
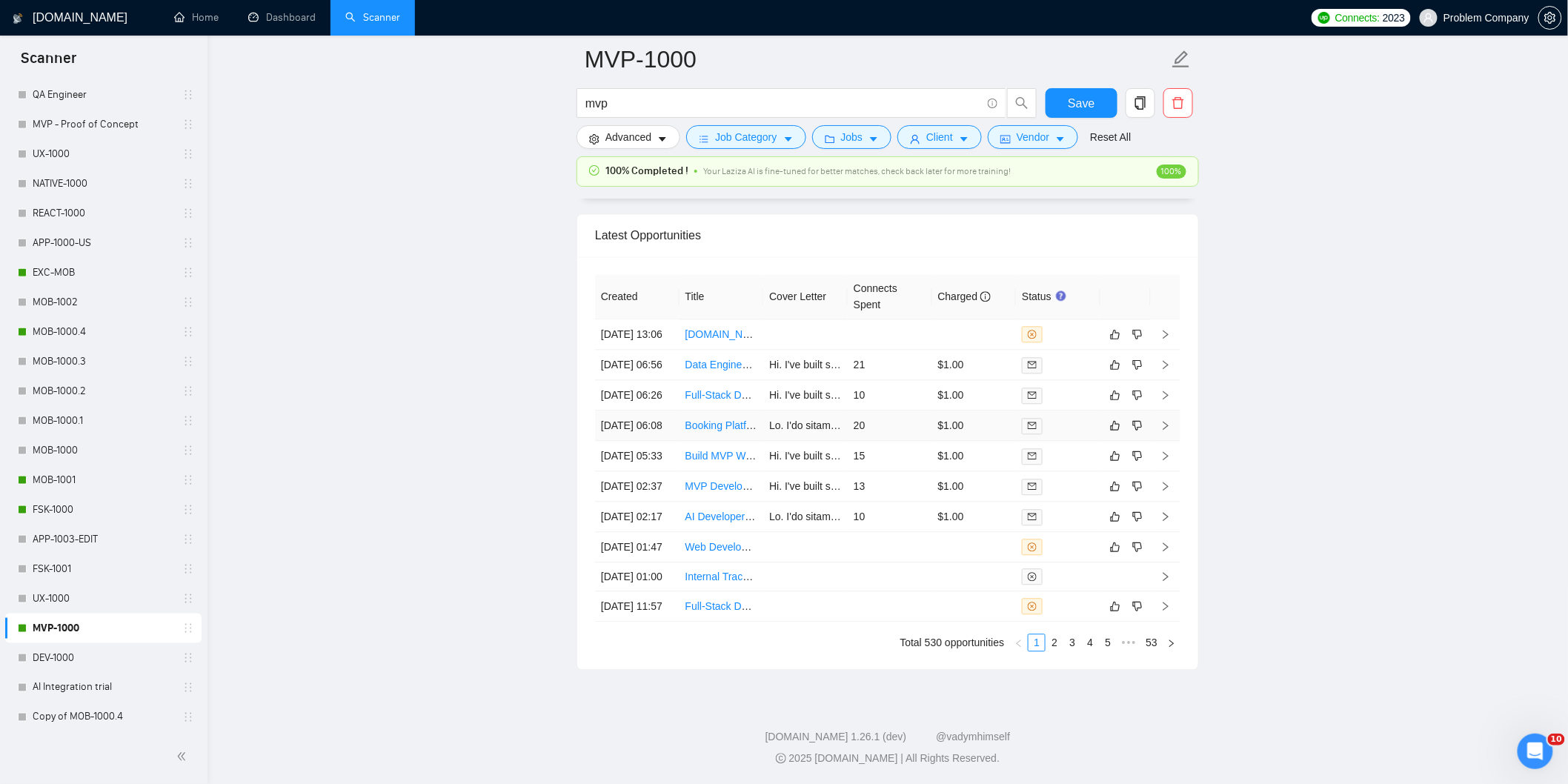
click at [667, 441] on td "[DATE] 06:08" at bounding box center [637, 426] width 85 height 30
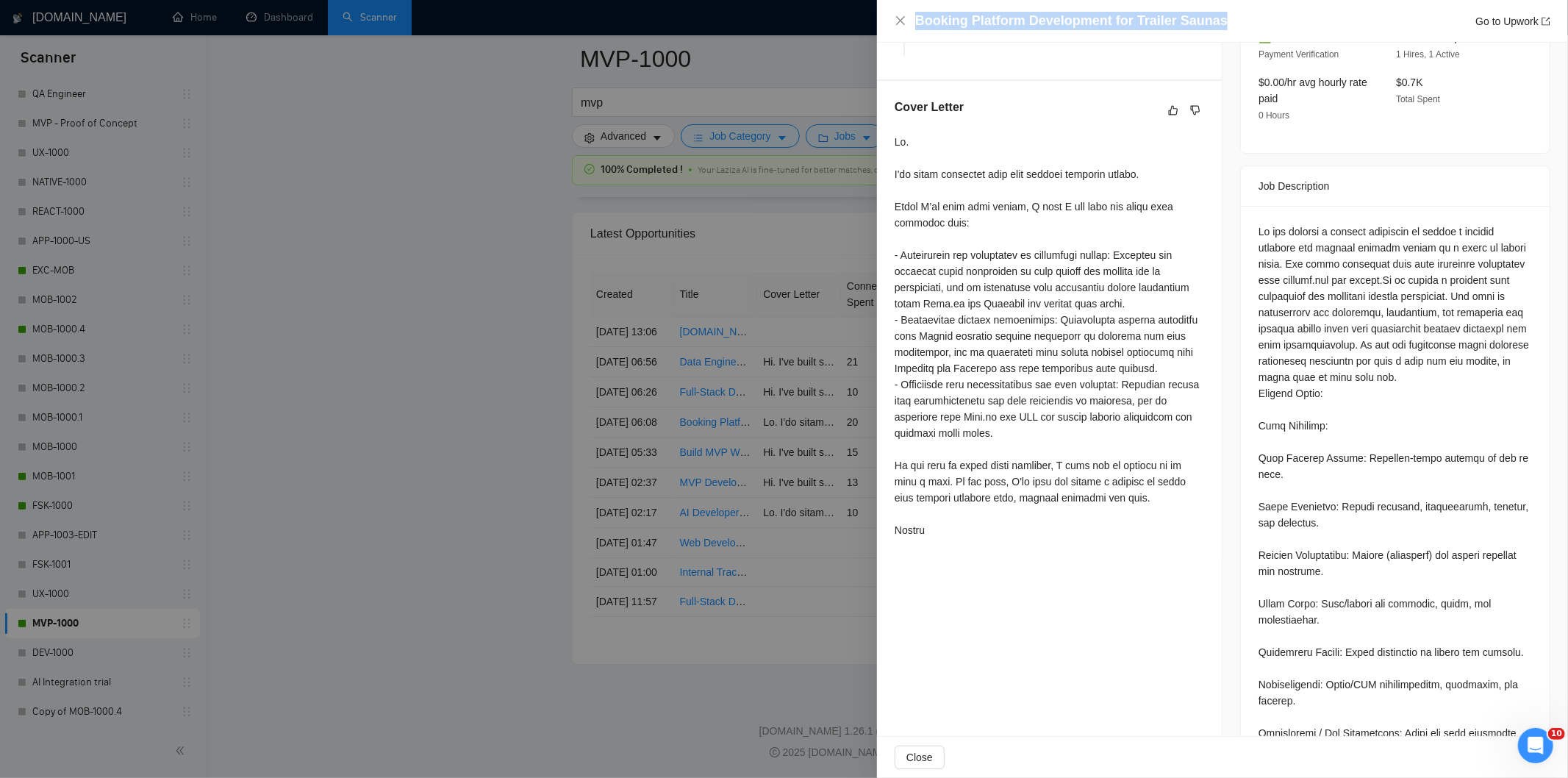
drag, startPoint x: 1238, startPoint y: 15, endPoint x: 890, endPoint y: 26, distance: 348.2
click at [890, 26] on div "Booking Platform Development for Trailer Saunas Go to Upwork" at bounding box center [1222, 21] width 691 height 43
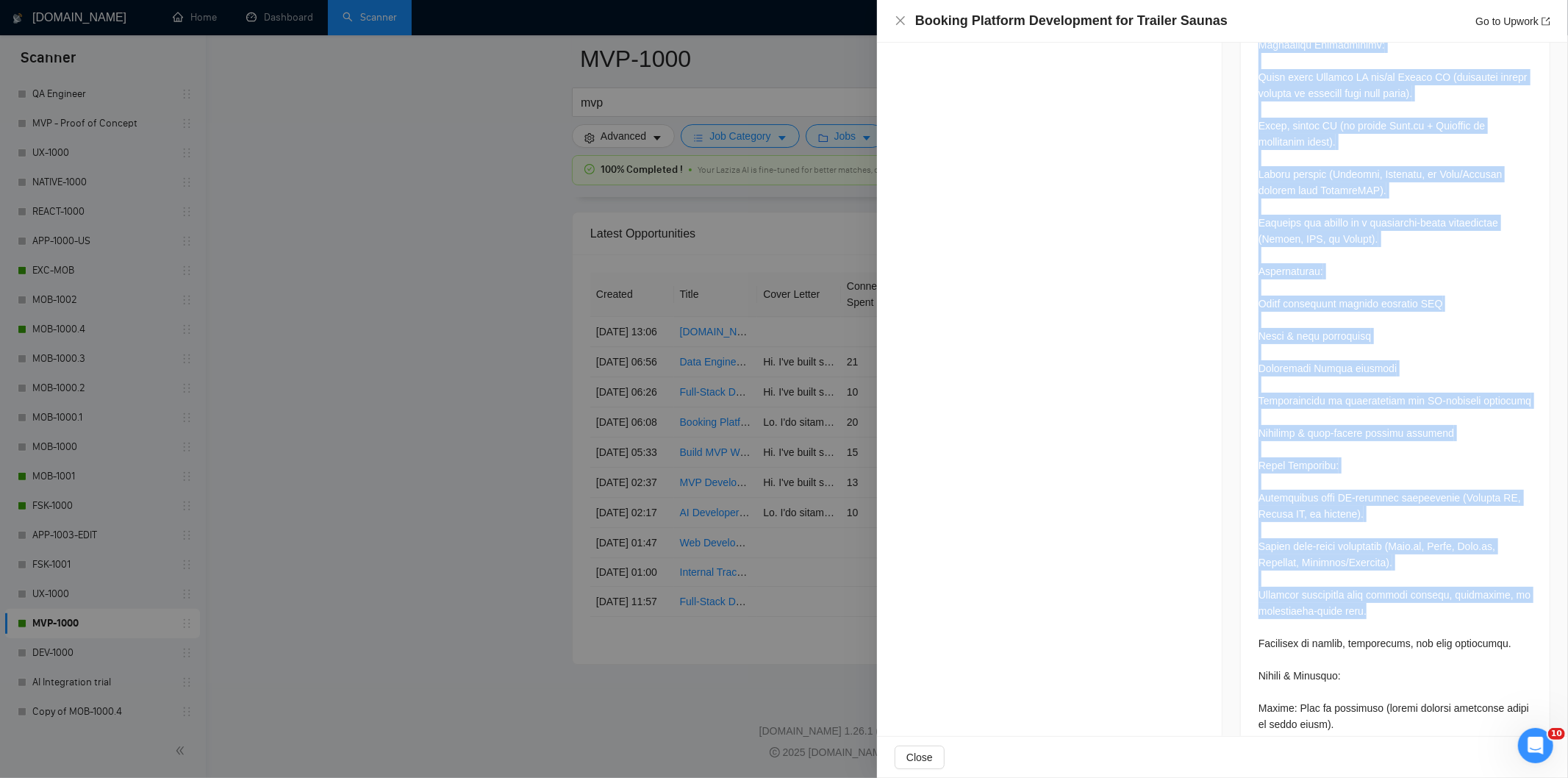
scroll to position [1299, 0]
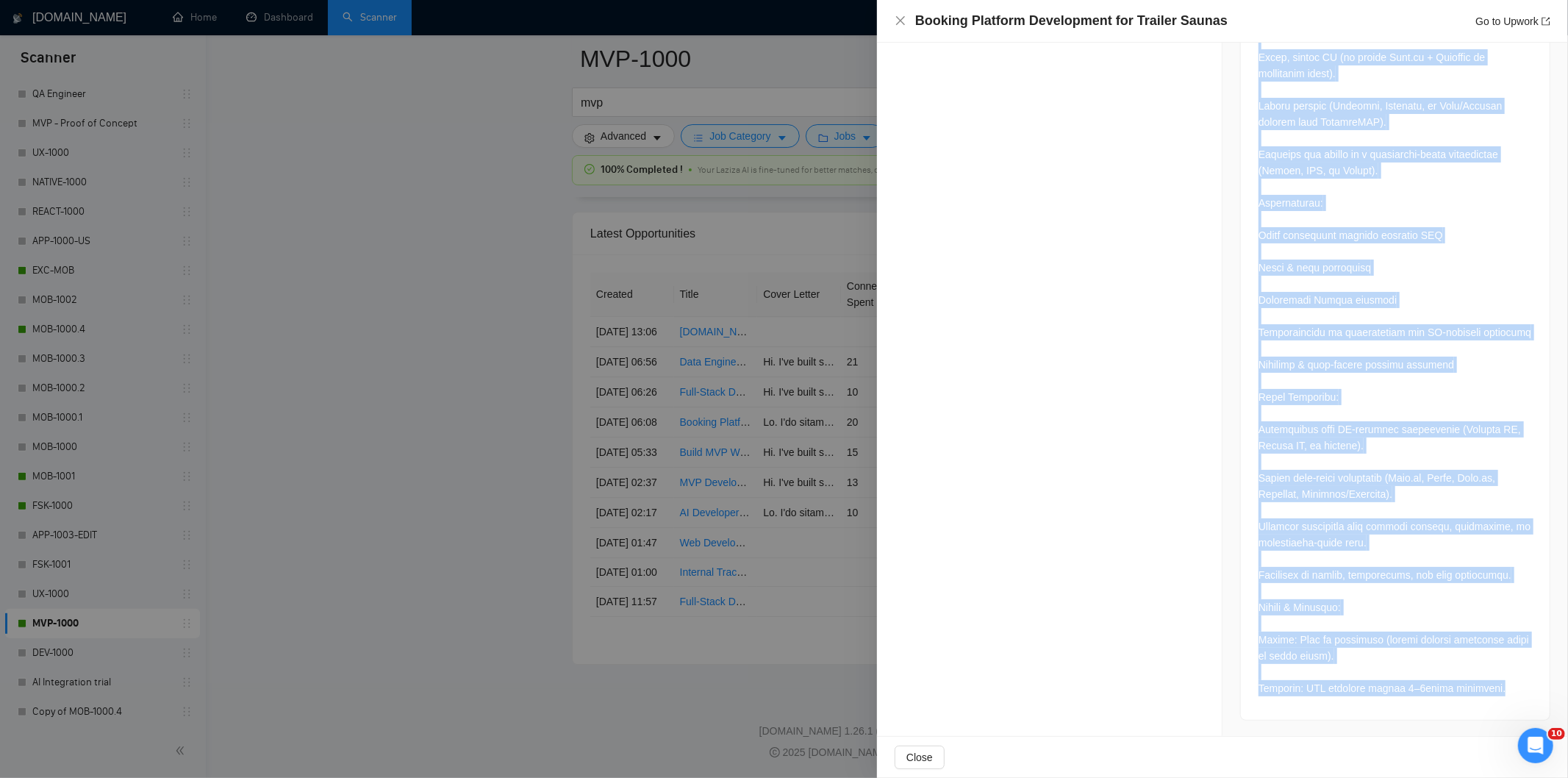
drag, startPoint x: 1247, startPoint y: 136, endPoint x: 1525, endPoint y: 702, distance: 630.6
click at [1525, 702] on div at bounding box center [1395, 60] width 309 height 1319
drag, startPoint x: 901, startPoint y: 20, endPoint x: 891, endPoint y: 235, distance: 215.2
click at [902, 22] on icon "close" at bounding box center [901, 21] width 9 height 9
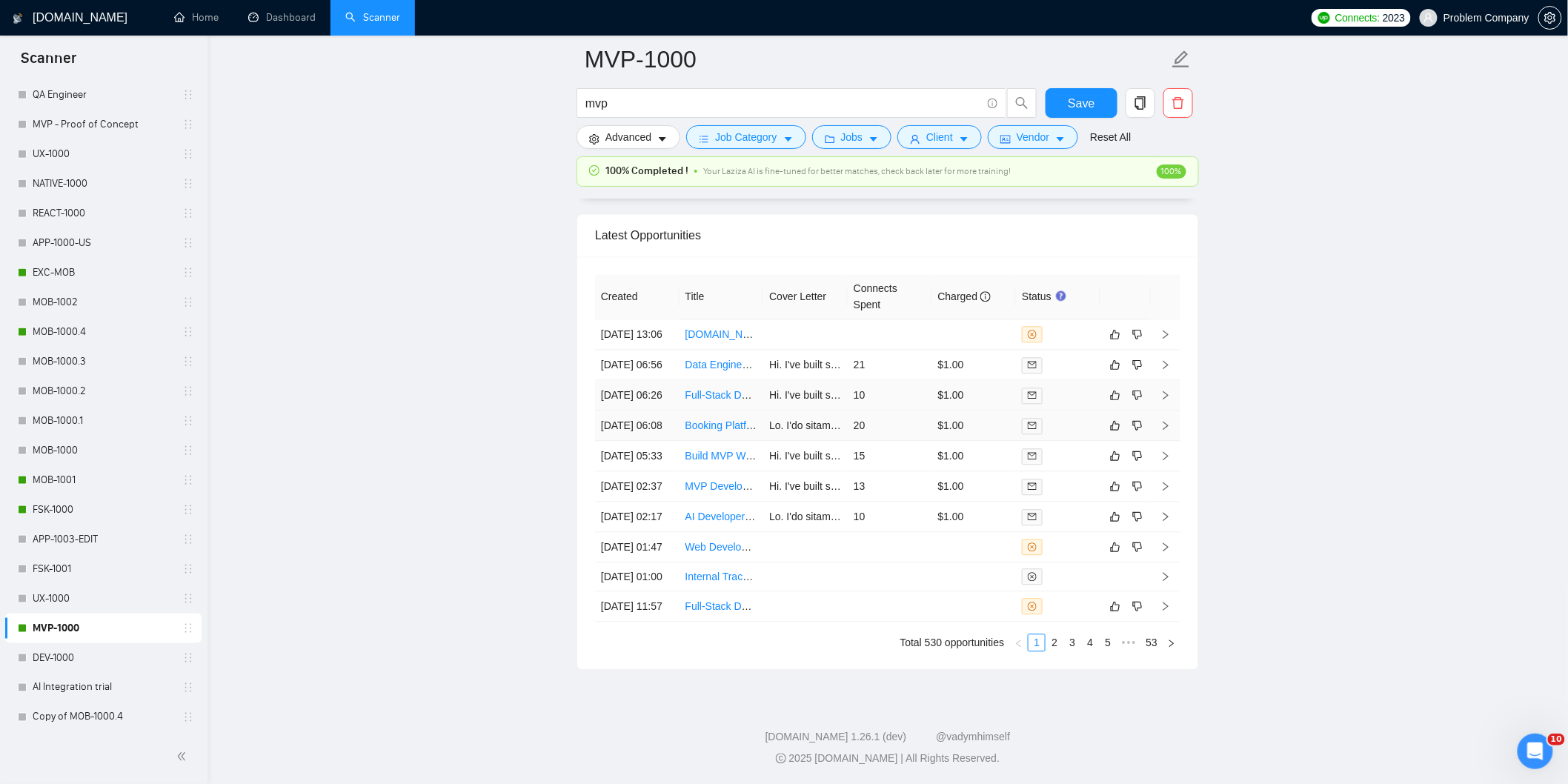
click at [657, 410] on td "[DATE] 06:26" at bounding box center [637, 395] width 85 height 30
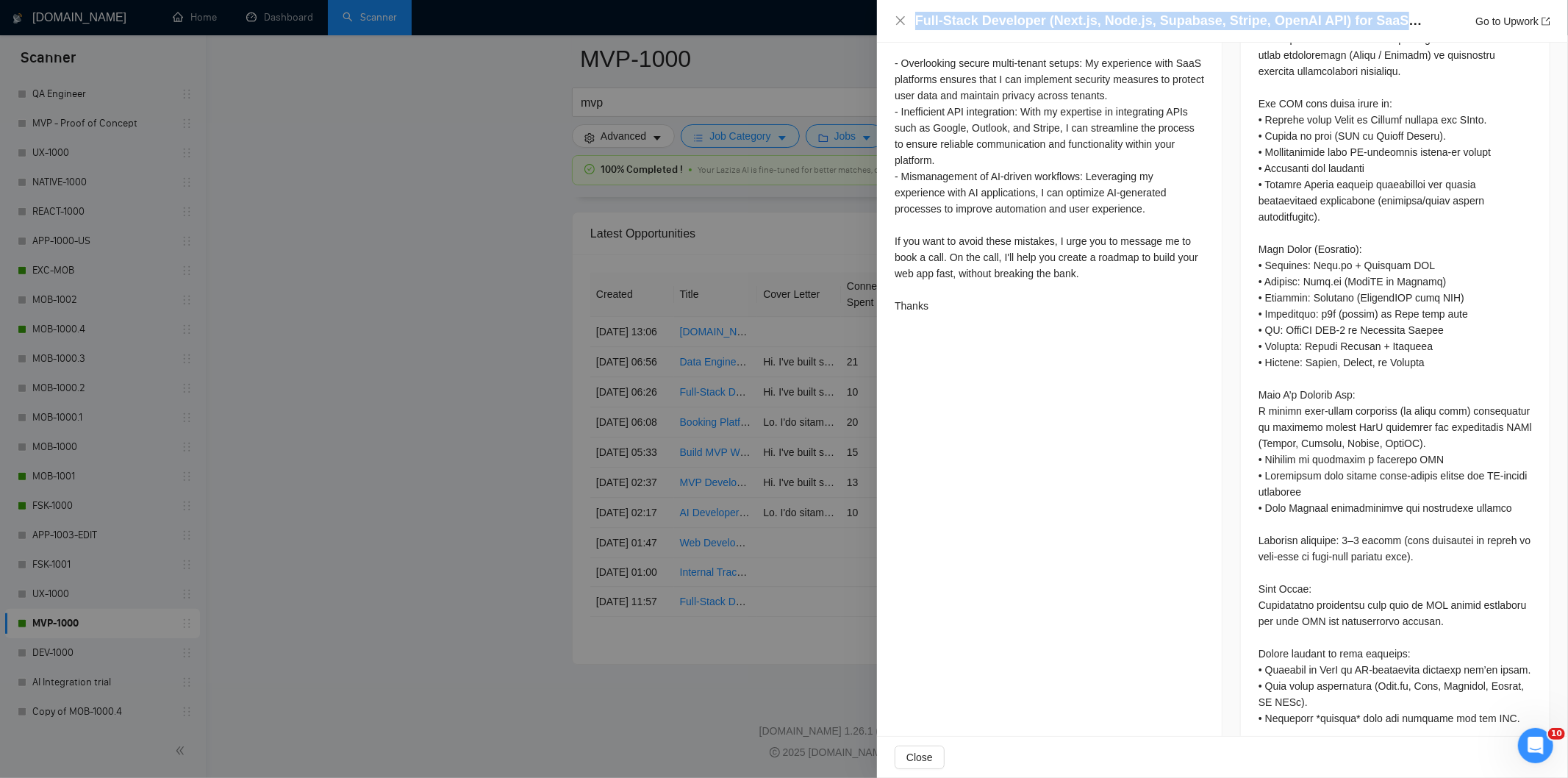
drag, startPoint x: 1423, startPoint y: 20, endPoint x: 912, endPoint y: 12, distance: 511.1
click at [912, 12] on div "Full-Stack Developer (Next.js, Node.js, Supabase, Stripe, OpenAI API) for SaaS …" at bounding box center [1223, 21] width 656 height 19
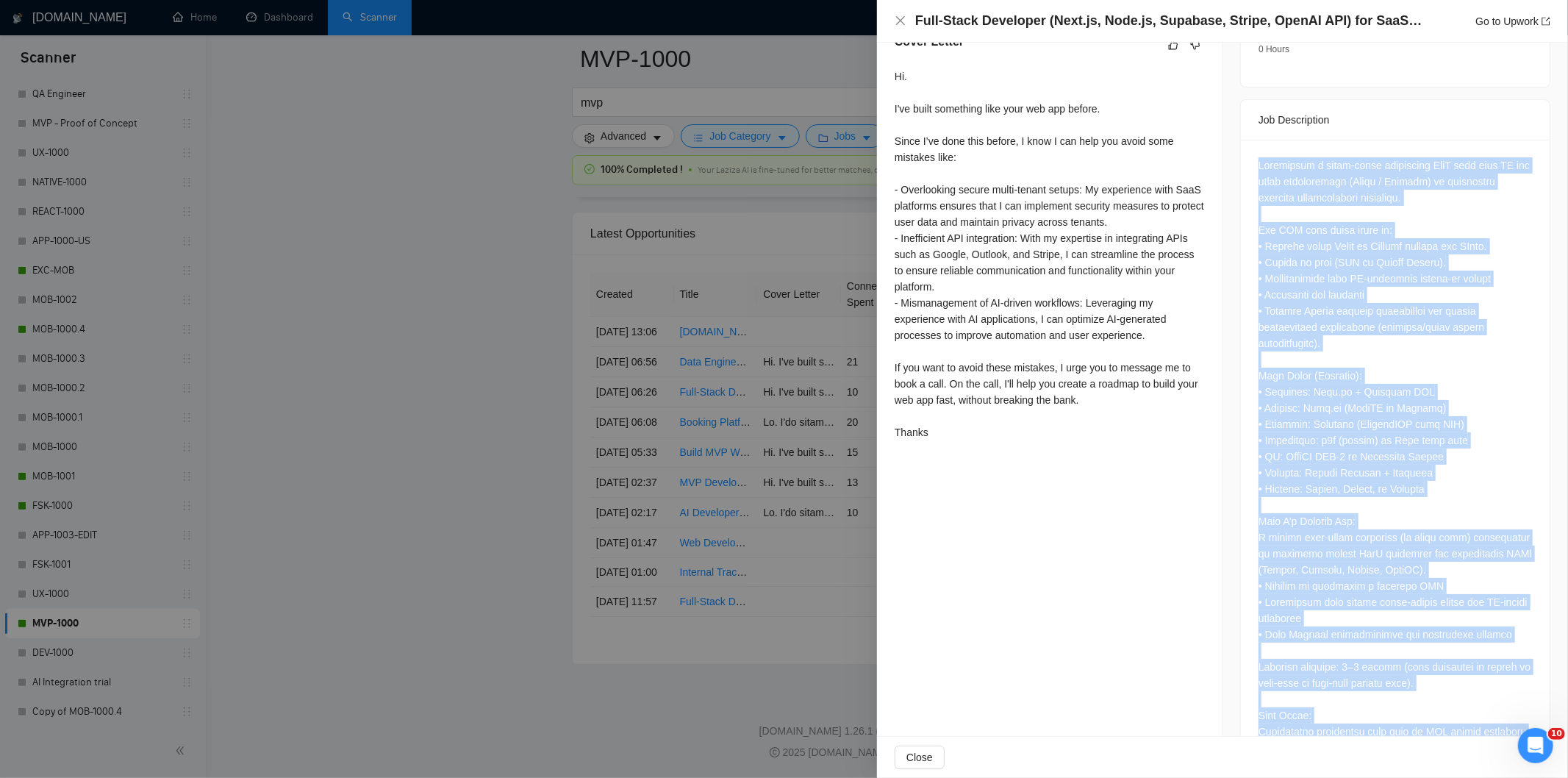
scroll to position [685, 0]
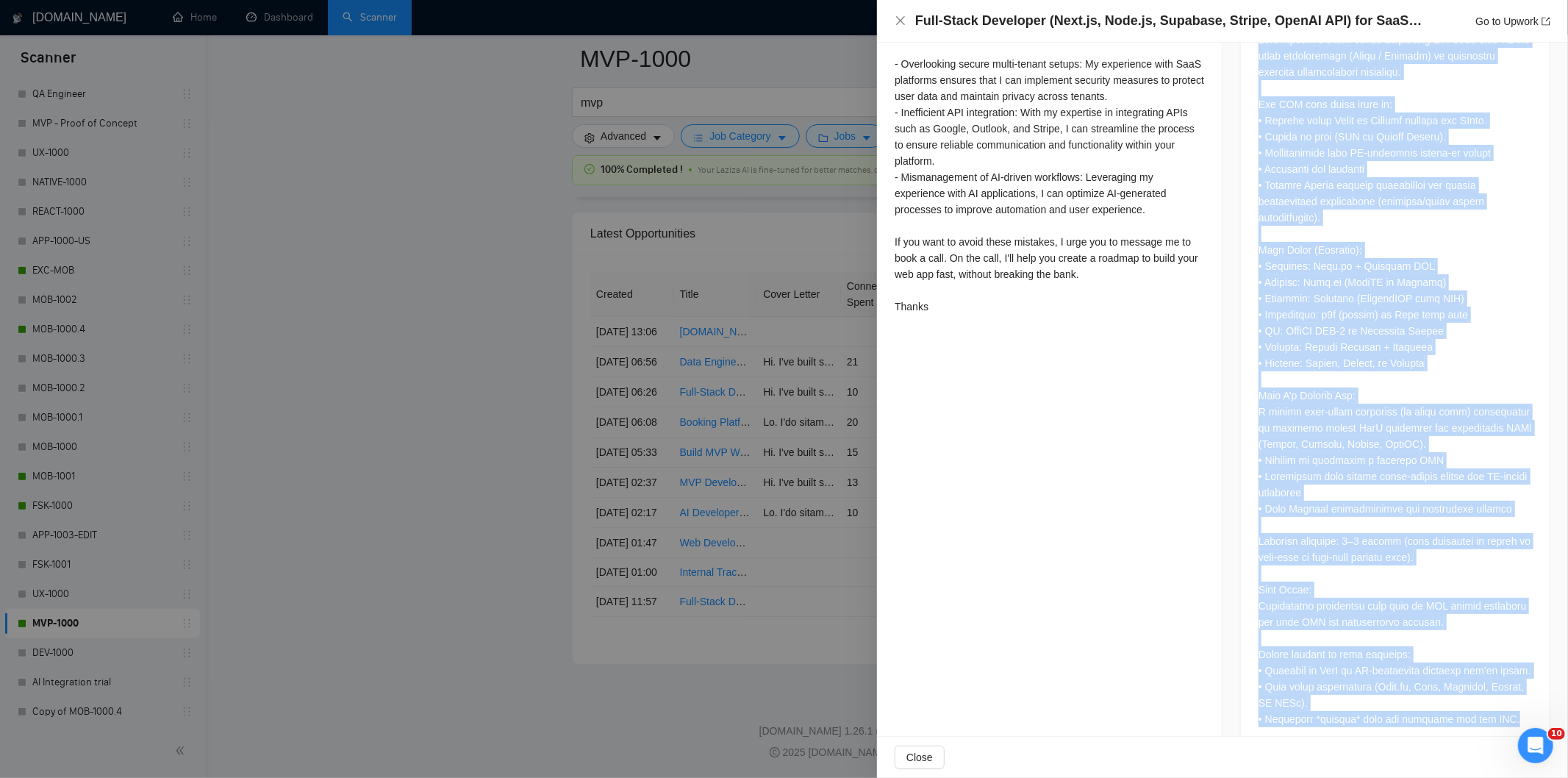
drag, startPoint x: 1248, startPoint y: 262, endPoint x: 1515, endPoint y: 714, distance: 525.0
click at [1515, 714] on div at bounding box center [1395, 383] width 309 height 737
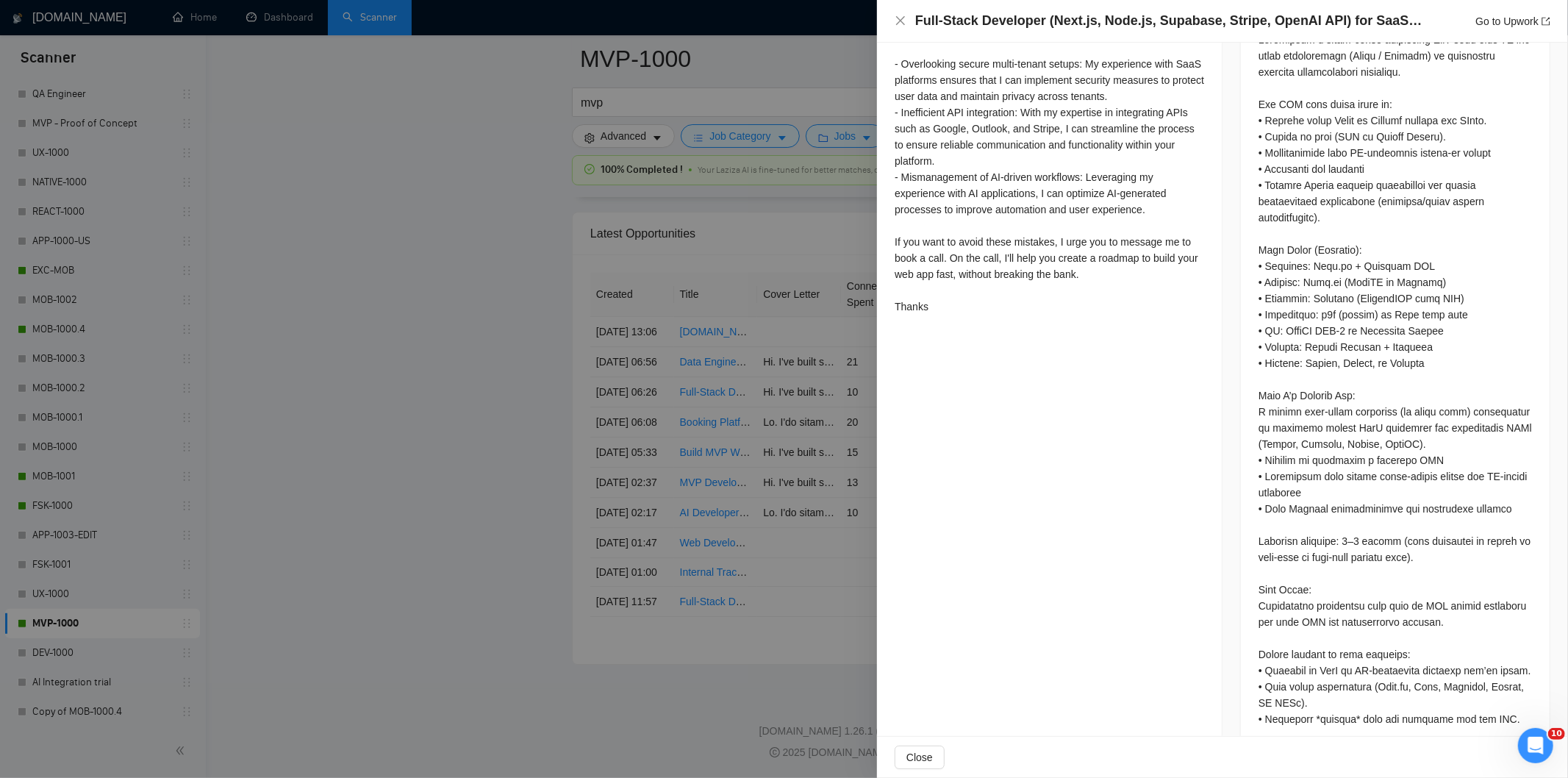
click at [893, 20] on div "Full-Stack Developer (Next.js, Node.js, Supabase, Stripe, OpenAI API) for SaaS …" at bounding box center [1222, 21] width 691 height 43
click at [902, 19] on icon "close" at bounding box center [901, 21] width 9 height 9
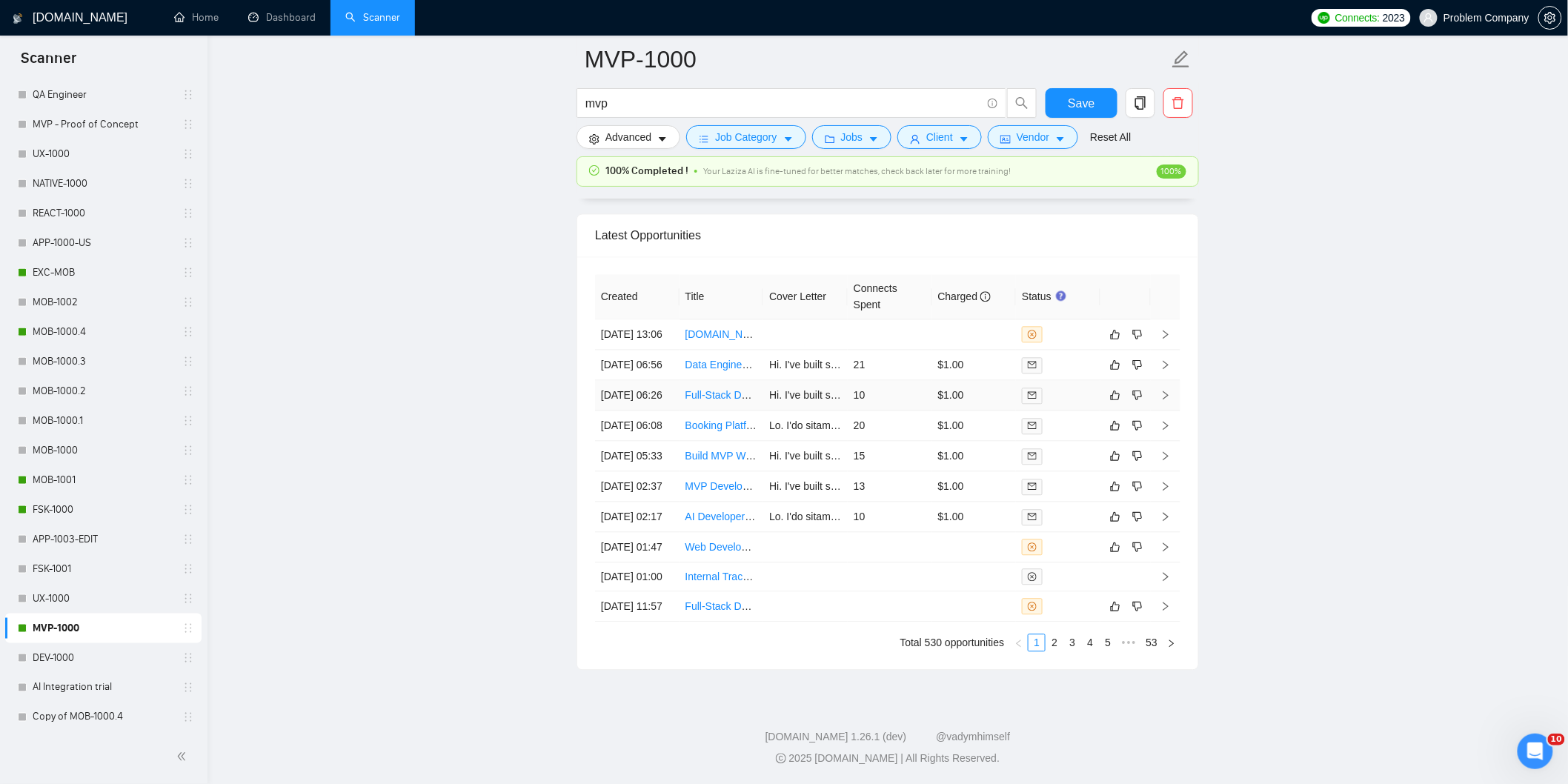
click at [646, 410] on td "[DATE] 06:26" at bounding box center [637, 395] width 85 height 30
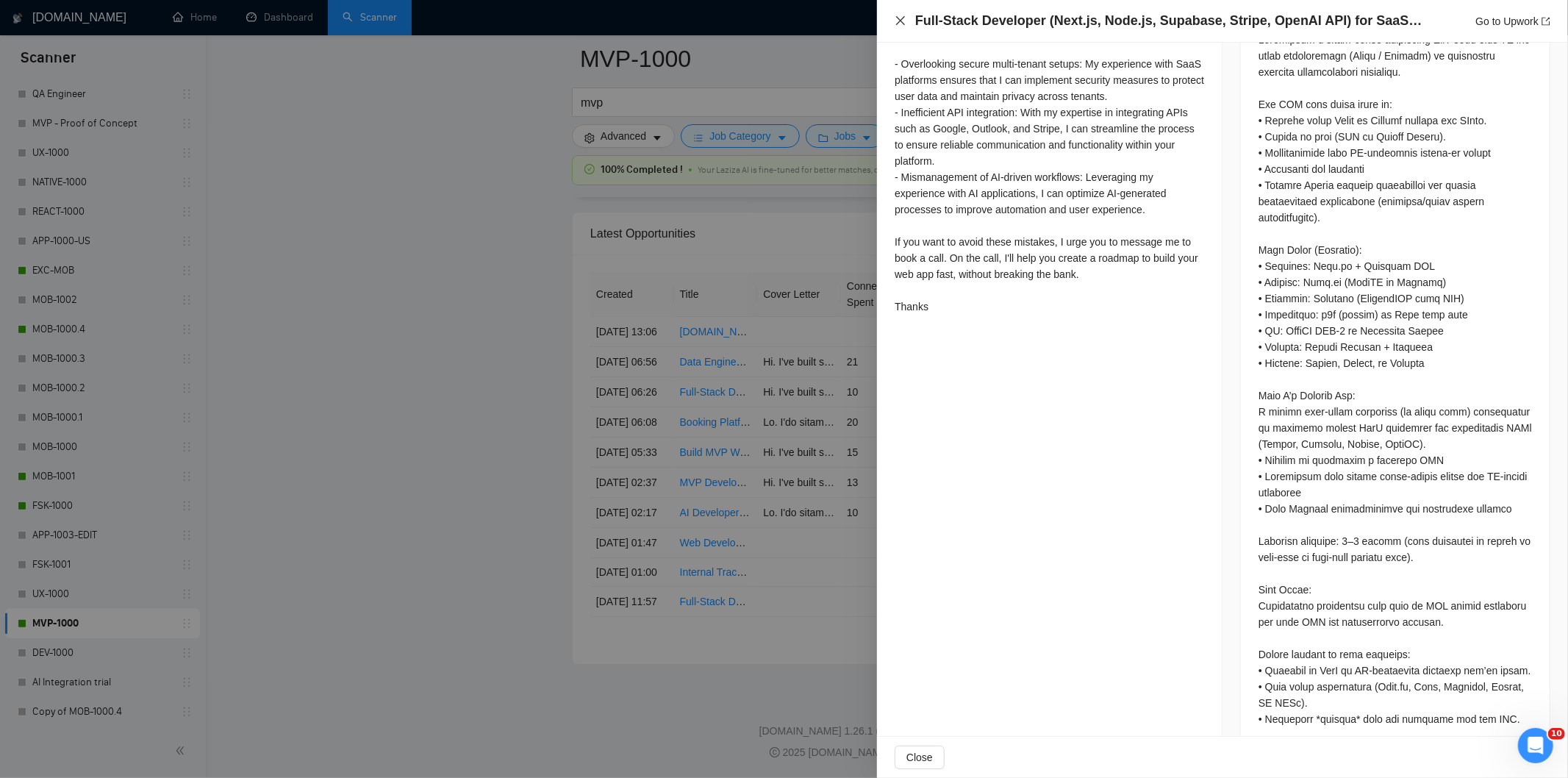
click at [900, 15] on icon "close" at bounding box center [901, 21] width 12 height 12
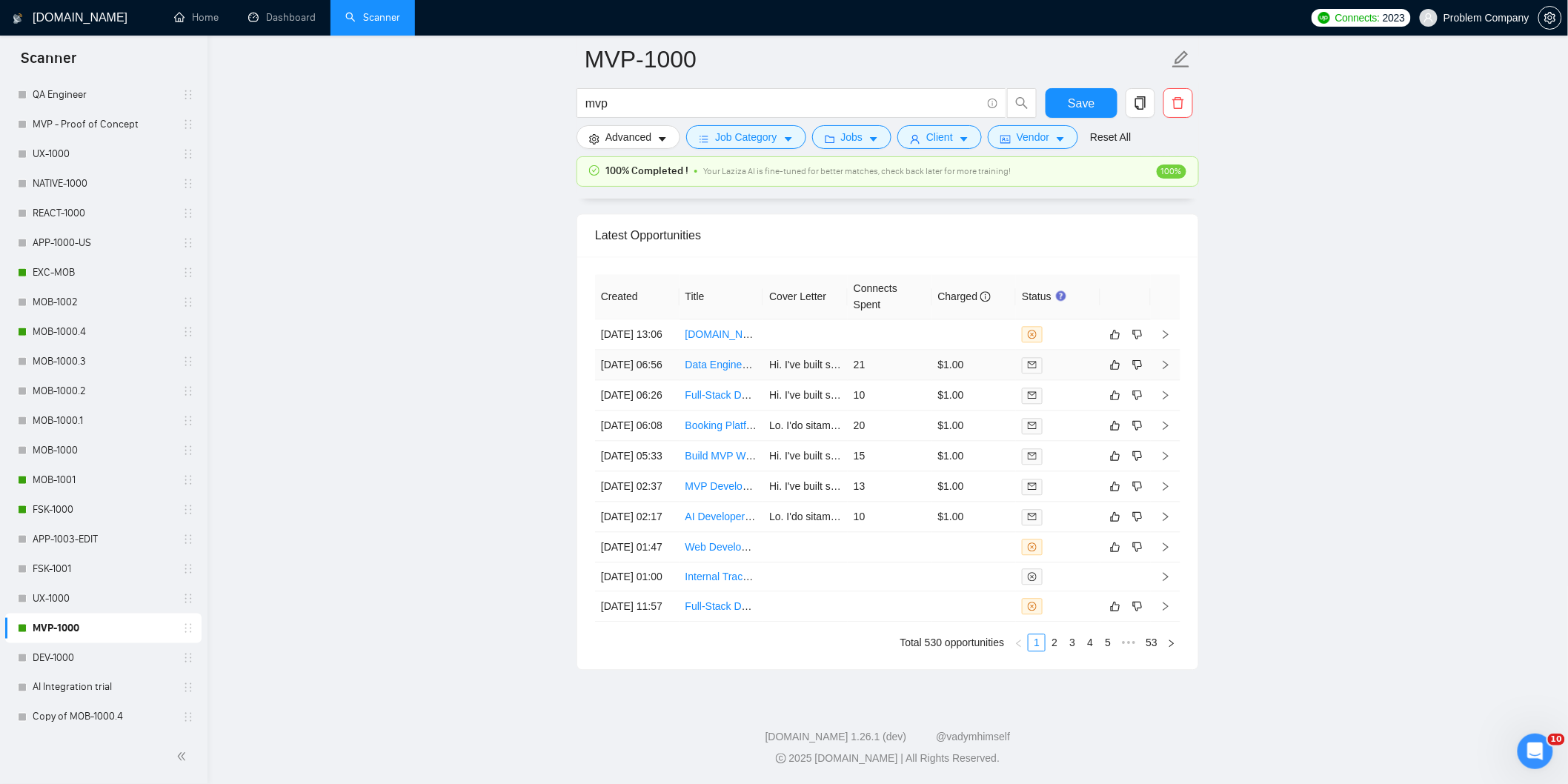
click at [663, 380] on td "[DATE] 06:56" at bounding box center [637, 364] width 85 height 30
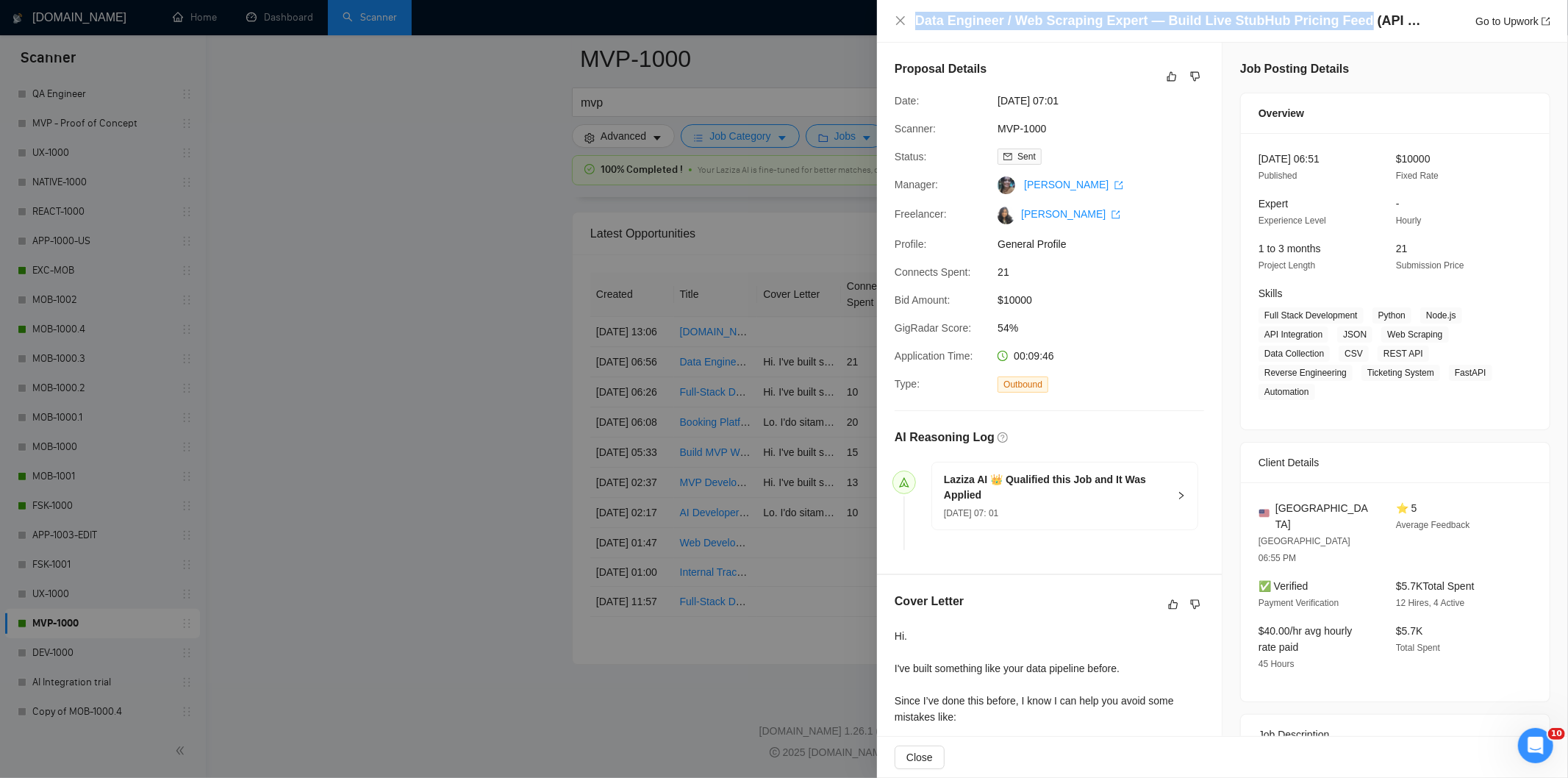
drag, startPoint x: 917, startPoint y: 20, endPoint x: 1351, endPoint y: 19, distance: 434.0
click at [1351, 19] on h4 "Data Engineer / Web Scraping Expert — Build Live StubHub Pricing Feed (API or A…" at bounding box center [1168, 21] width 507 height 19
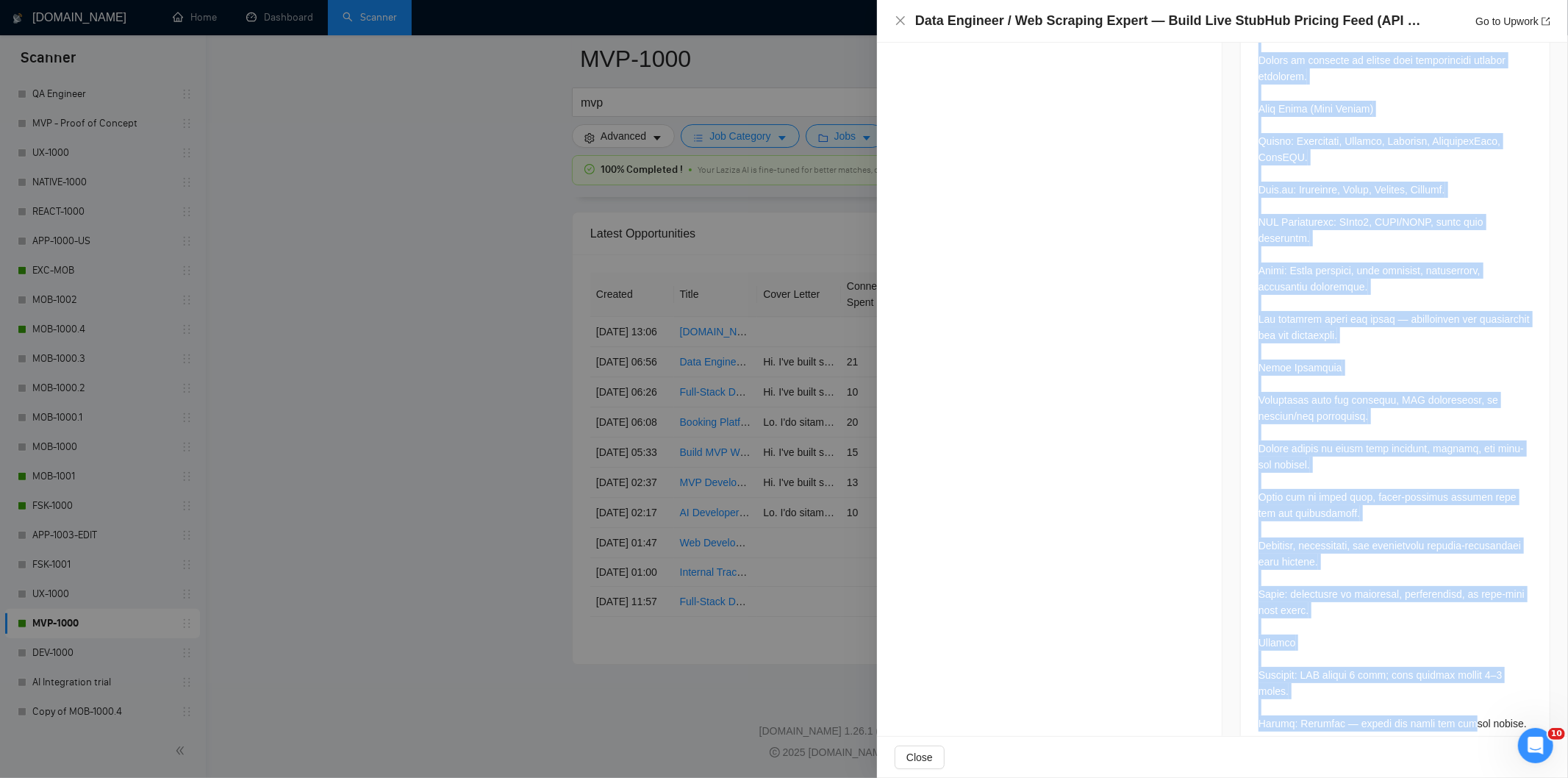
scroll to position [1240, 0]
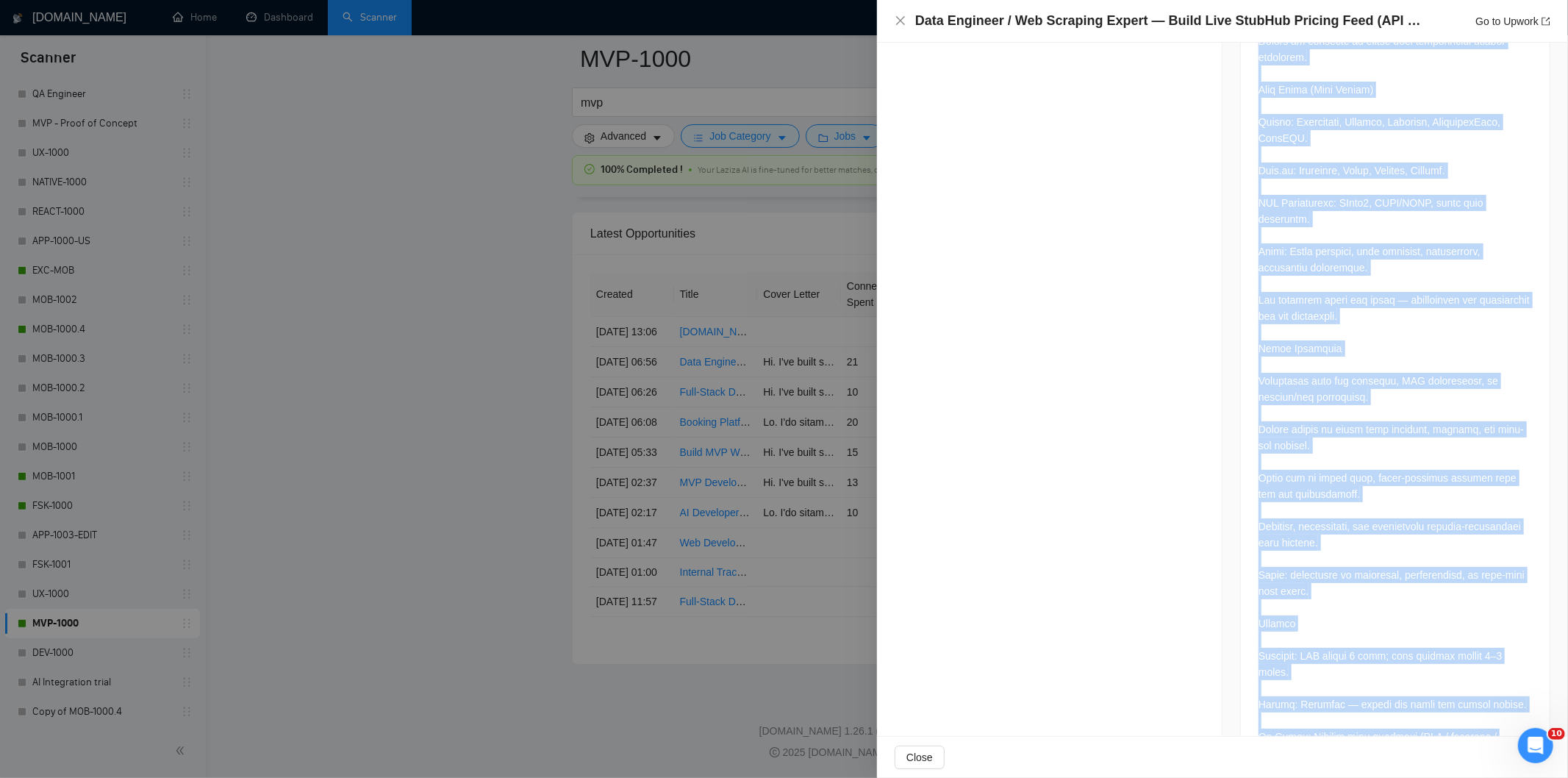
drag, startPoint x: 1251, startPoint y: 174, endPoint x: 1501, endPoint y: 688, distance: 571.6
click at [1501, 688] on div at bounding box center [1395, 157] width 309 height 1286
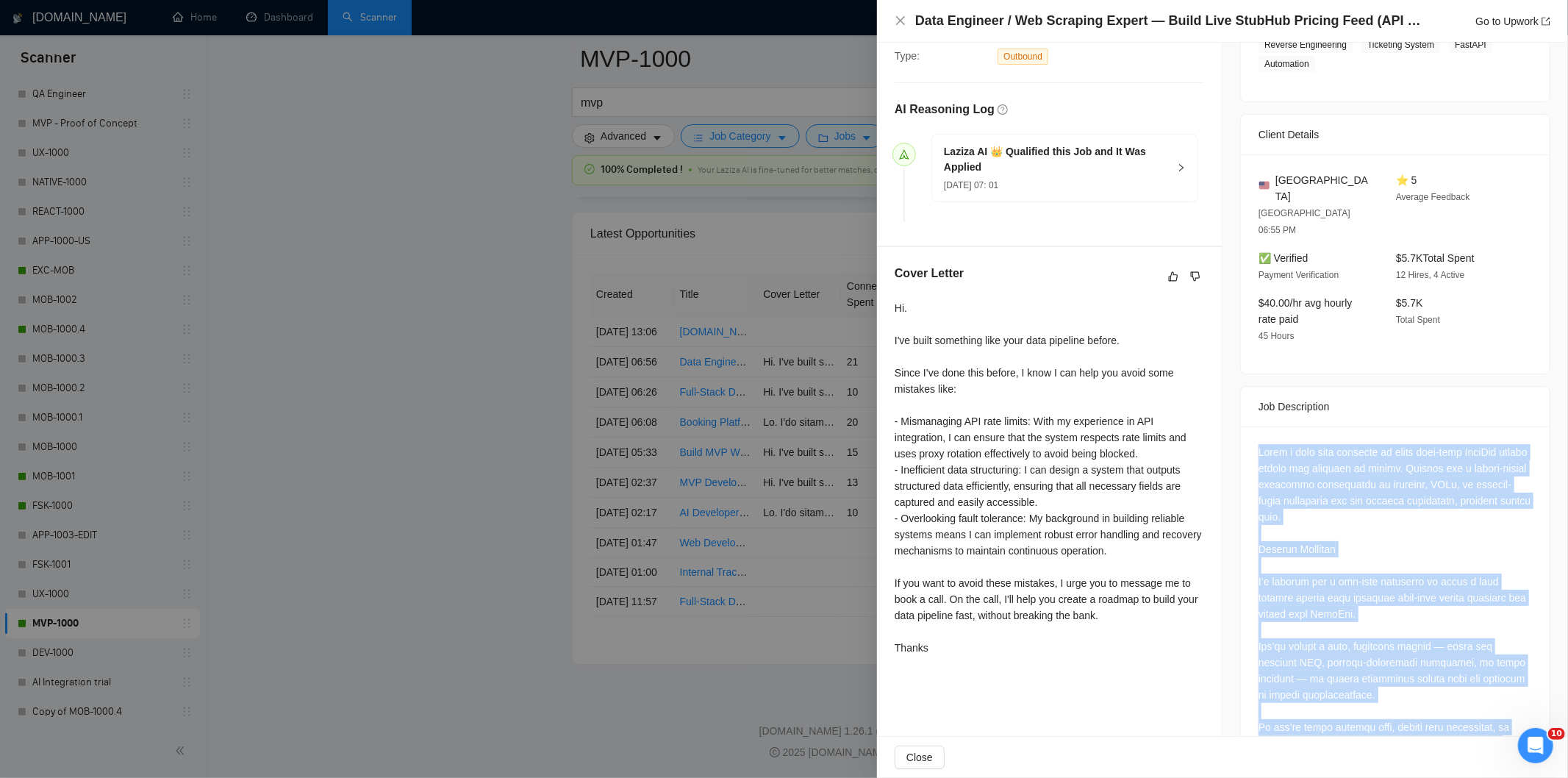
scroll to position [586, 0]
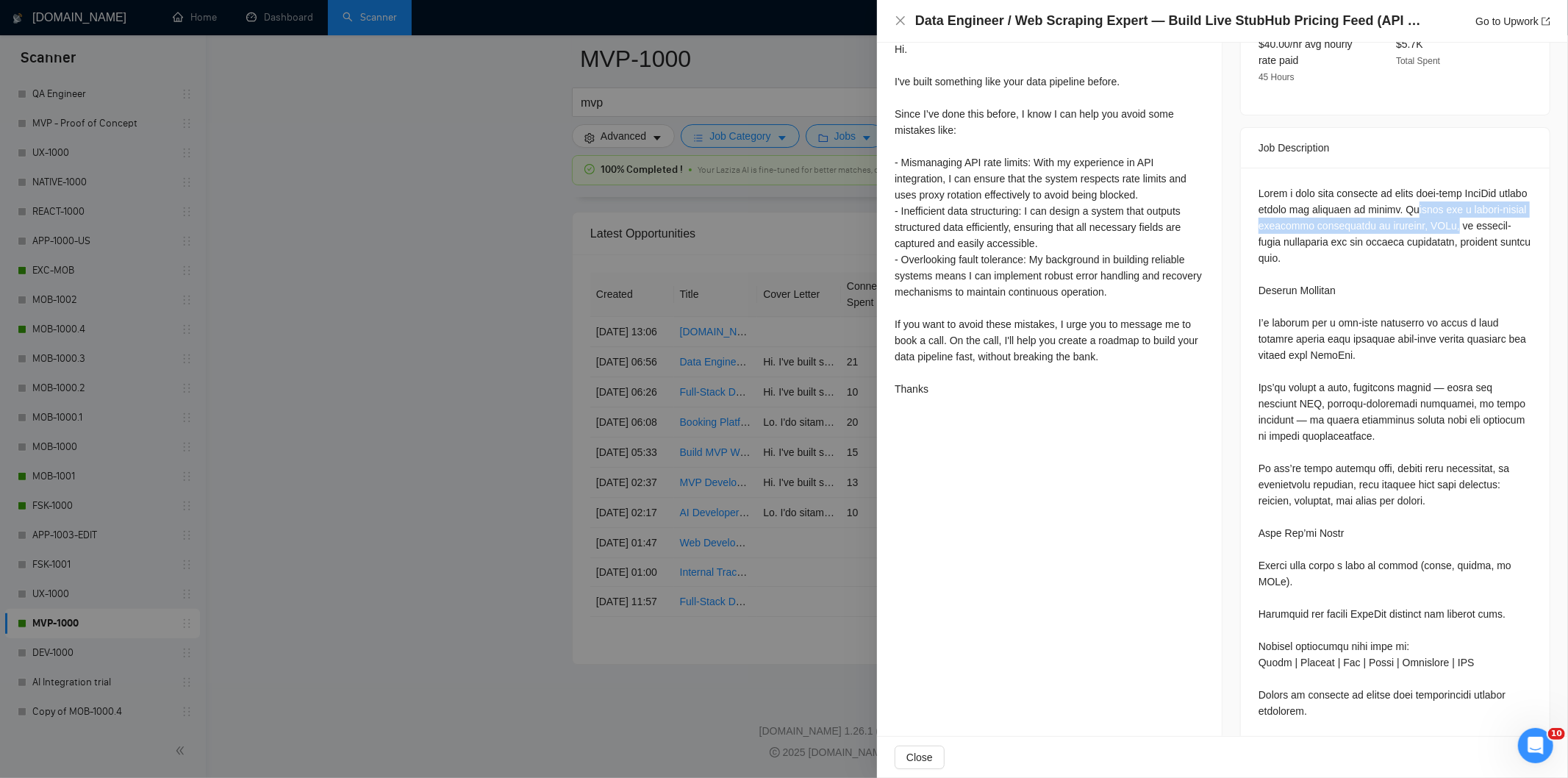
drag, startPoint x: 1400, startPoint y: 174, endPoint x: 1473, endPoint y: 189, distance: 74.5
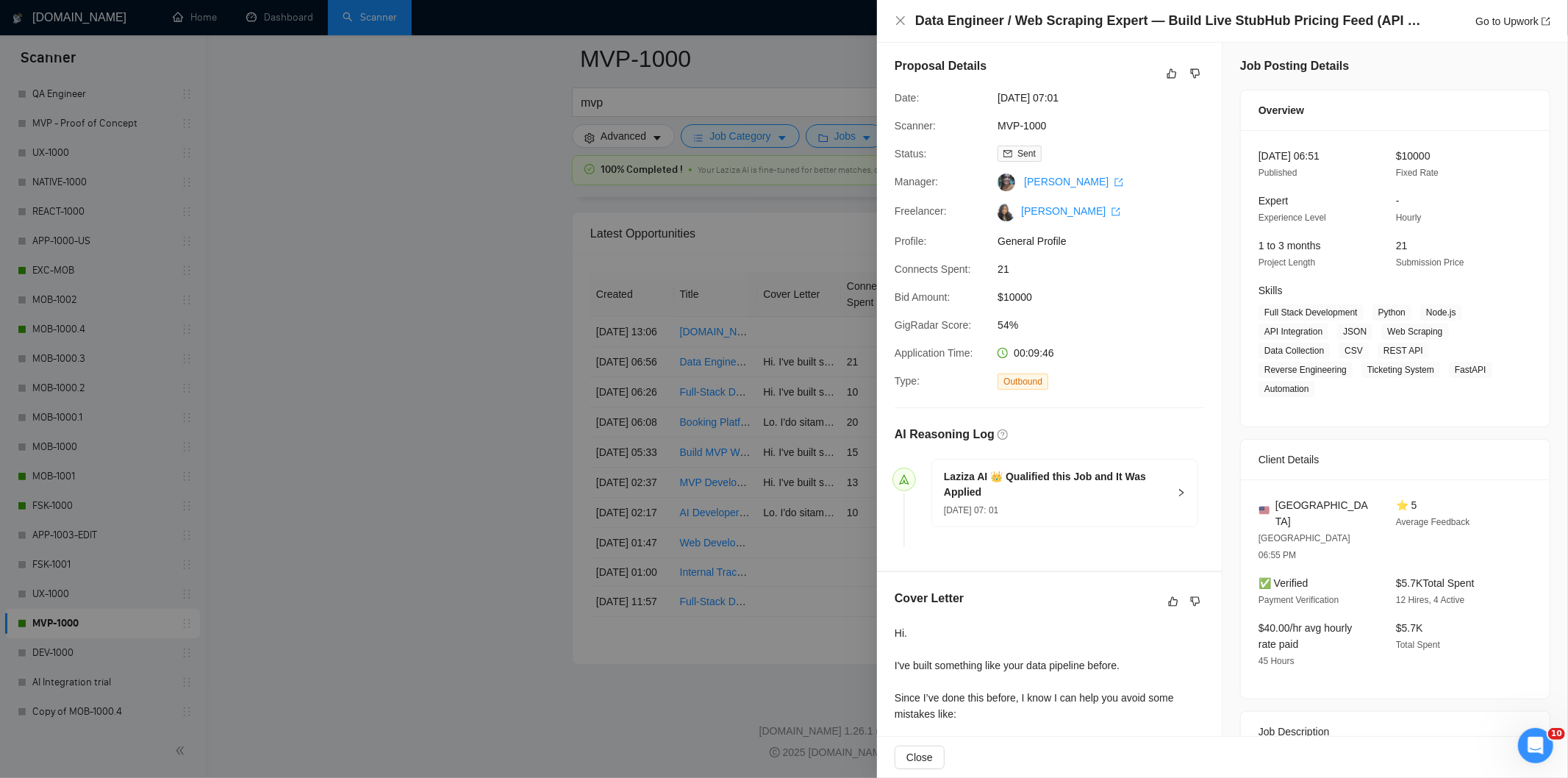
scroll to position [0, 0]
drag, startPoint x: 1098, startPoint y: 97, endPoint x: 992, endPoint y: 103, distance: 106.2
click at [992, 103] on div "[DATE] 07:01" at bounding box center [1069, 101] width 155 height 16
